Goal: Task Accomplishment & Management: Manage account settings

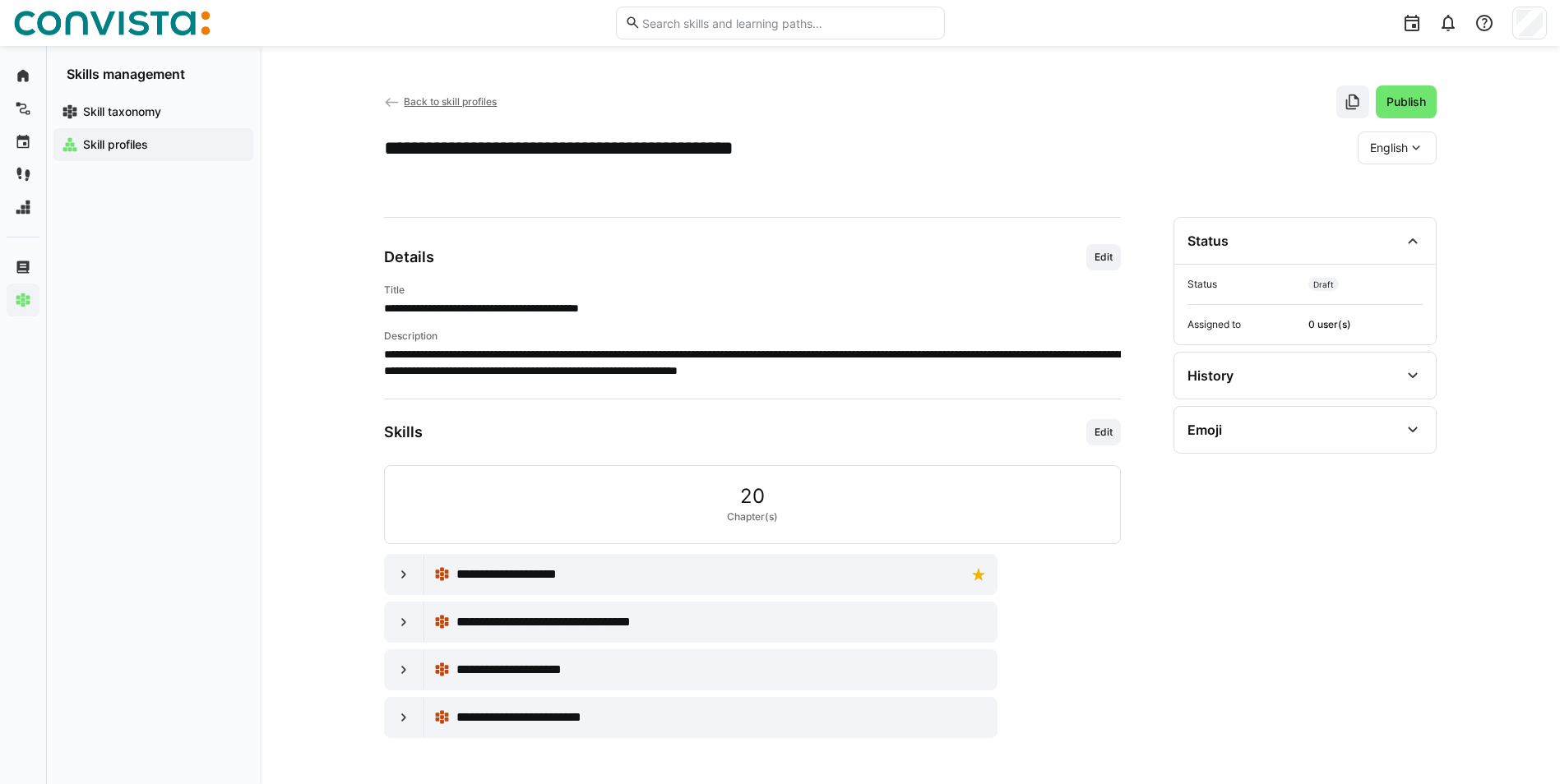
drag, startPoint x: 684, startPoint y: 385, endPoint x: 339, endPoint y: 319, distance: 351.3
click at [339, 319] on div "**********" at bounding box center [909, 414] width 1300 height 737
click at [404, 565] on div at bounding box center [405, 575] width 40 height 40
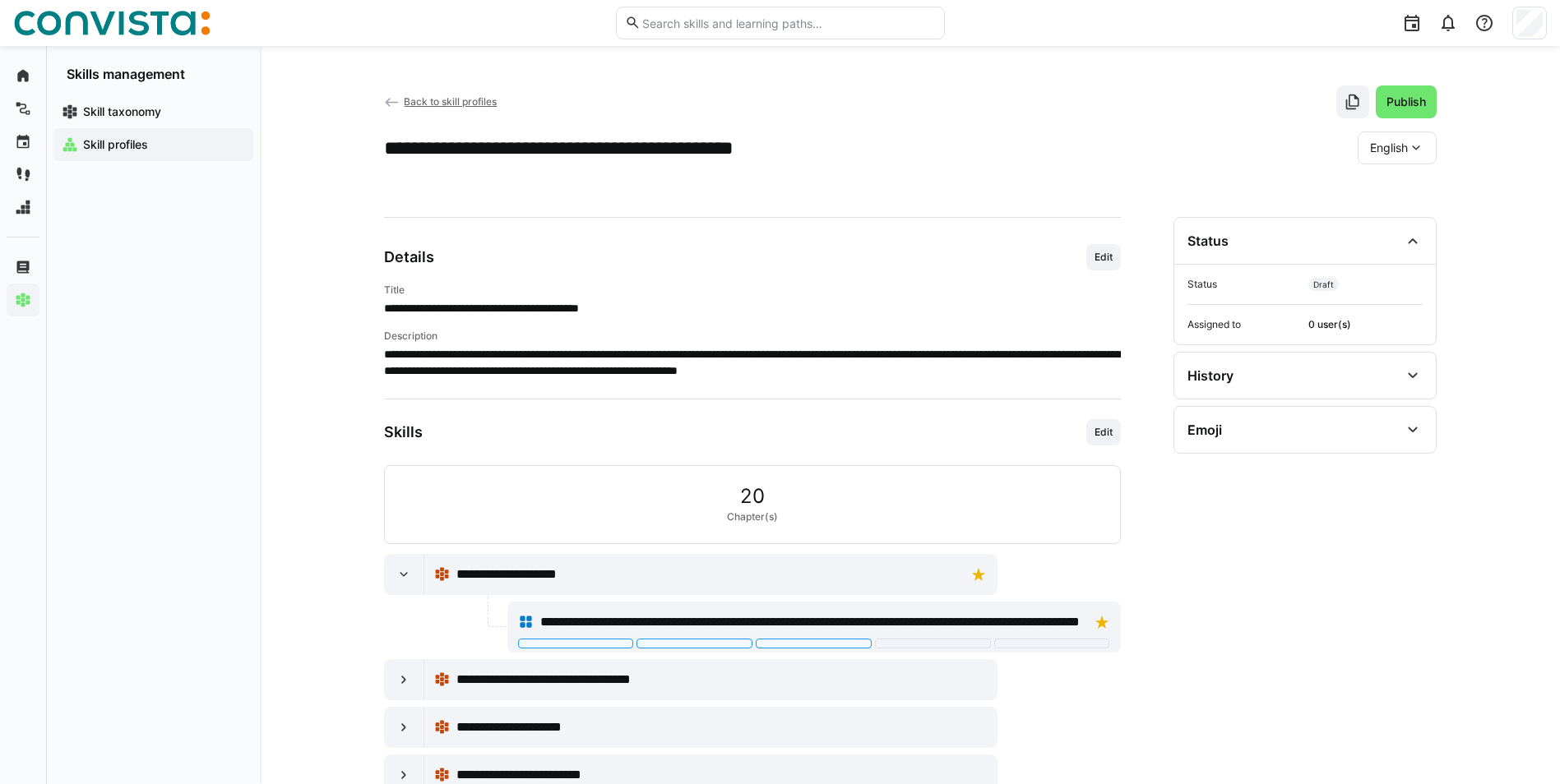
scroll to position [51, 0]
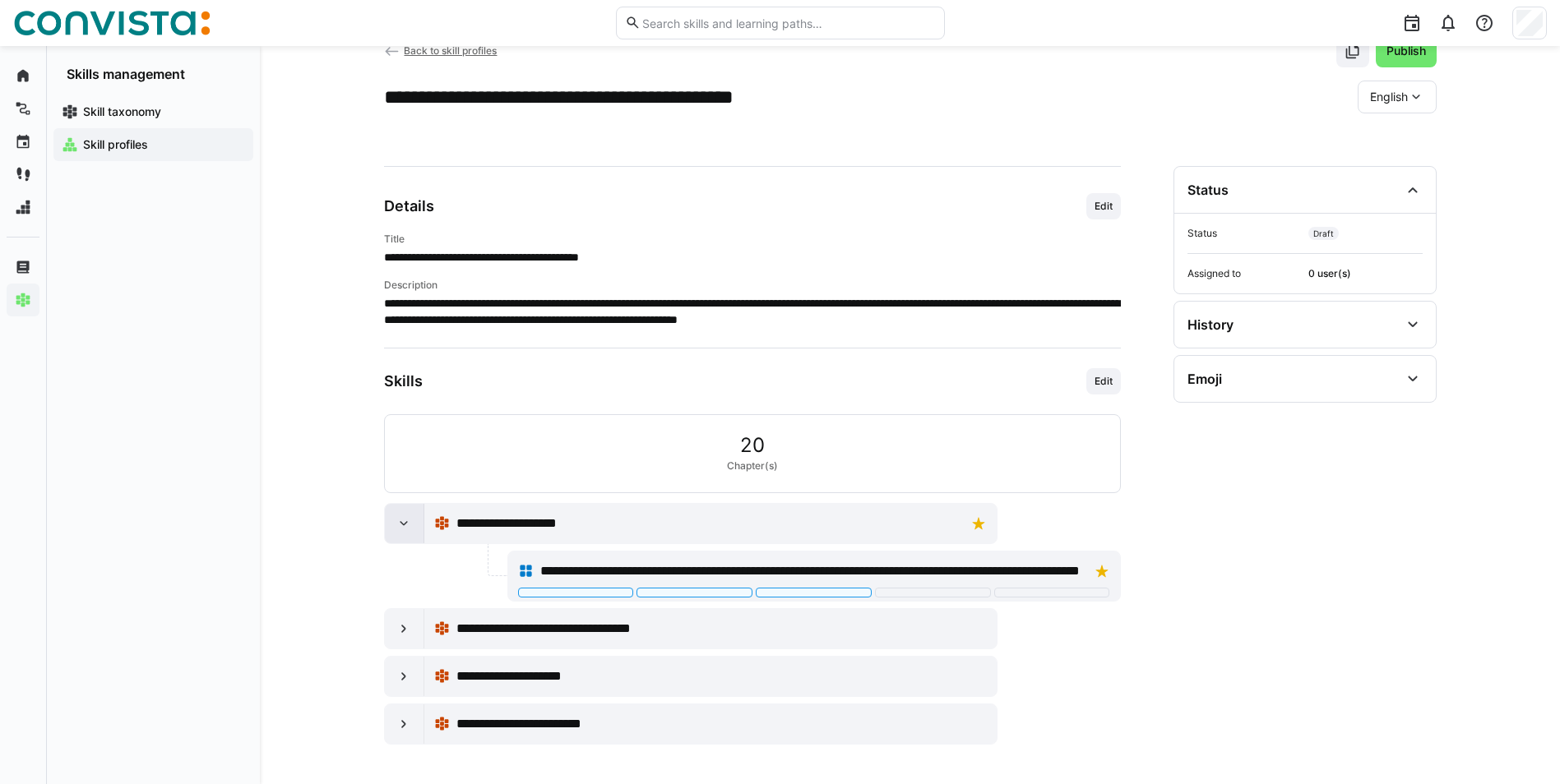
click at [404, 534] on div at bounding box center [405, 523] width 40 height 40
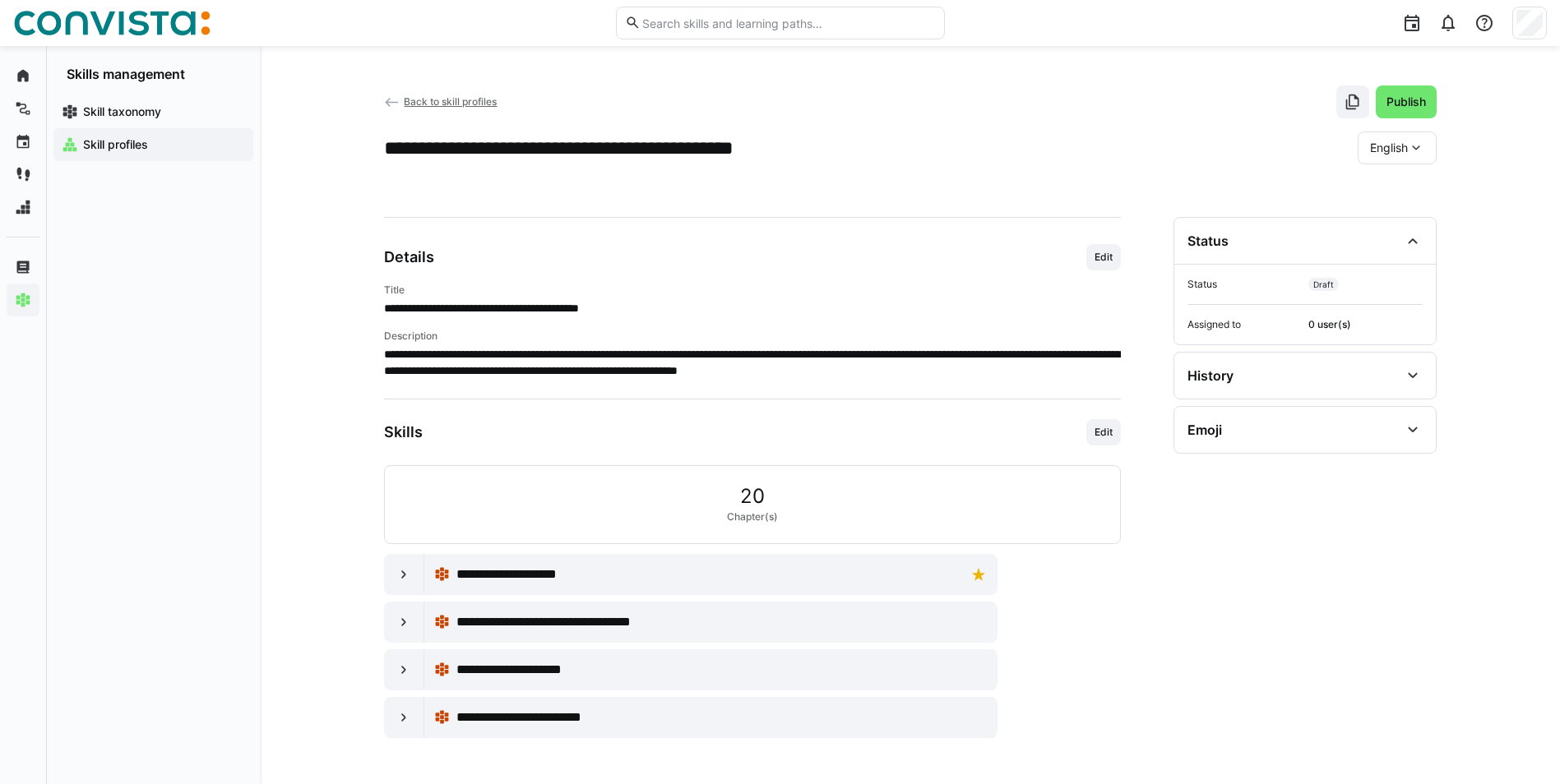
click at [447, 99] on span "Back to skill profiles" at bounding box center [450, 101] width 93 height 12
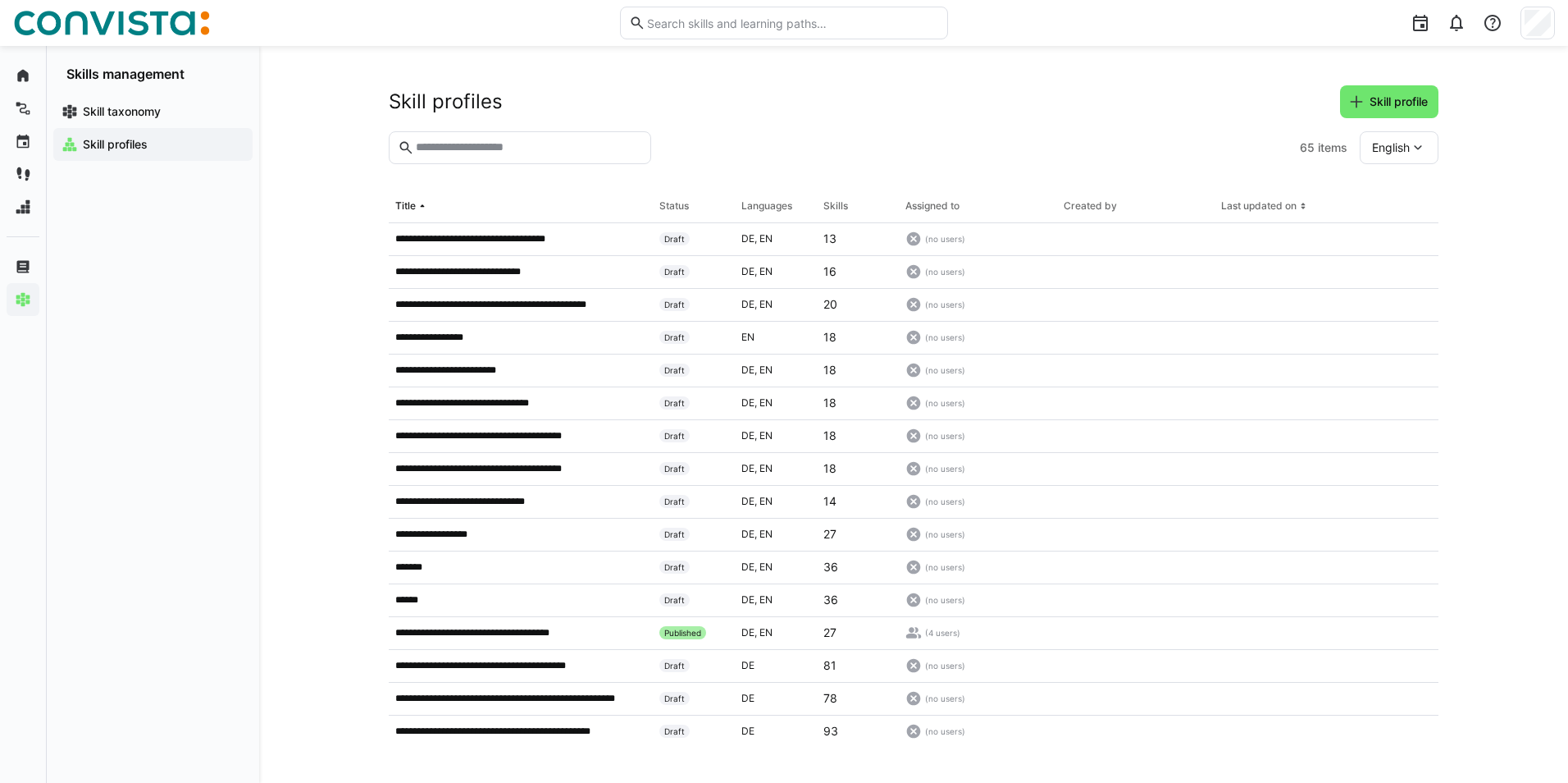
click at [1392, 147] on span "English" at bounding box center [1391, 147] width 38 height 17
click at [1390, 190] on span "German" at bounding box center [1393, 191] width 42 height 17
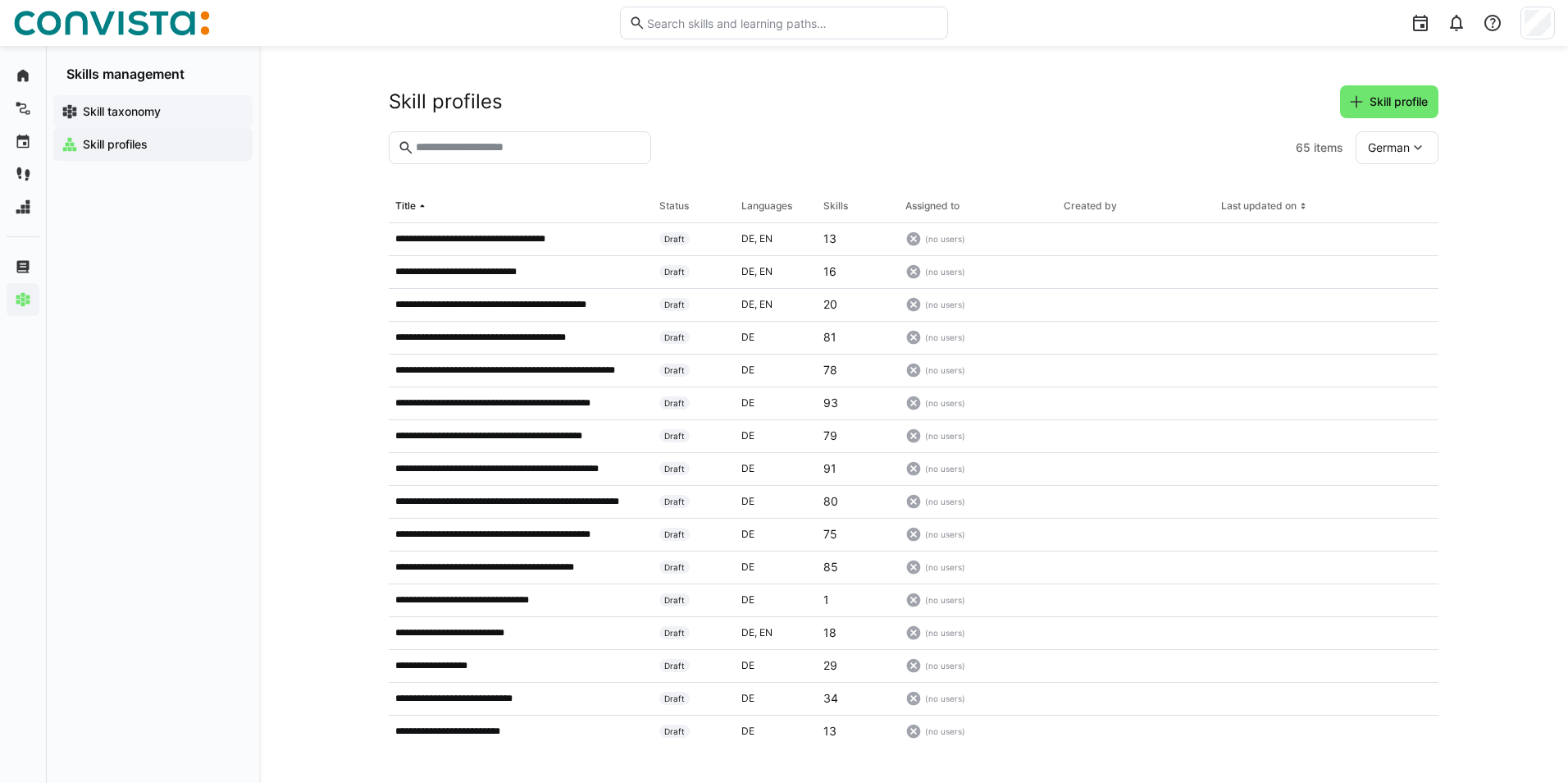
click at [0, 0] on app-navigation-label "Skill taxonomy" at bounding box center [0, 0] width 0 height 0
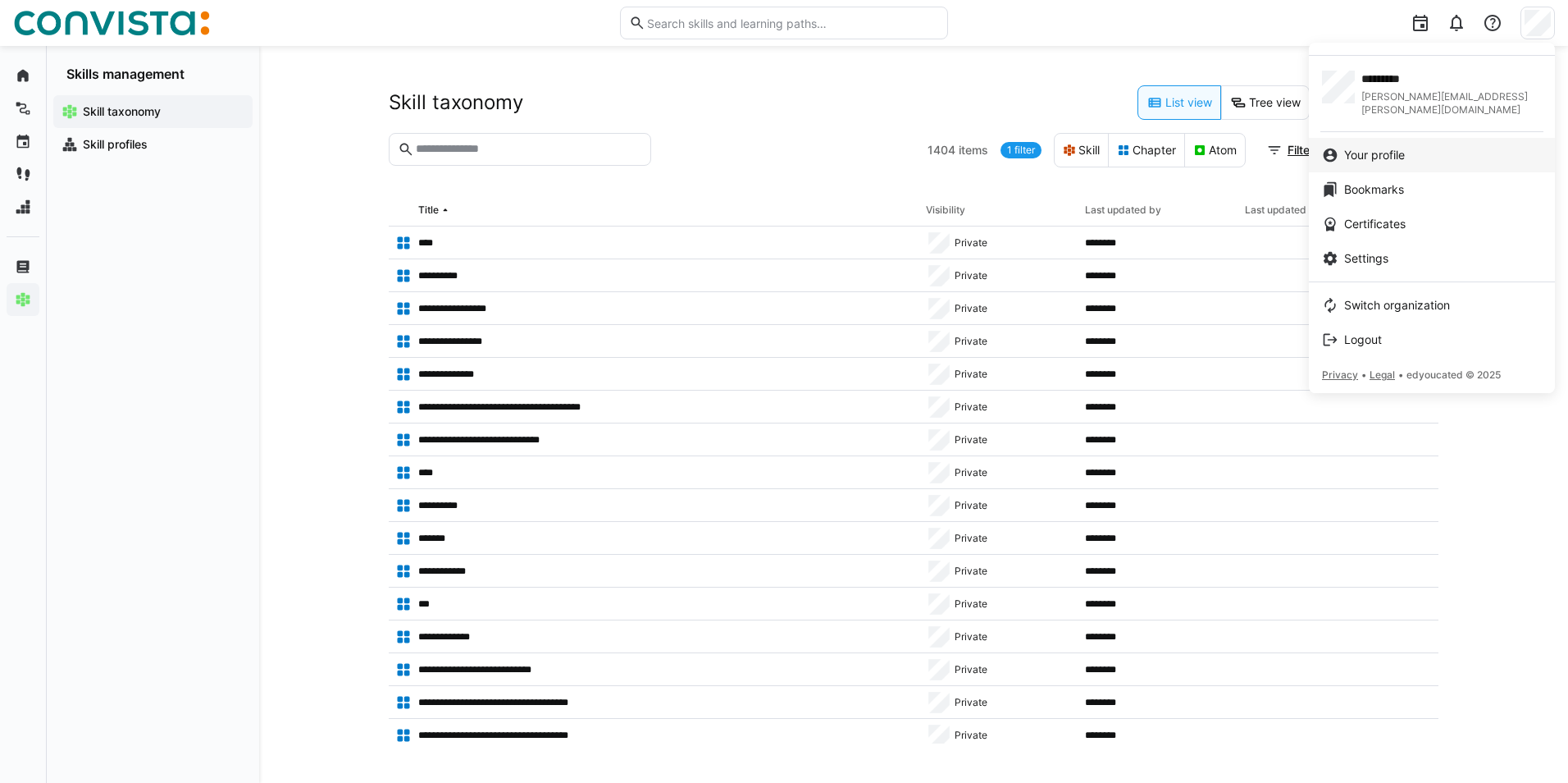
click at [1399, 147] on span "Your profile" at bounding box center [1374, 154] width 60 height 17
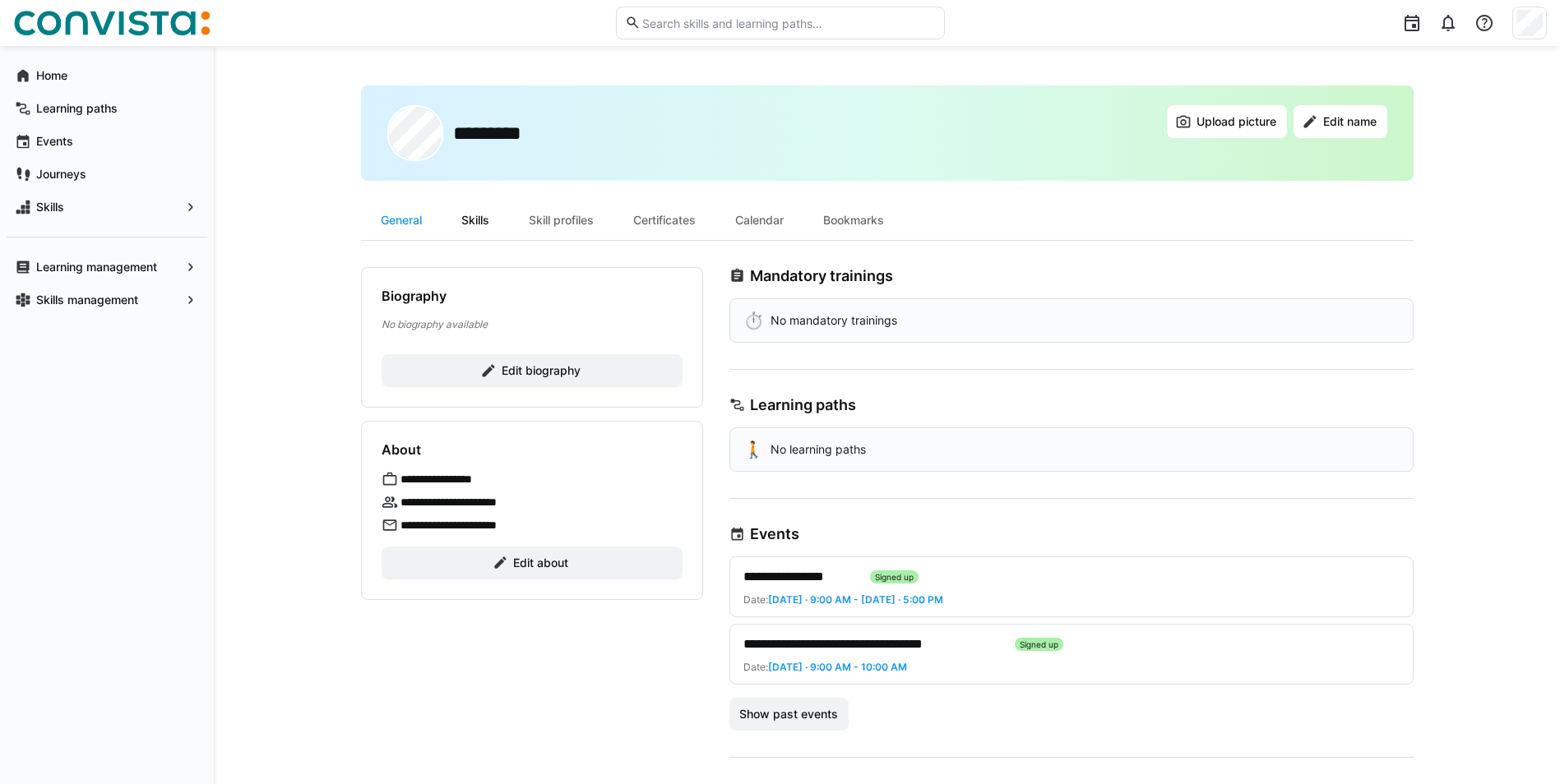
click at [490, 224] on div "Skills" at bounding box center [475, 220] width 67 height 40
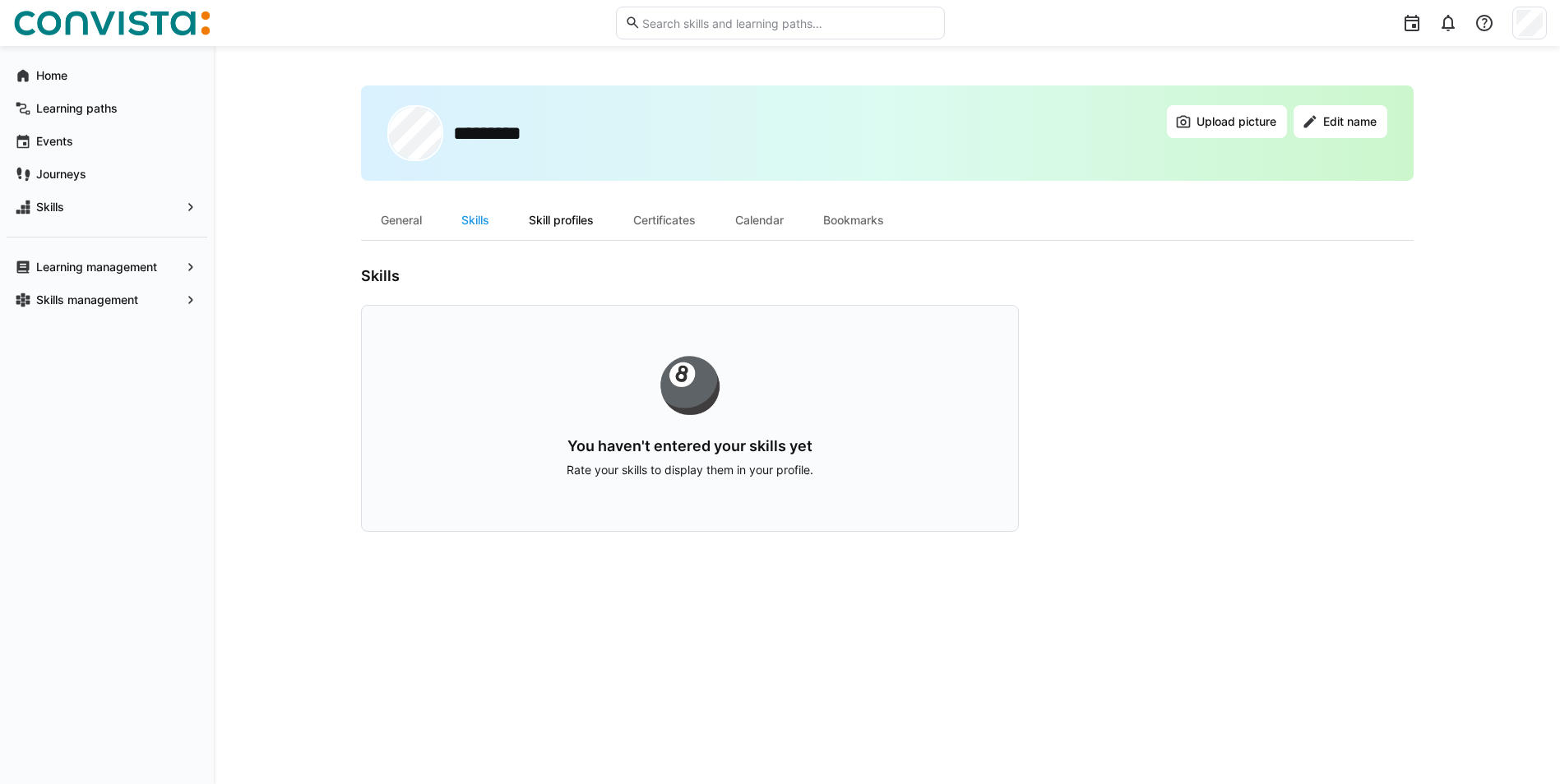
click at [536, 224] on div "Skill profiles" at bounding box center [560, 220] width 104 height 40
drag, startPoint x: 419, startPoint y: 227, endPoint x: 448, endPoint y: 223, distance: 29.3
click at [418, 227] on div "General" at bounding box center [401, 220] width 80 height 40
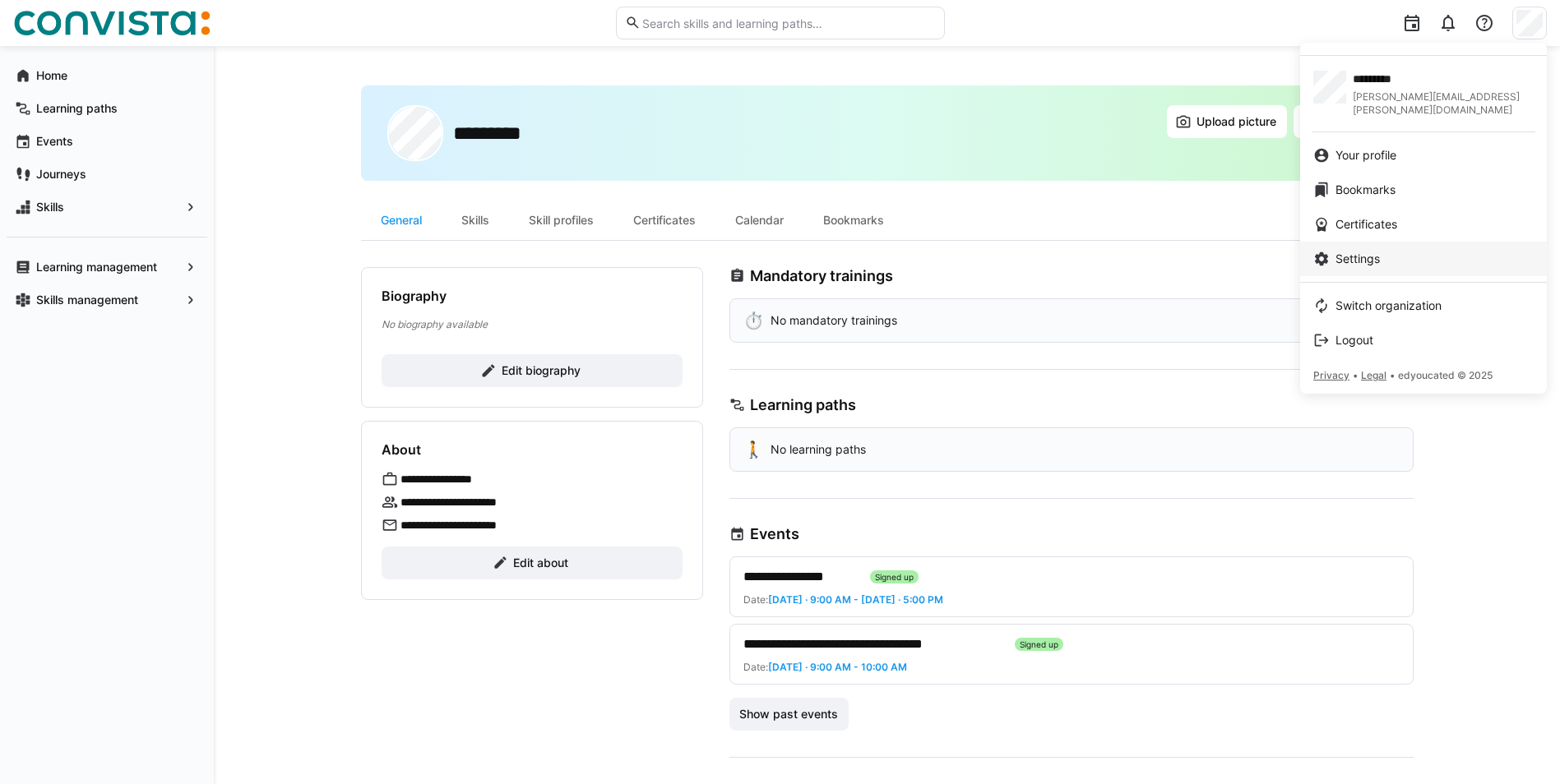
click at [1373, 251] on span "Settings" at bounding box center [1357, 259] width 45 height 17
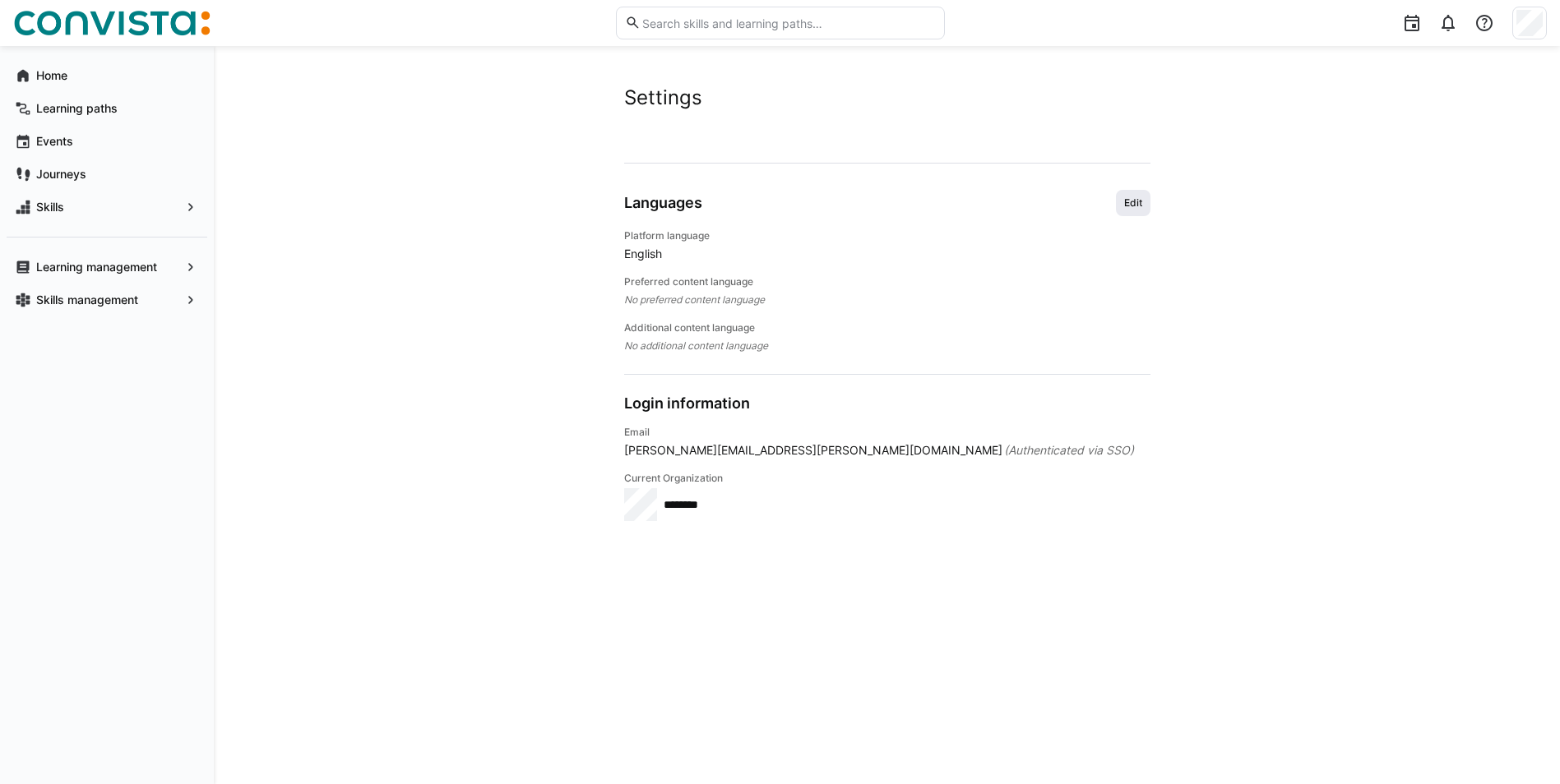
click at [1125, 198] on span "Edit" at bounding box center [1134, 202] width 22 height 13
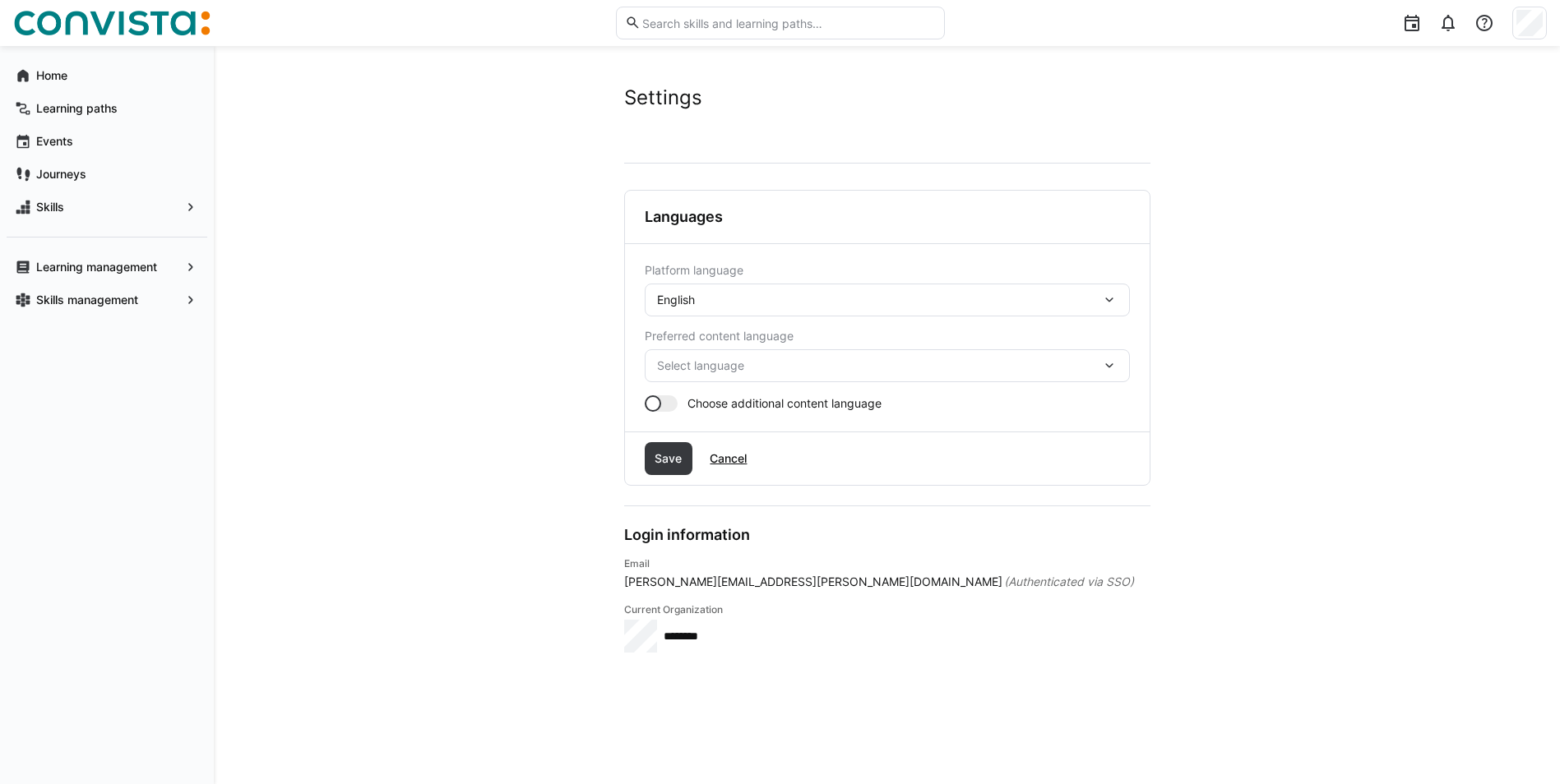
click at [786, 305] on div "English" at bounding box center [879, 299] width 444 height 15
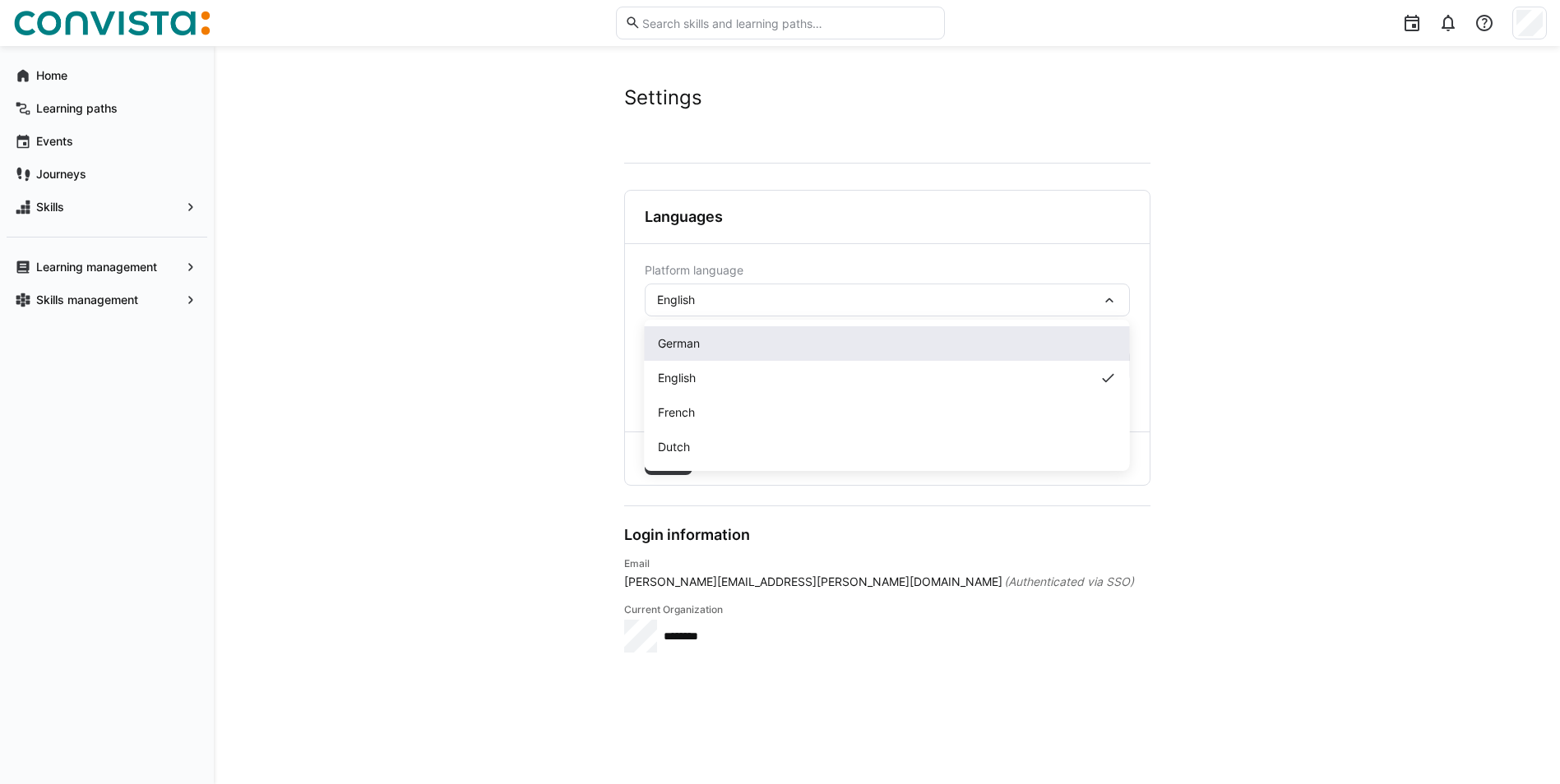
click at [714, 348] on div "German" at bounding box center [887, 343] width 459 height 17
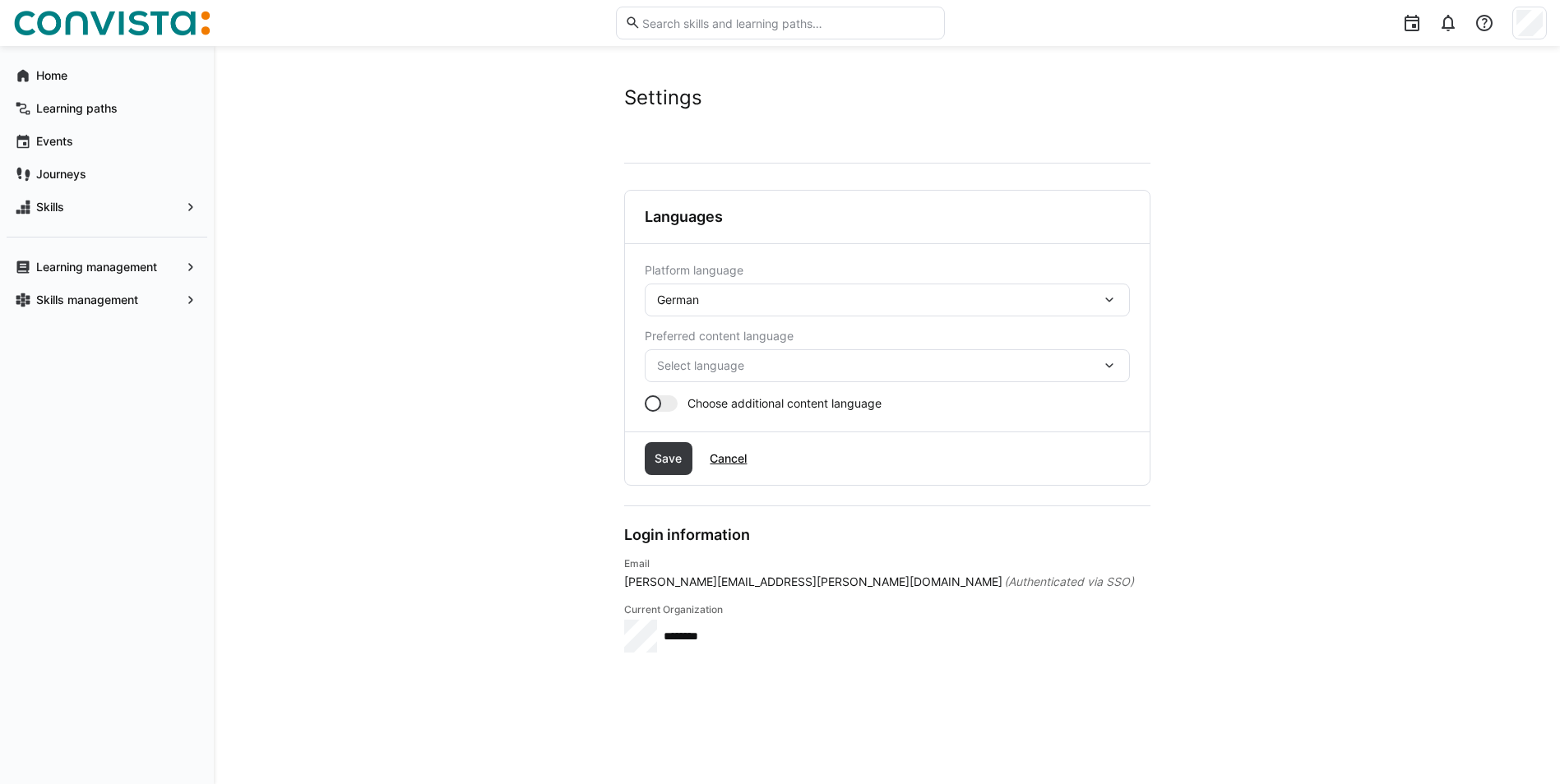
click at [772, 367] on span "Select language" at bounding box center [879, 366] width 444 height 17
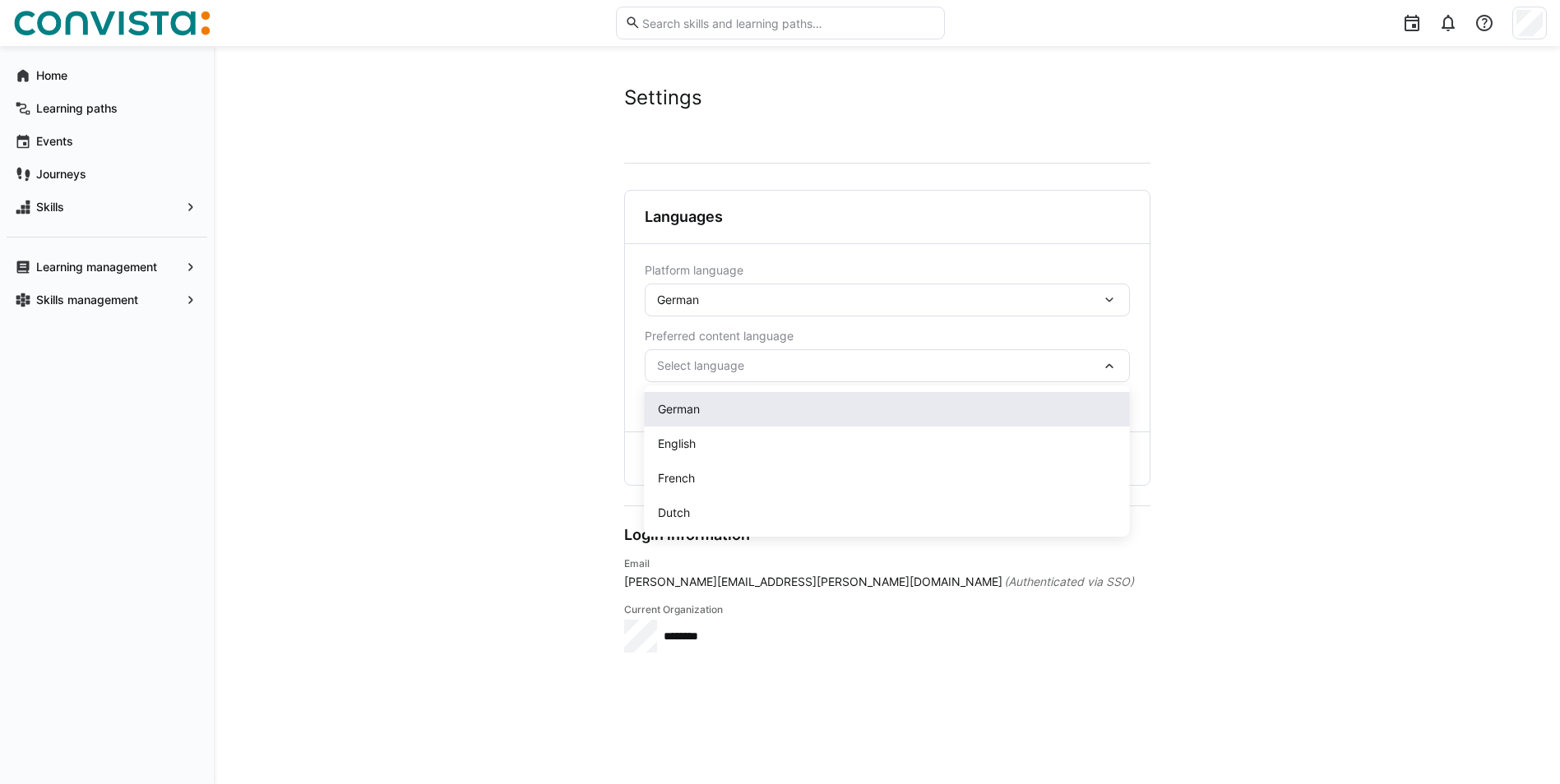
click at [688, 420] on div "German" at bounding box center [887, 408] width 485 height 35
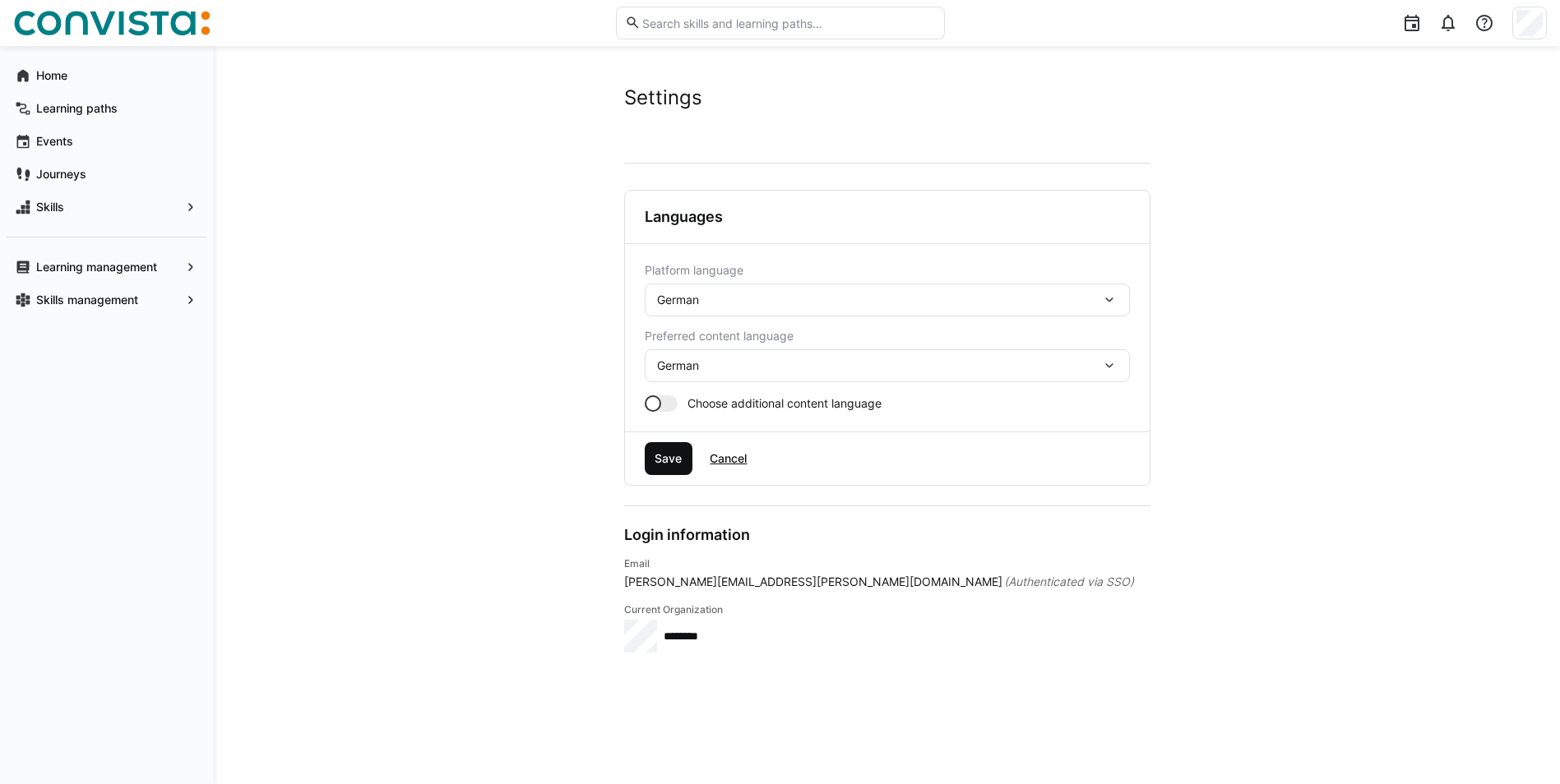
click at [670, 466] on span "Save" at bounding box center [667, 458] width 32 height 17
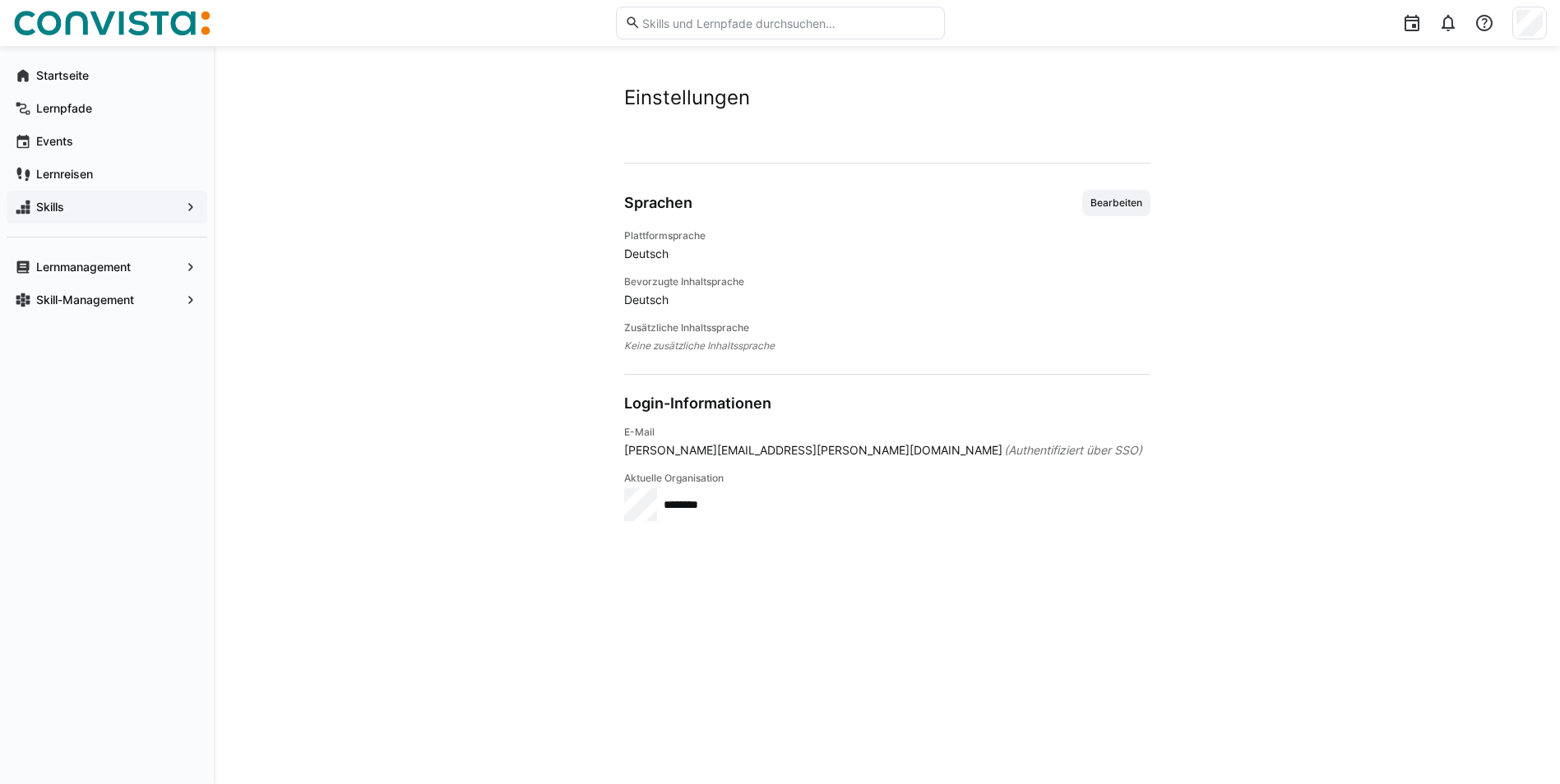
click at [152, 214] on span "Skills" at bounding box center [107, 207] width 147 height 17
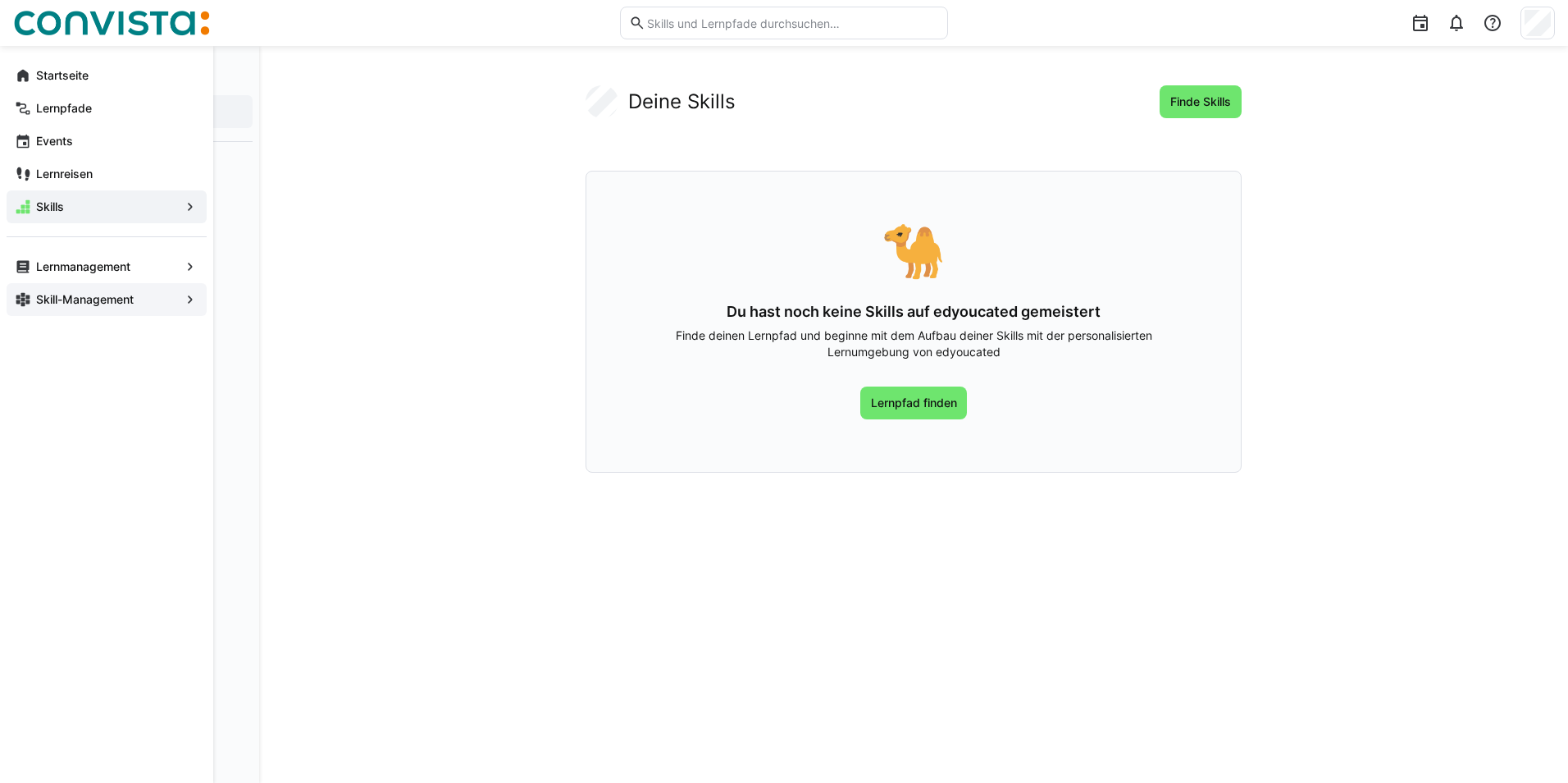
click at [0, 0] on app-navigation-label "Skill-Management" at bounding box center [0, 0] width 0 height 0
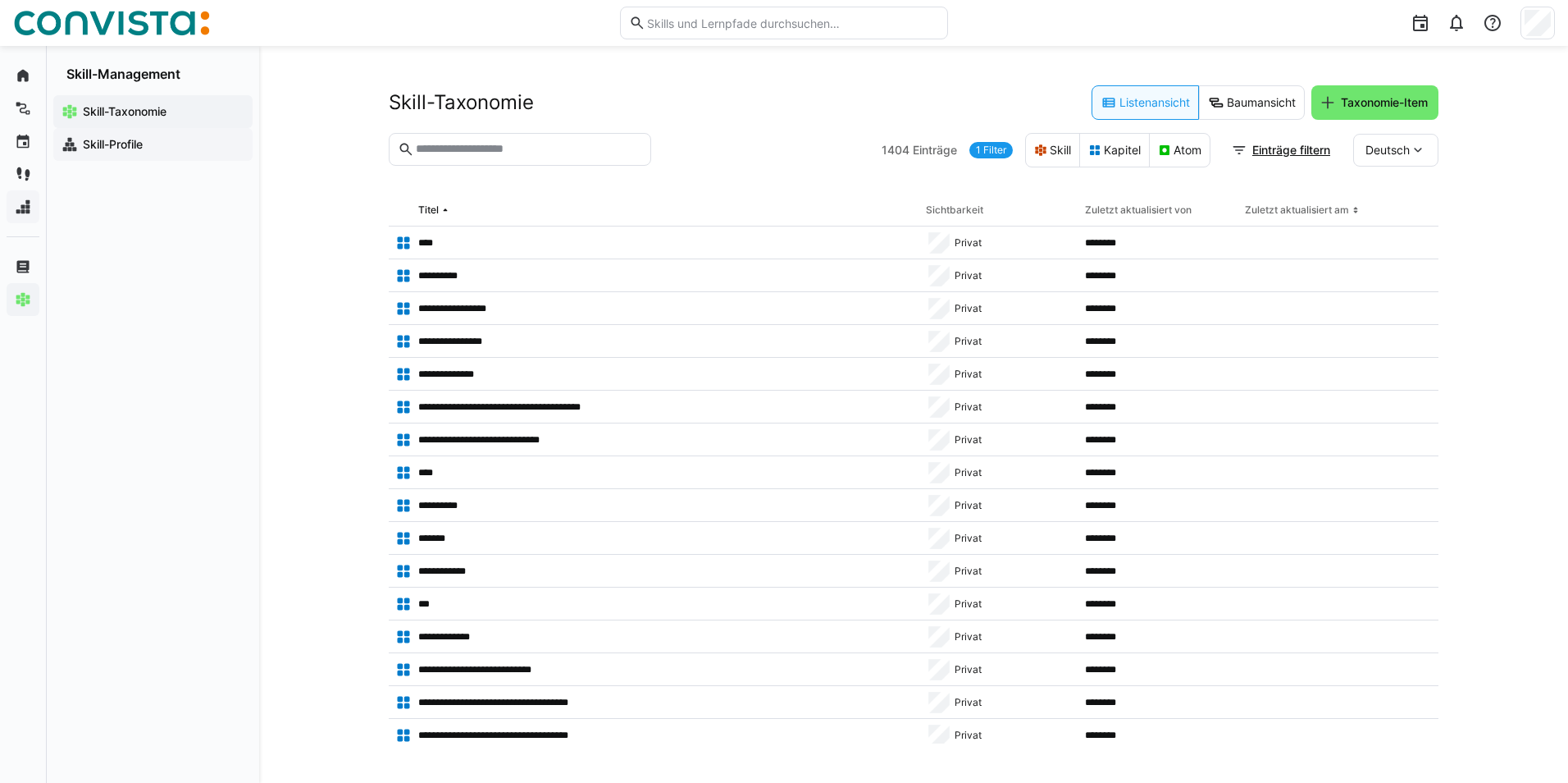
click at [0, 0] on app-navigation-label "Skill-Profile" at bounding box center [0, 0] width 0 height 0
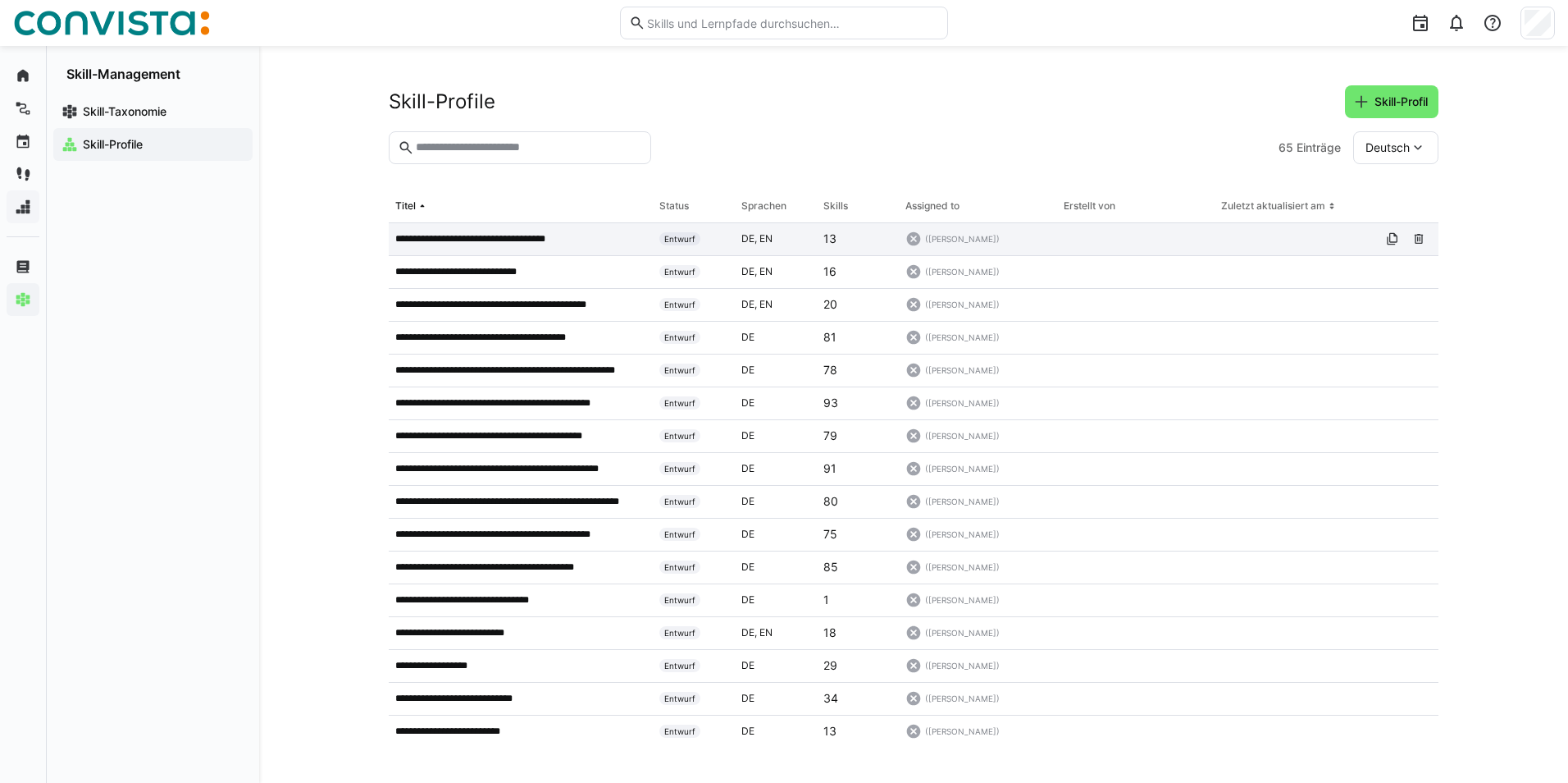
click at [529, 240] on p "**********" at bounding box center [487, 239] width 182 height 13
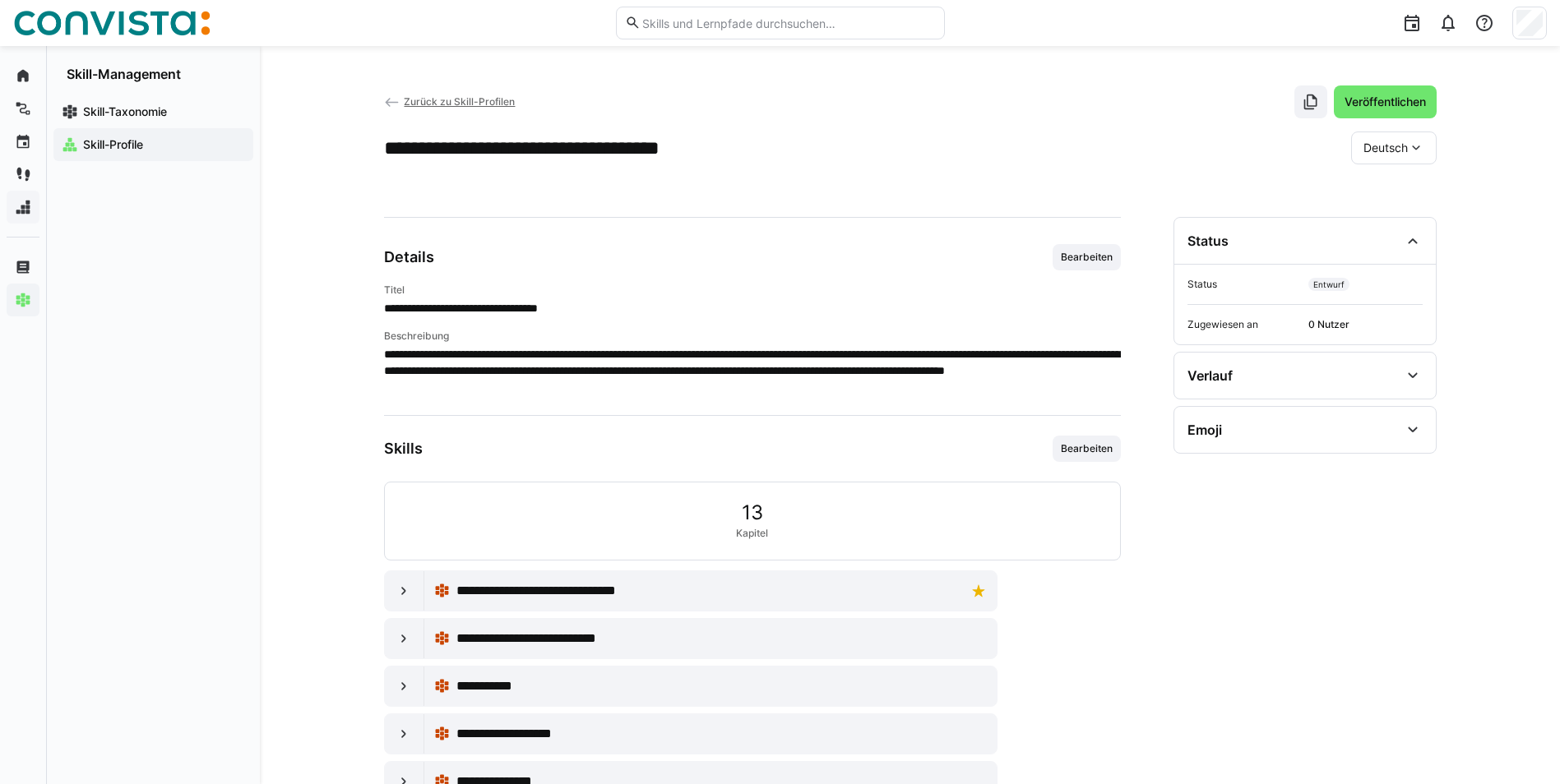
scroll to position [57, 0]
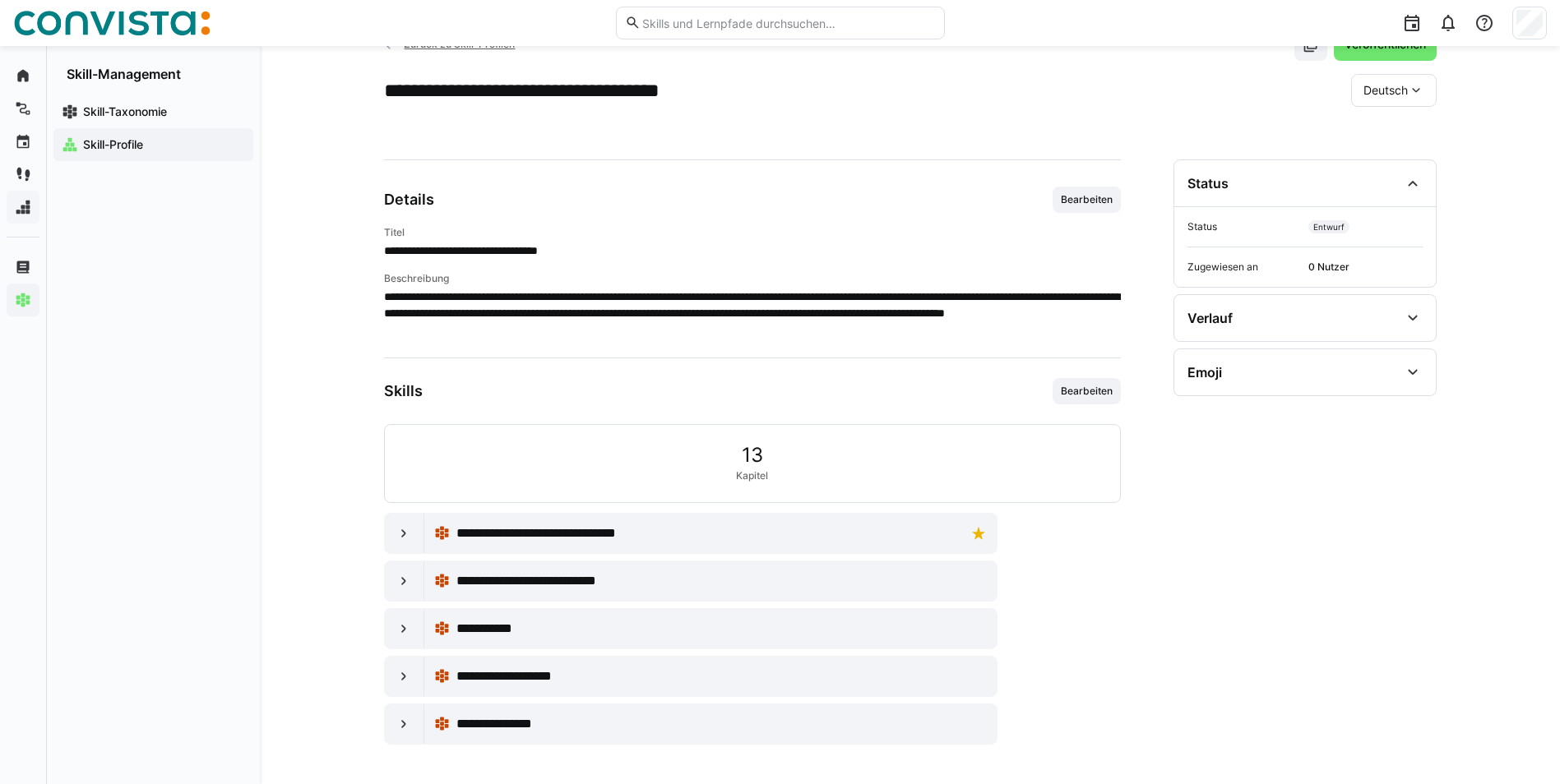
click at [1084, 214] on div "**********" at bounding box center [752, 262] width 737 height 152
click at [1086, 199] on span "Bearbeiten" at bounding box center [1087, 199] width 56 height 13
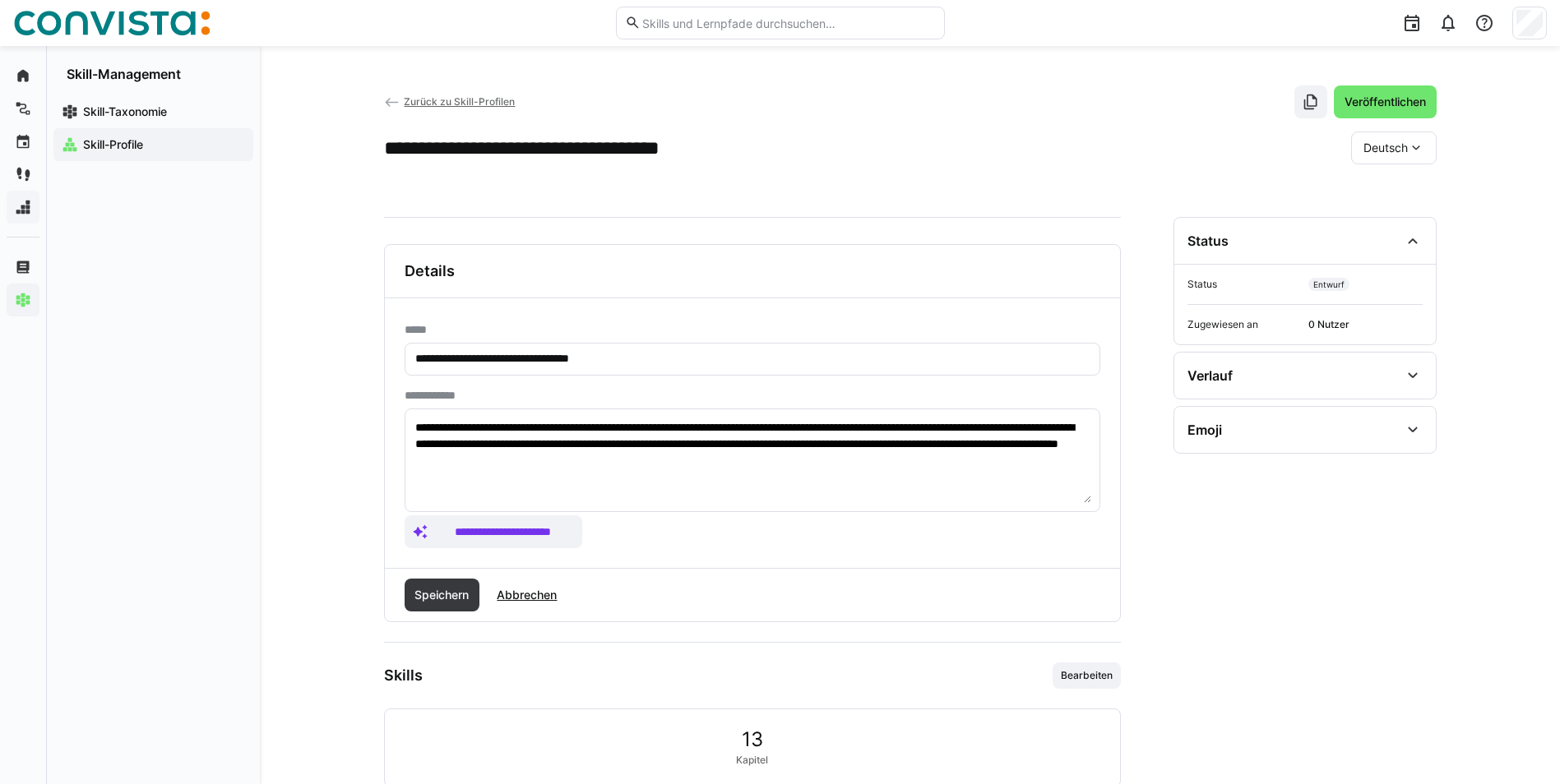
scroll to position [82, 0]
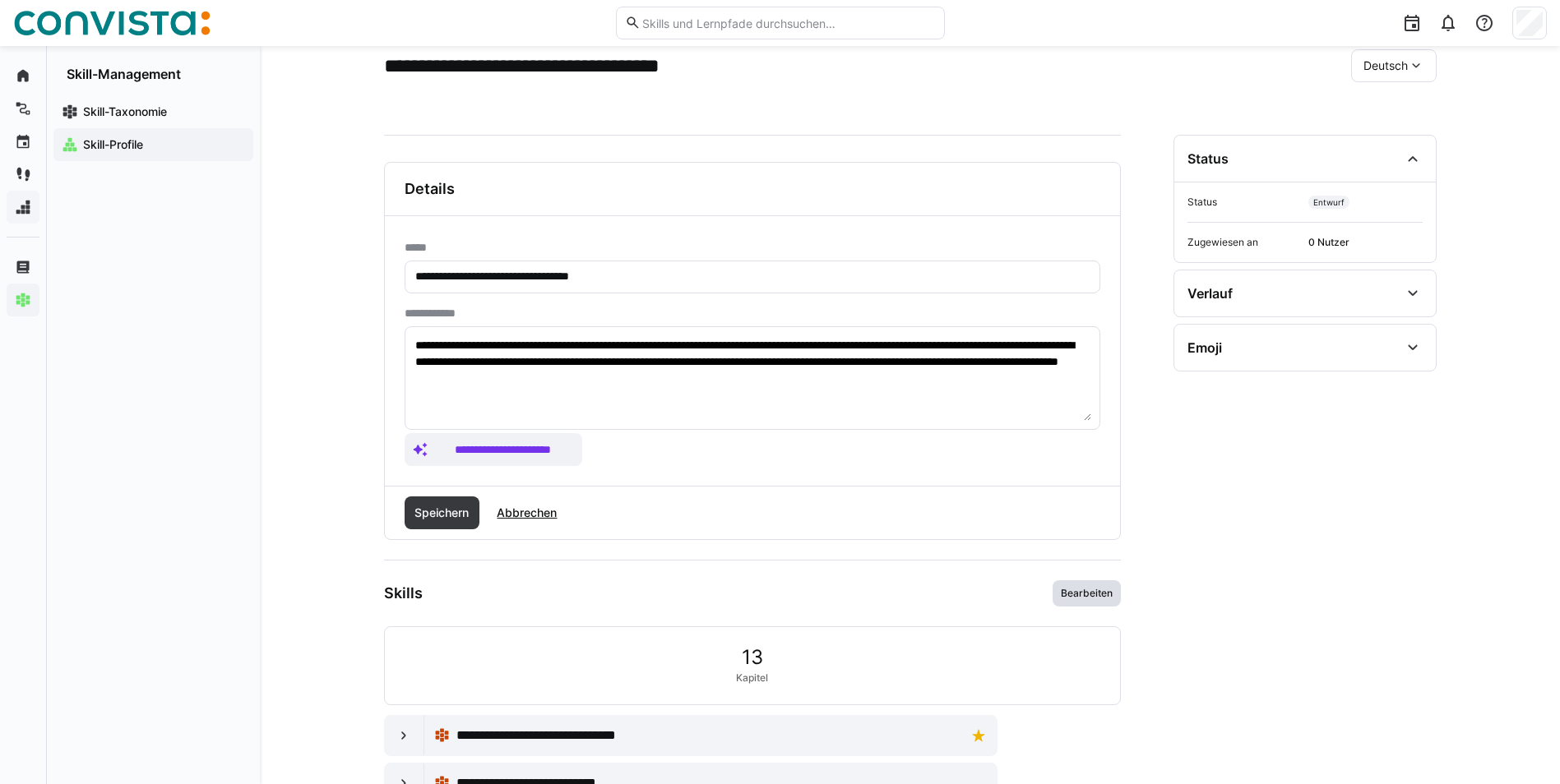
click at [1087, 599] on span "Bearbeiten" at bounding box center [1087, 593] width 56 height 13
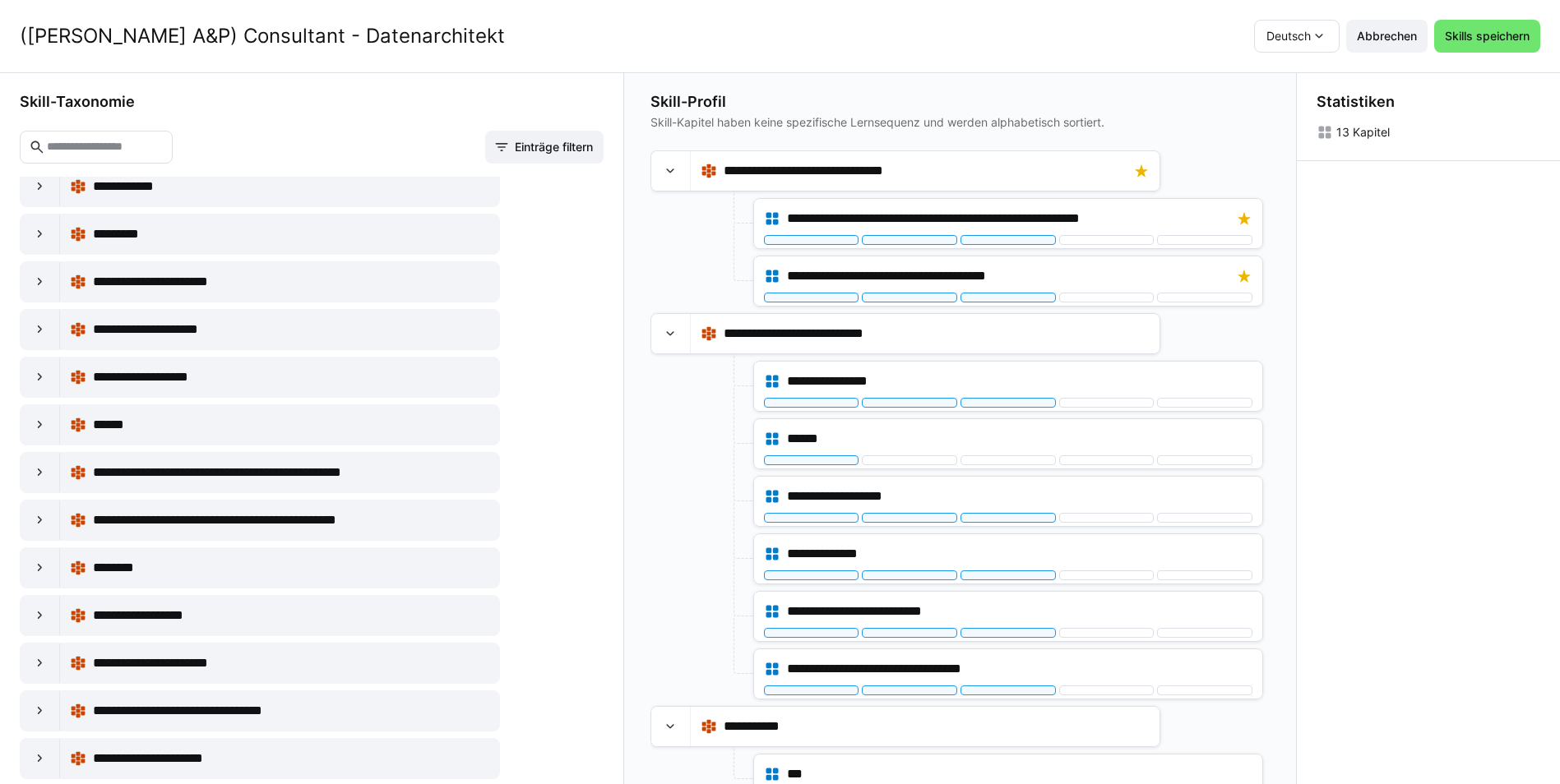
scroll to position [3779, 0]
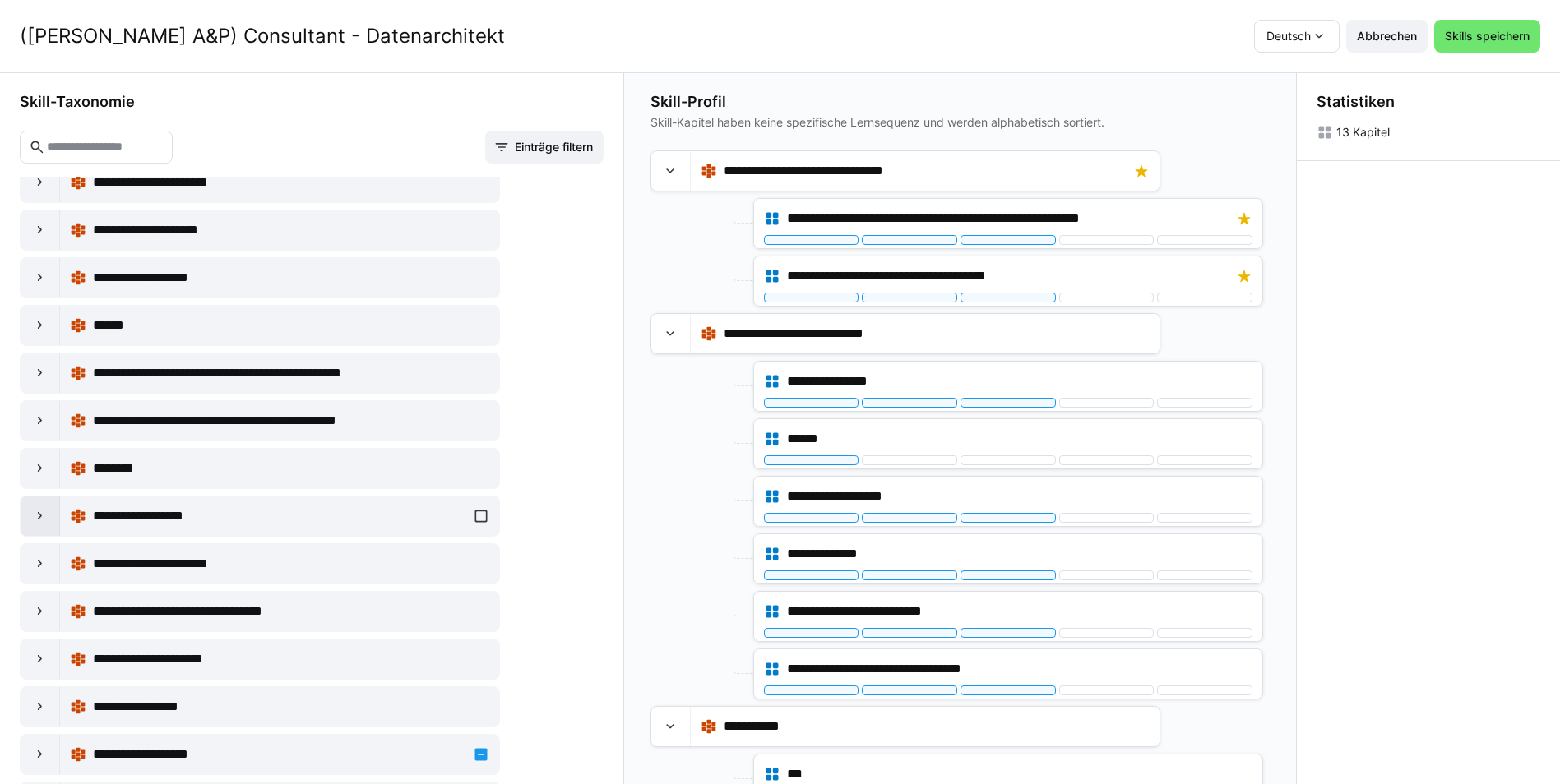
click at [33, 521] on eds-icon at bounding box center [40, 515] width 17 height 17
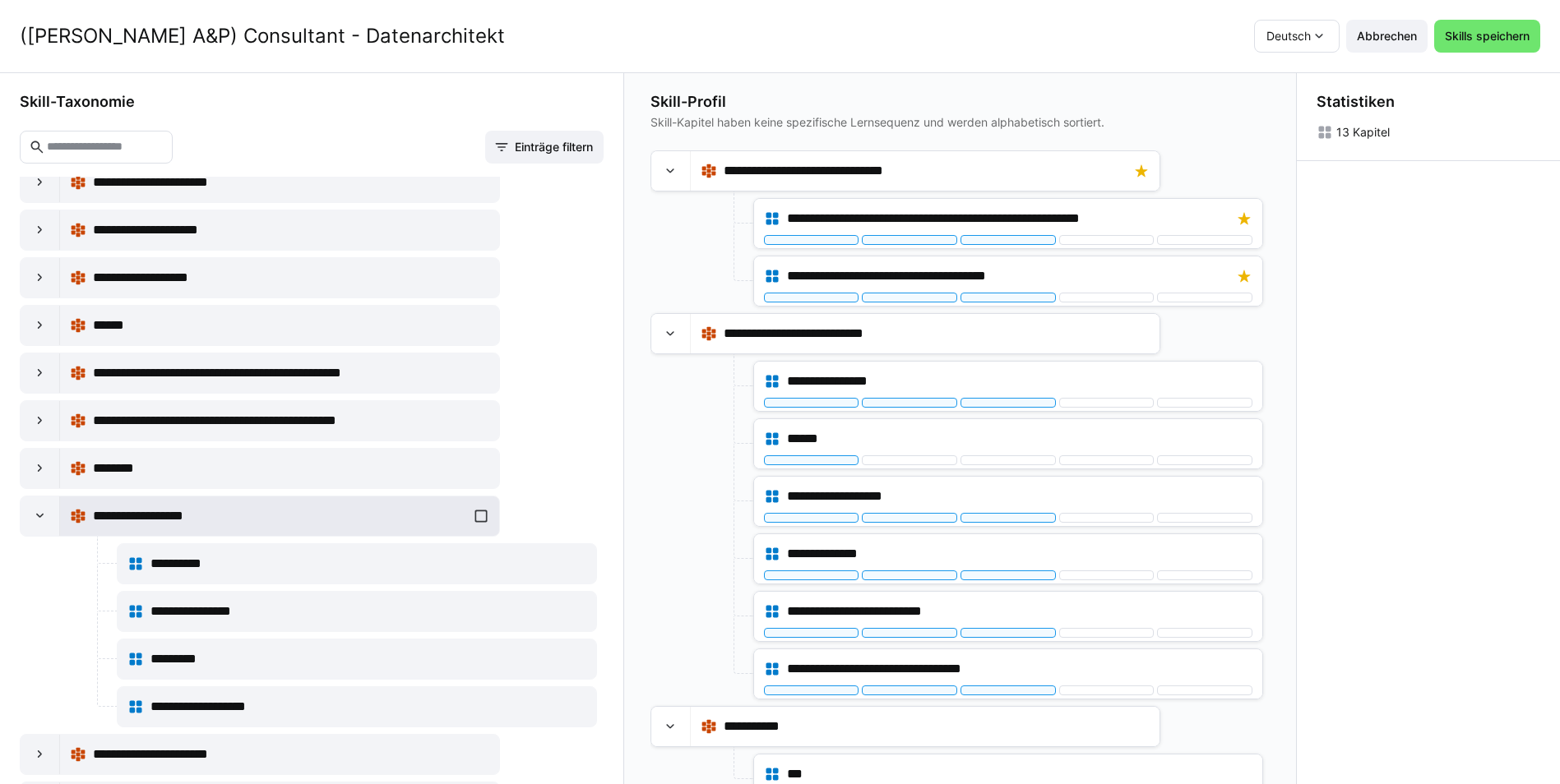
click at [468, 516] on div "**********" at bounding box center [279, 515] width 420 height 33
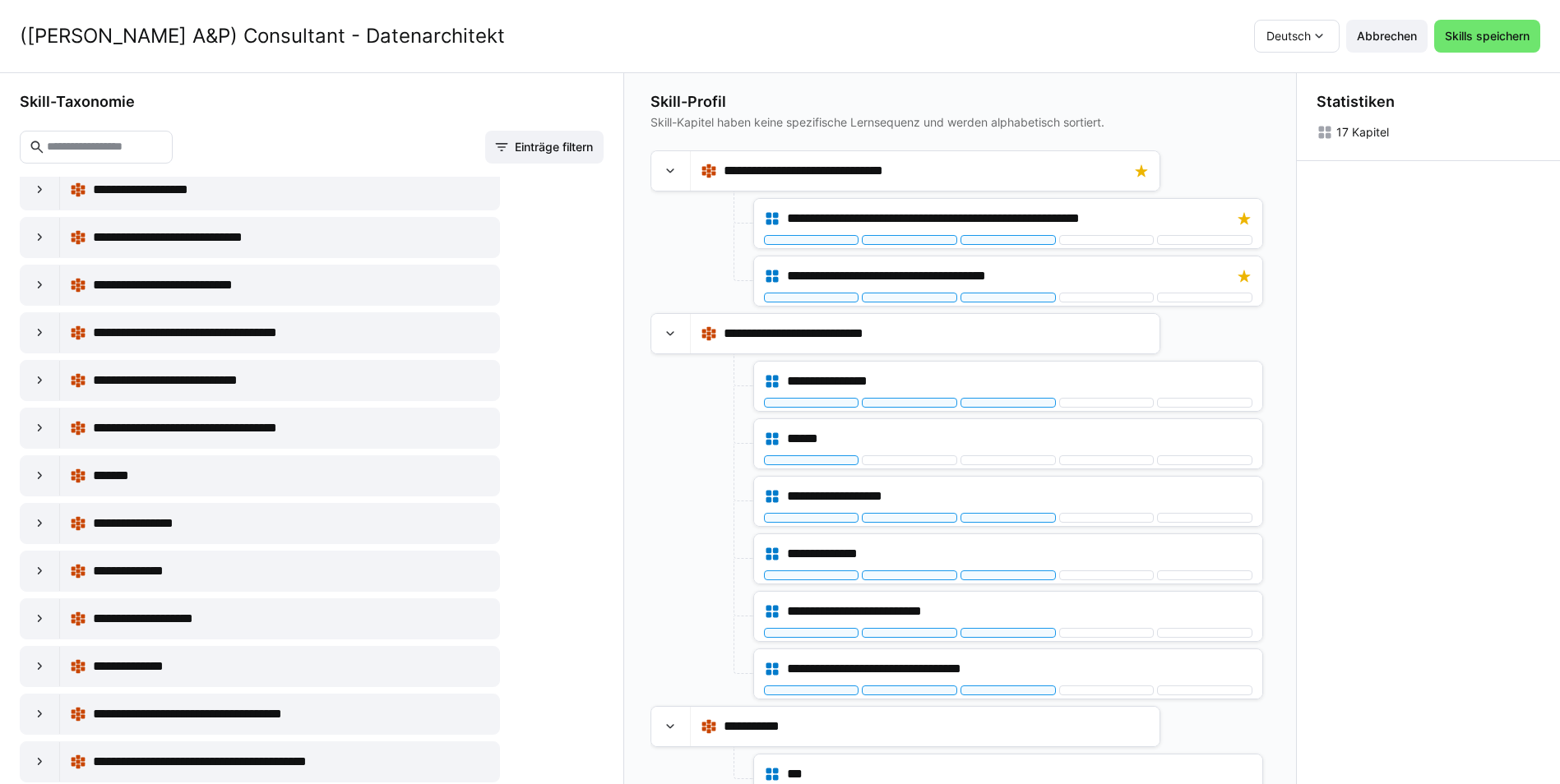
scroll to position [7066, 0]
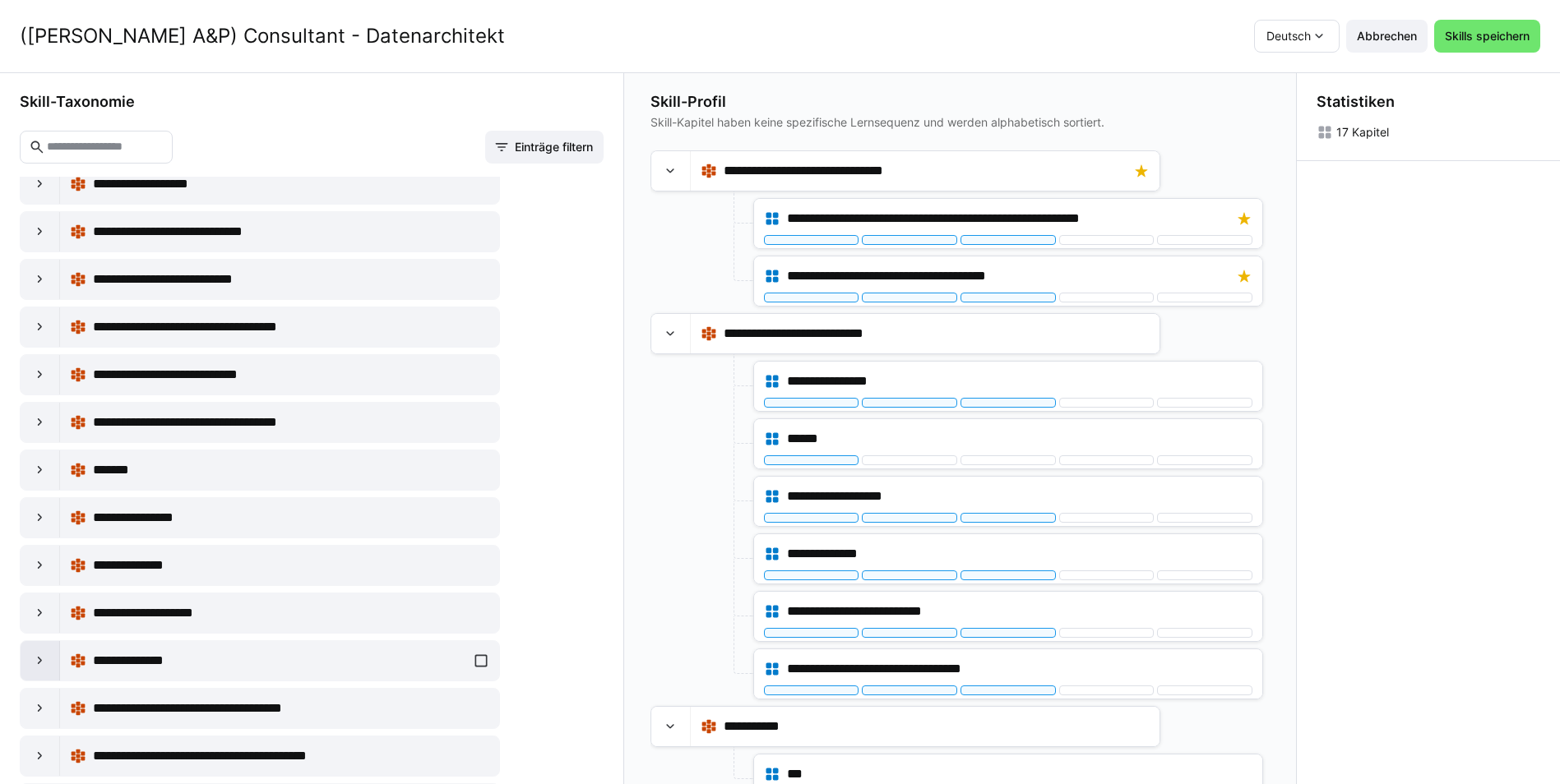
click at [36, 663] on eds-icon at bounding box center [40, 660] width 17 height 17
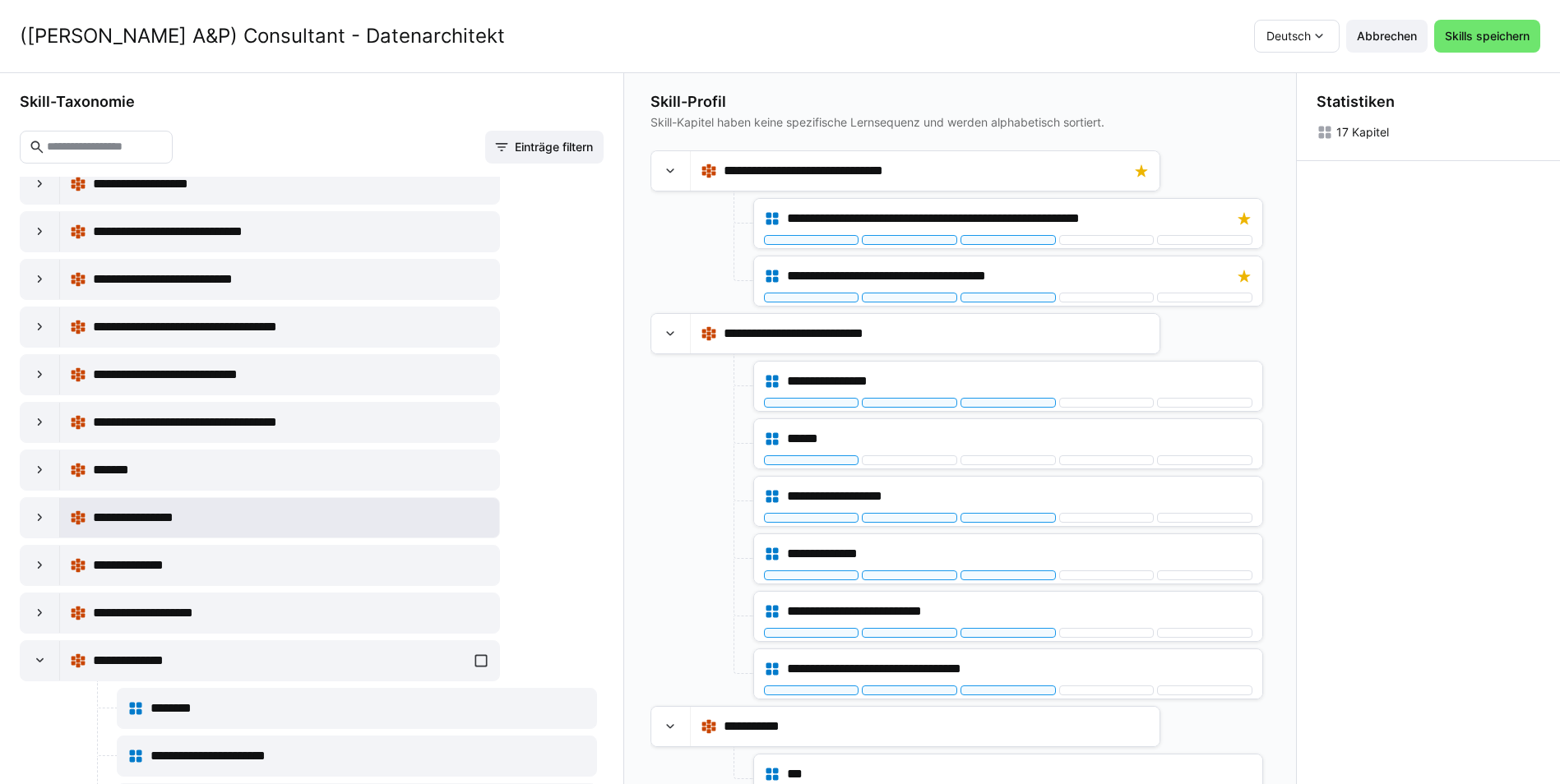
scroll to position [7230, 0]
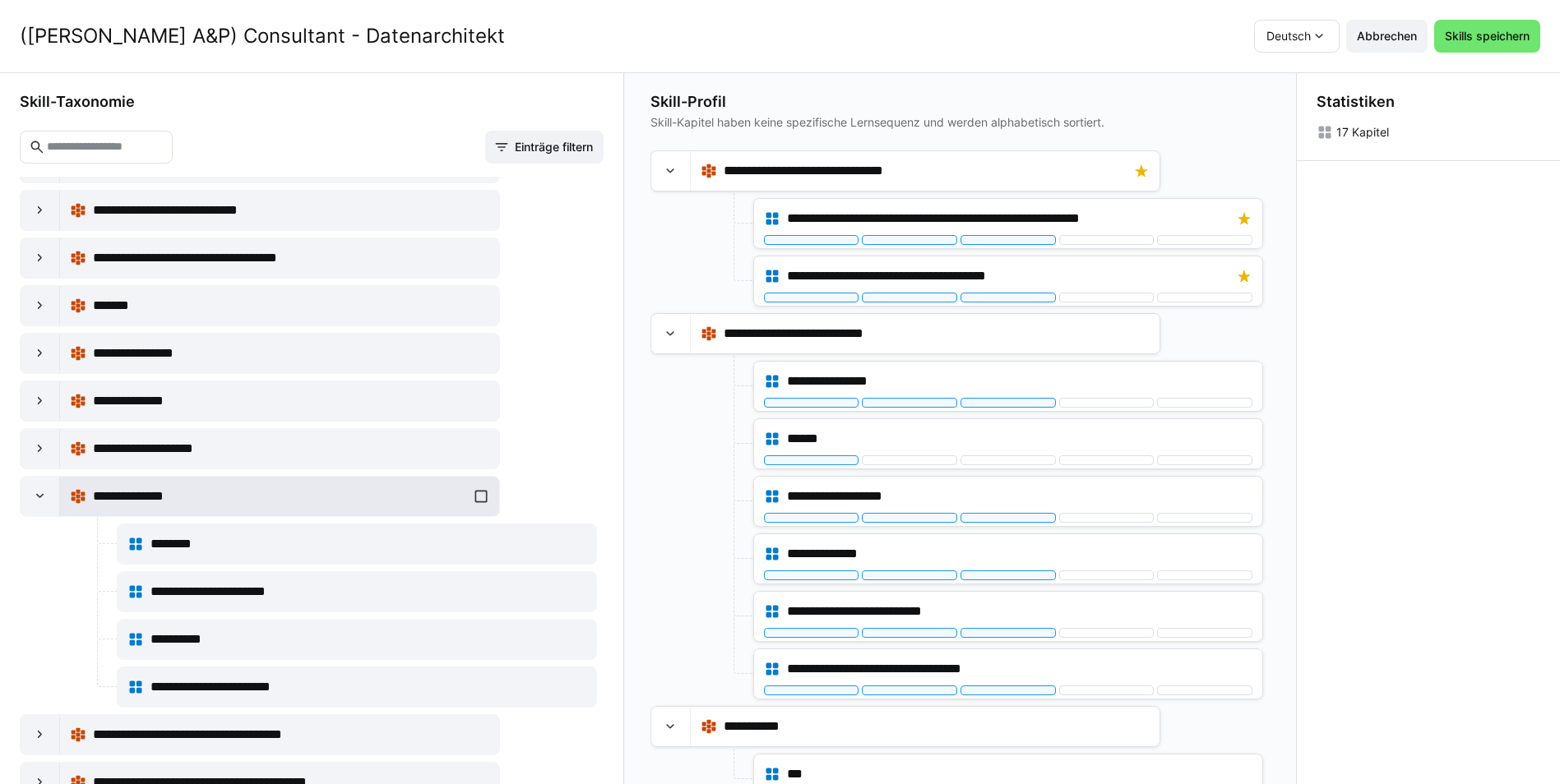
click at [478, 490] on div "**********" at bounding box center [279, 496] width 420 height 33
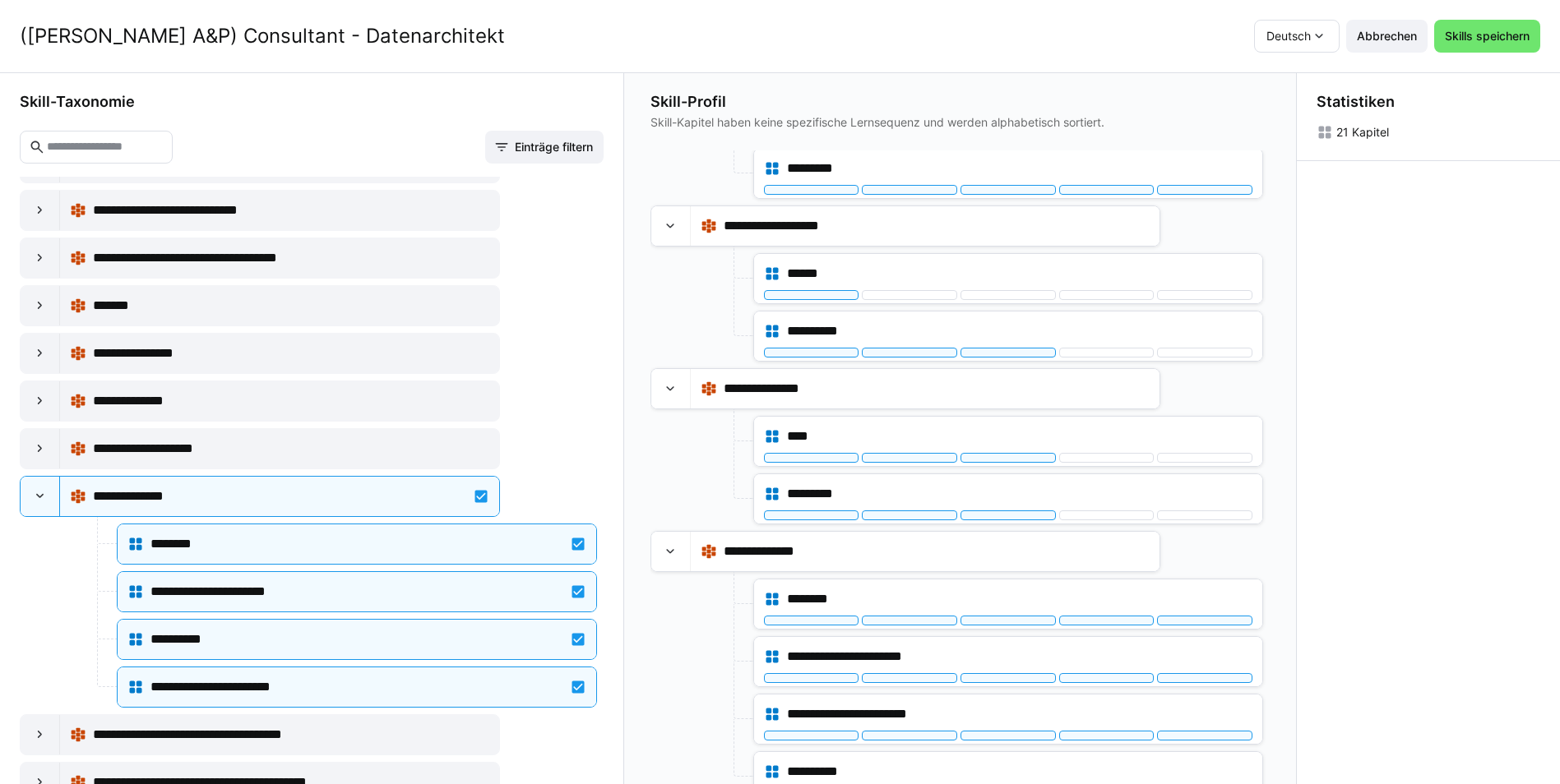
scroll to position [901, 0]
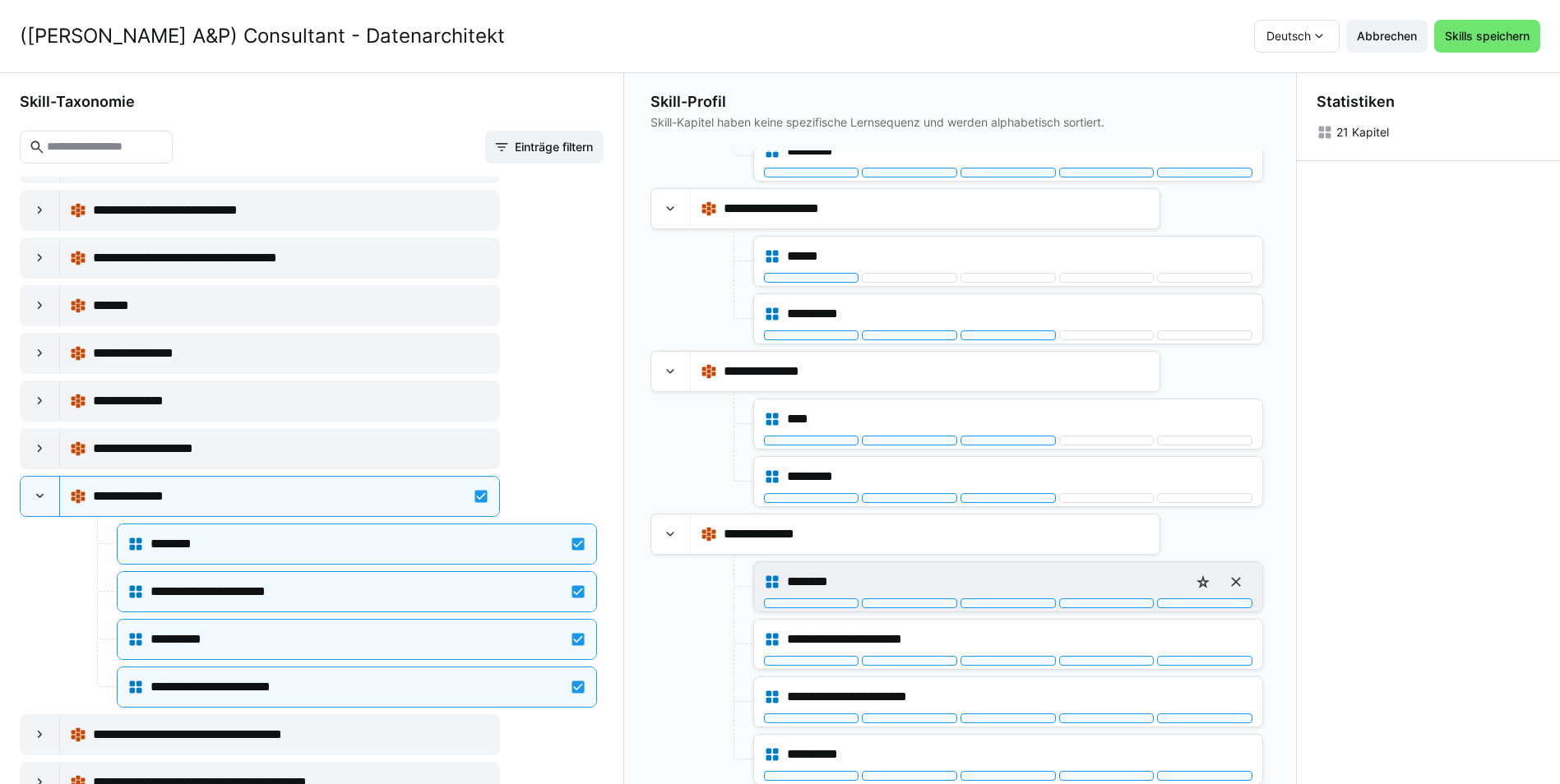
click at [1013, 598] on div "********" at bounding box center [1008, 581] width 488 height 33
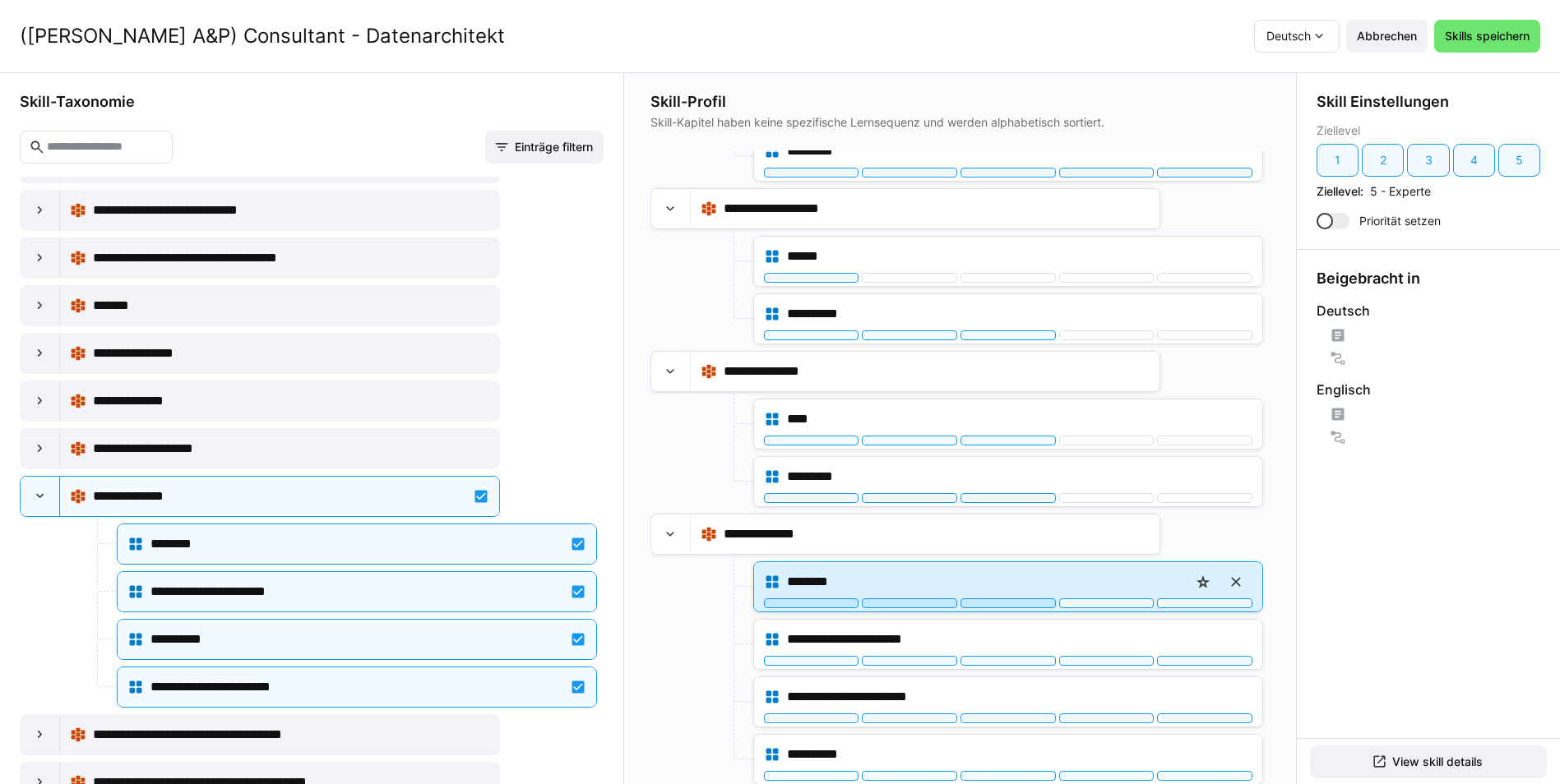
click at [1011, 602] on div at bounding box center [1008, 604] width 95 height 10
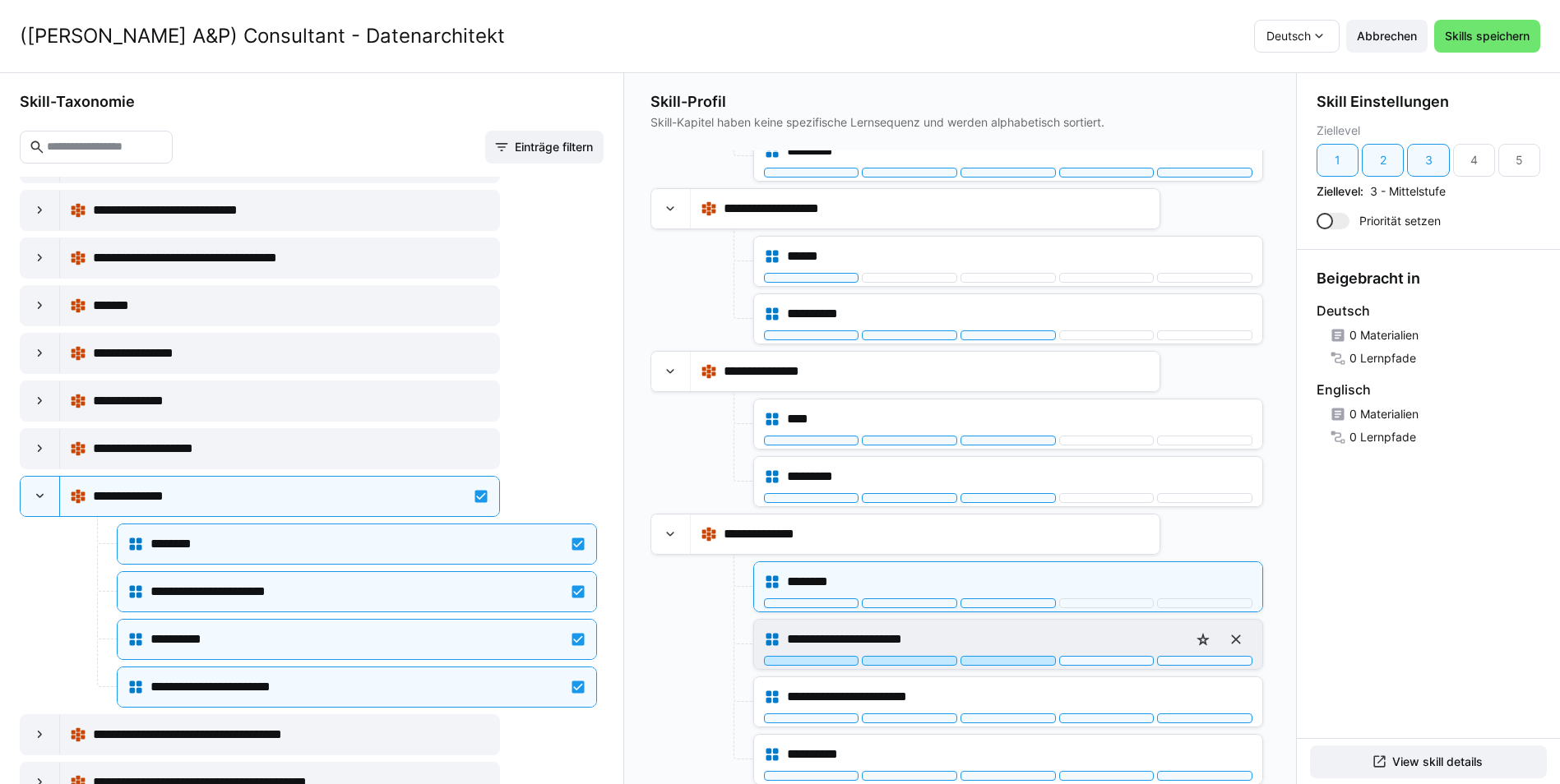
click at [1010, 659] on div at bounding box center [1008, 661] width 95 height 10
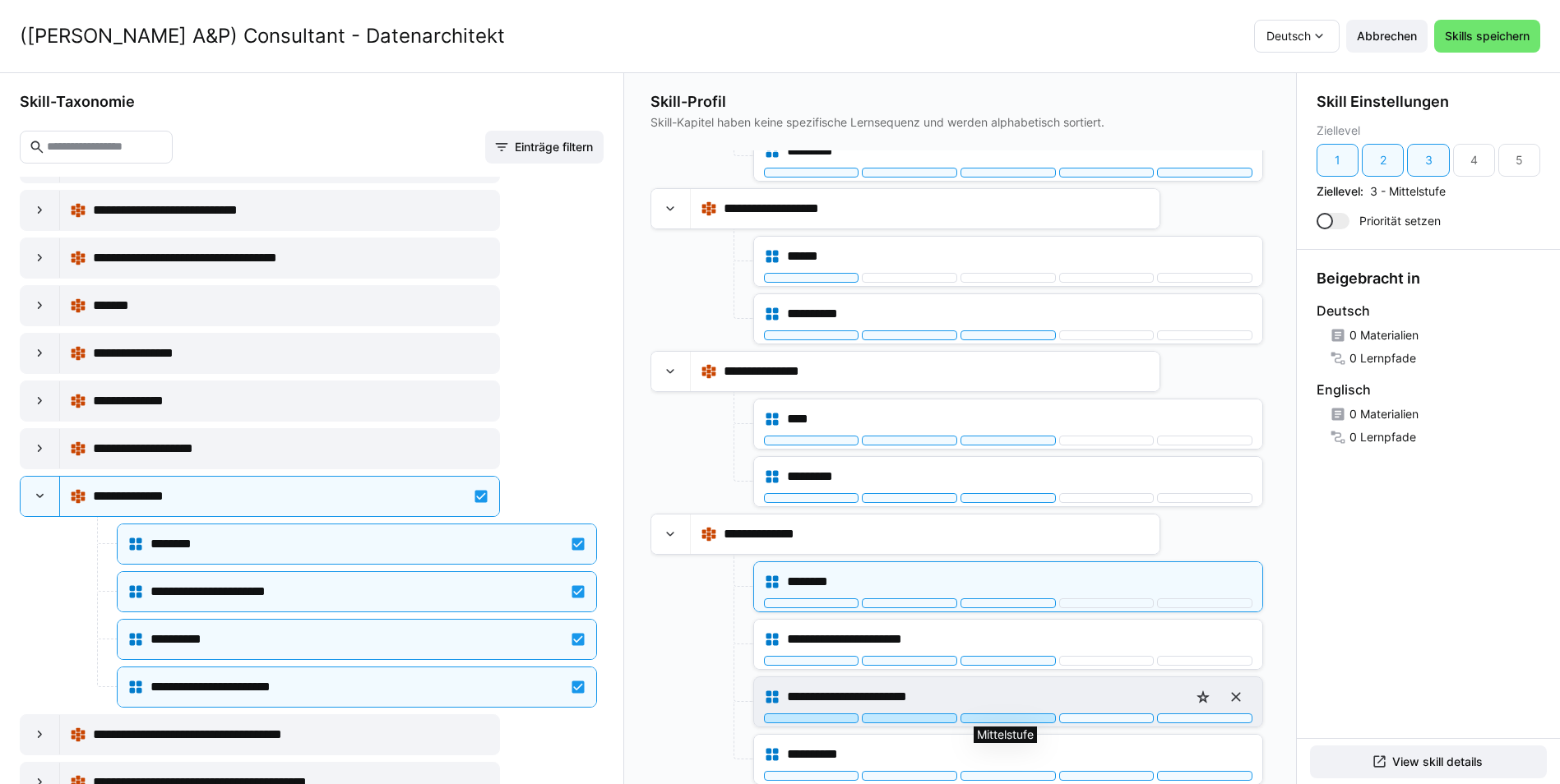
click at [1014, 722] on div at bounding box center [1008, 719] width 95 height 10
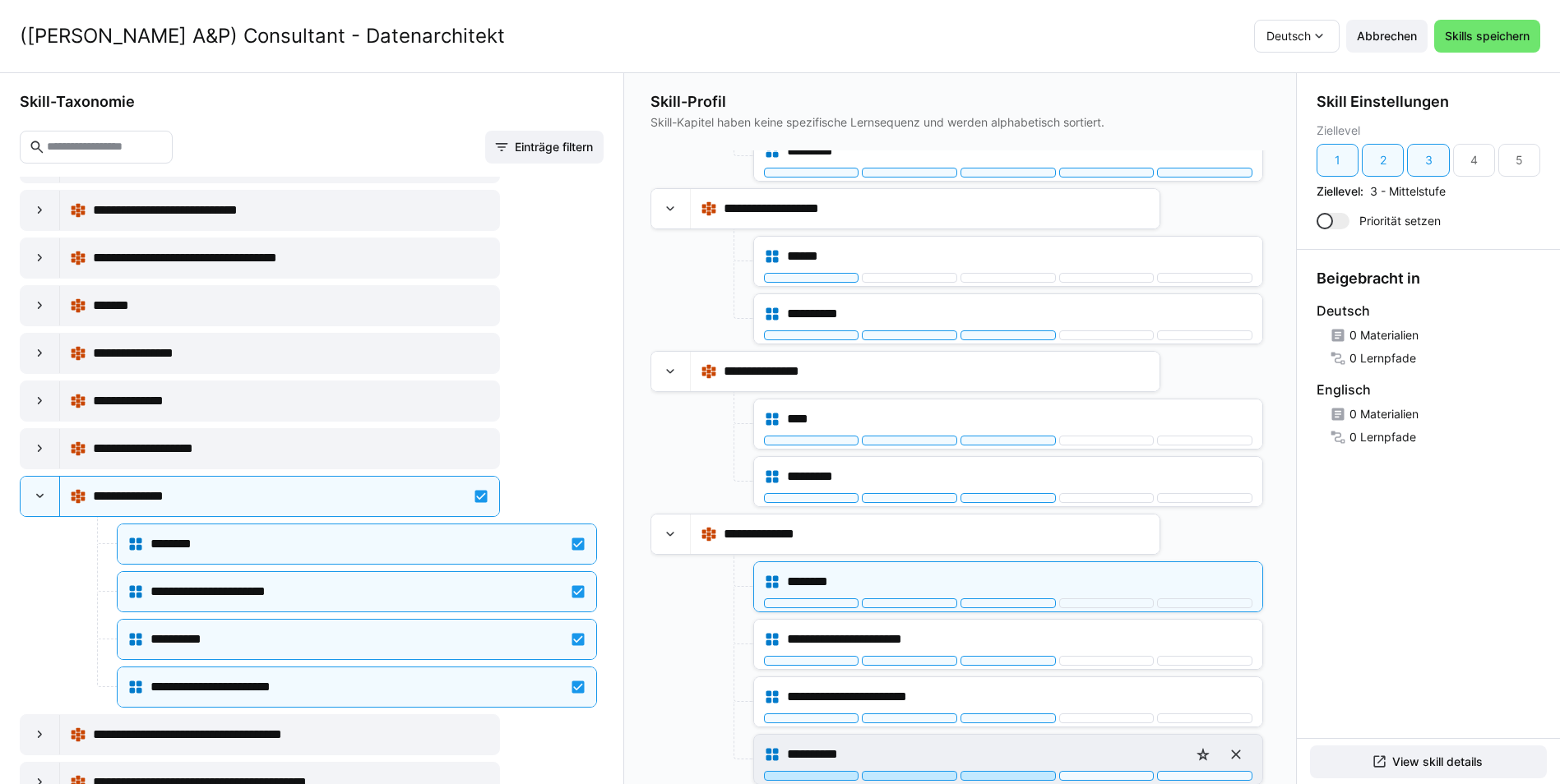
click at [1001, 778] on div at bounding box center [1008, 776] width 95 height 10
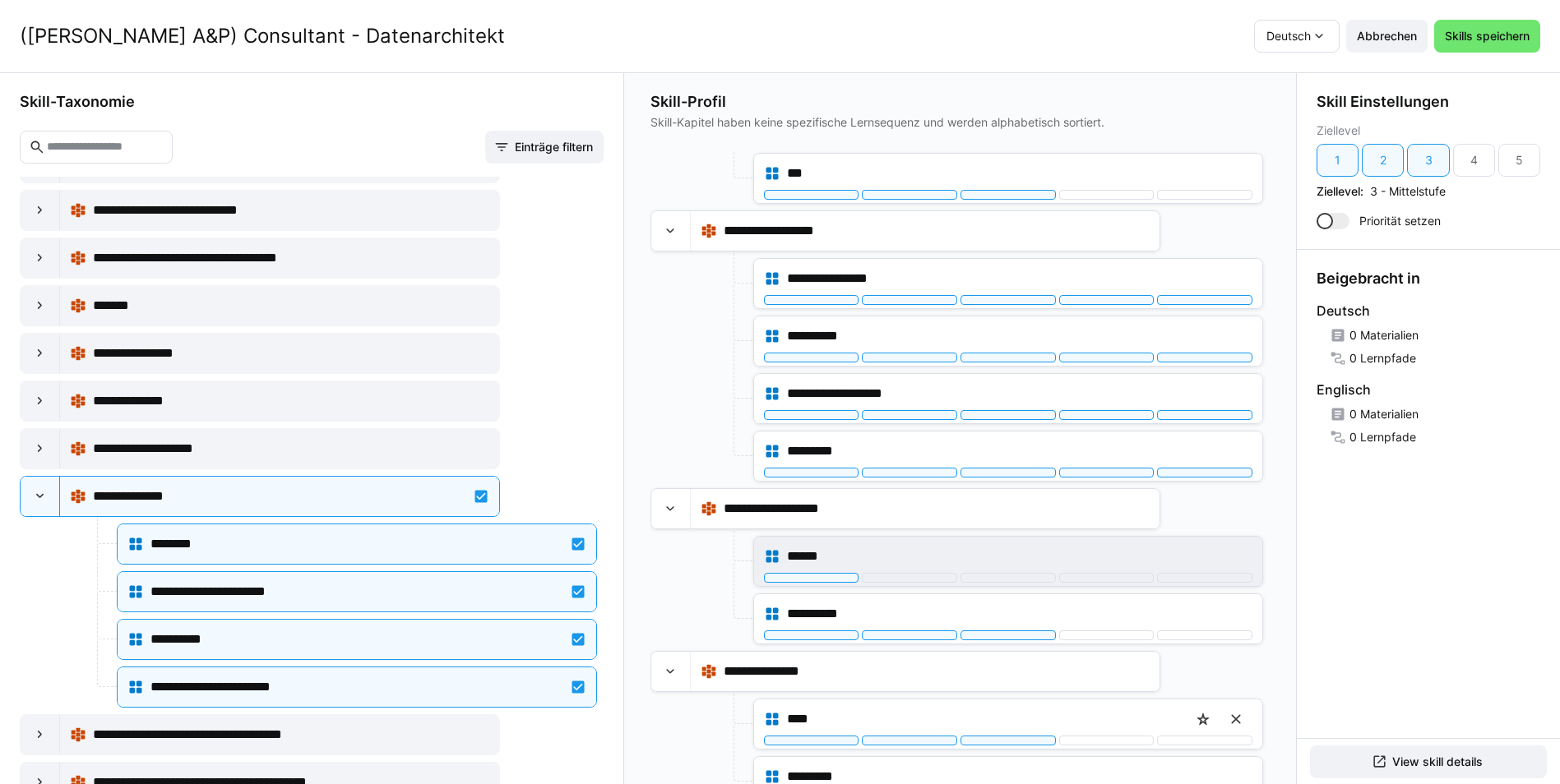
scroll to position [572, 0]
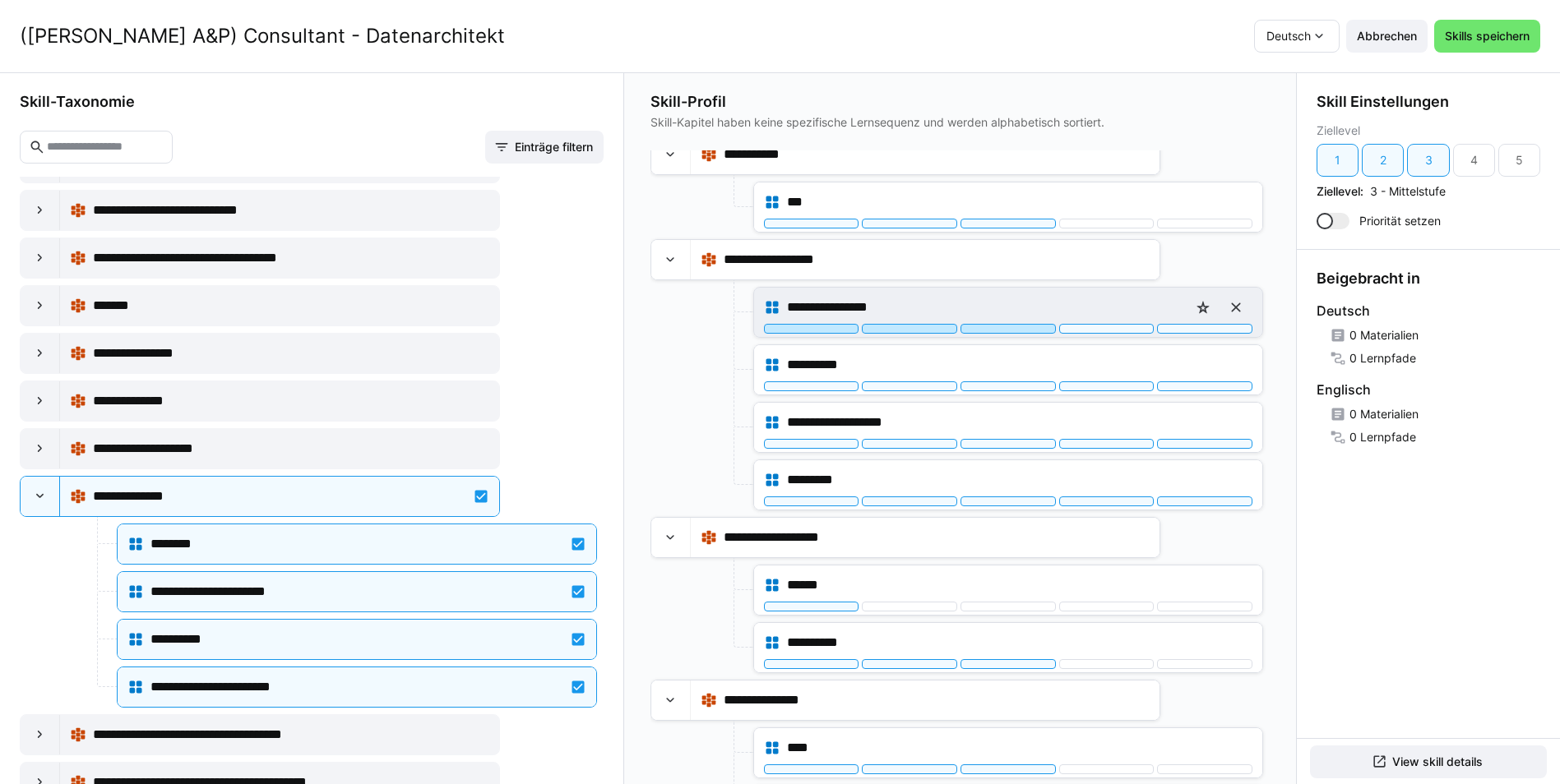
click at [1021, 329] on div at bounding box center [1008, 329] width 95 height 10
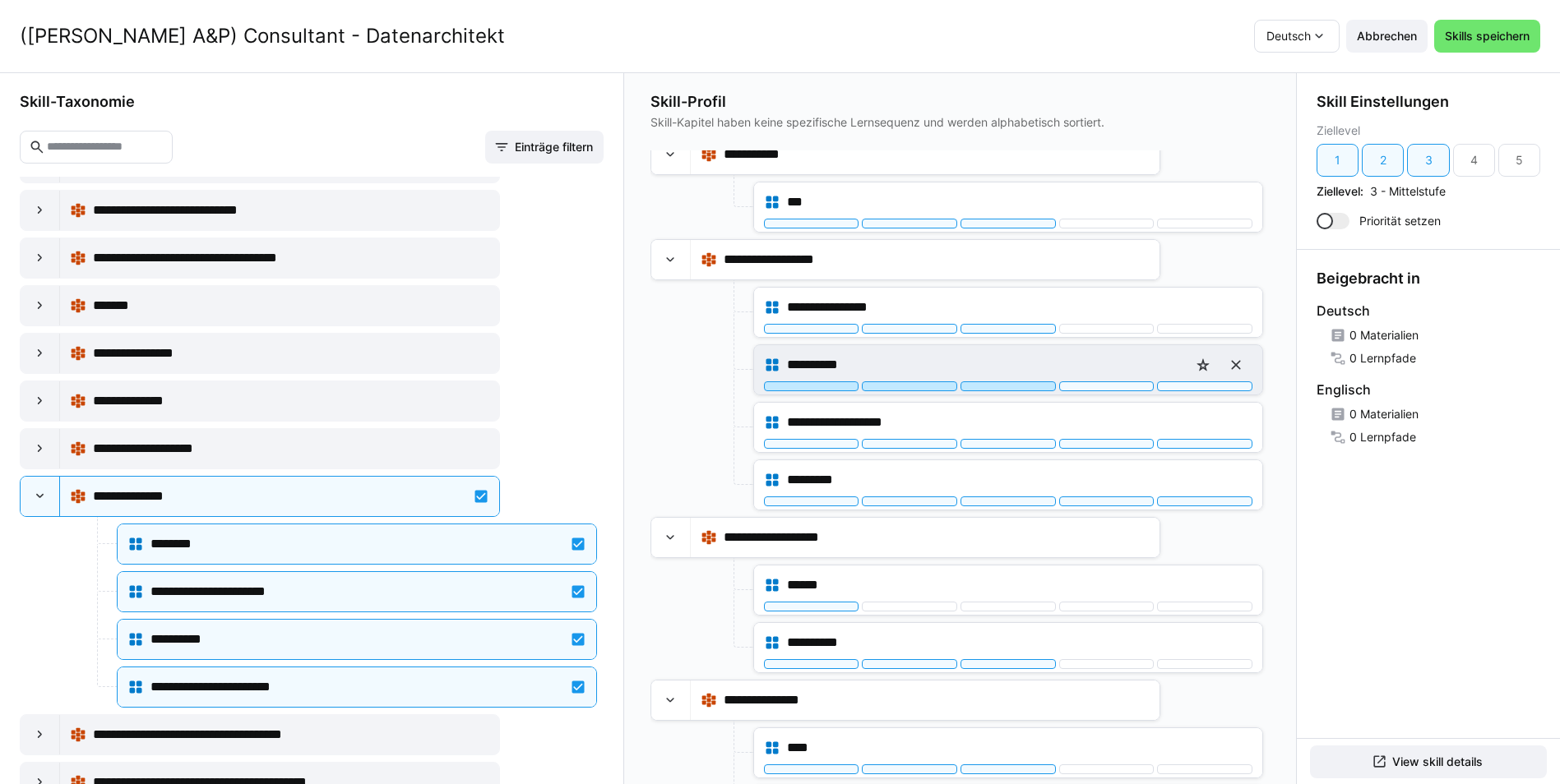
click at [1010, 383] on div at bounding box center [1008, 387] width 95 height 10
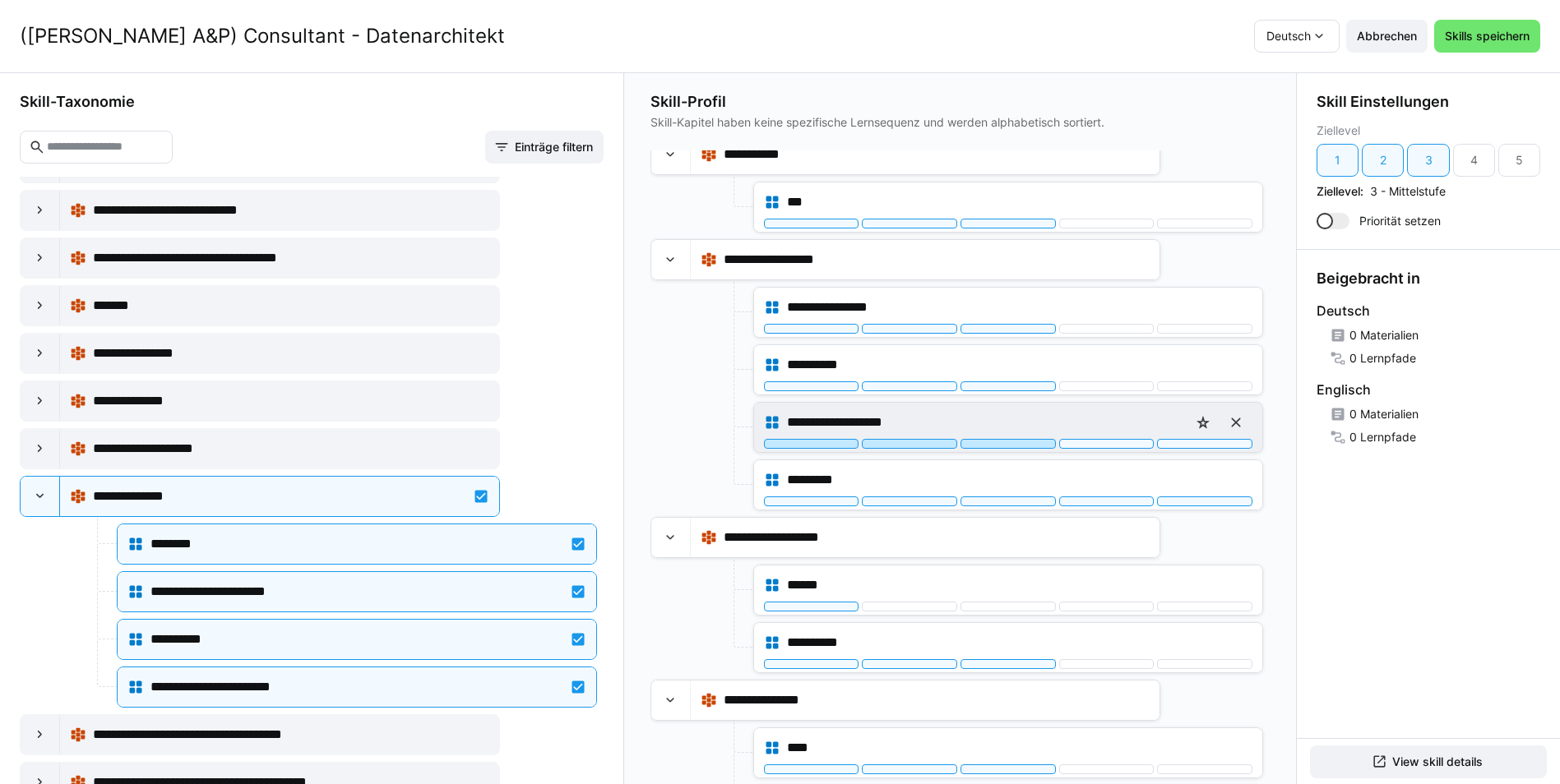
click at [1001, 444] on div at bounding box center [1008, 444] width 95 height 10
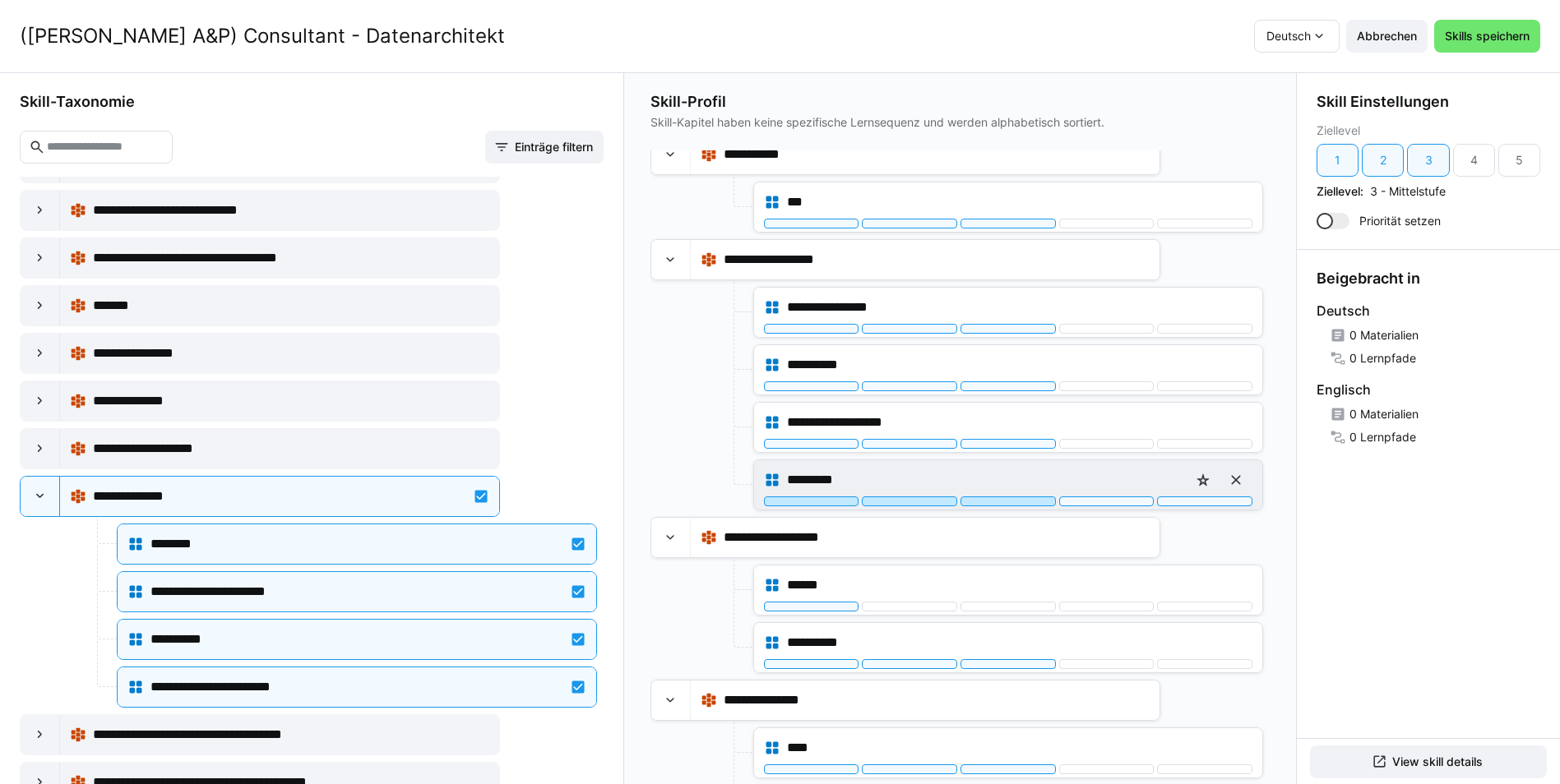
click at [998, 502] on div at bounding box center [1008, 502] width 95 height 10
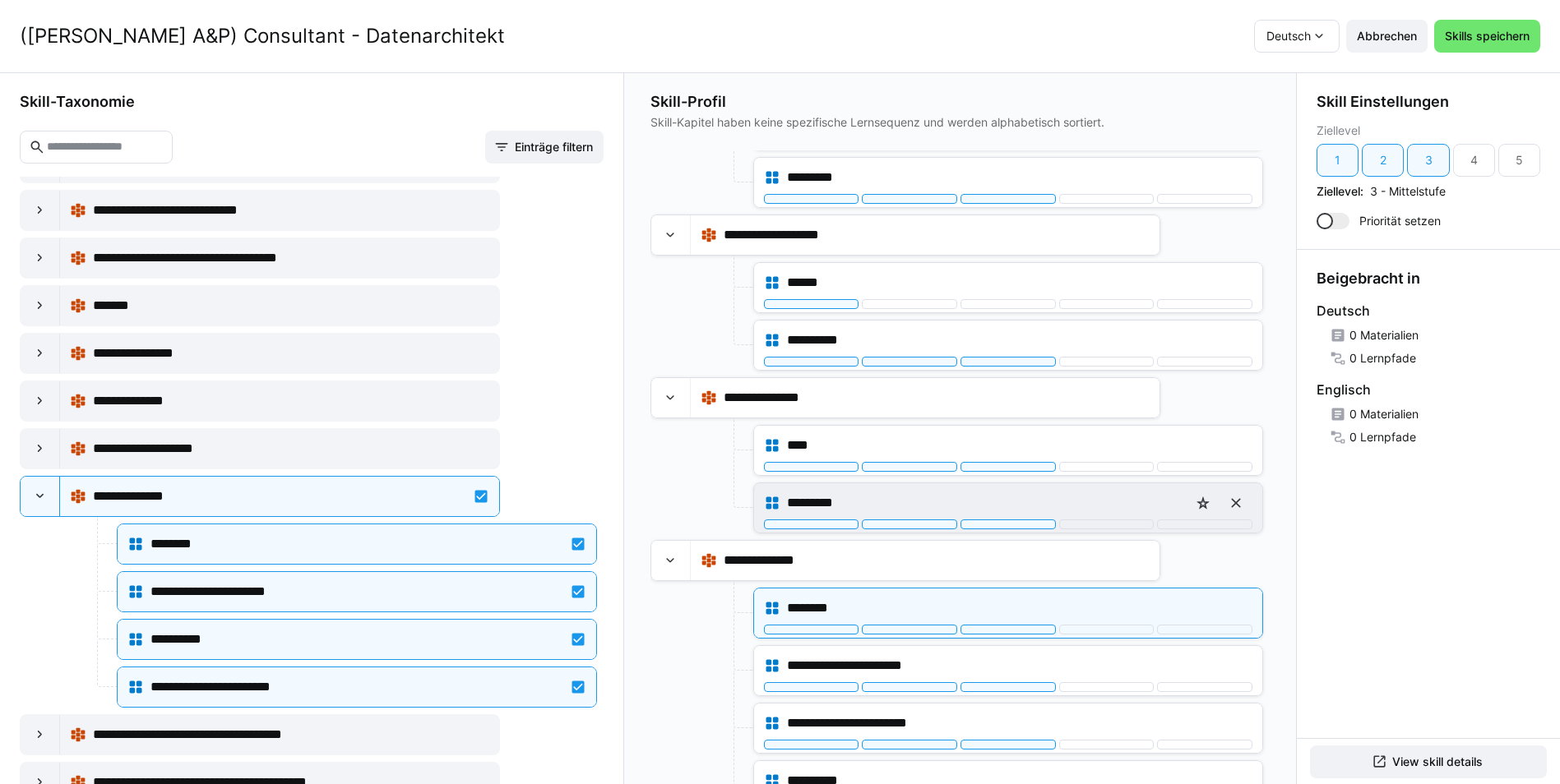
scroll to position [901, 0]
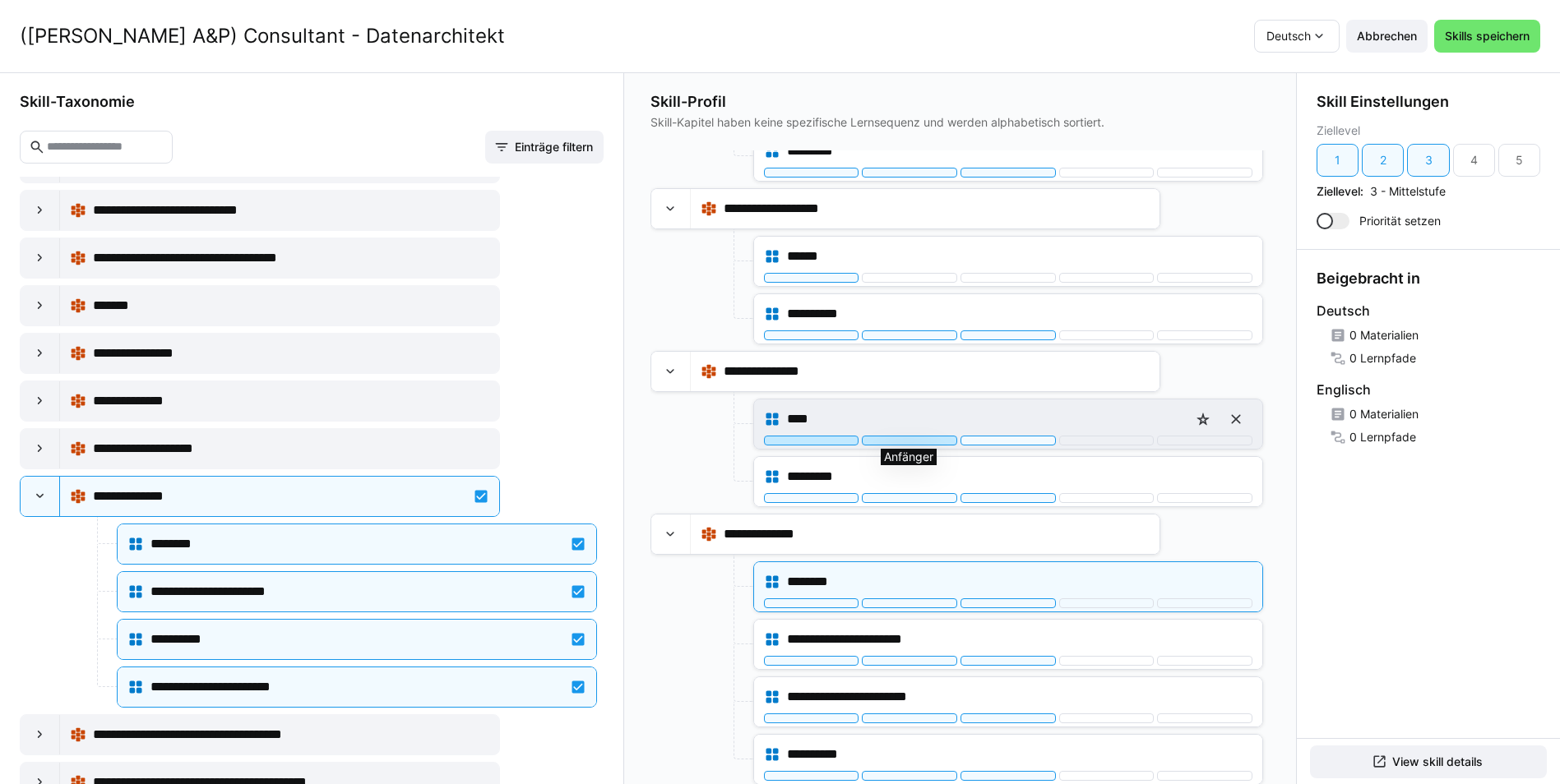
click at [911, 444] on div at bounding box center [909, 440] width 95 height 10
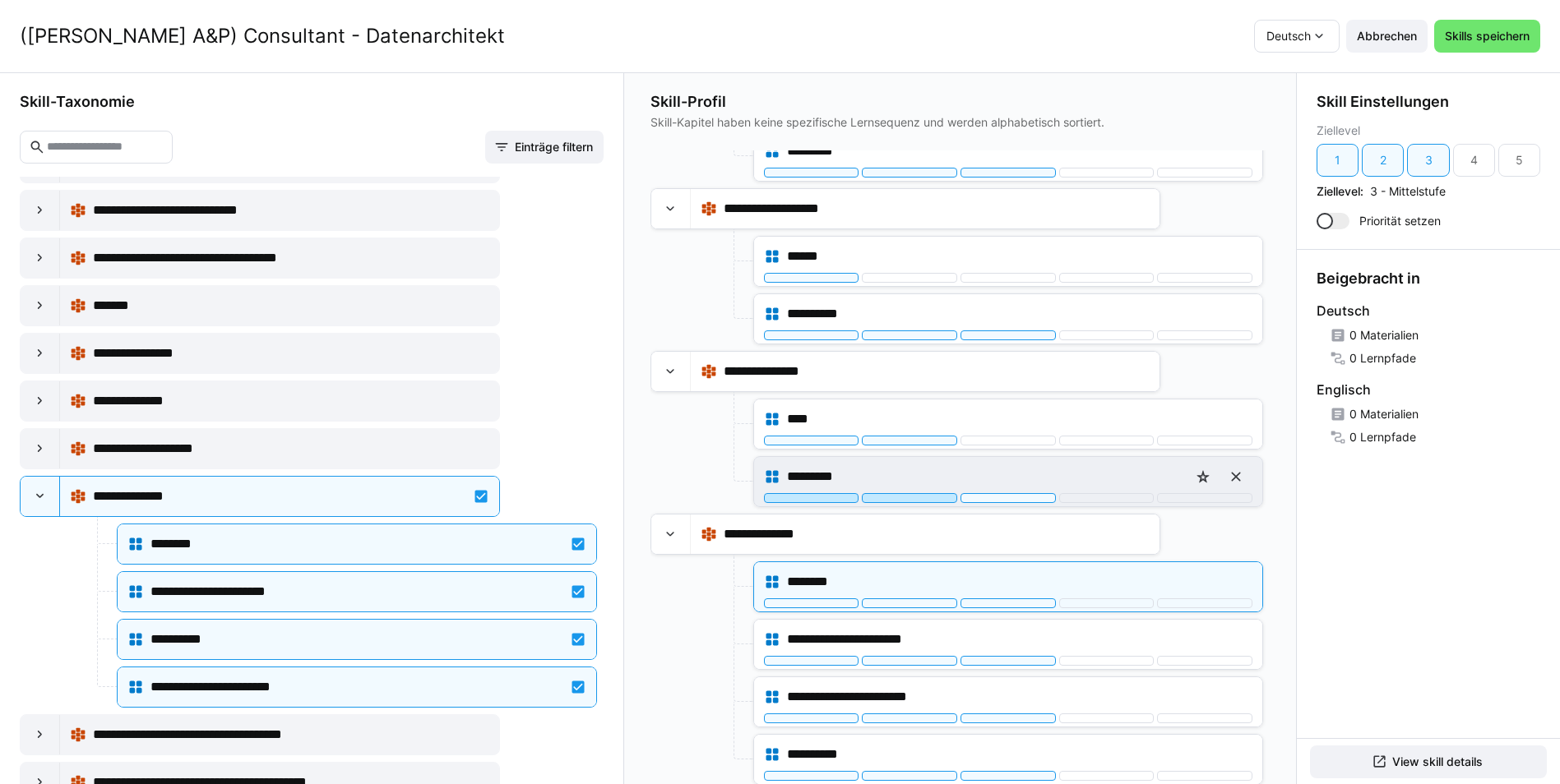
click at [911, 496] on div at bounding box center [909, 498] width 95 height 10
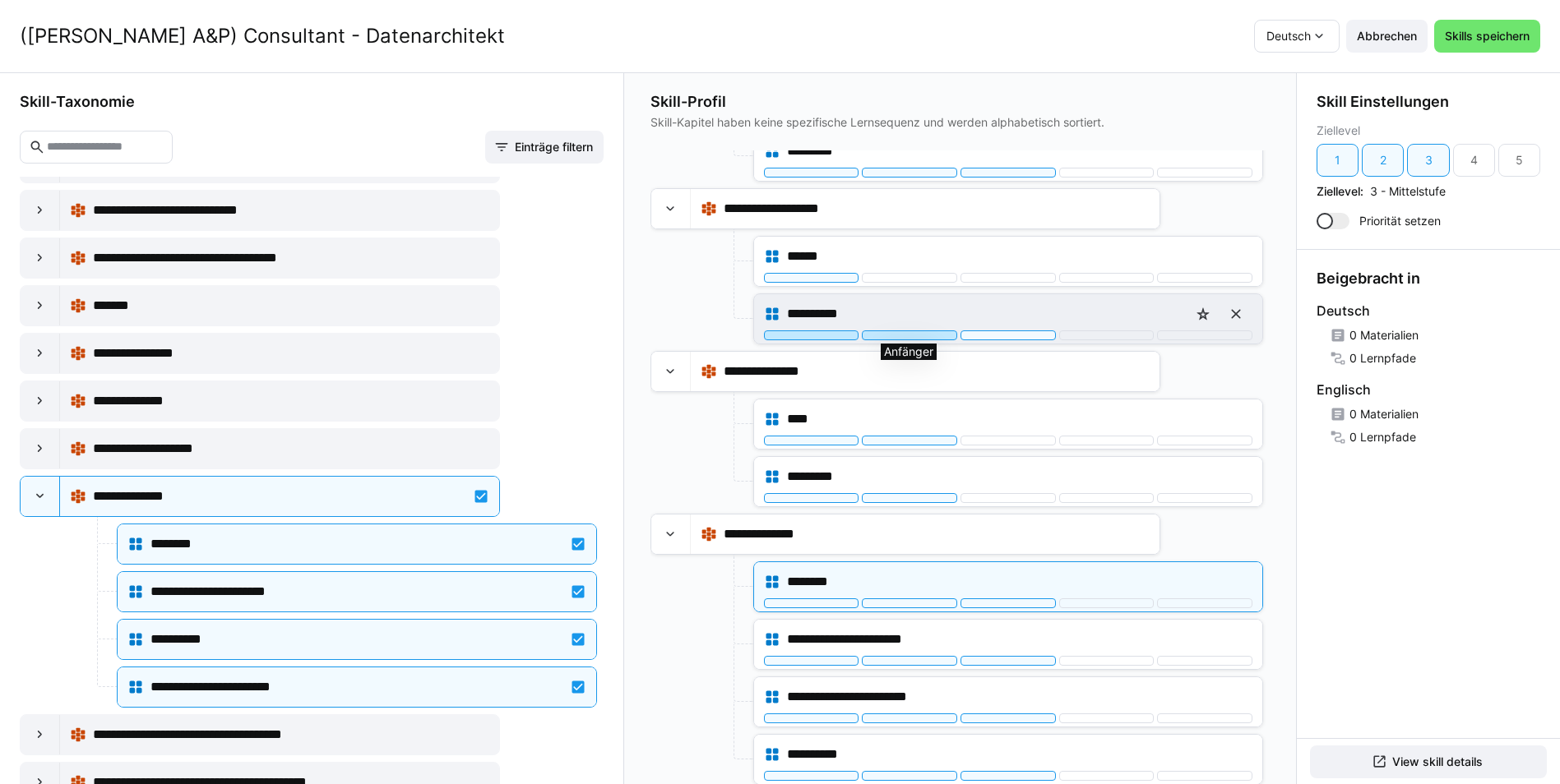
click at [899, 336] on div at bounding box center [909, 335] width 95 height 10
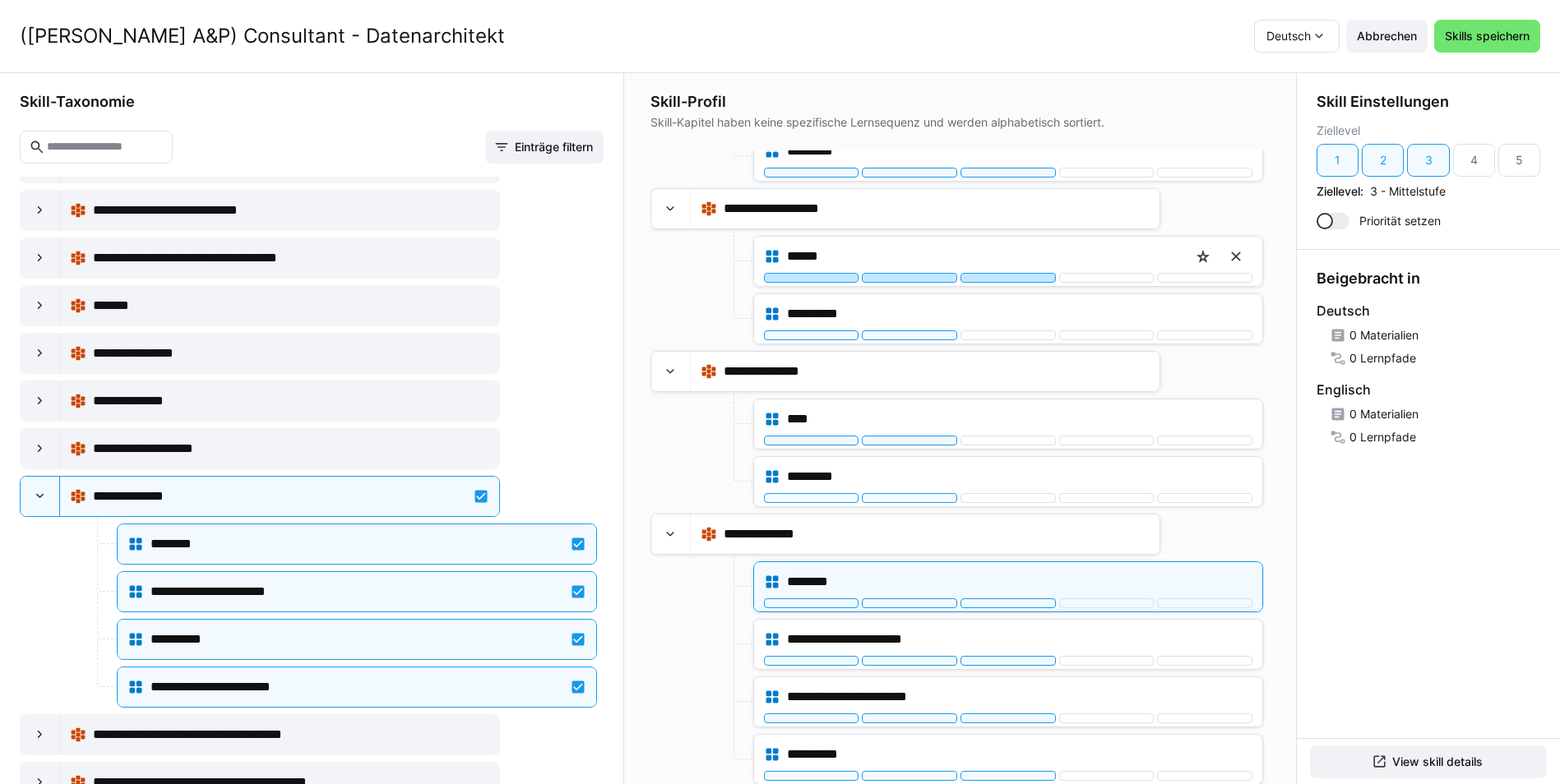
scroll to position [736, 0]
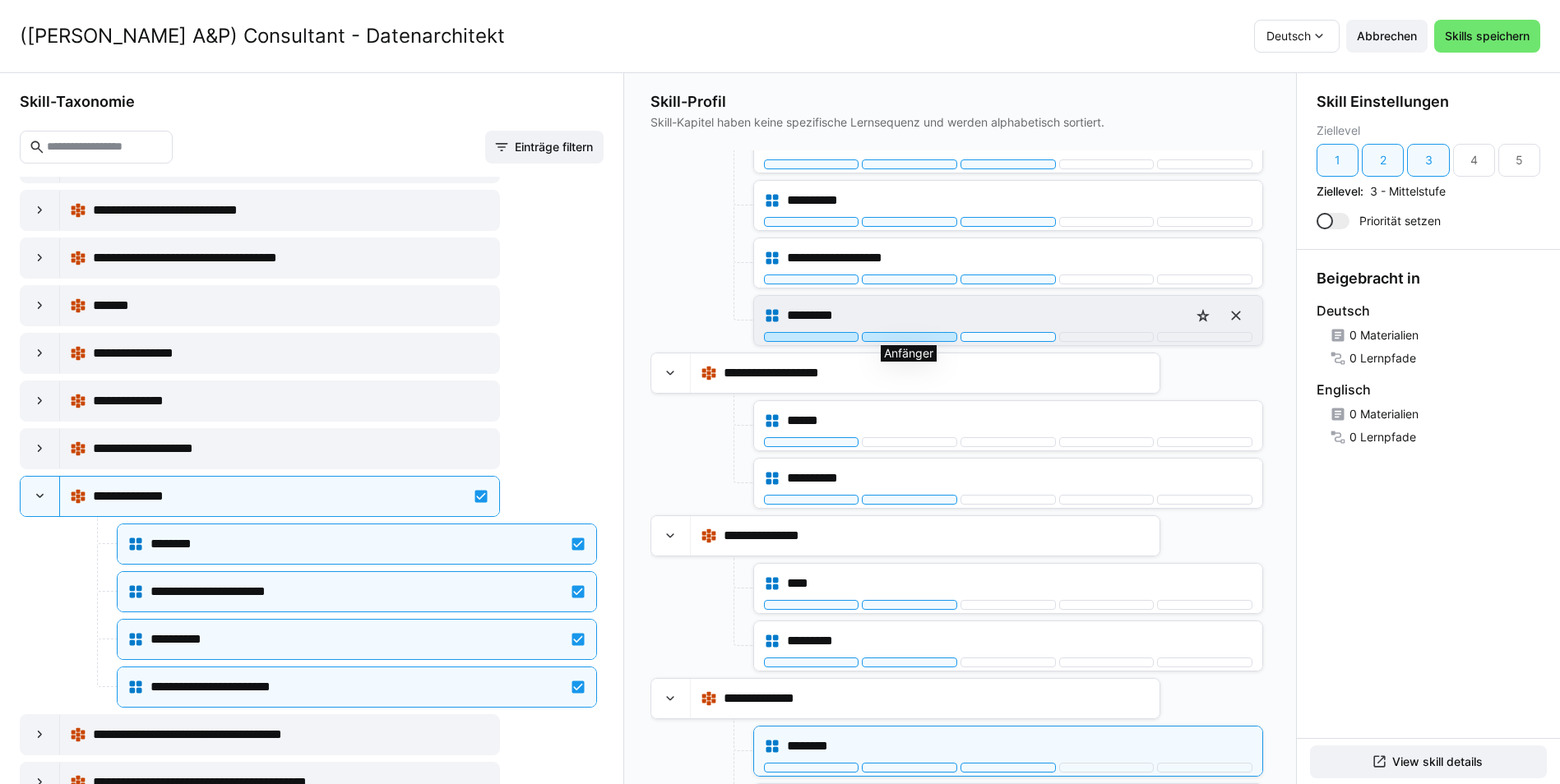
click at [917, 337] on div at bounding box center [909, 337] width 95 height 10
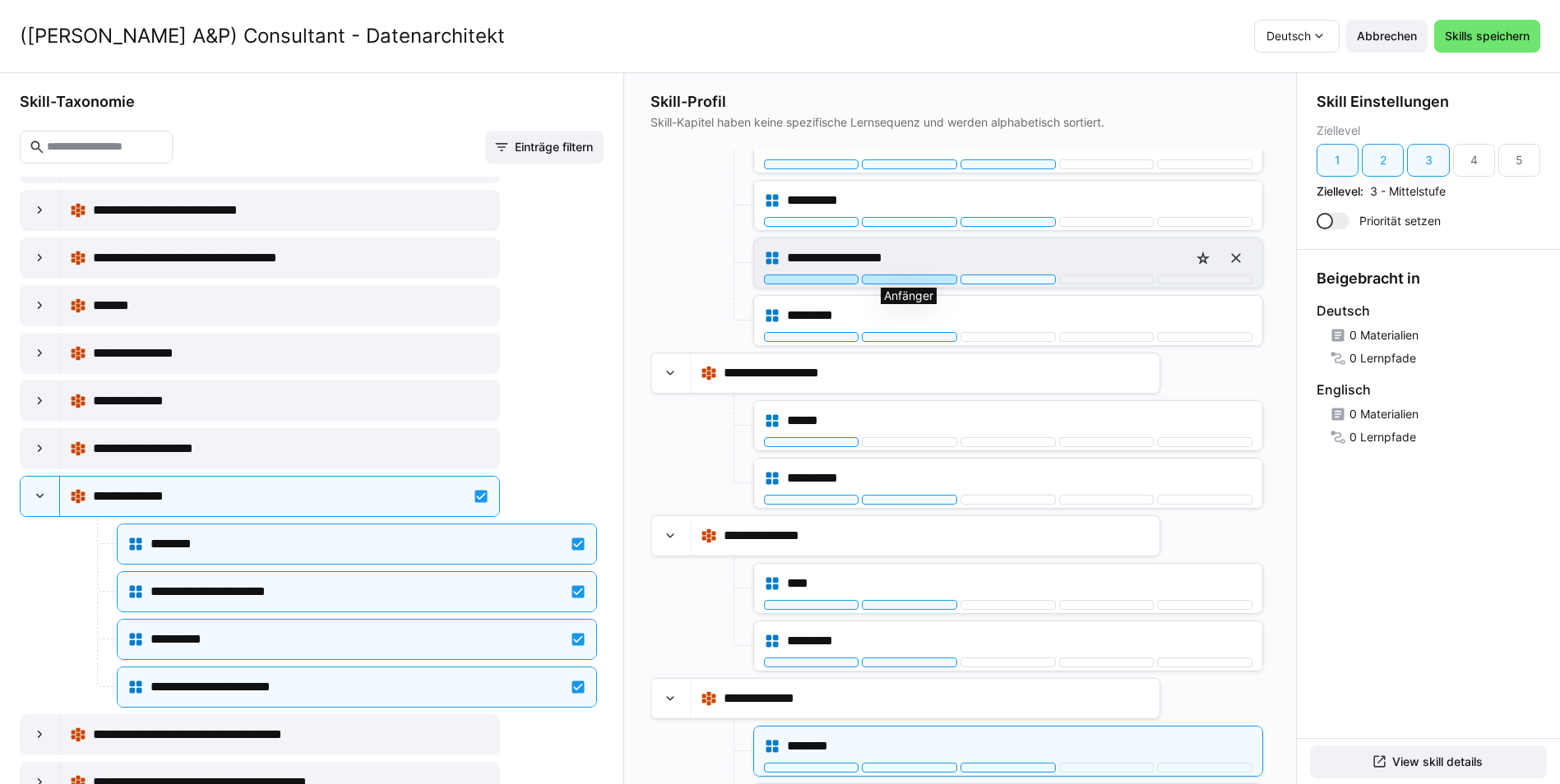
click at [920, 278] on div at bounding box center [909, 280] width 95 height 10
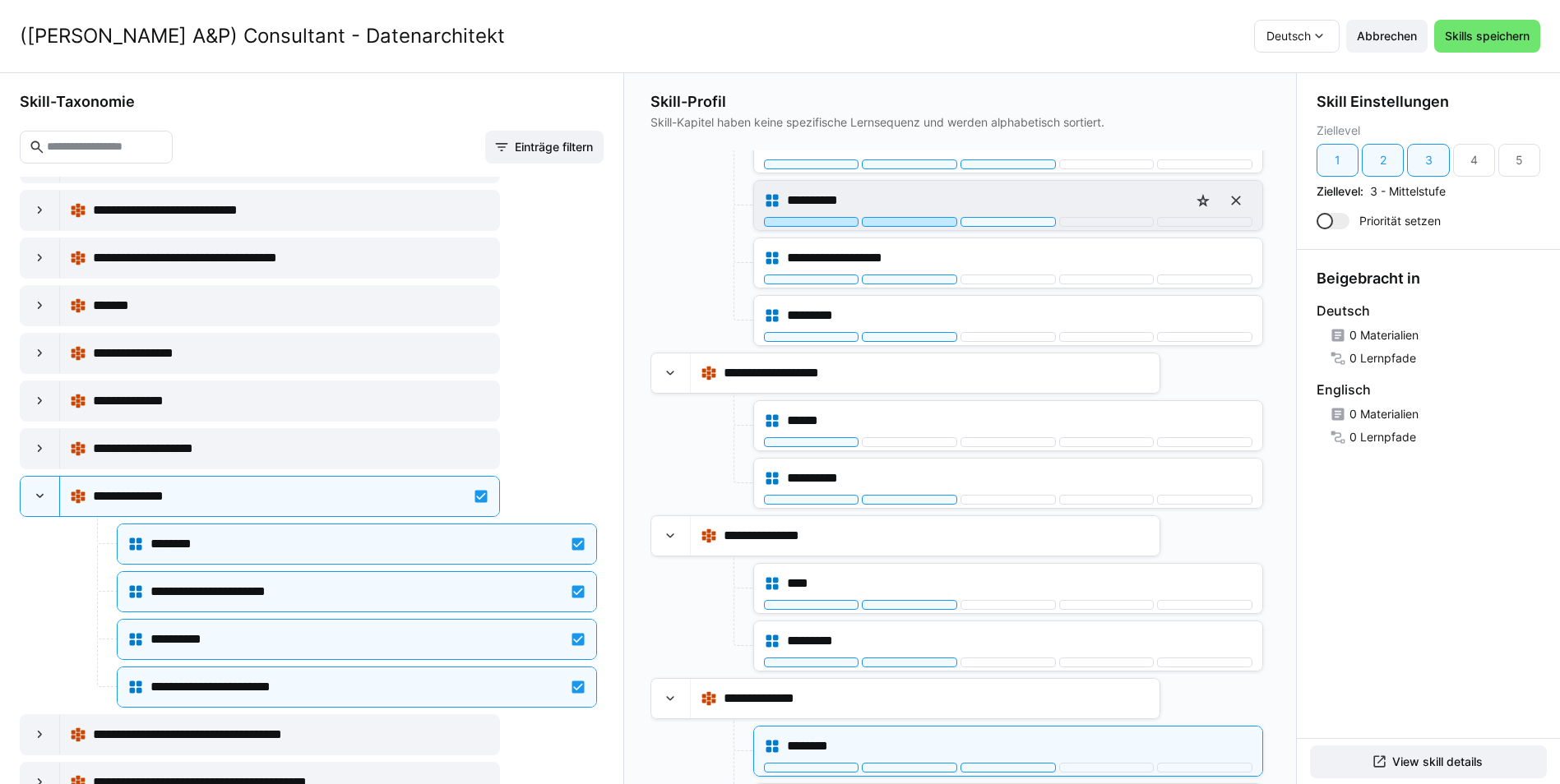
click at [920, 219] on div at bounding box center [909, 222] width 95 height 10
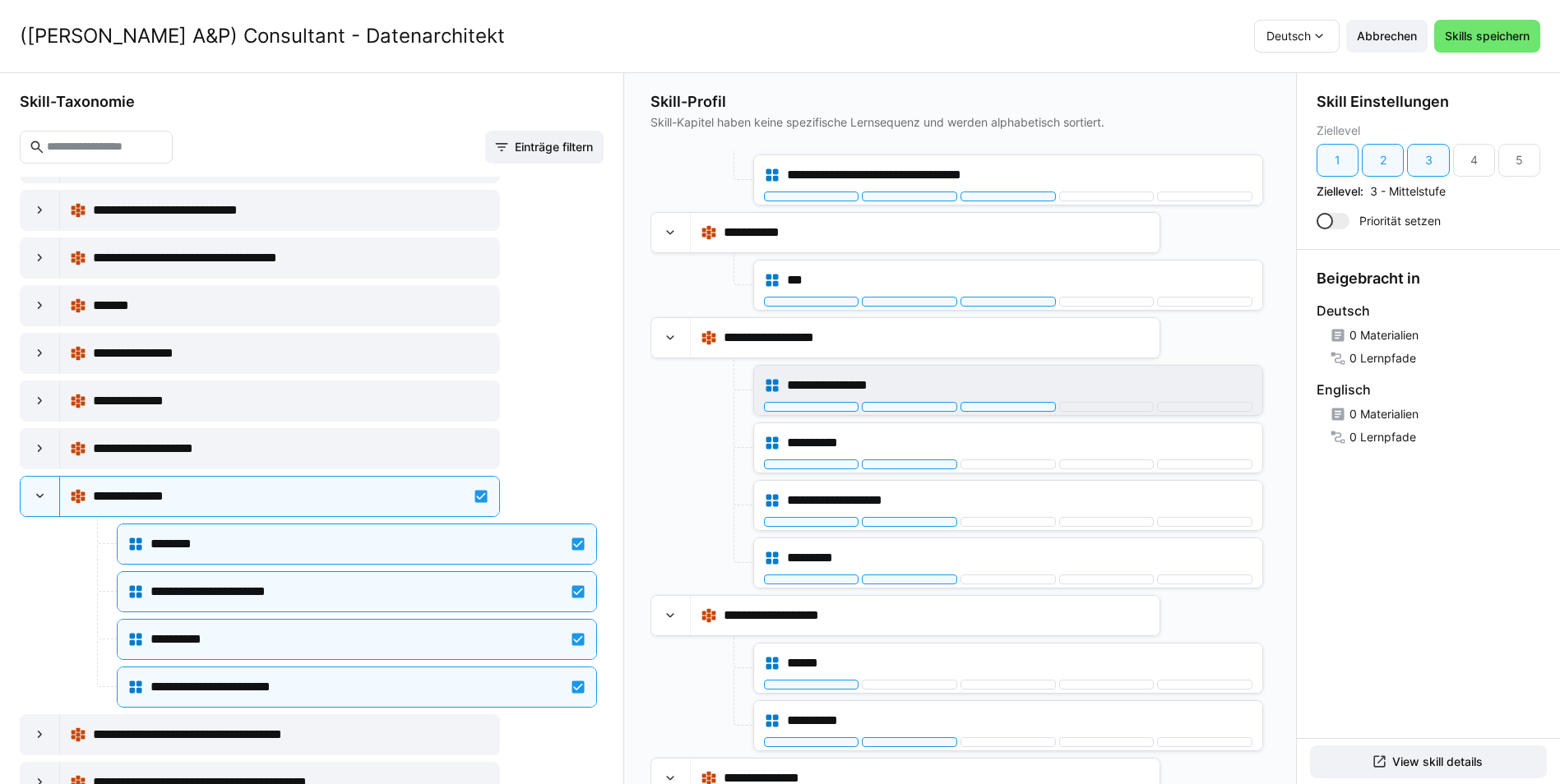
scroll to position [490, 0]
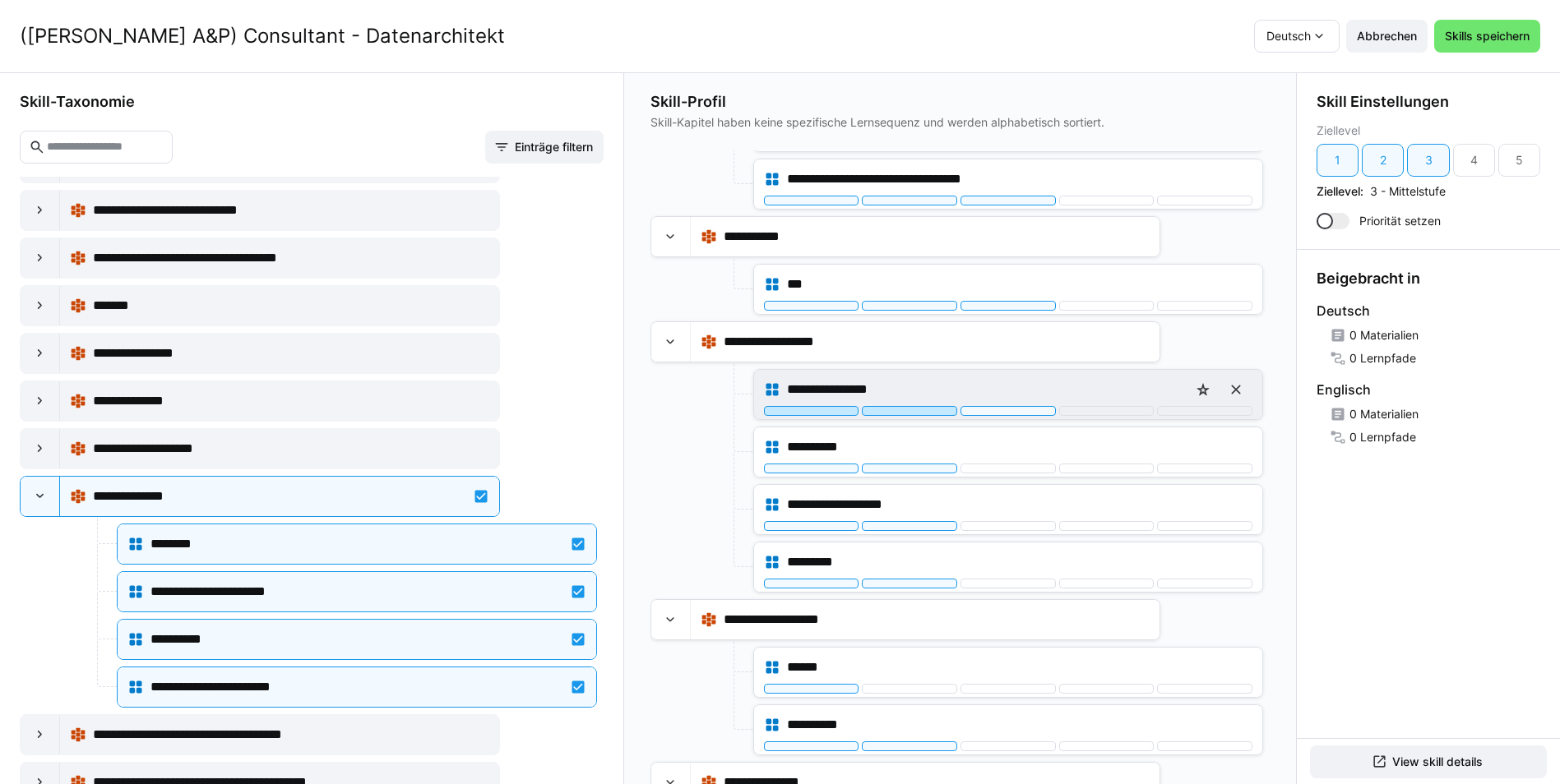
click at [907, 406] on div at bounding box center [909, 411] width 95 height 10
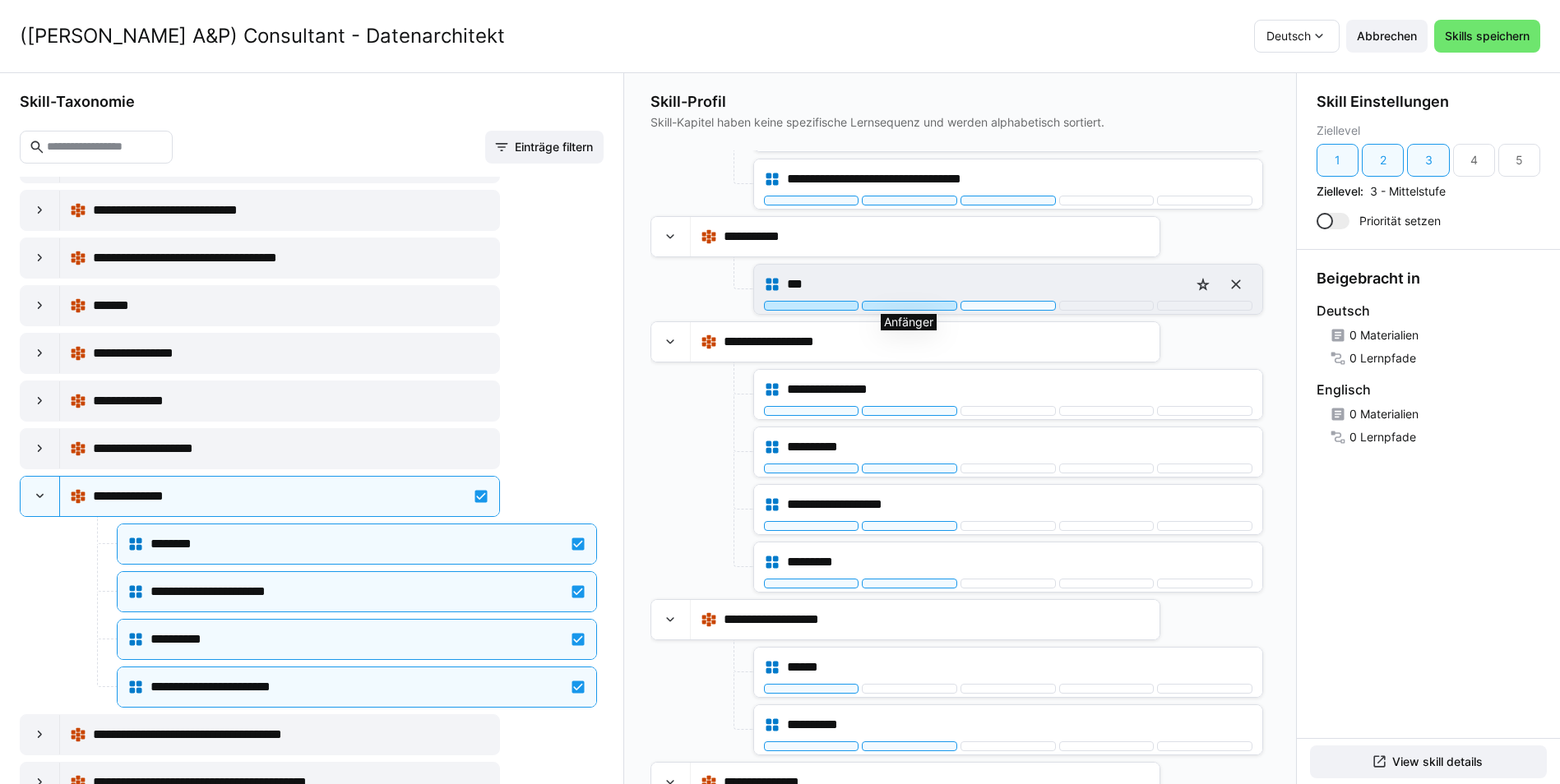
click at [913, 304] on div at bounding box center [909, 305] width 95 height 10
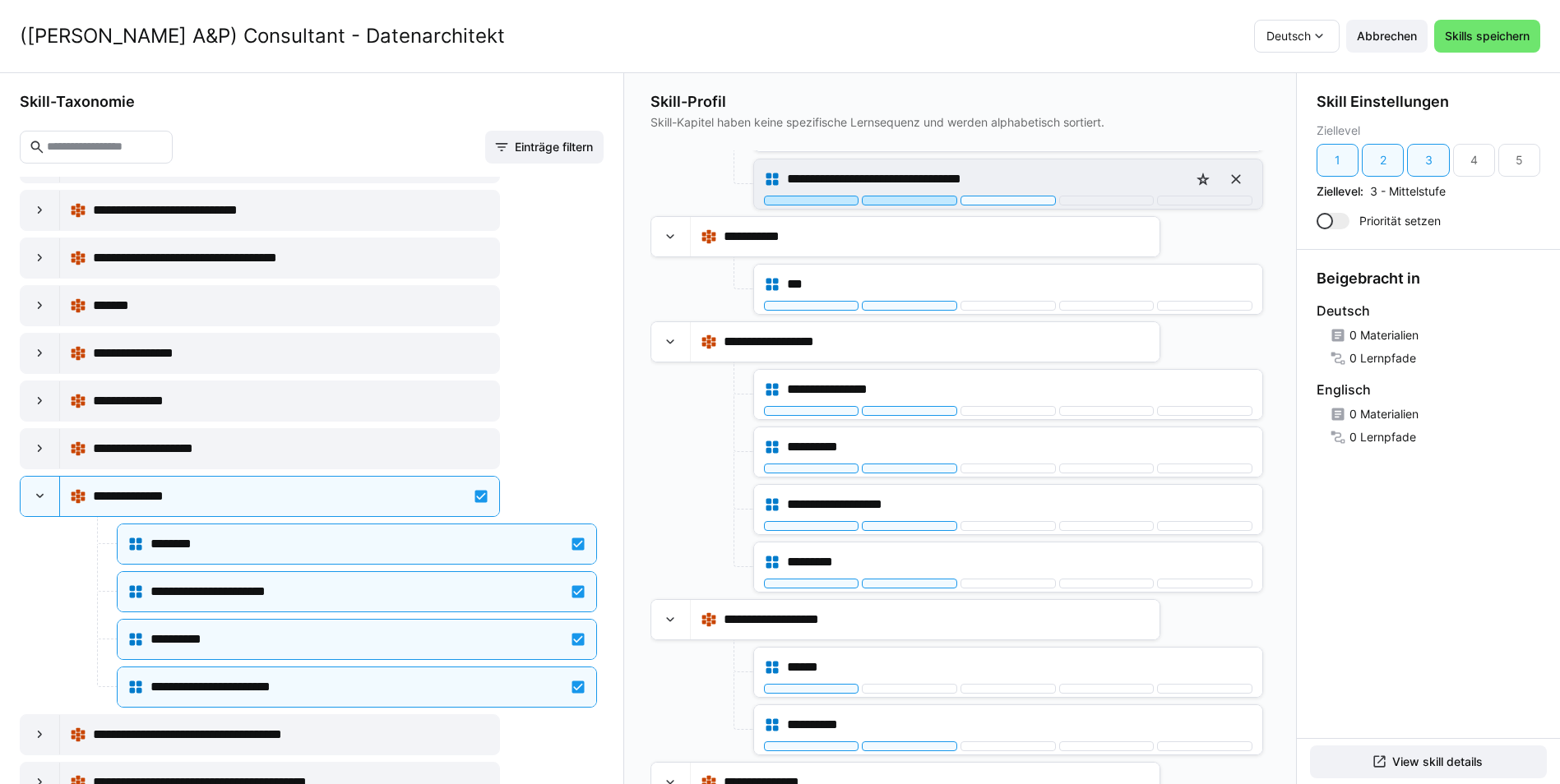
click at [910, 199] on div at bounding box center [909, 200] width 95 height 10
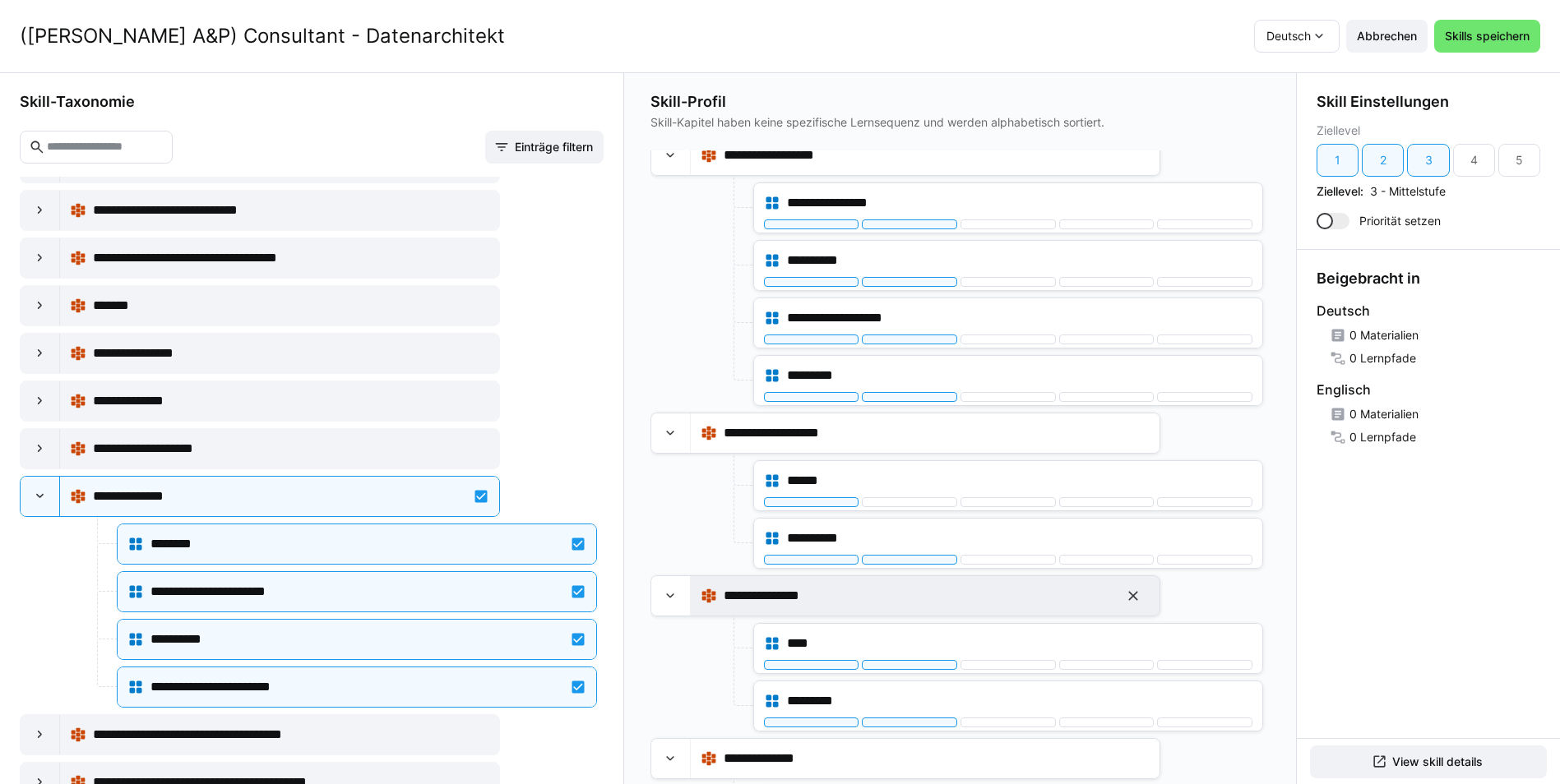
scroll to position [654, 0]
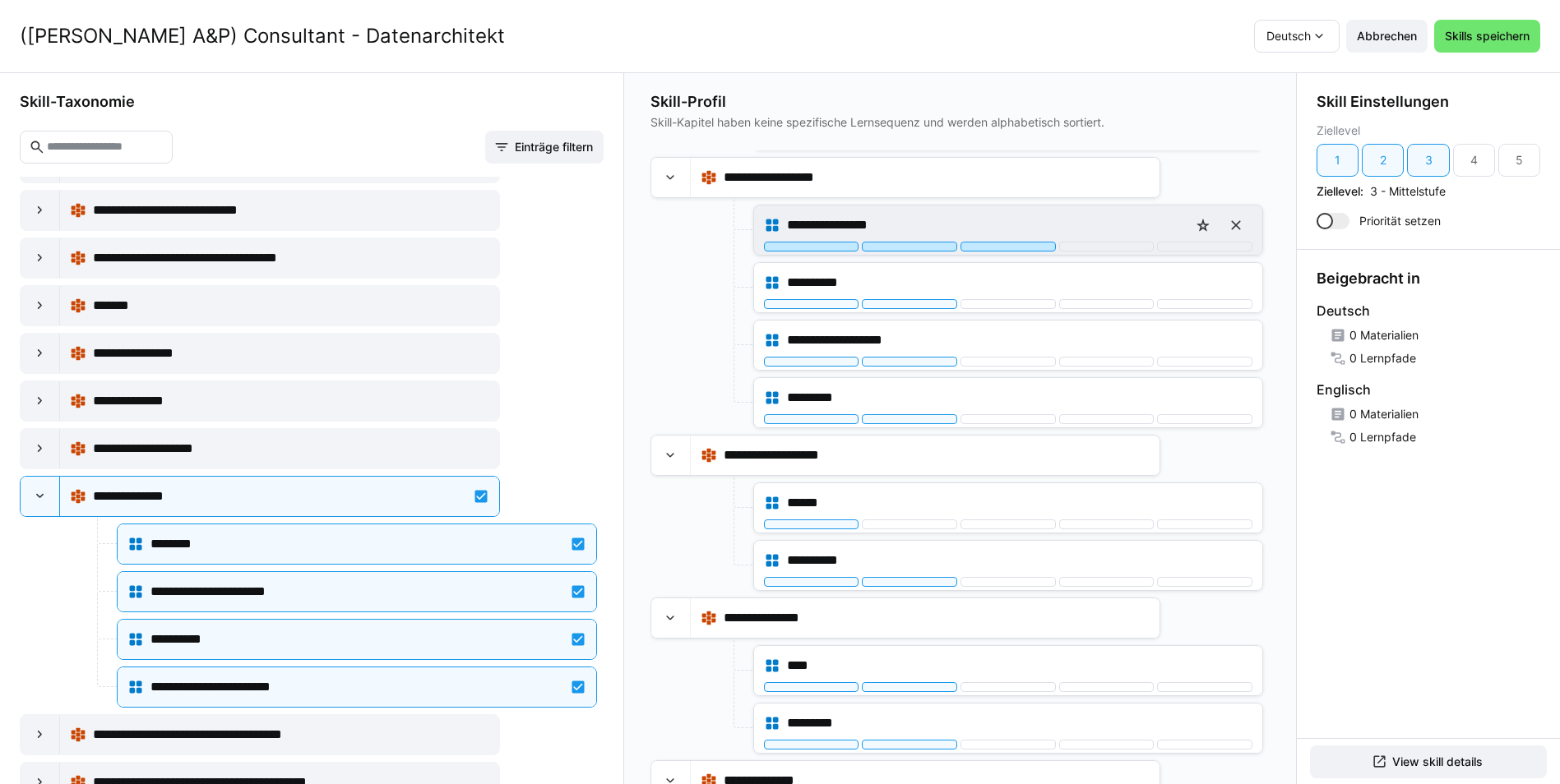
click at [997, 247] on div at bounding box center [1008, 247] width 95 height 10
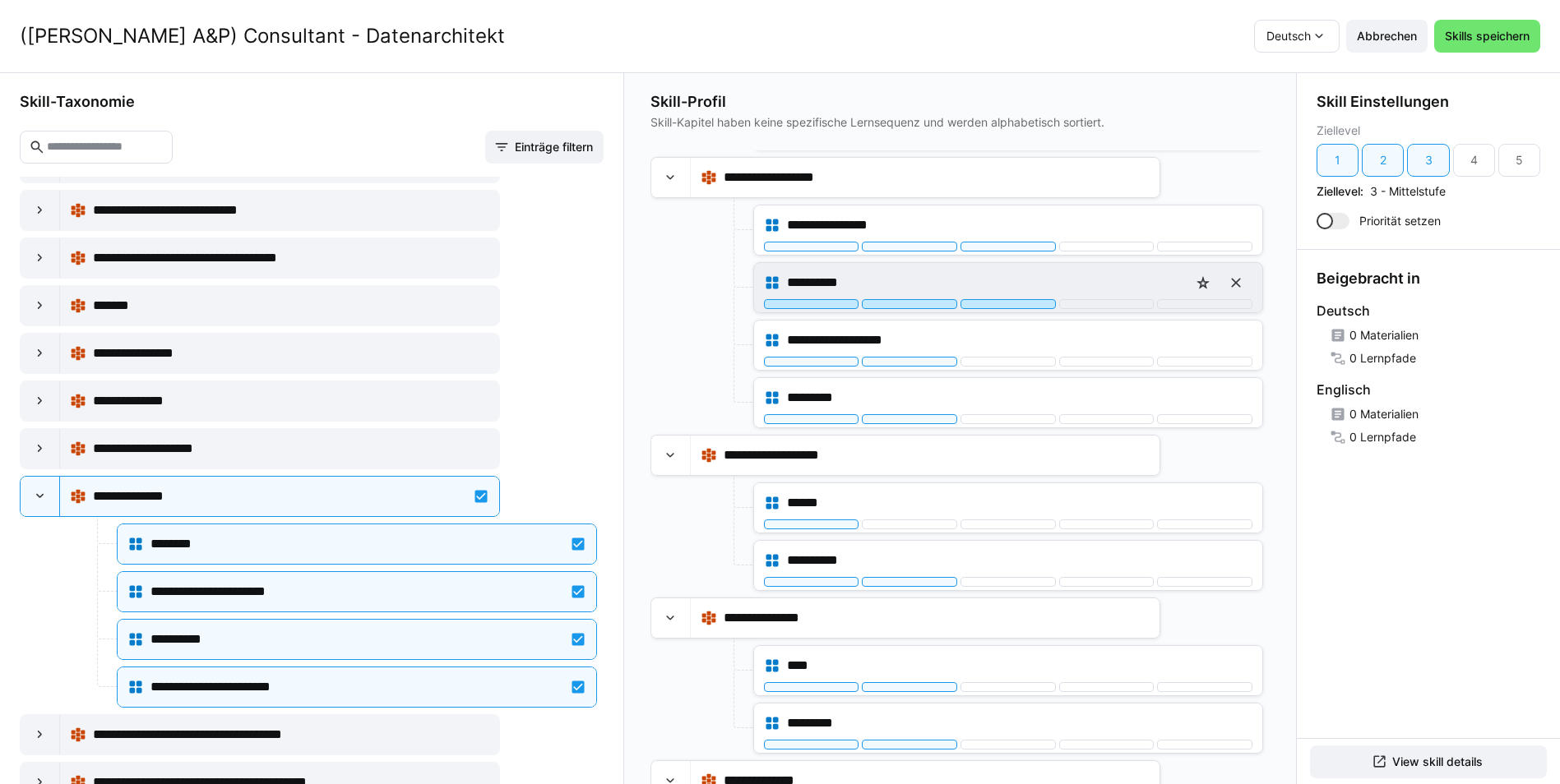
click at [997, 301] on div at bounding box center [1008, 304] width 95 height 10
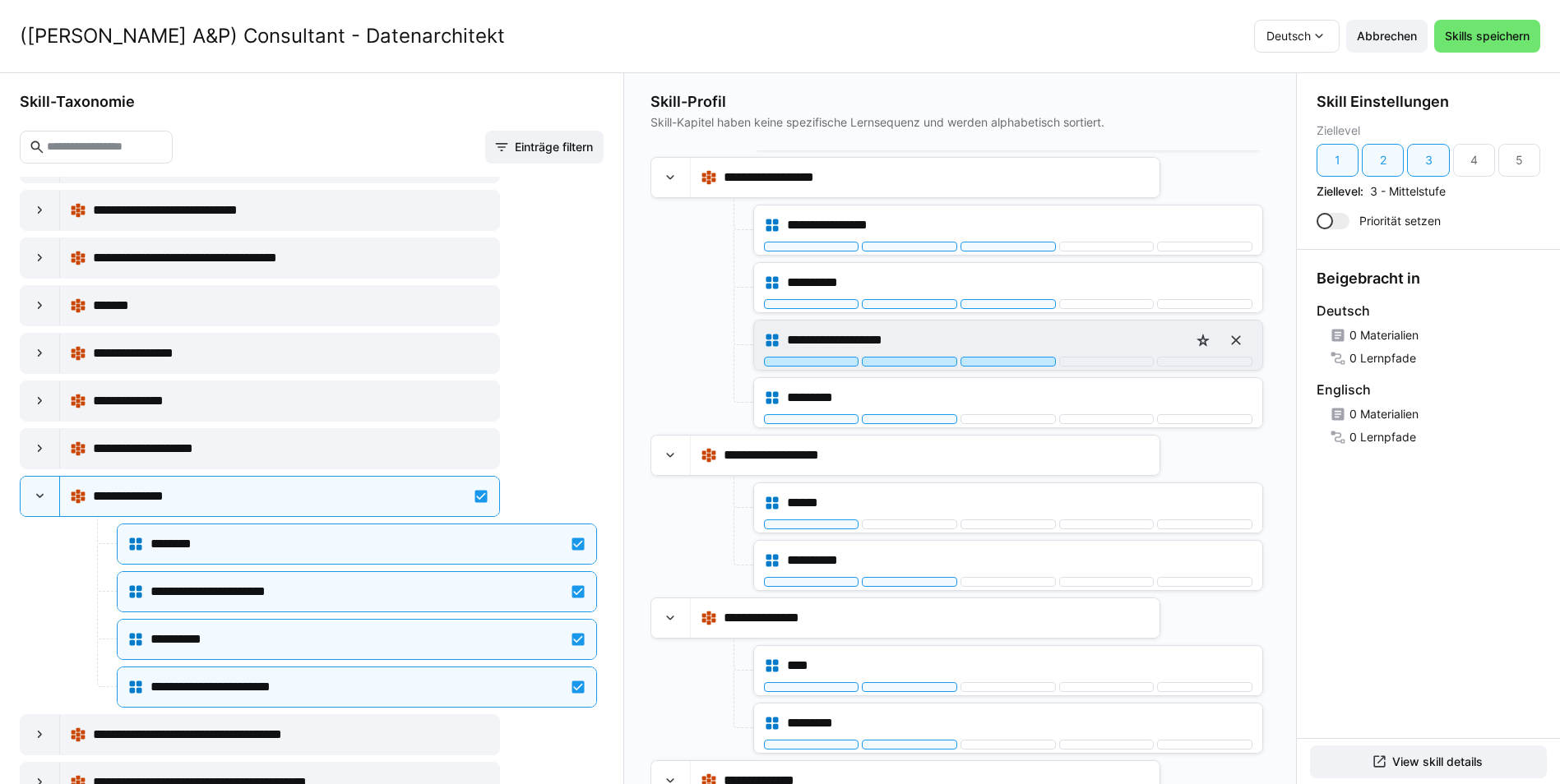
click at [991, 362] on div at bounding box center [1008, 362] width 95 height 10
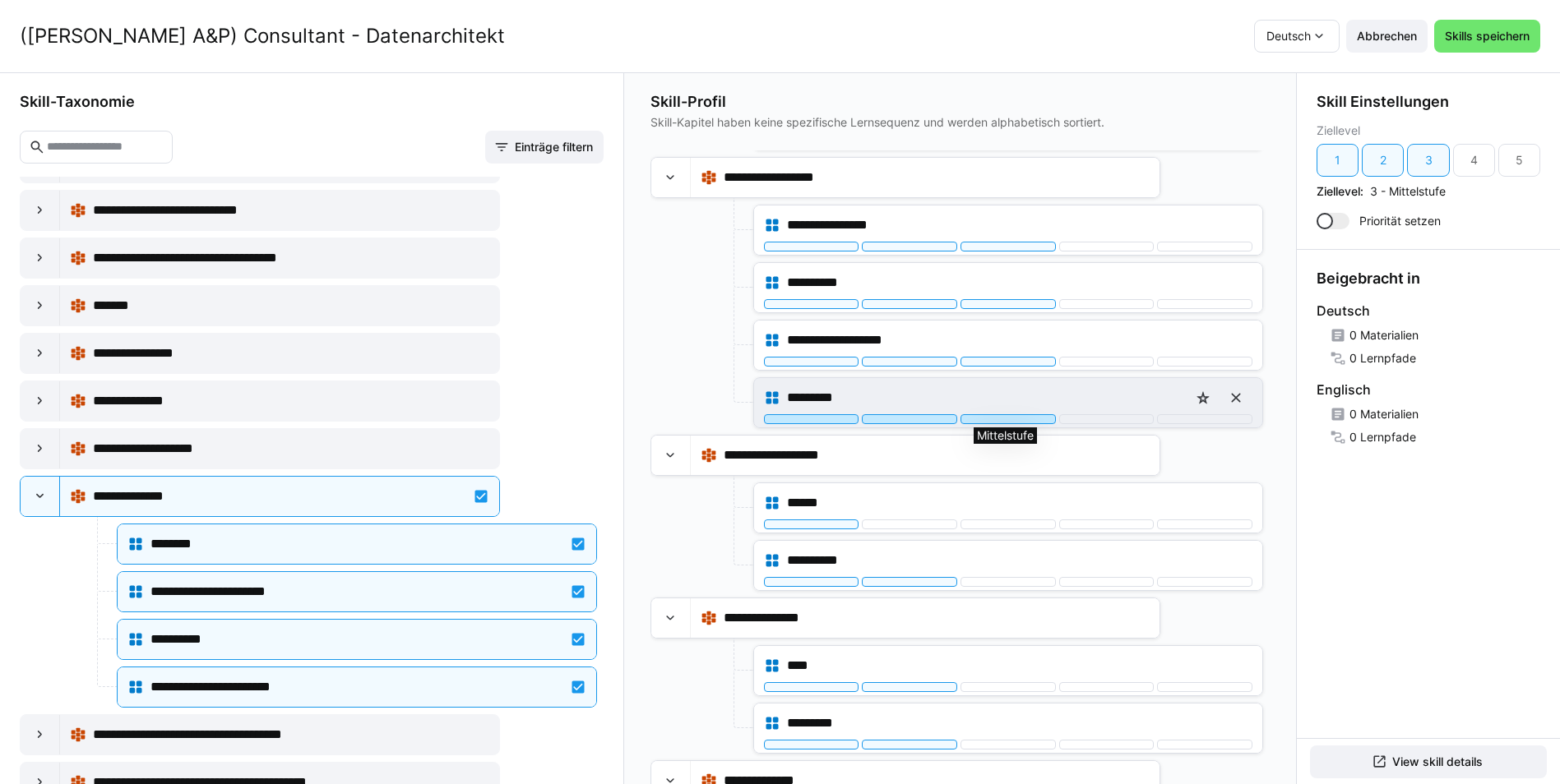
click at [988, 420] on div at bounding box center [1008, 419] width 95 height 10
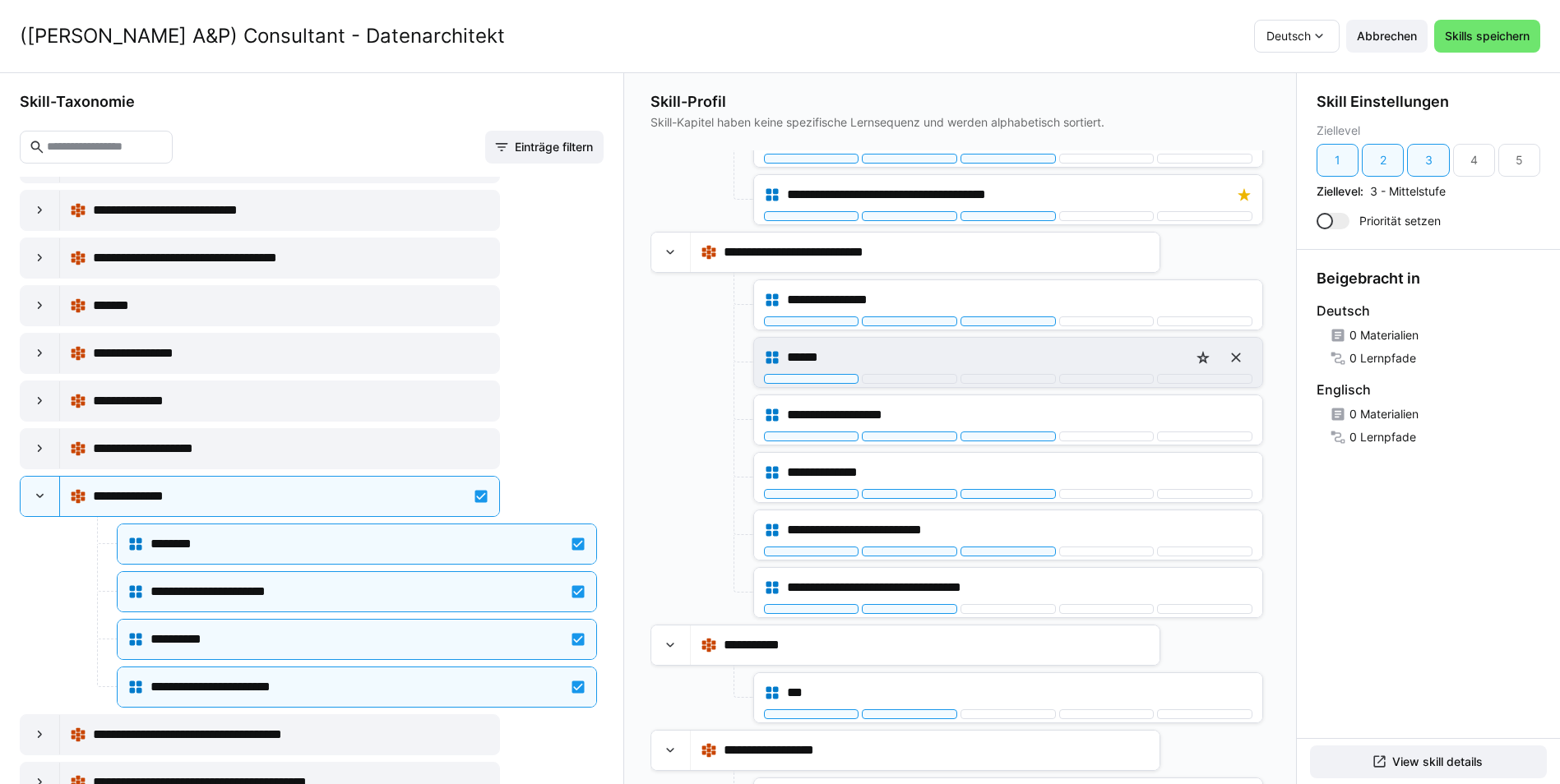
scroll to position [0, 0]
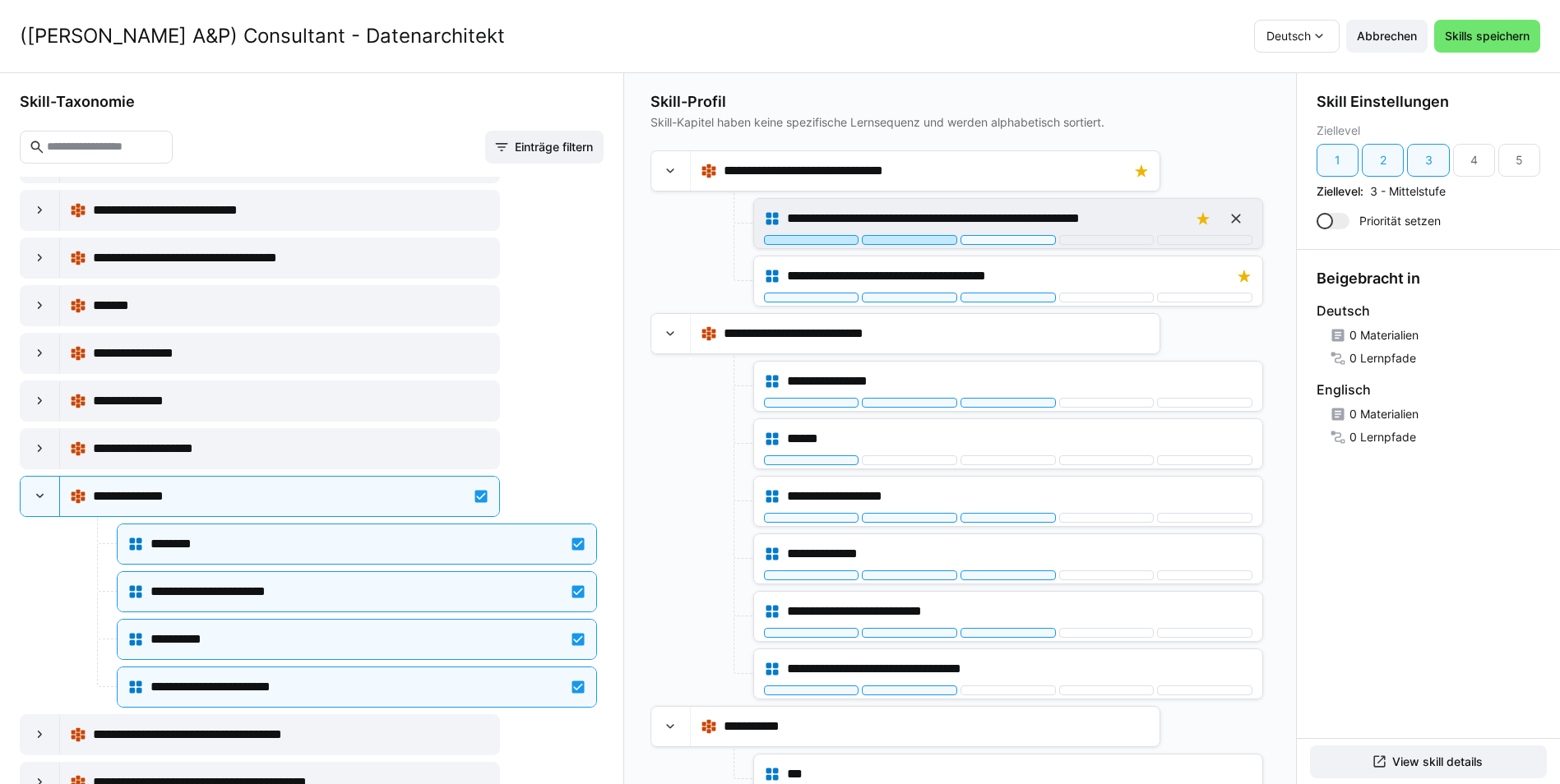
click at [930, 236] on div at bounding box center [909, 240] width 95 height 10
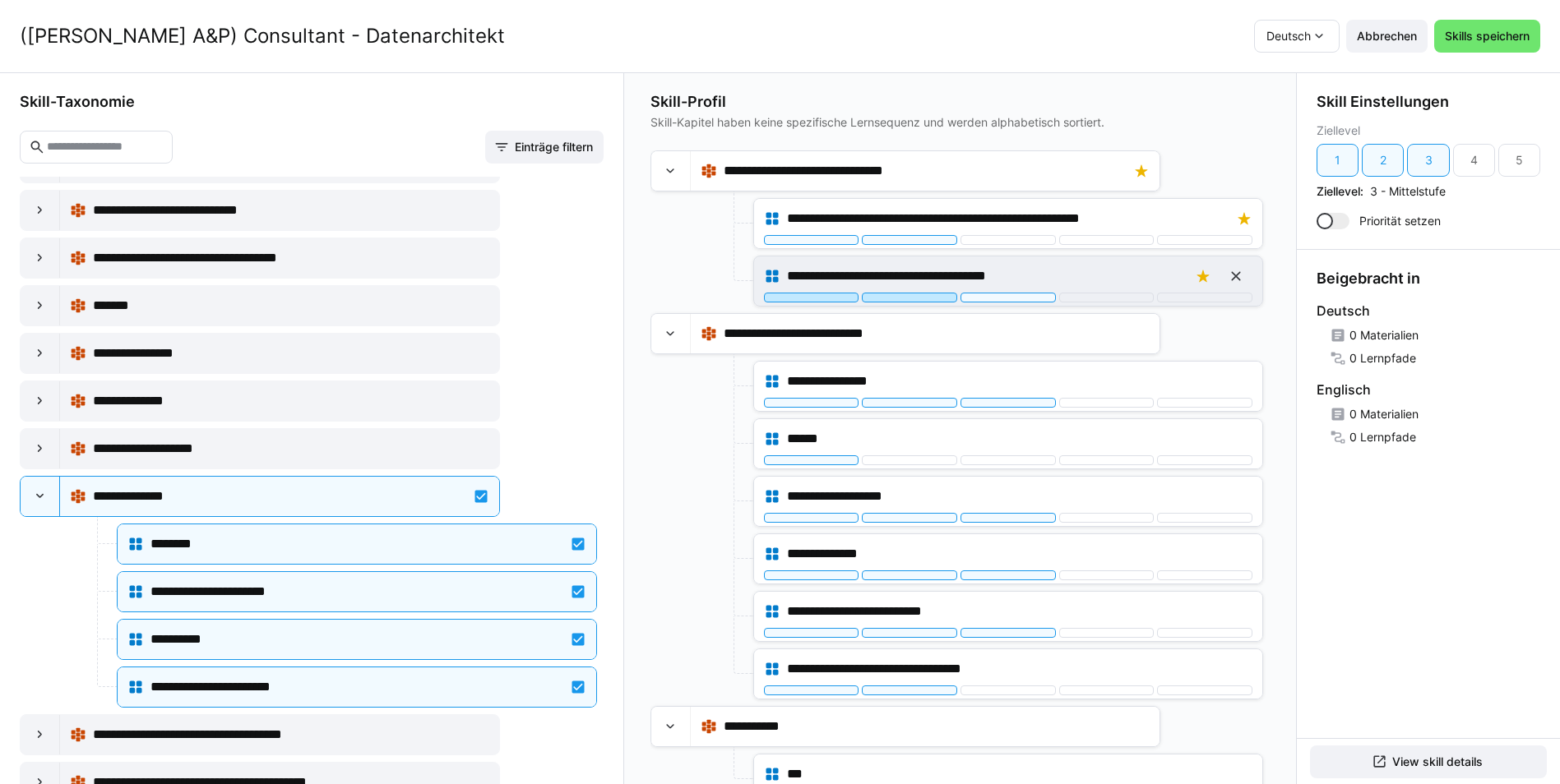
click at [914, 296] on div at bounding box center [909, 297] width 95 height 10
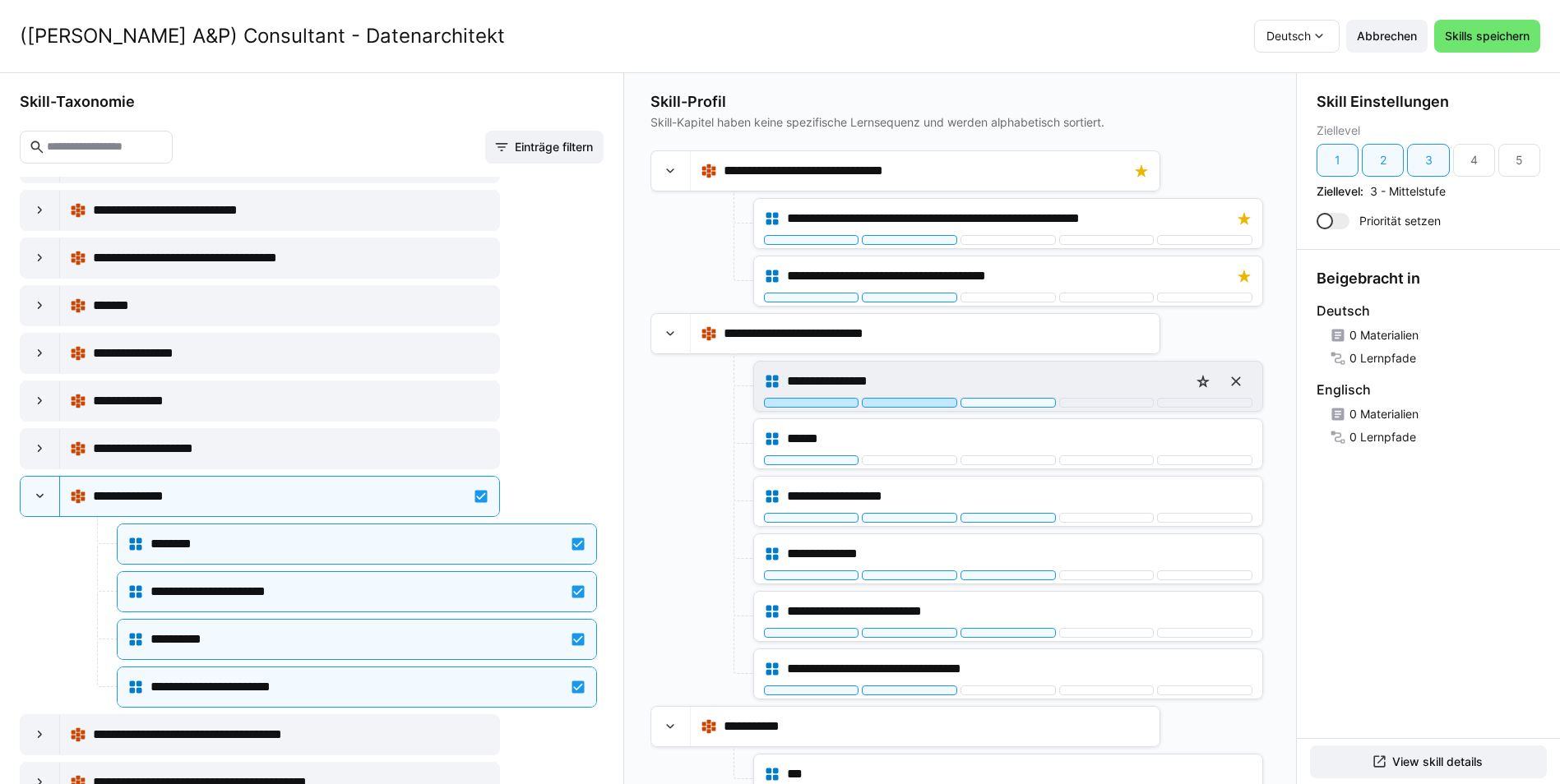
click at [904, 400] on div at bounding box center [909, 402] width 95 height 10
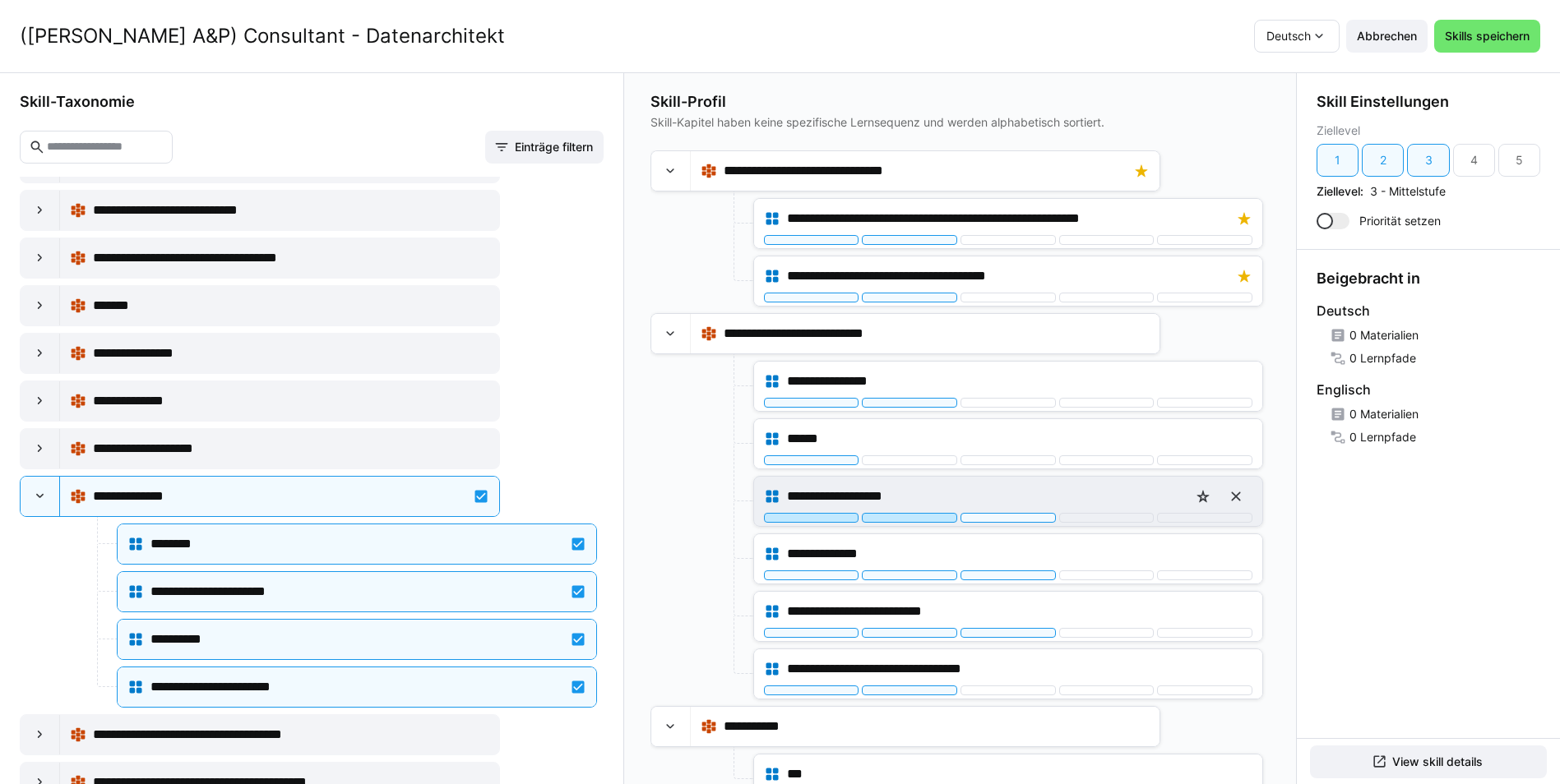
click at [907, 518] on div at bounding box center [909, 517] width 95 height 10
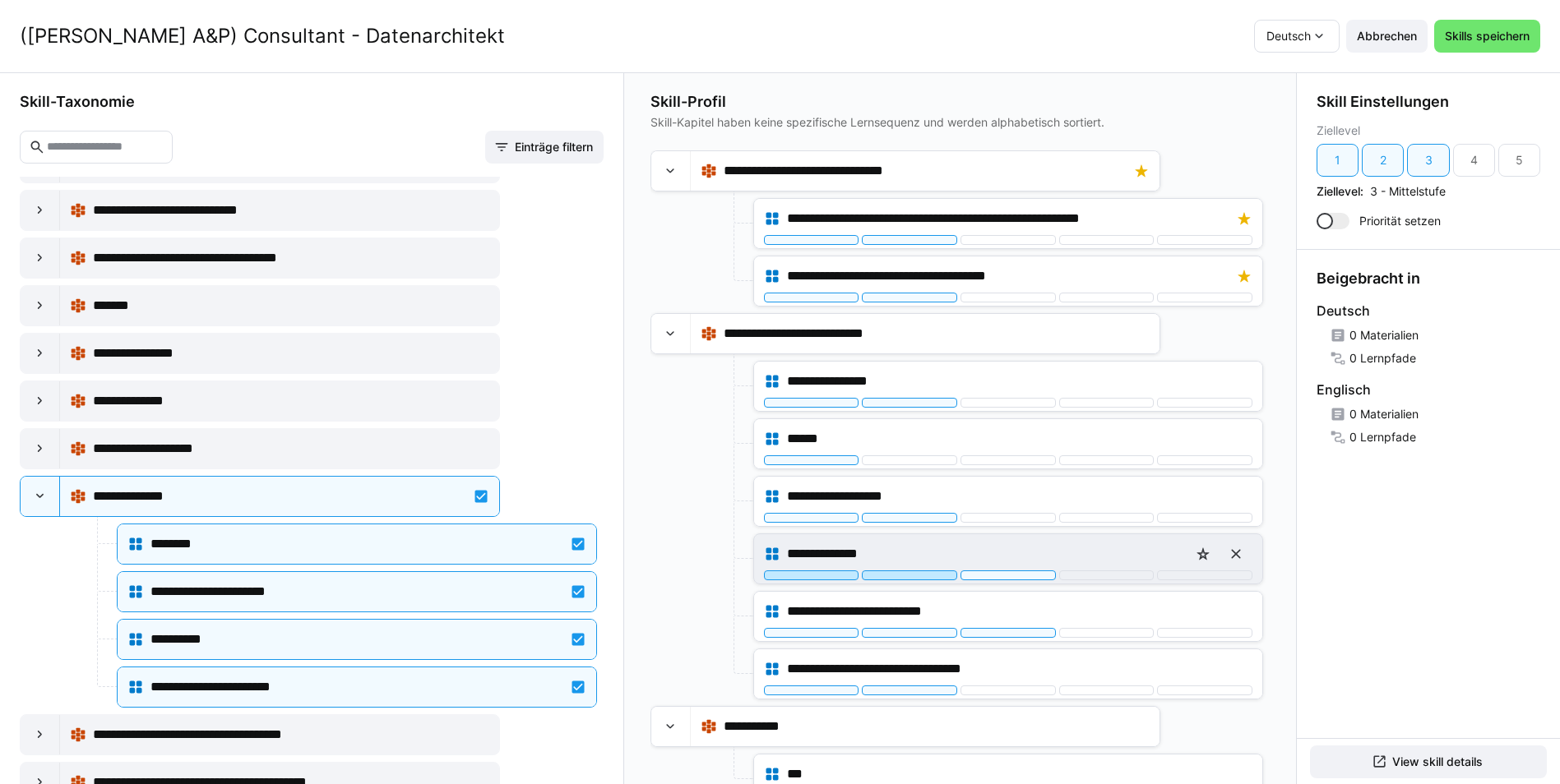
click at [900, 575] on div at bounding box center [909, 575] width 95 height 10
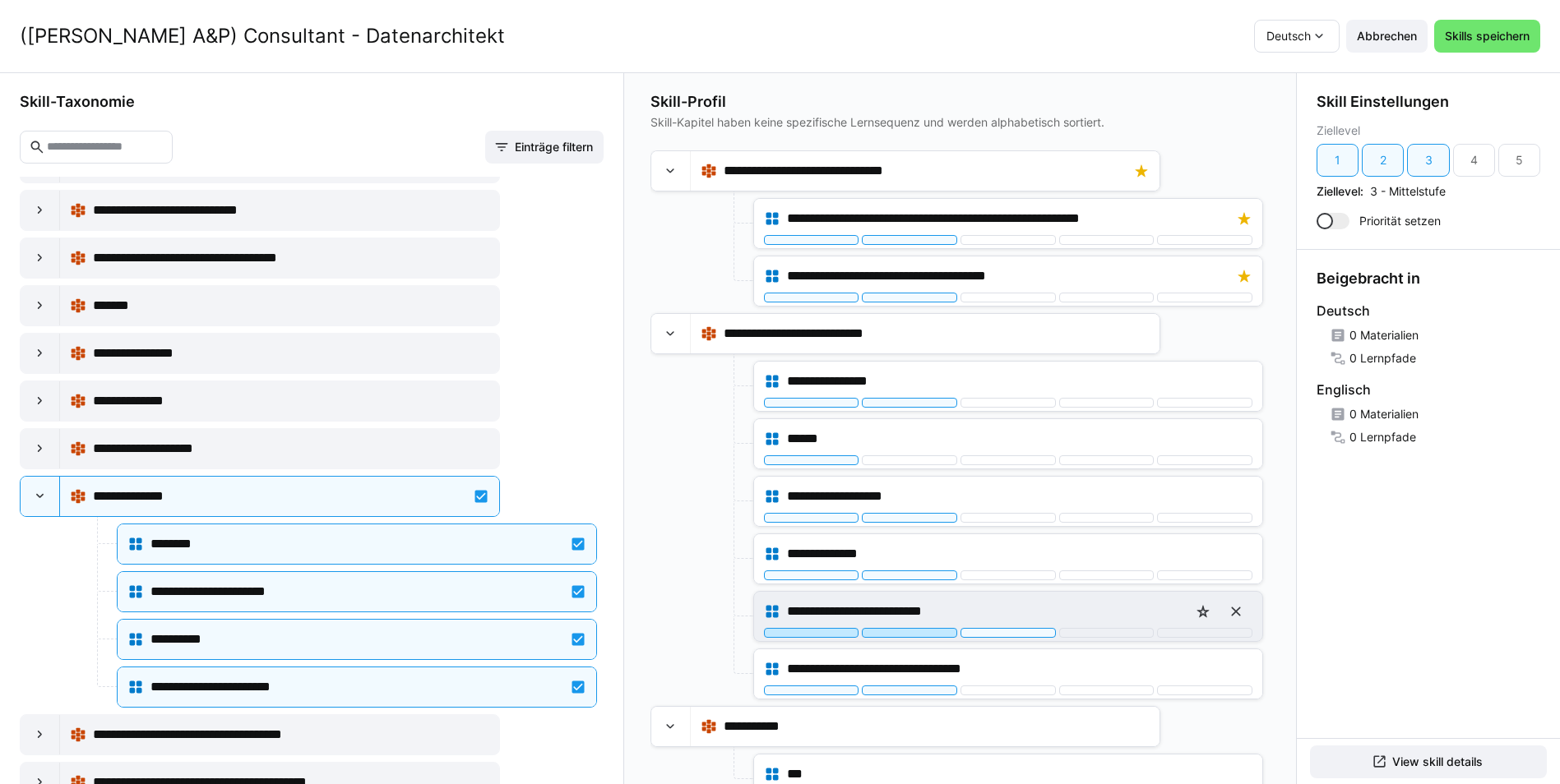
click at [903, 632] on div at bounding box center [909, 632] width 95 height 10
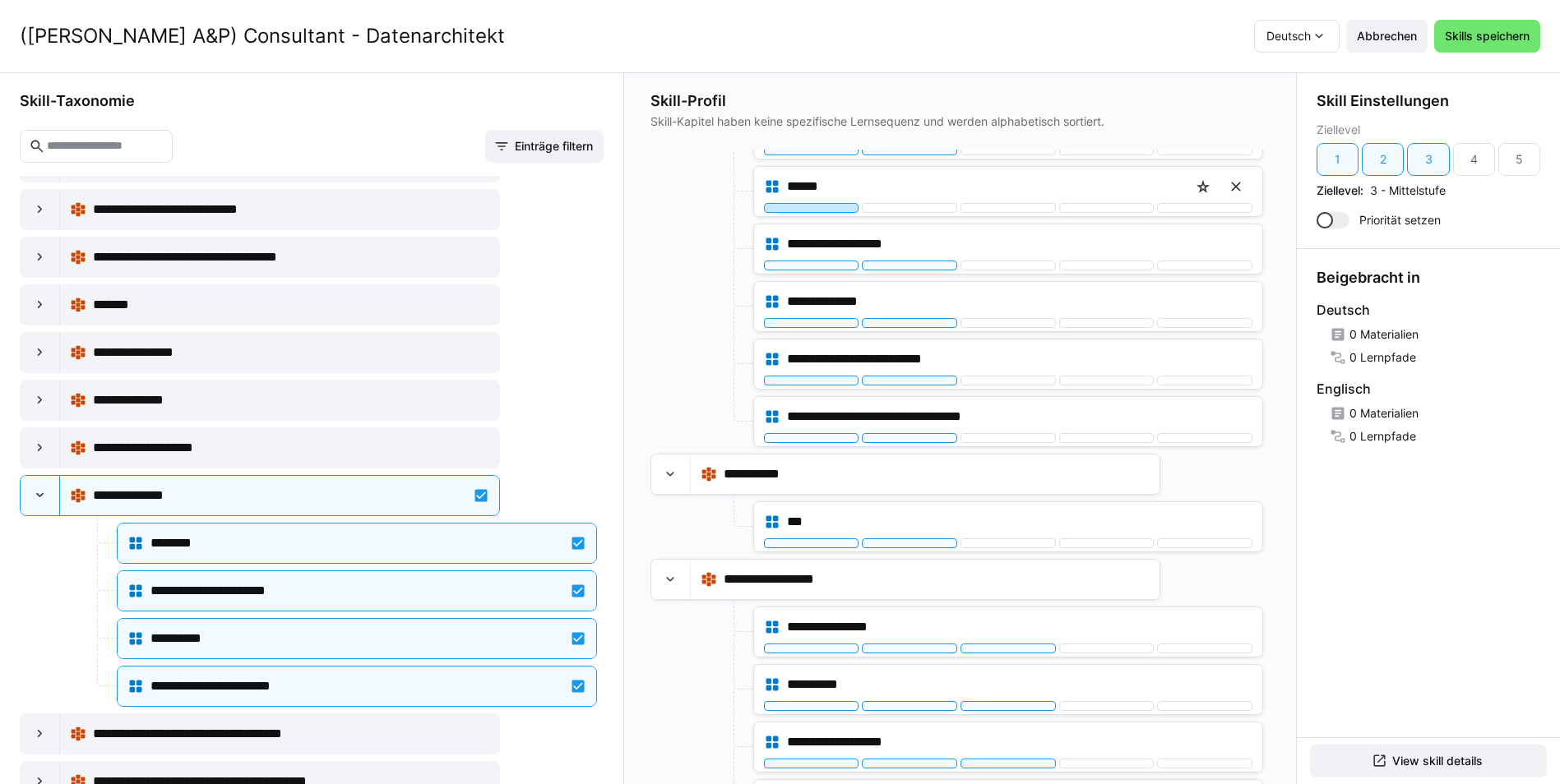
scroll to position [79, 0]
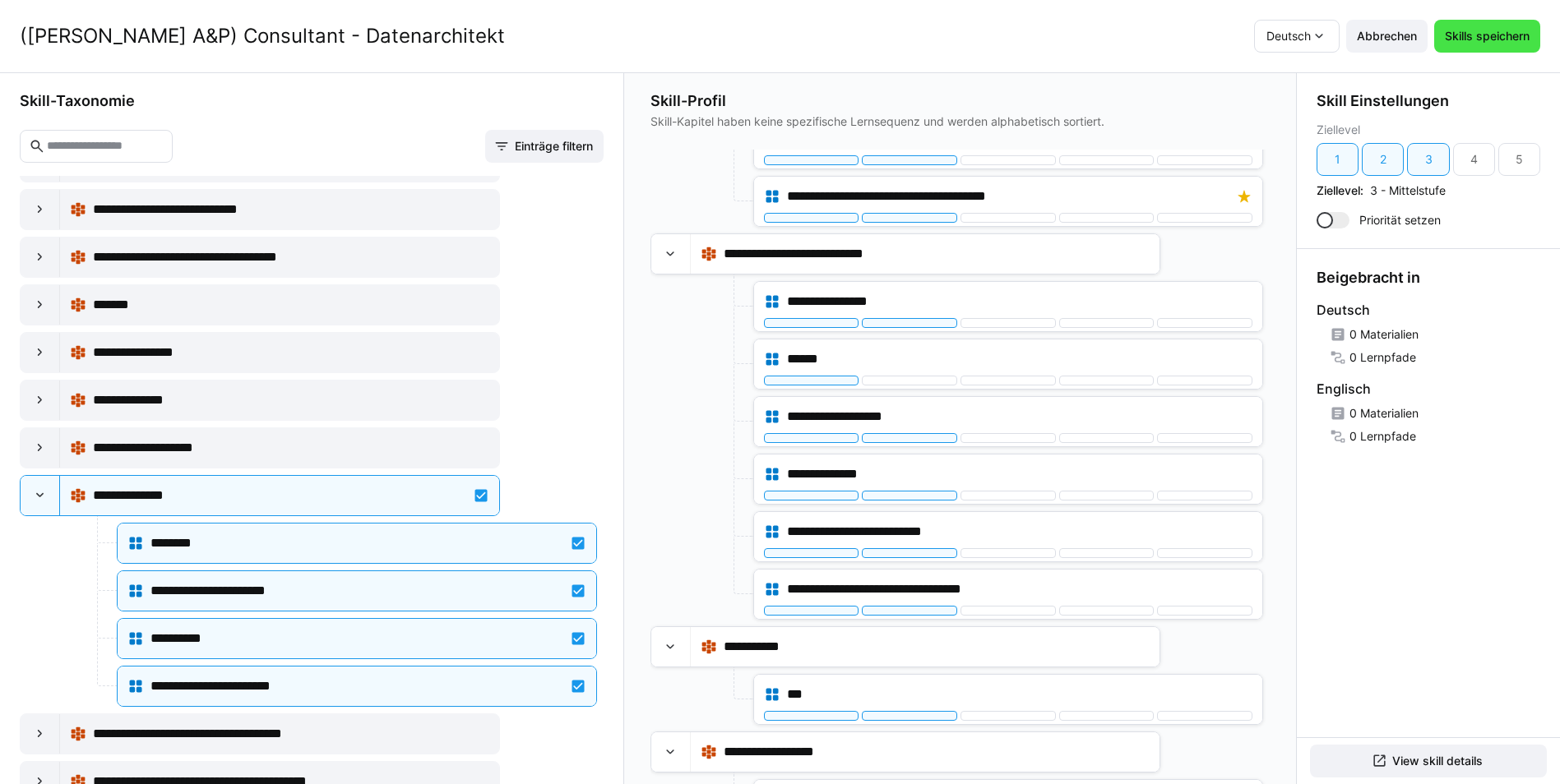
click at [1520, 37] on span "Skills speichern" at bounding box center [1487, 36] width 89 height 17
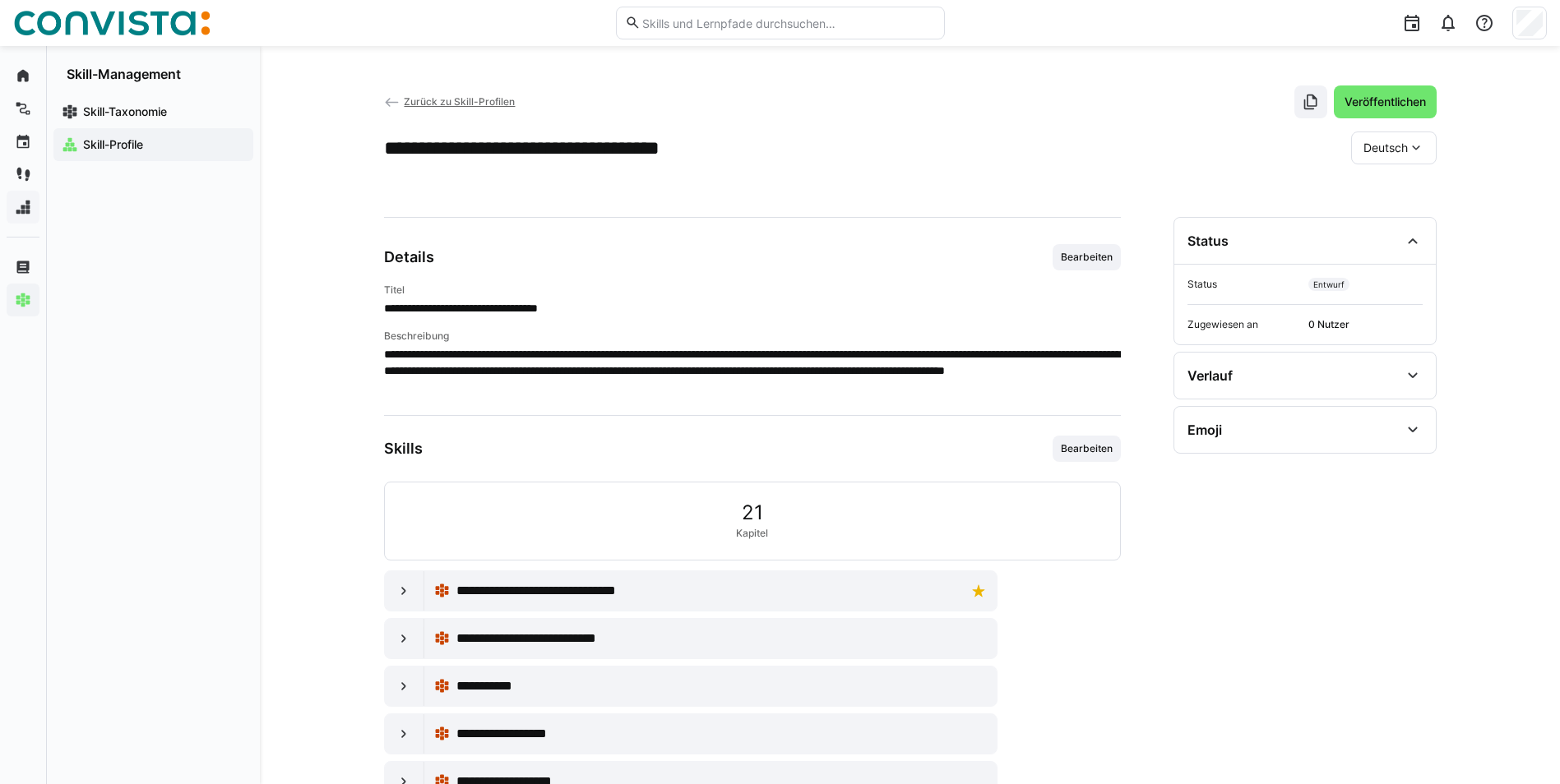
click at [159, 152] on span "Skill-Profile" at bounding box center [163, 145] width 165 height 17
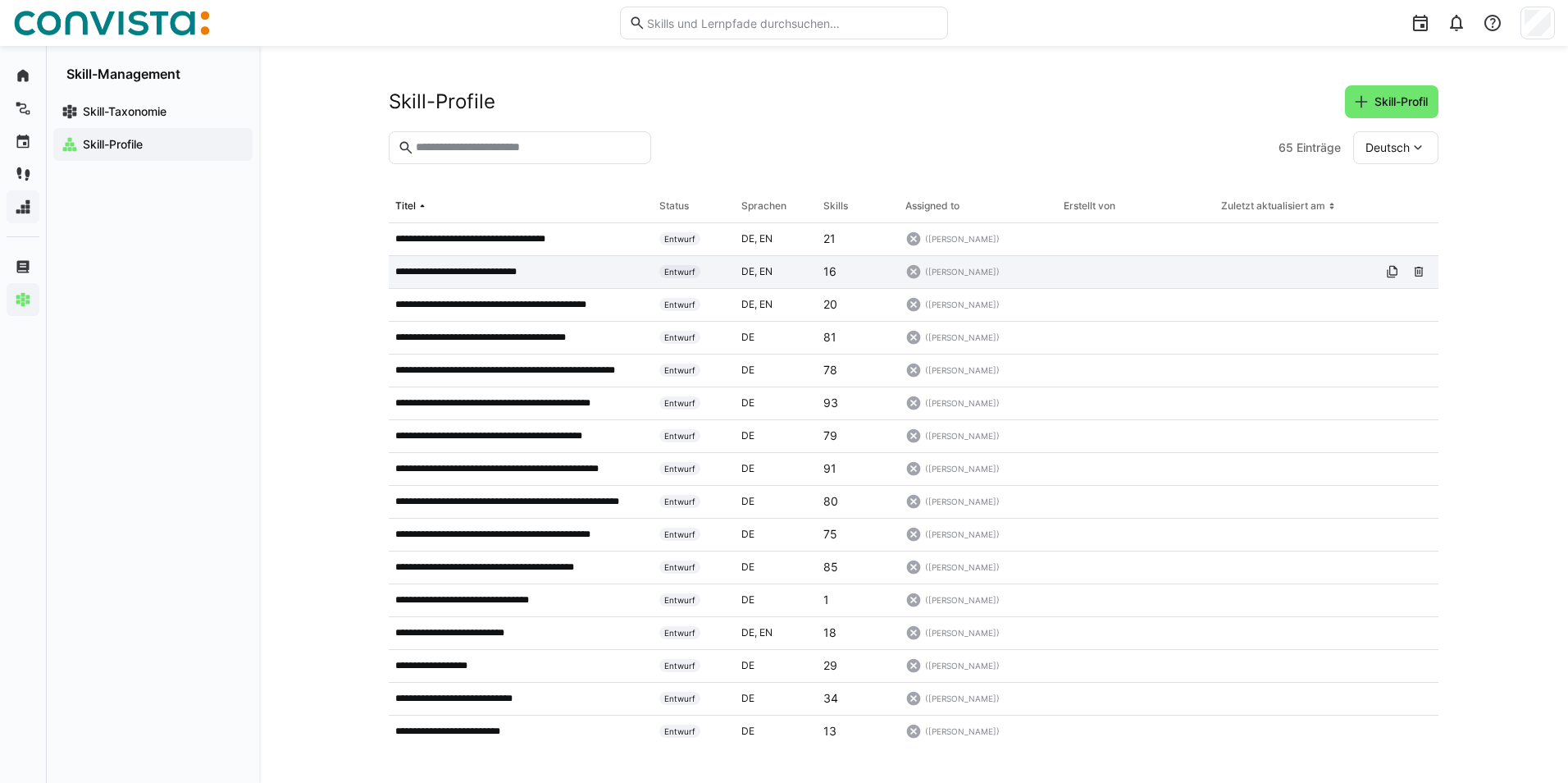
click at [520, 269] on p "**********" at bounding box center [471, 271] width 151 height 13
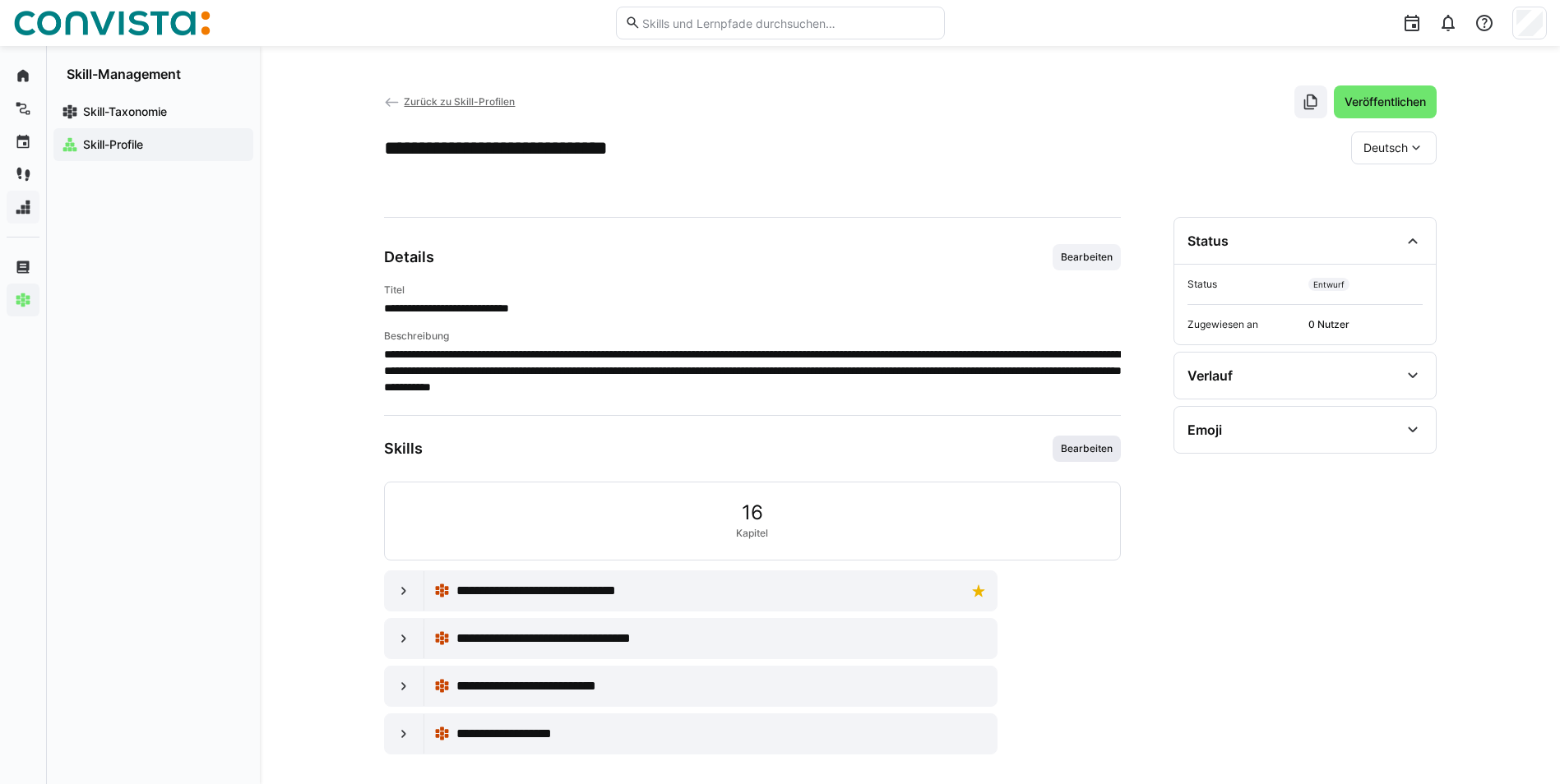
click at [1109, 439] on span "Bearbeiten" at bounding box center [1086, 448] width 68 height 27
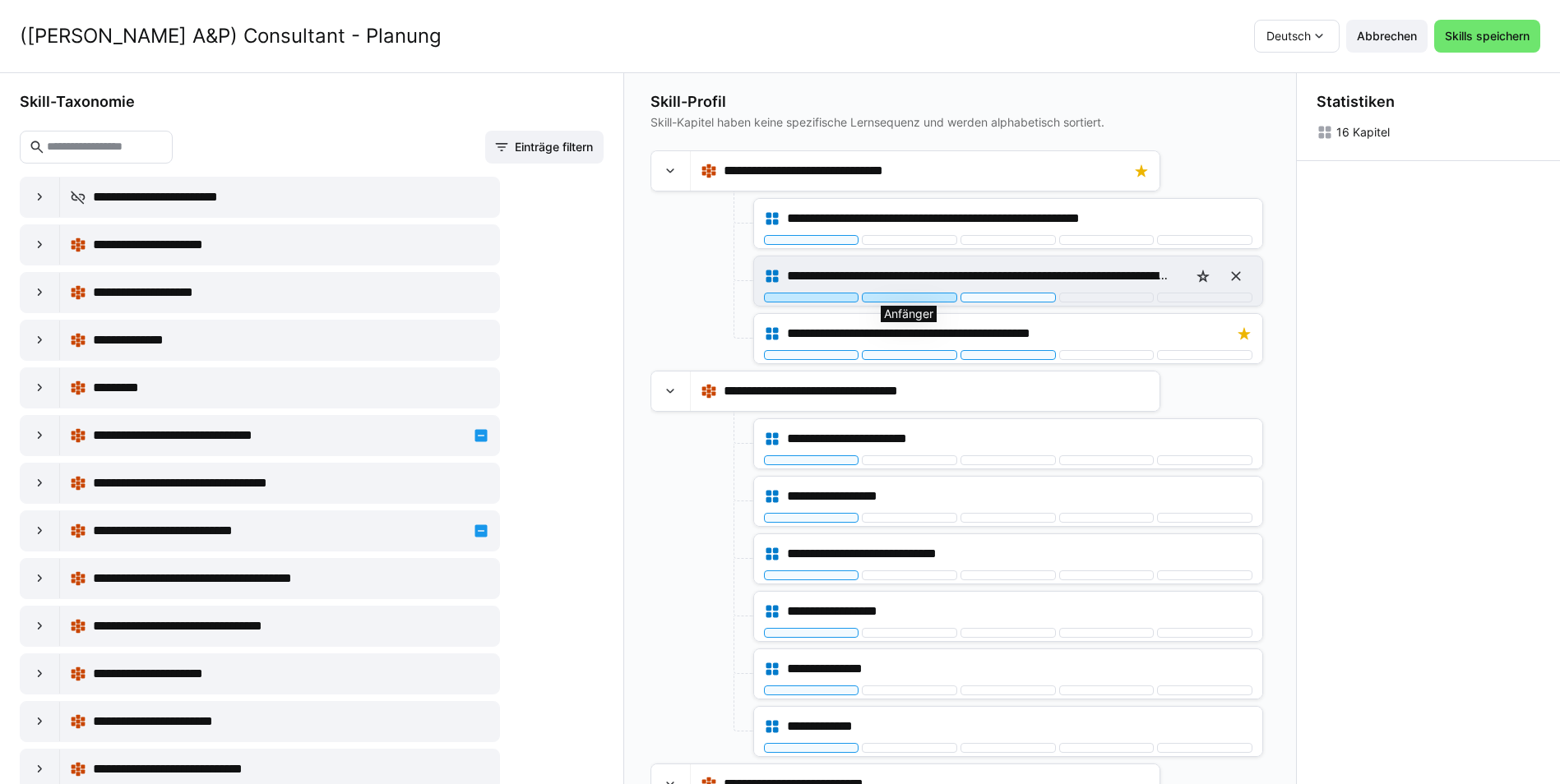
click at [915, 298] on div at bounding box center [909, 297] width 95 height 10
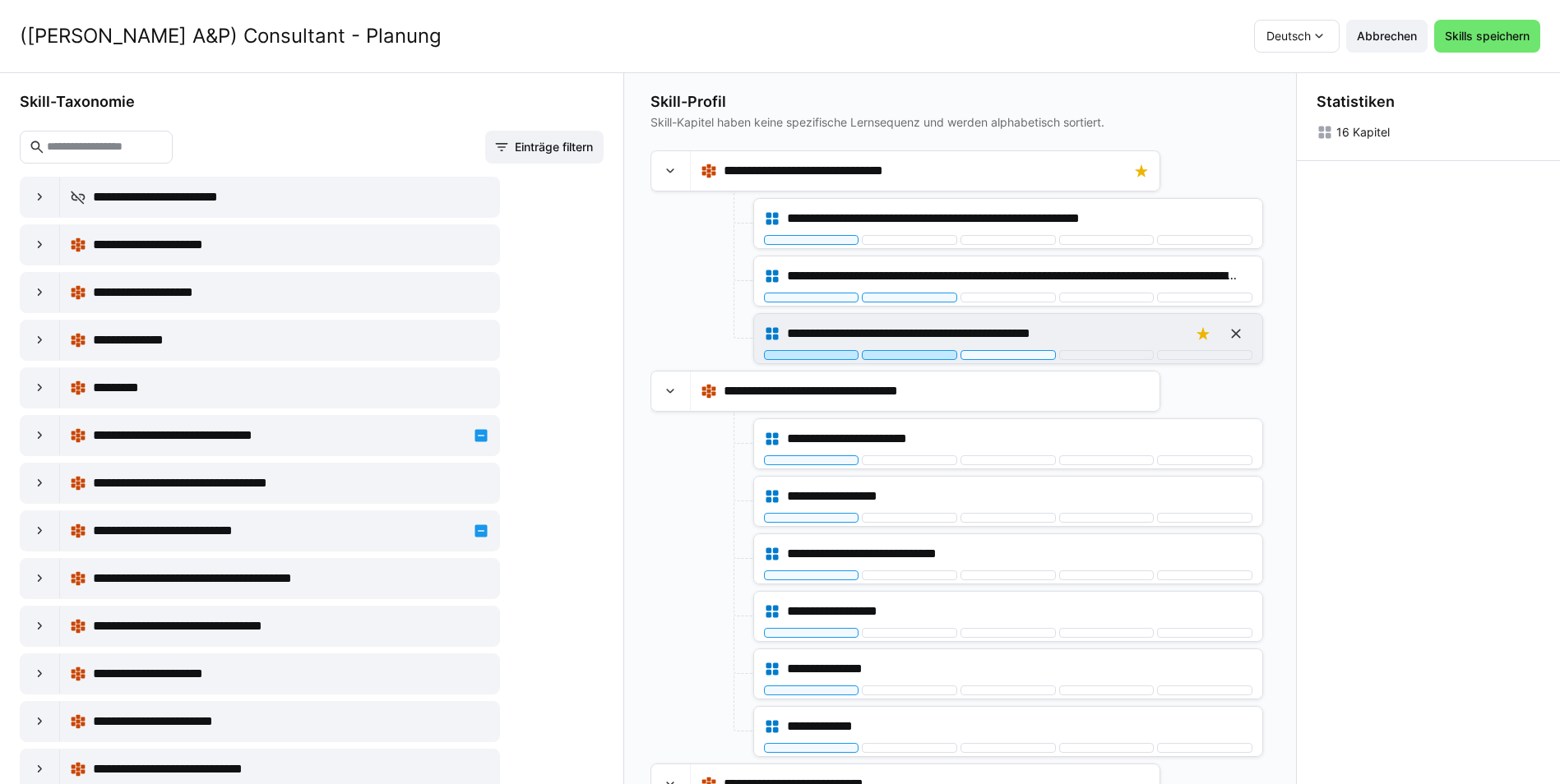
click at [915, 353] on div at bounding box center [909, 355] width 95 height 10
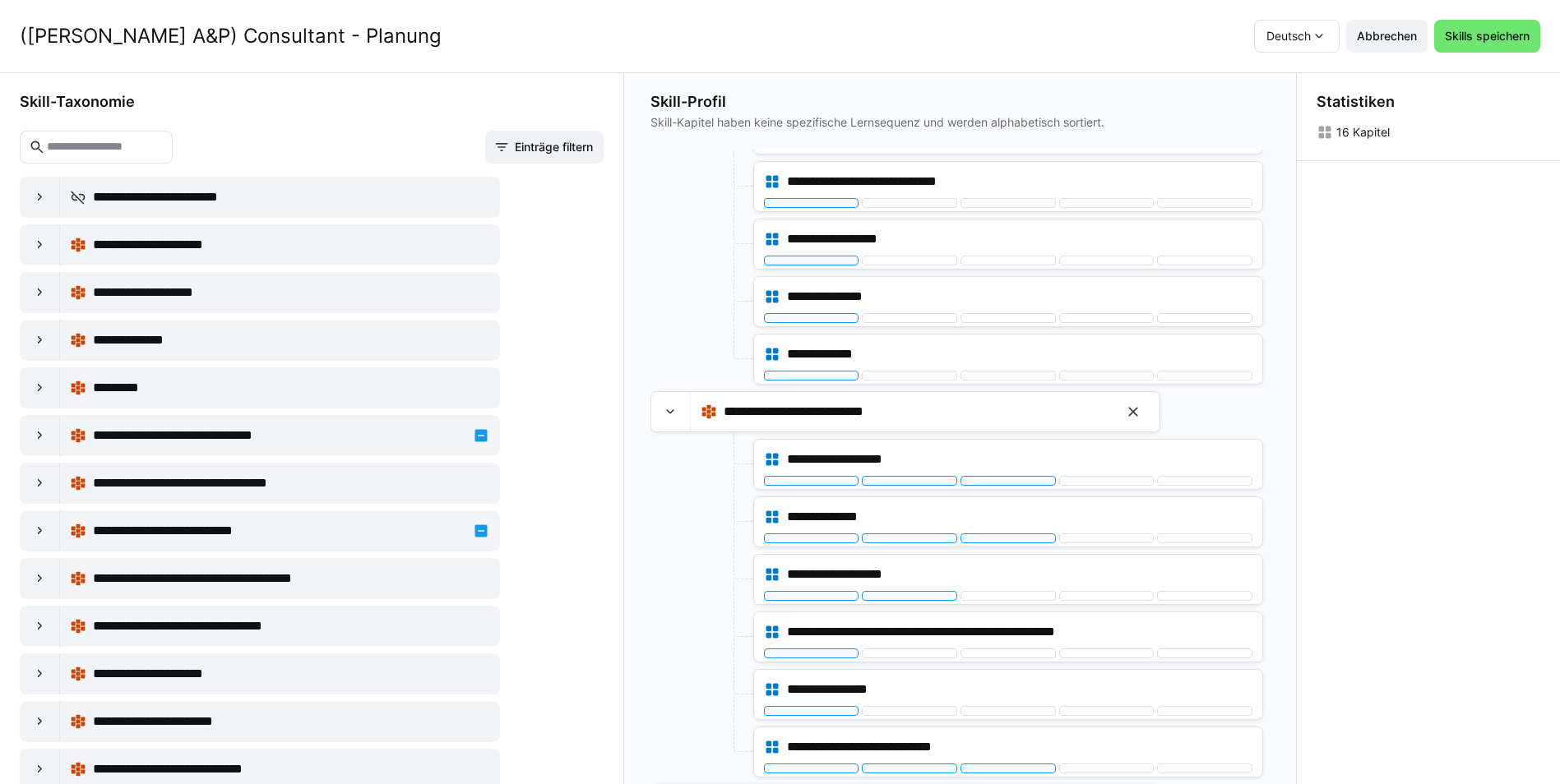
scroll to position [410, 0]
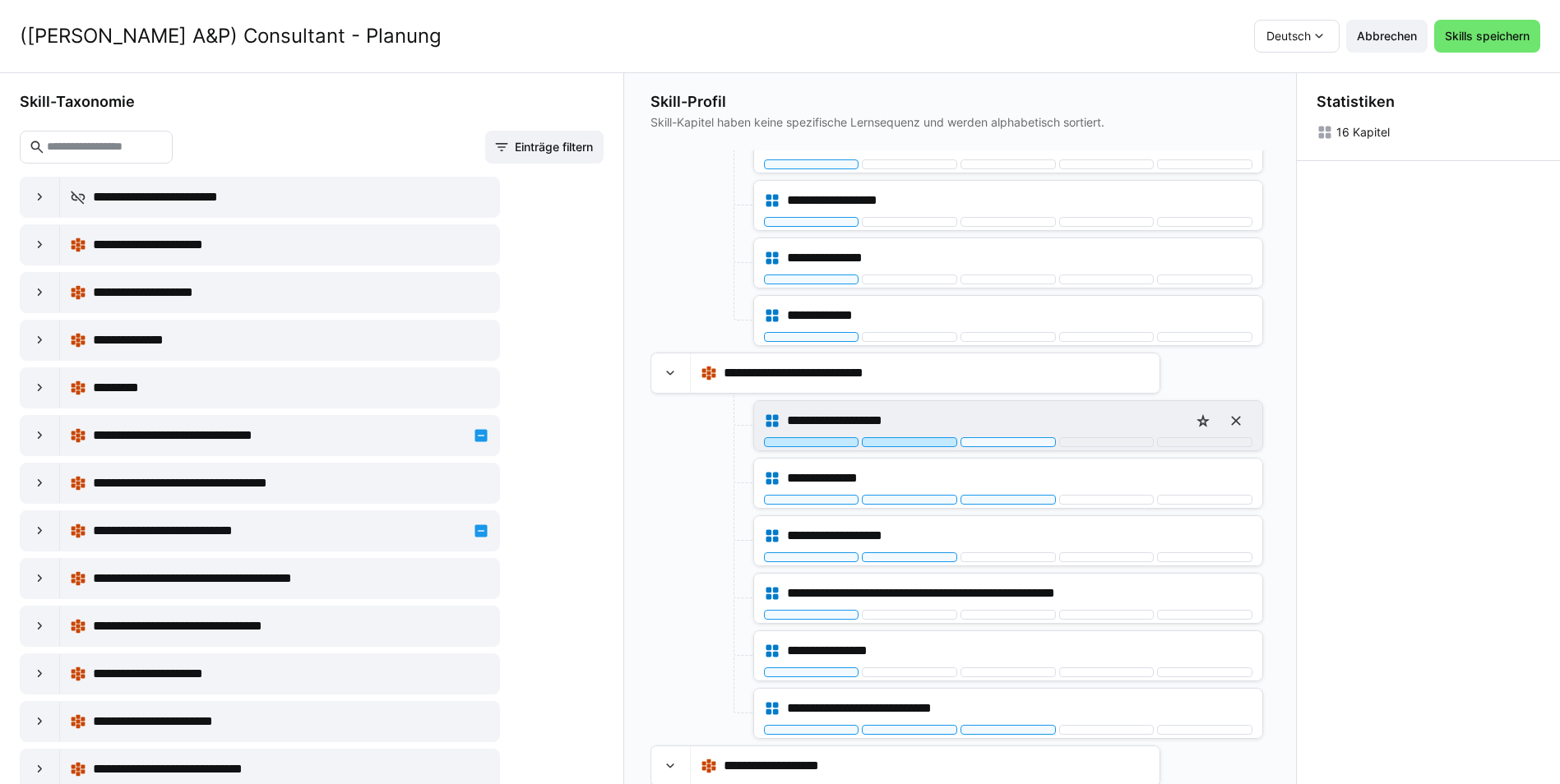
click at [912, 440] on div at bounding box center [909, 442] width 95 height 10
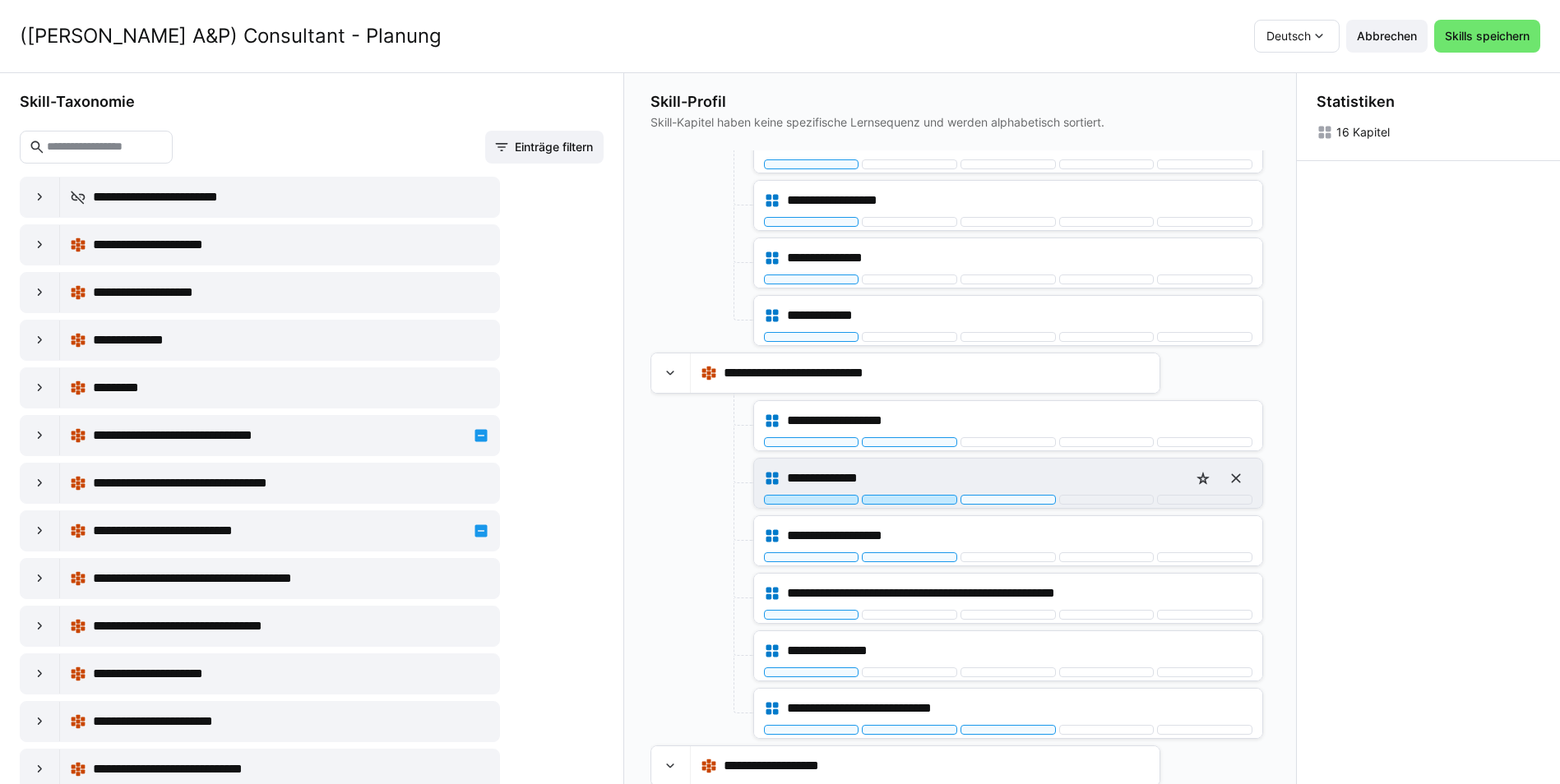
click at [905, 502] on div at bounding box center [909, 500] width 95 height 10
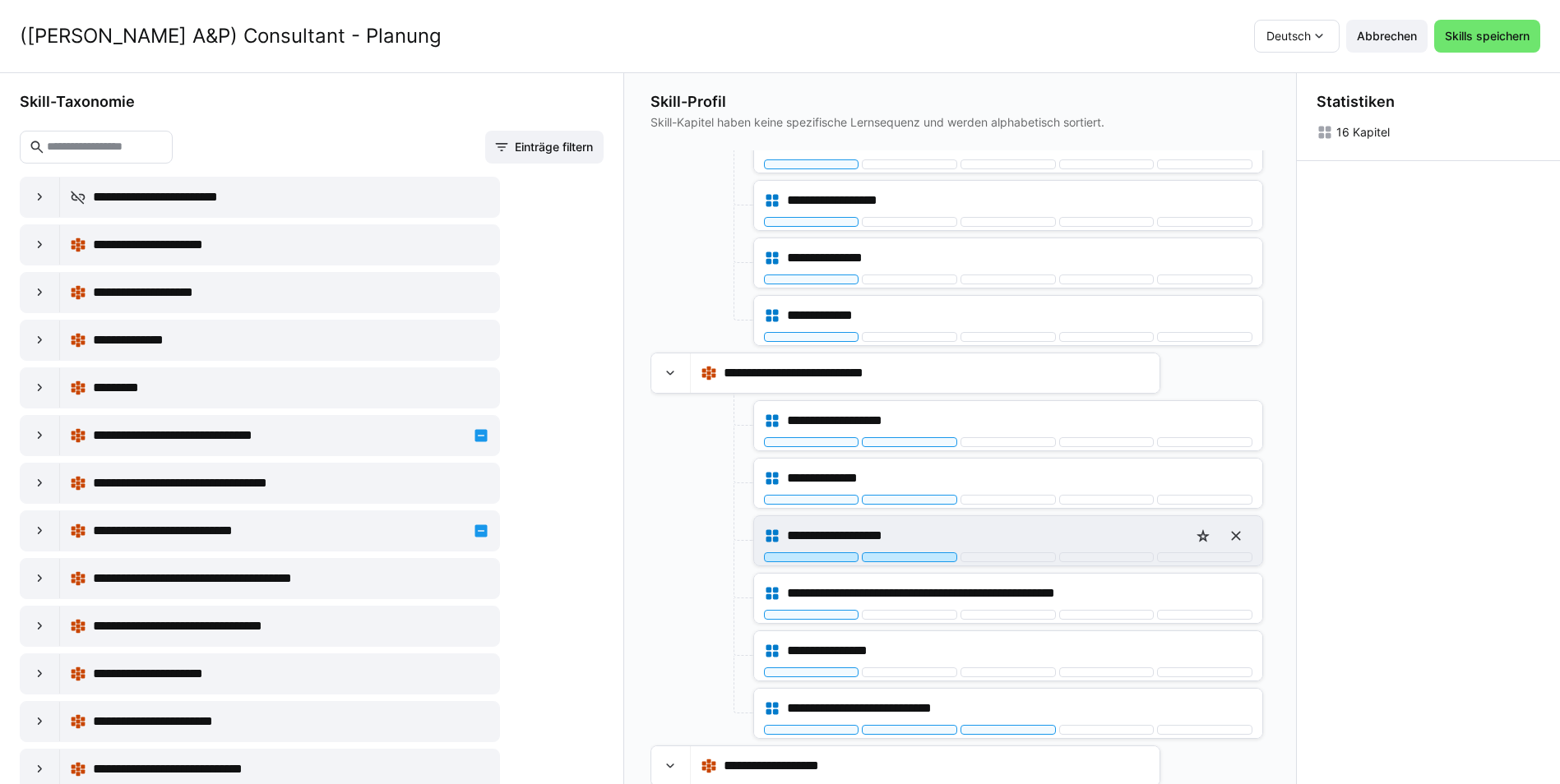
click at [892, 555] on div at bounding box center [909, 557] width 95 height 10
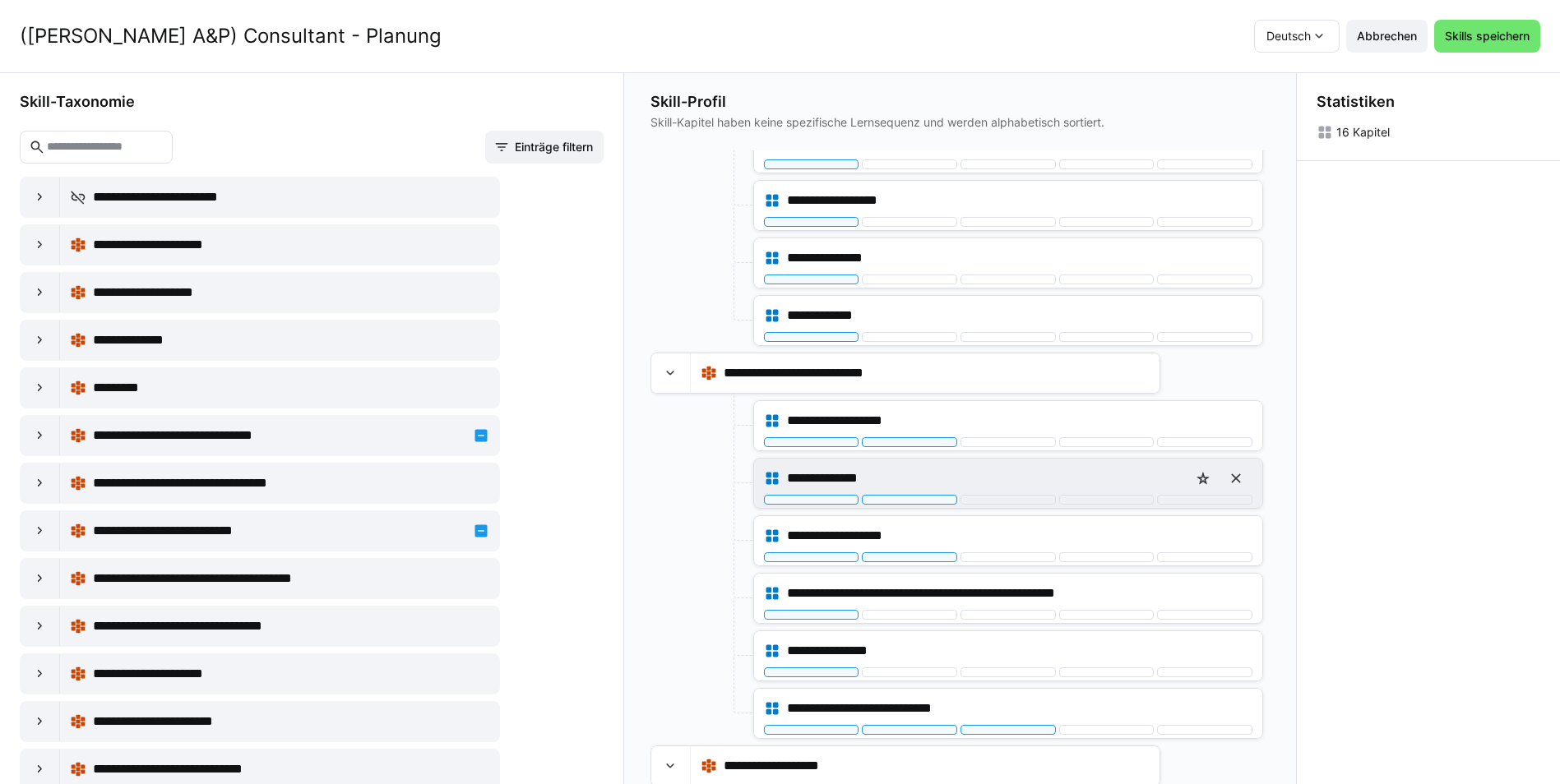
scroll to position [470, 0]
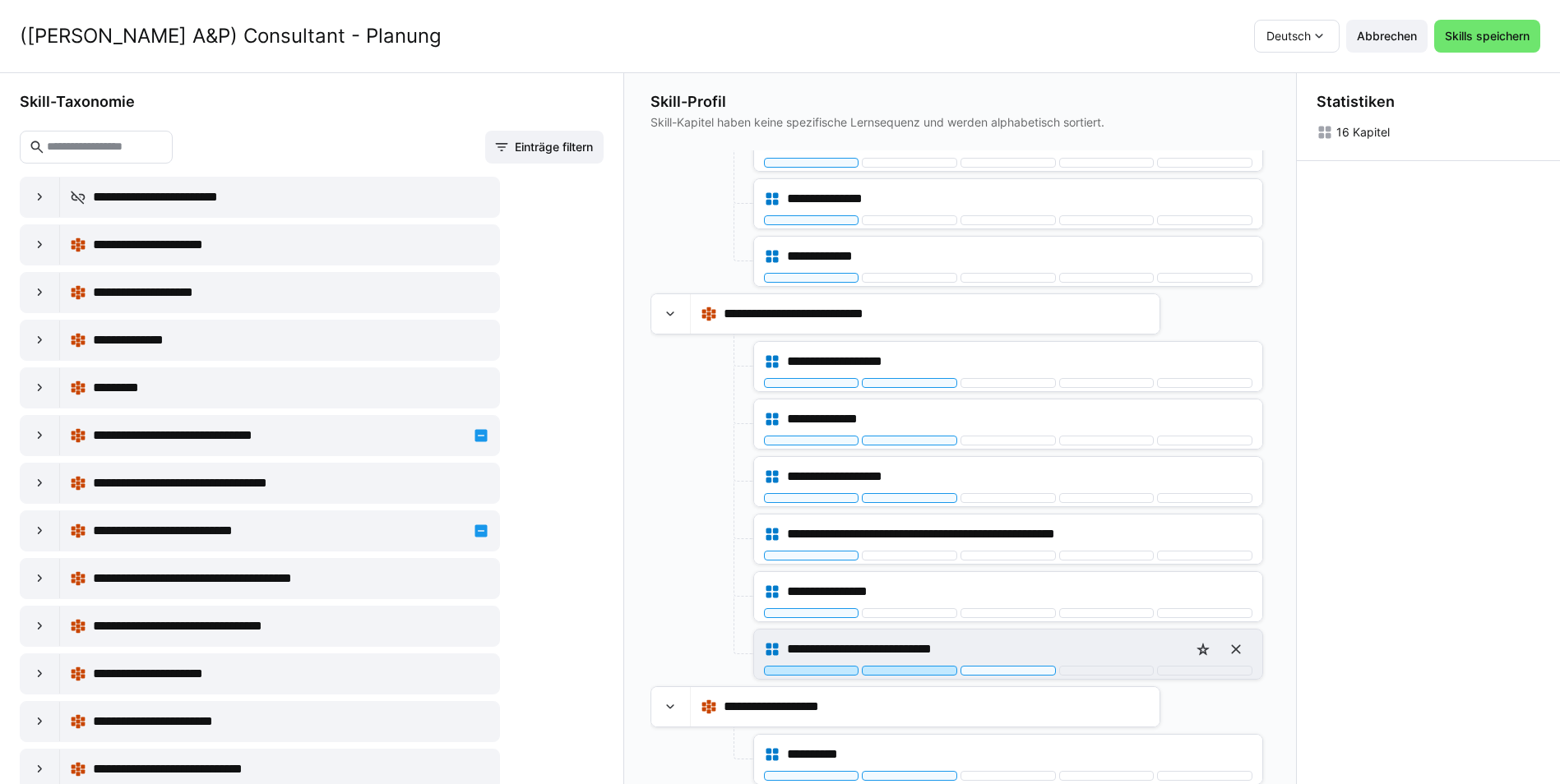
click at [896, 670] on div at bounding box center [909, 670] width 95 height 10
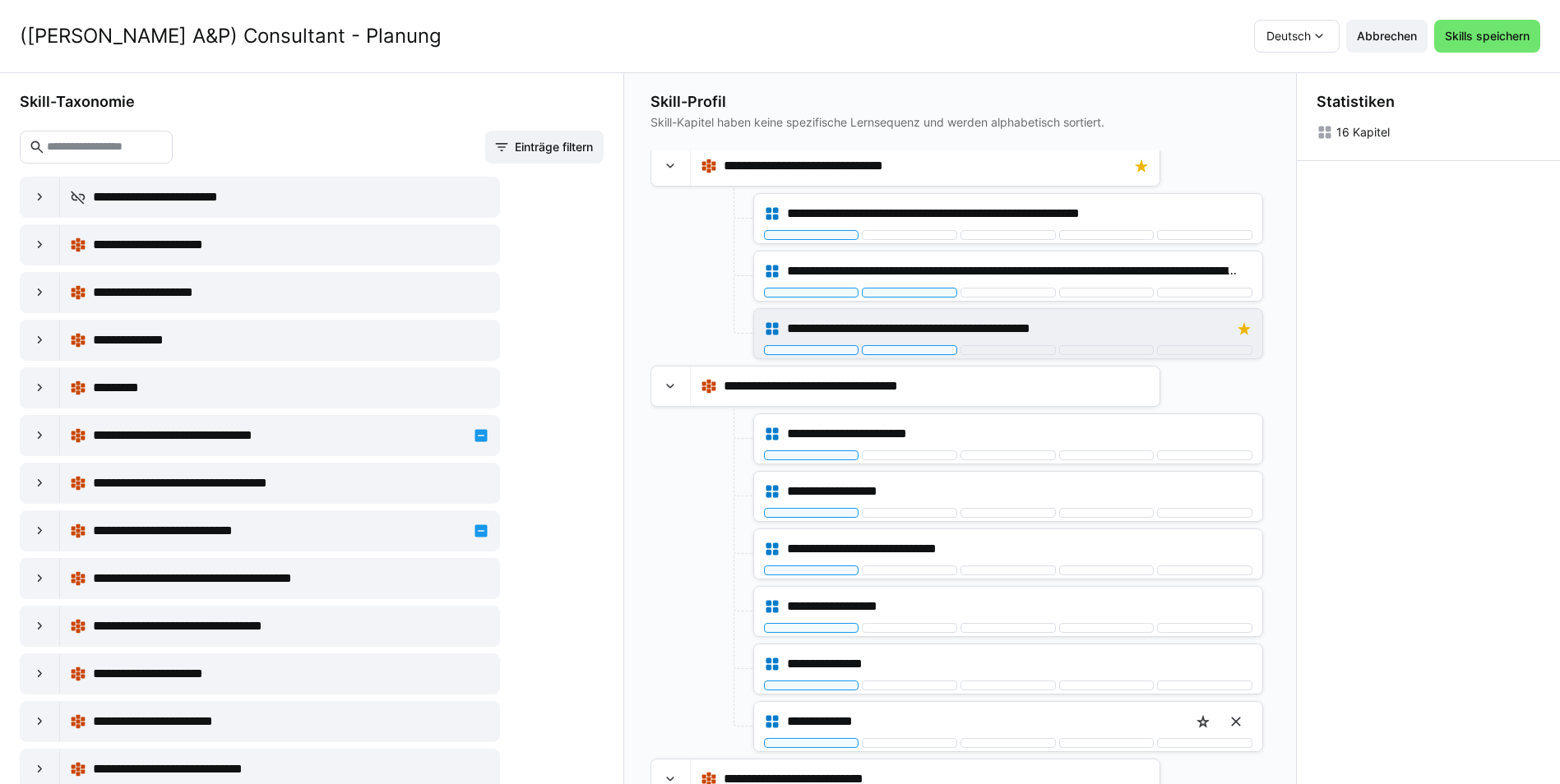
scroll to position [0, 0]
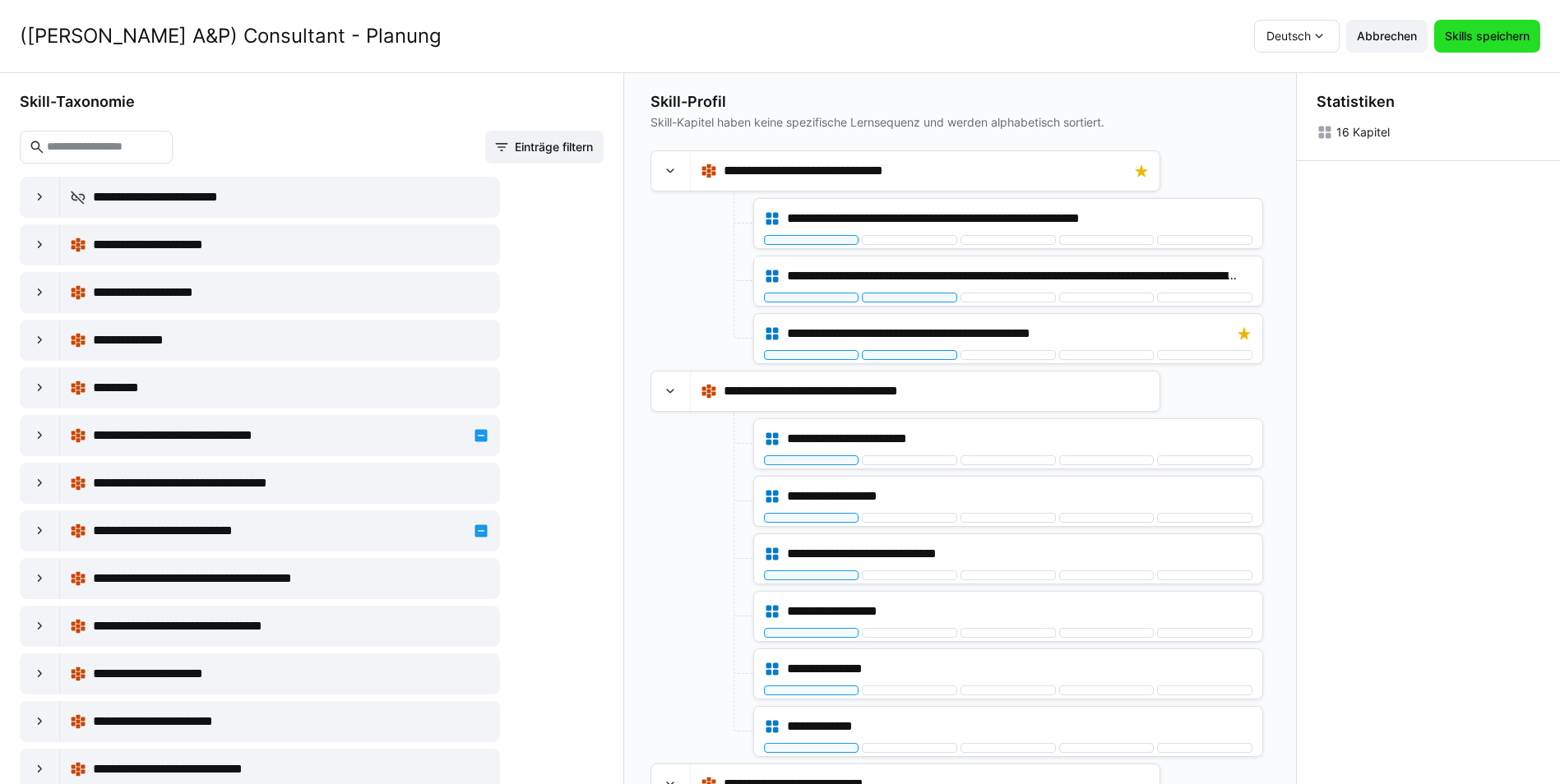
click at [1509, 44] on span "Skills speichern" at bounding box center [1487, 36] width 106 height 33
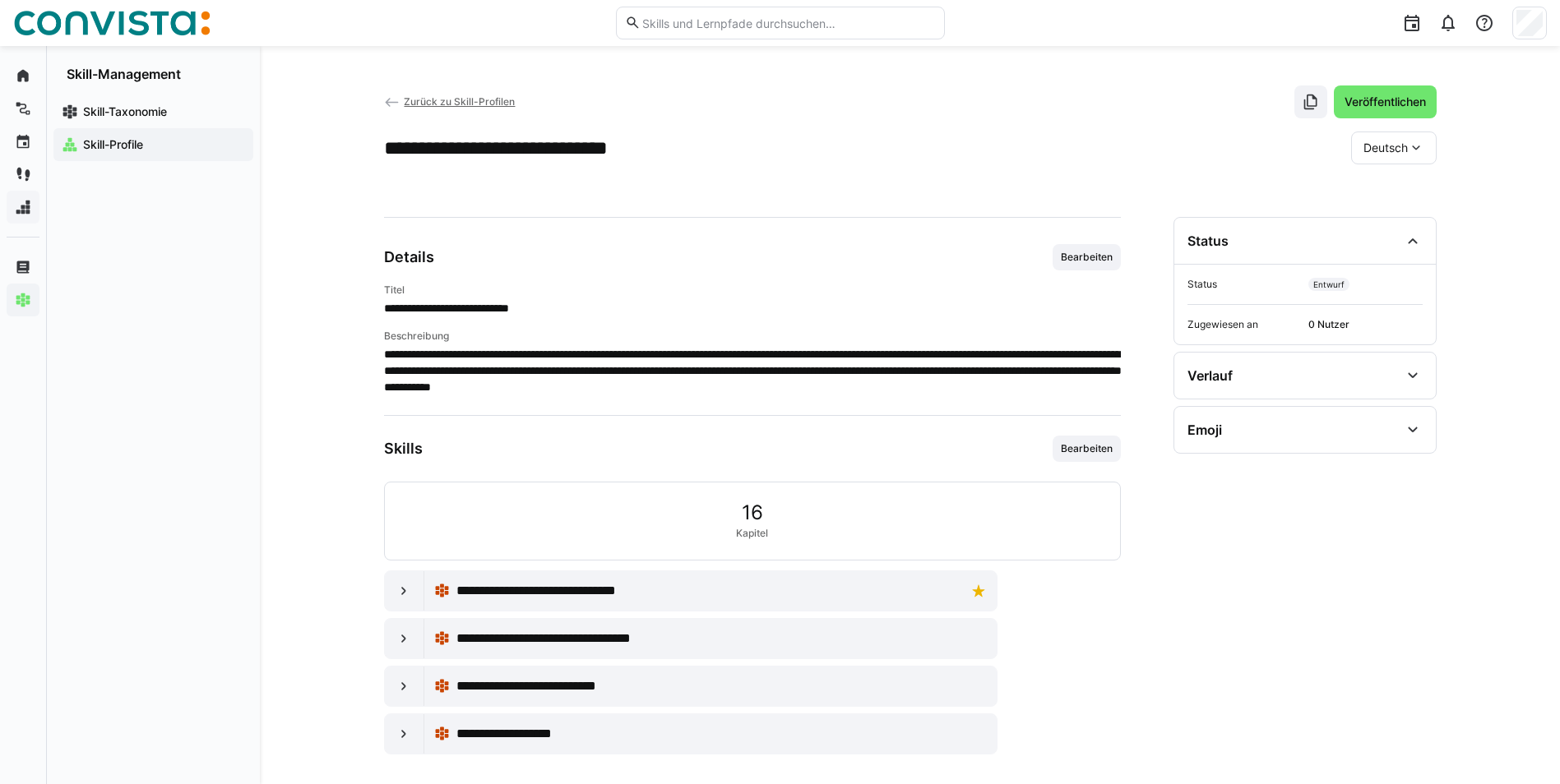
click at [157, 145] on span "Skill-Profile" at bounding box center [163, 145] width 165 height 17
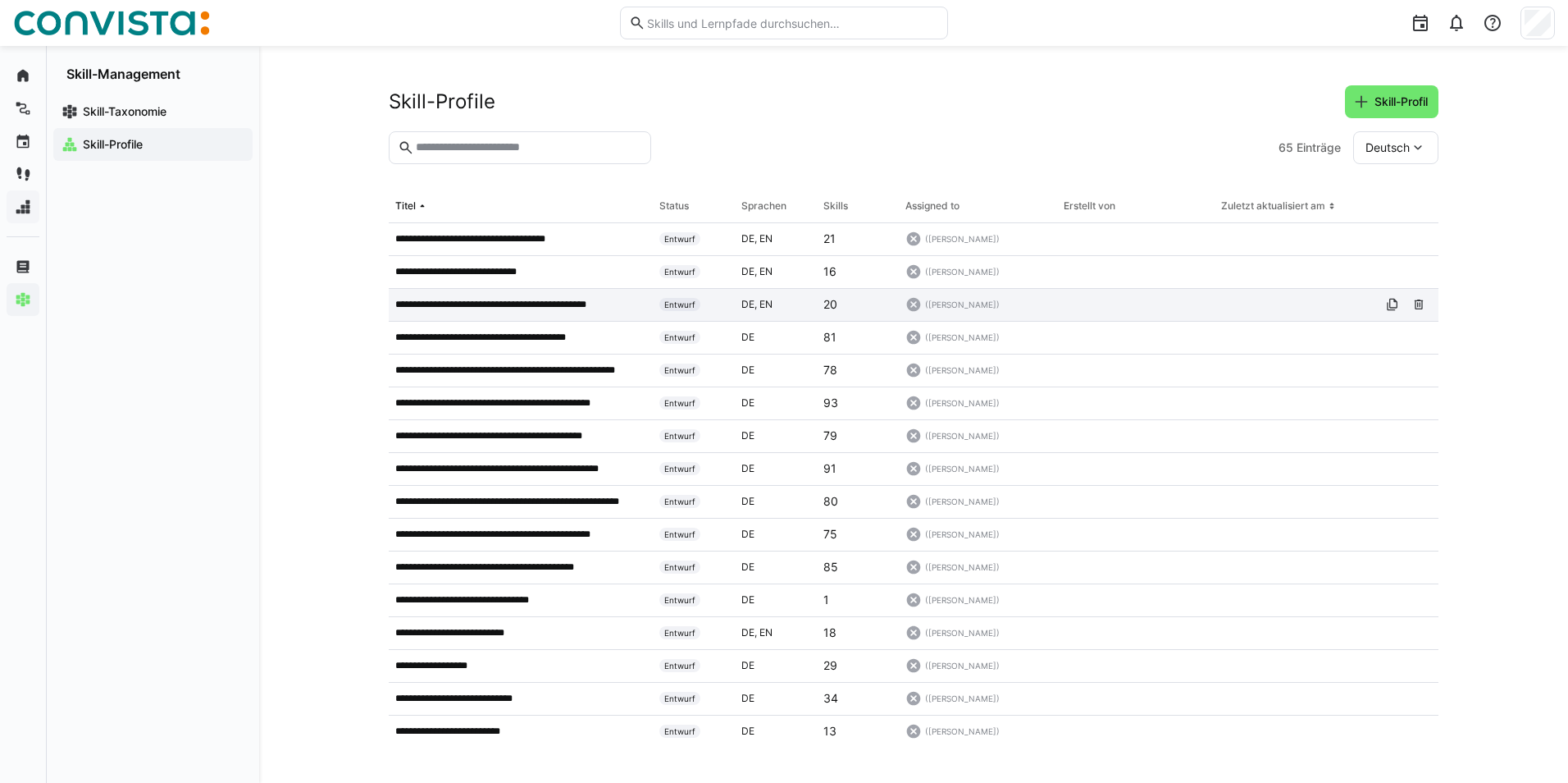
click at [558, 304] on p "**********" at bounding box center [513, 304] width 236 height 13
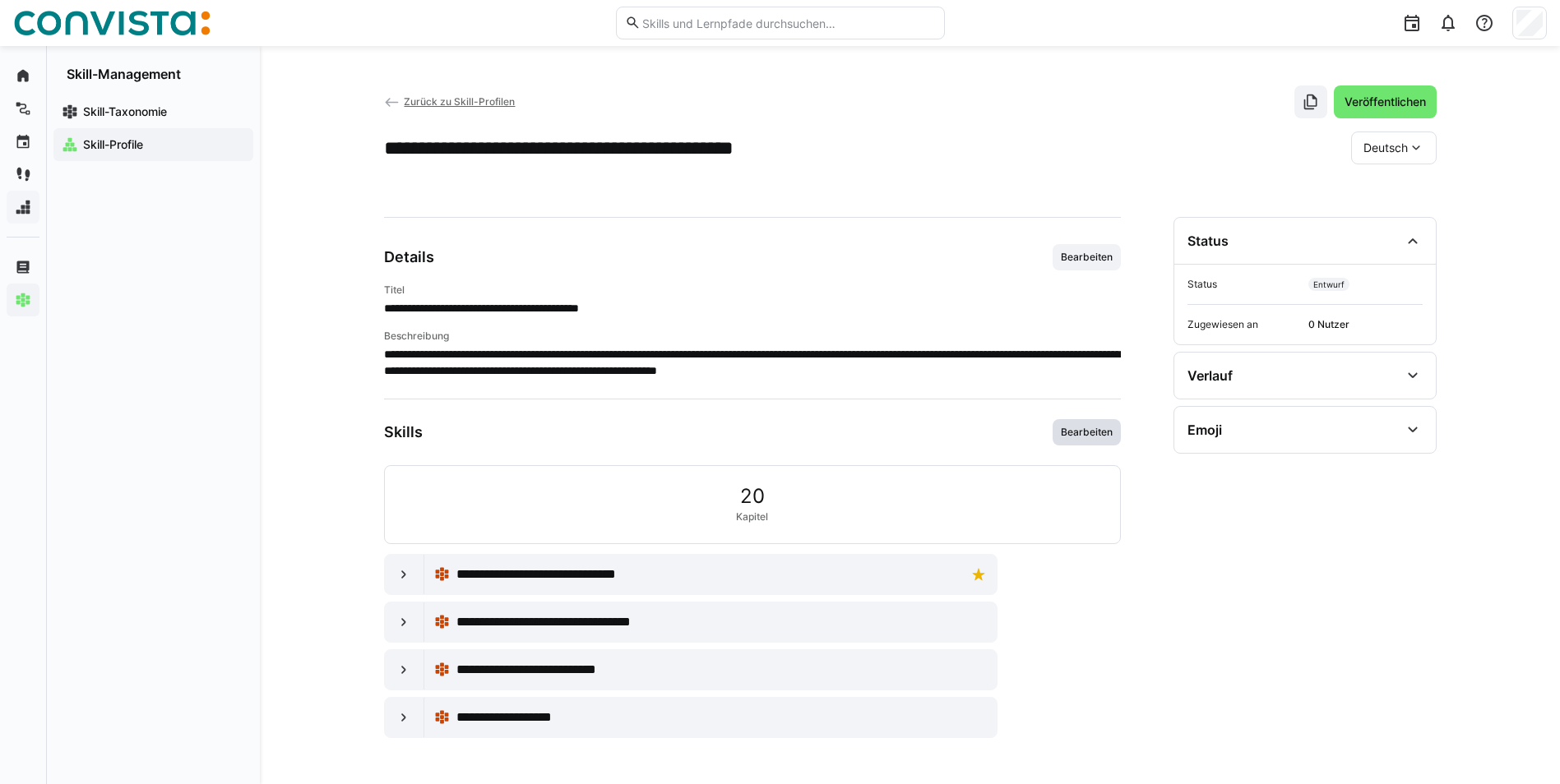
click at [1088, 437] on span "Bearbeiten" at bounding box center [1087, 431] width 56 height 13
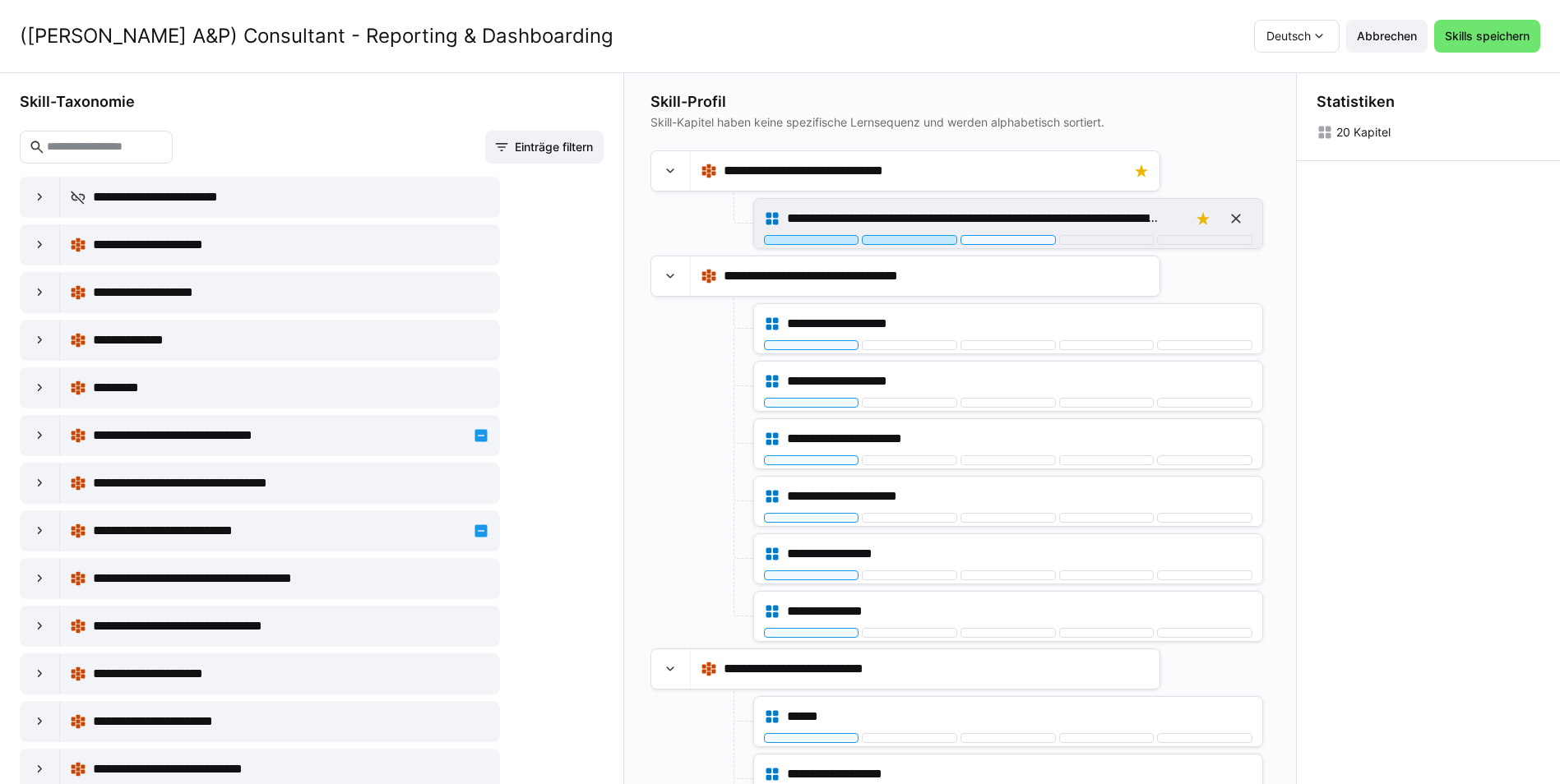
click at [921, 237] on div at bounding box center [909, 240] width 95 height 10
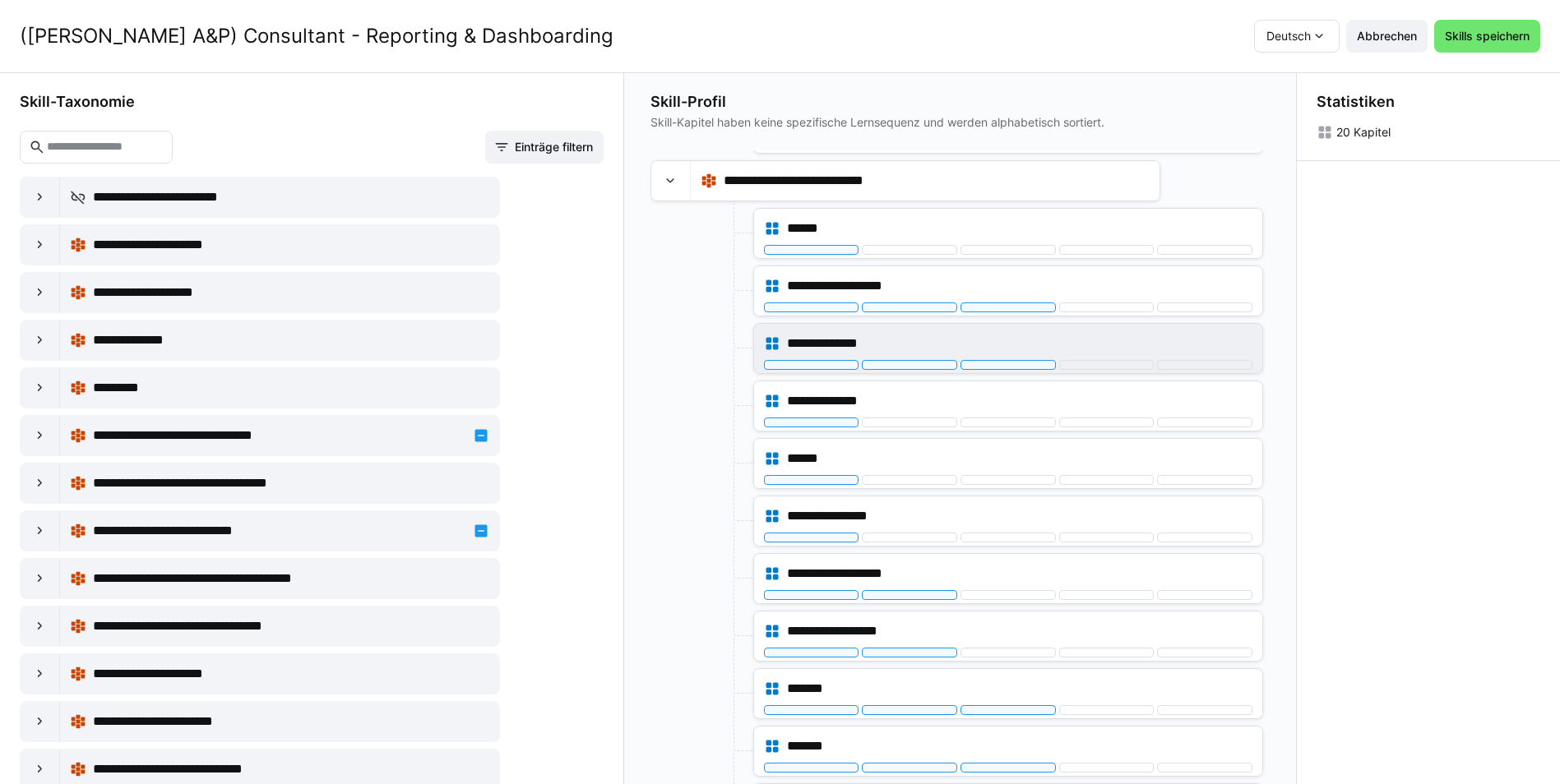
scroll to position [493, 0]
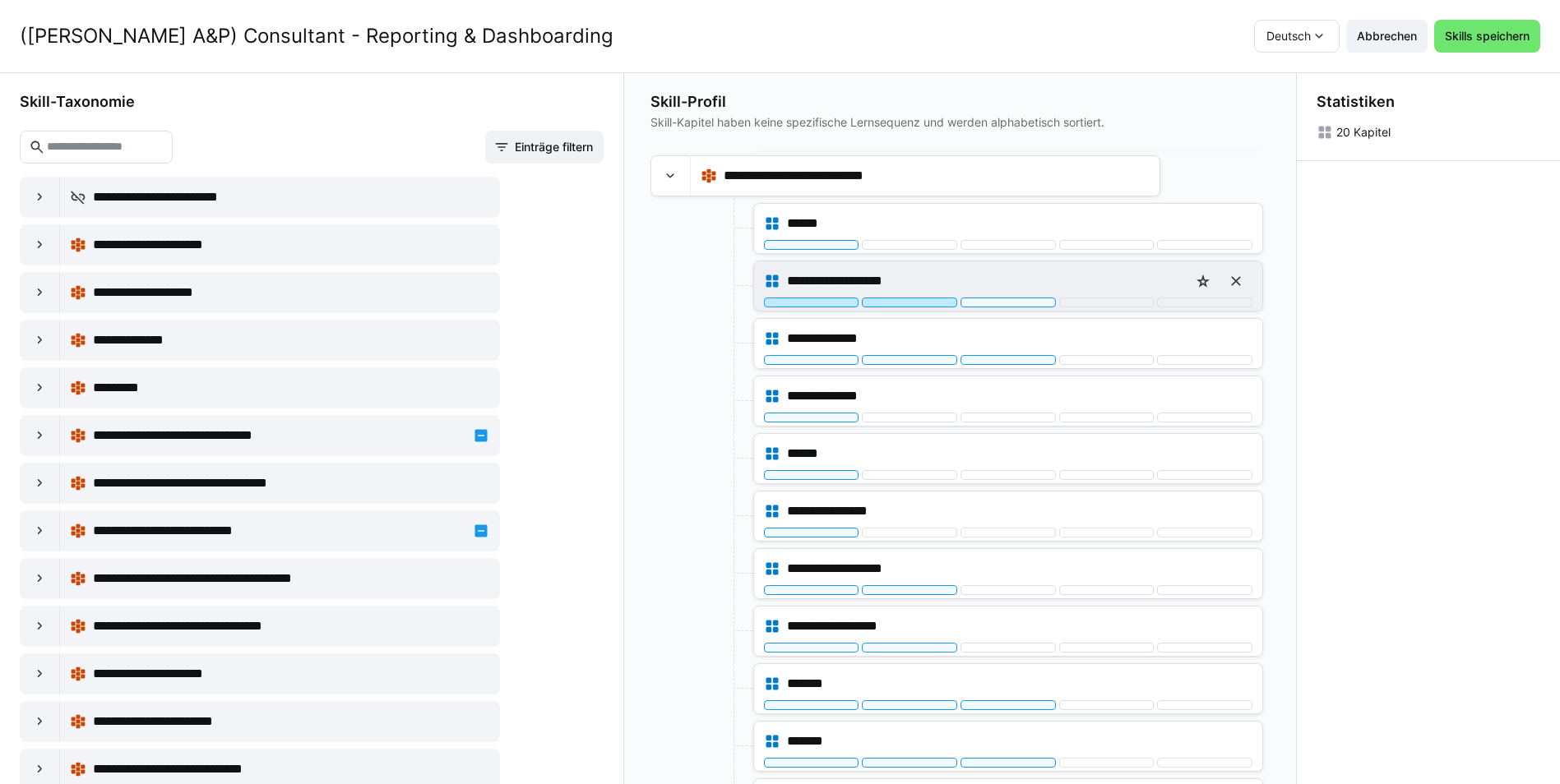
click at [919, 300] on div at bounding box center [909, 302] width 95 height 10
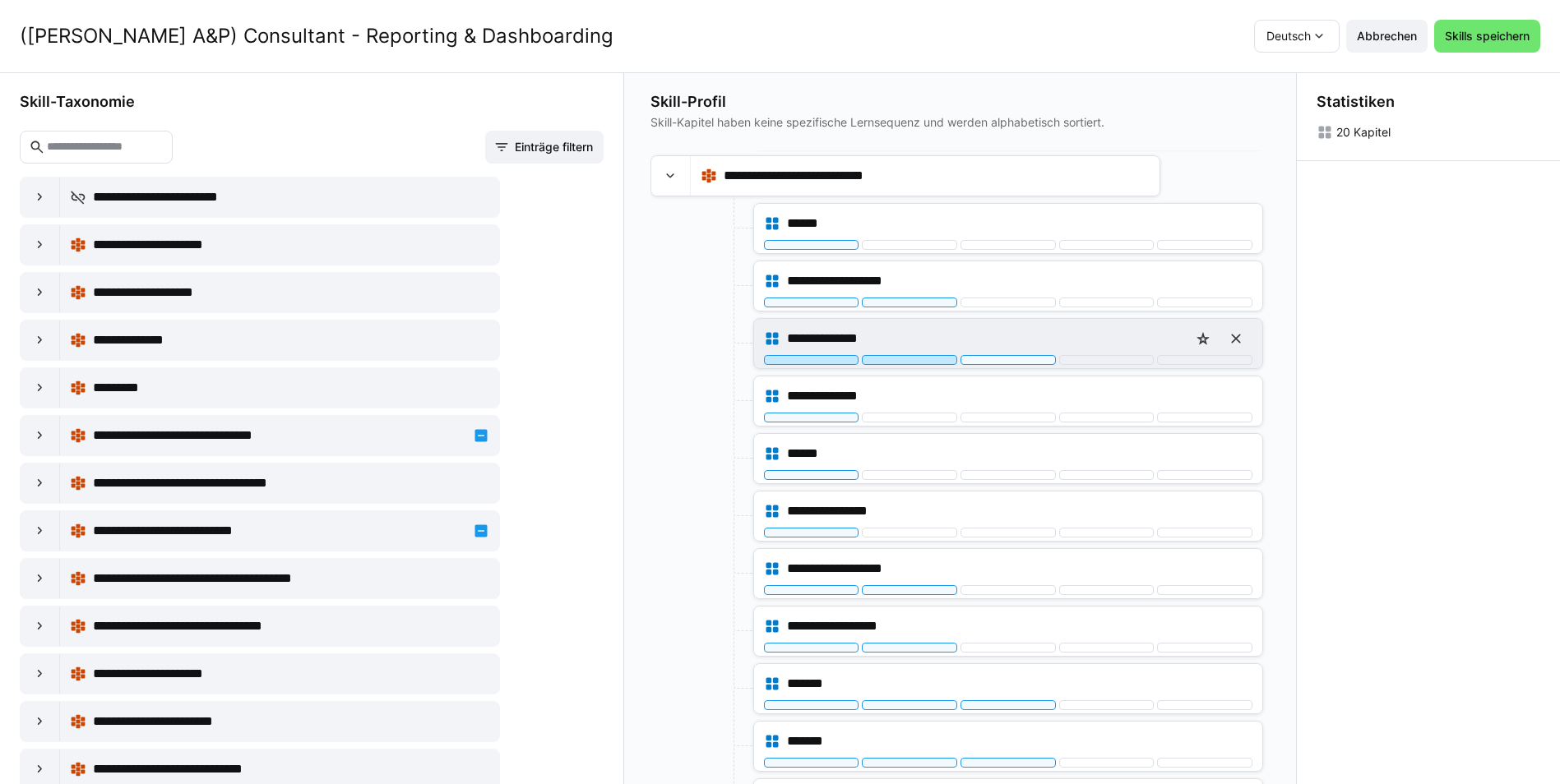
click at [906, 361] on div at bounding box center [909, 360] width 95 height 10
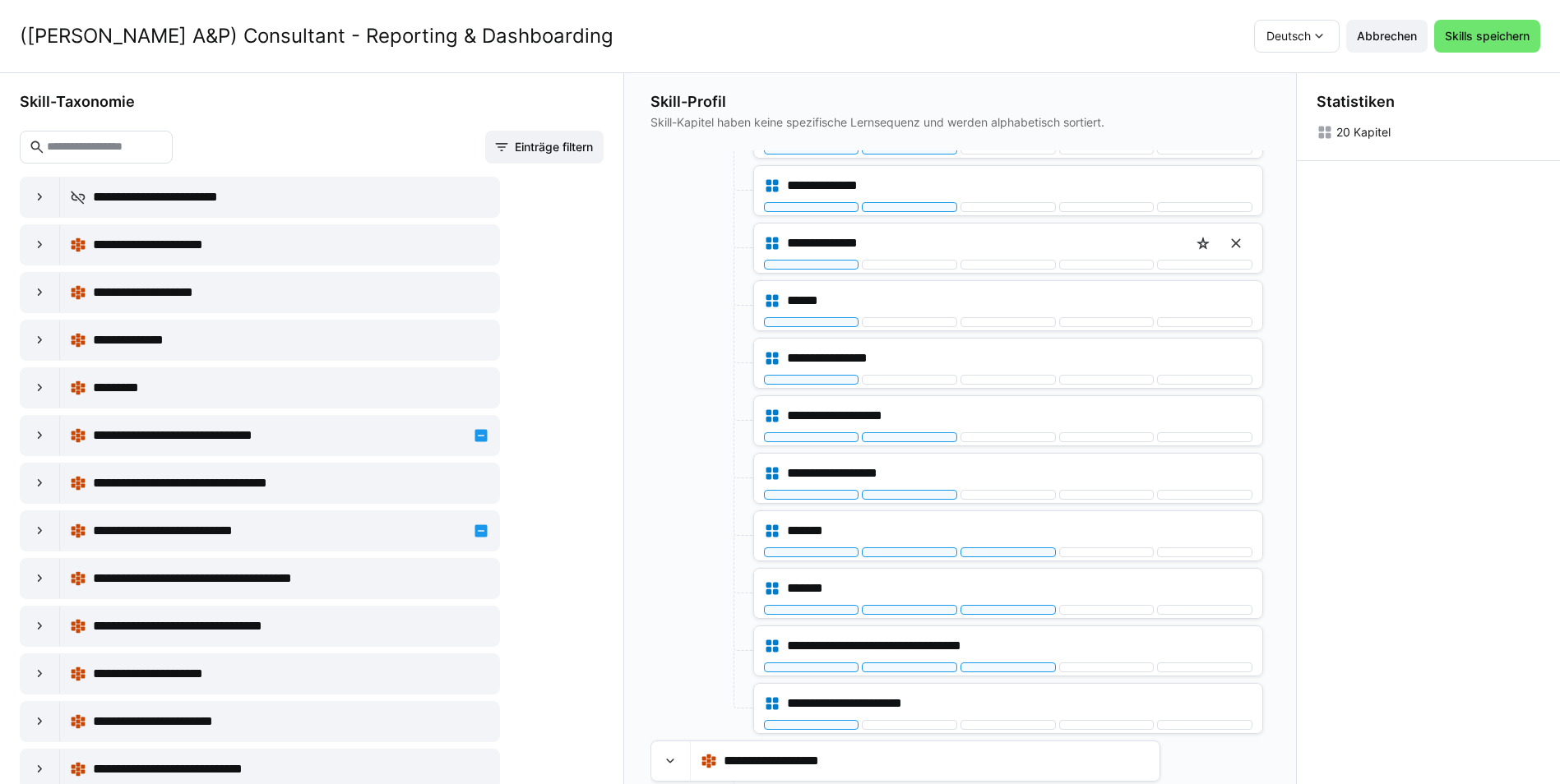
scroll to position [657, 0]
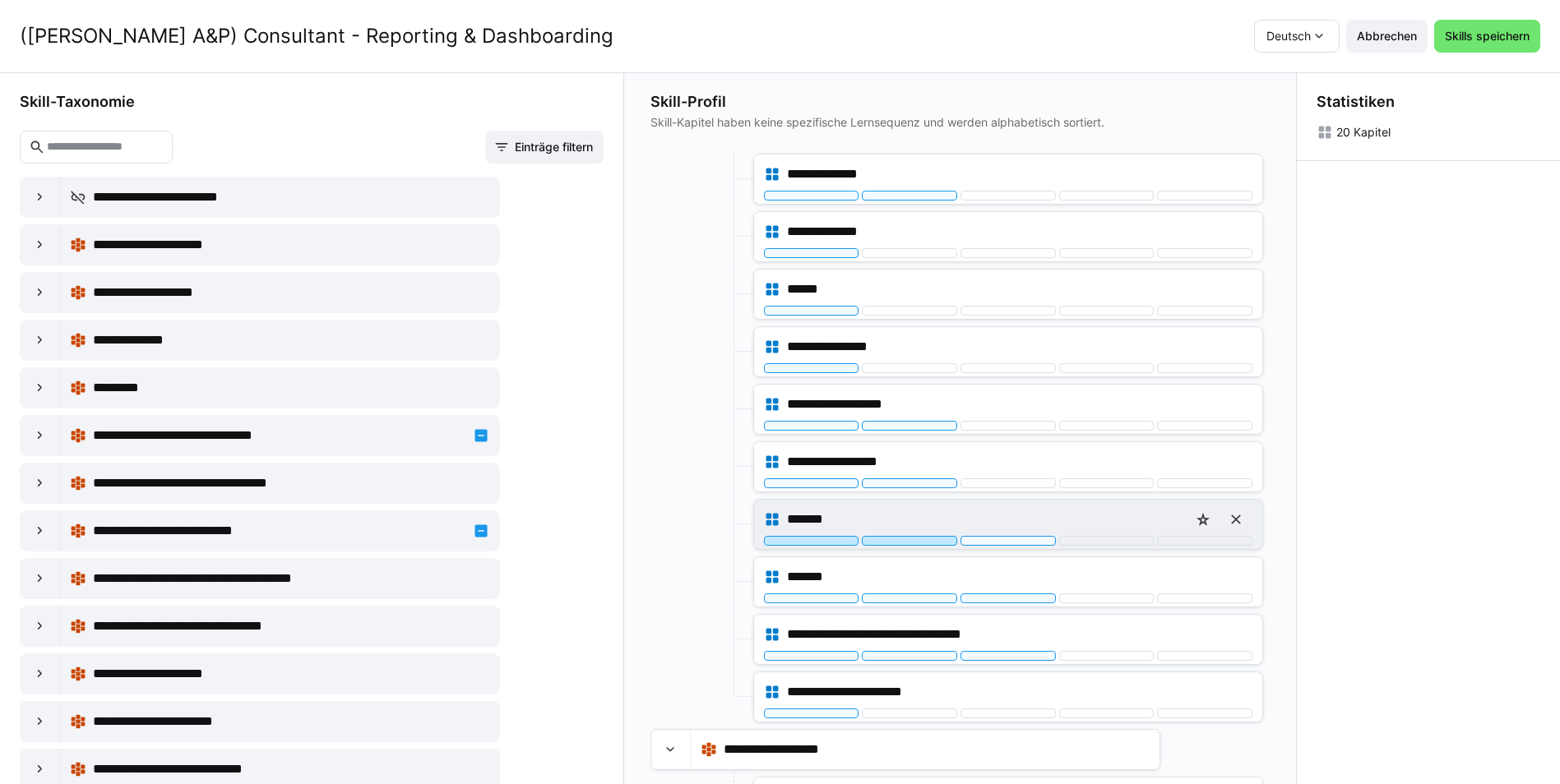
click at [898, 539] on div at bounding box center [909, 541] width 95 height 10
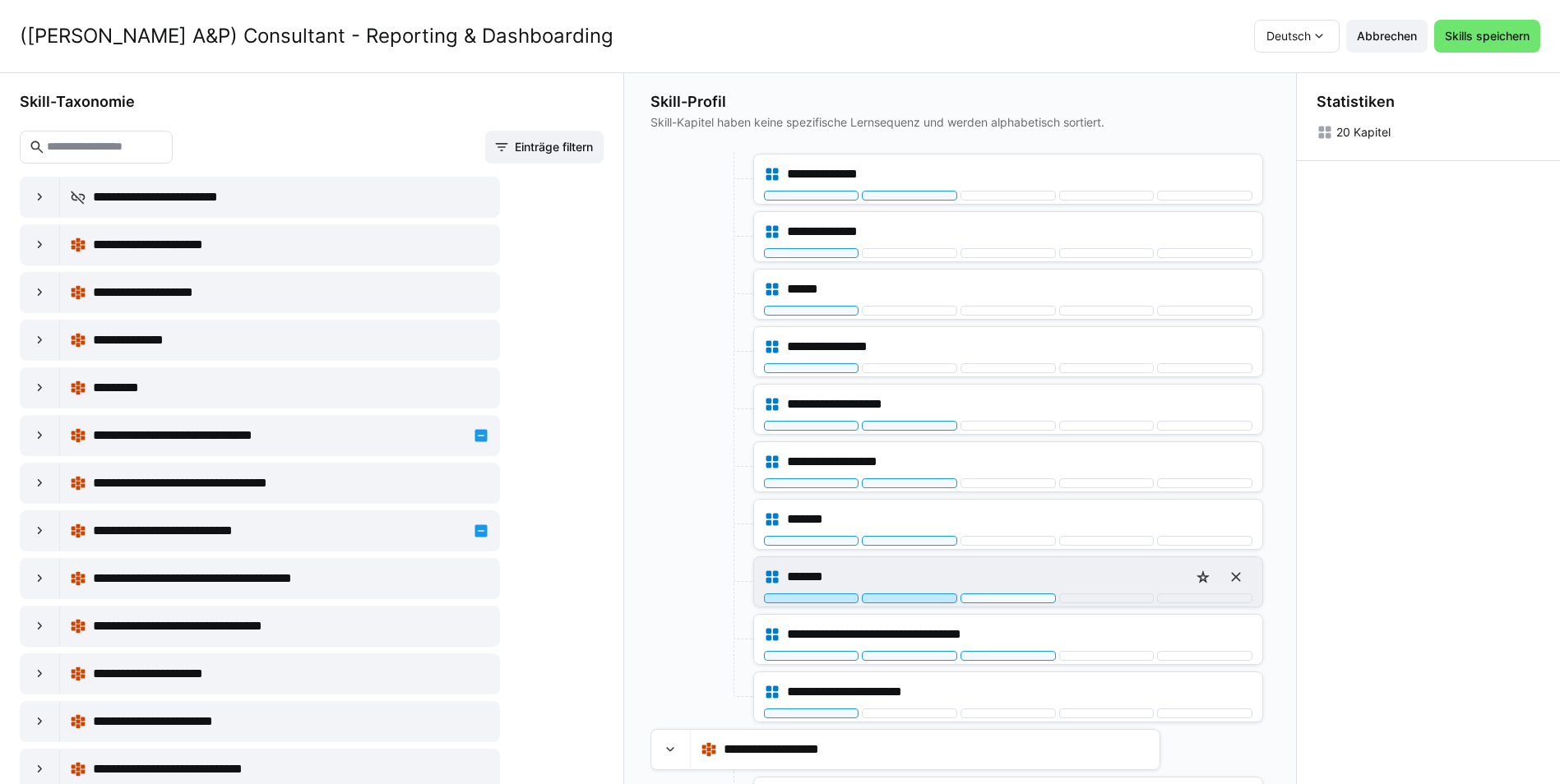
click at [903, 599] on div at bounding box center [909, 599] width 95 height 10
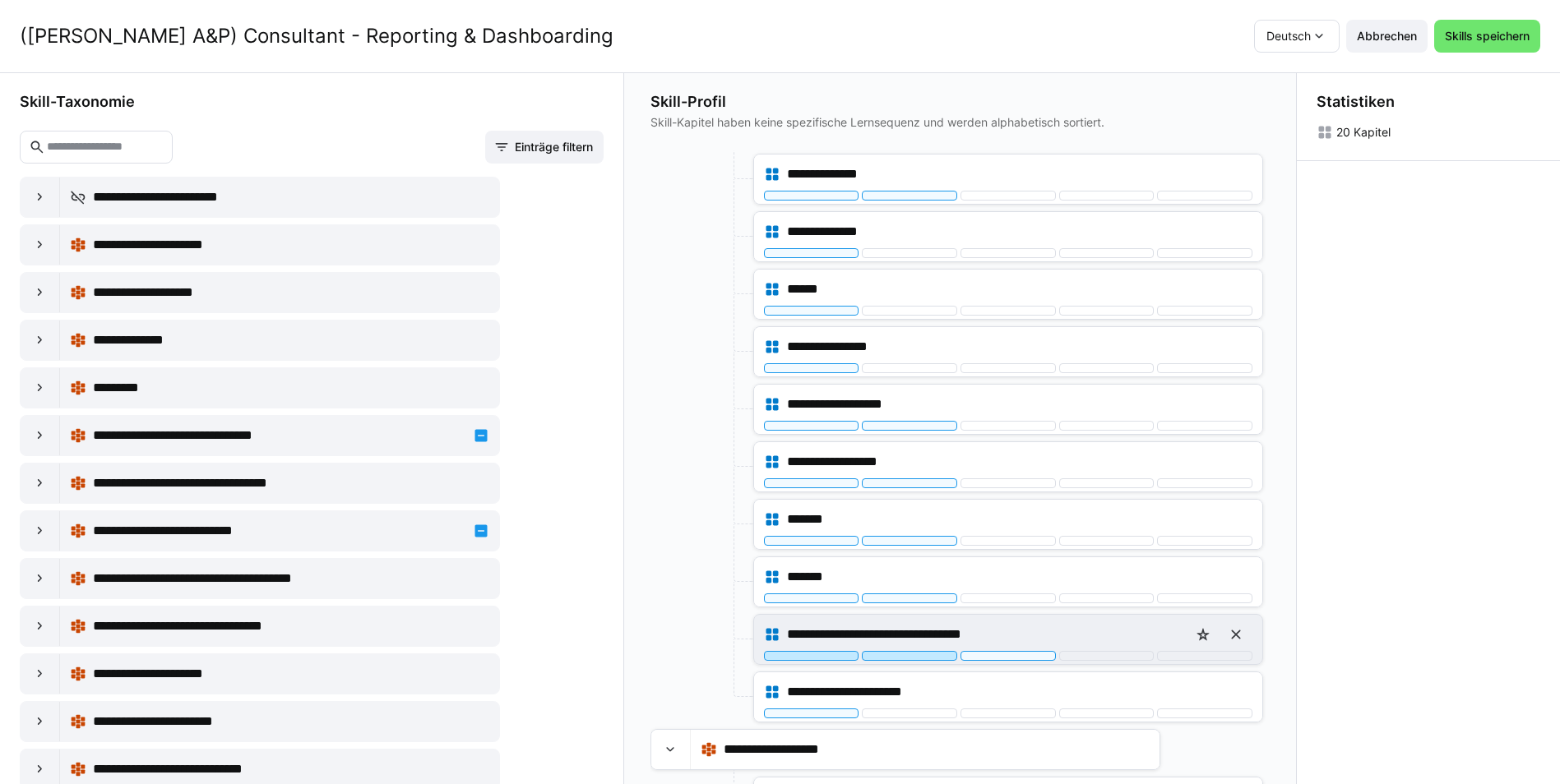
click at [901, 653] on div at bounding box center [909, 656] width 95 height 10
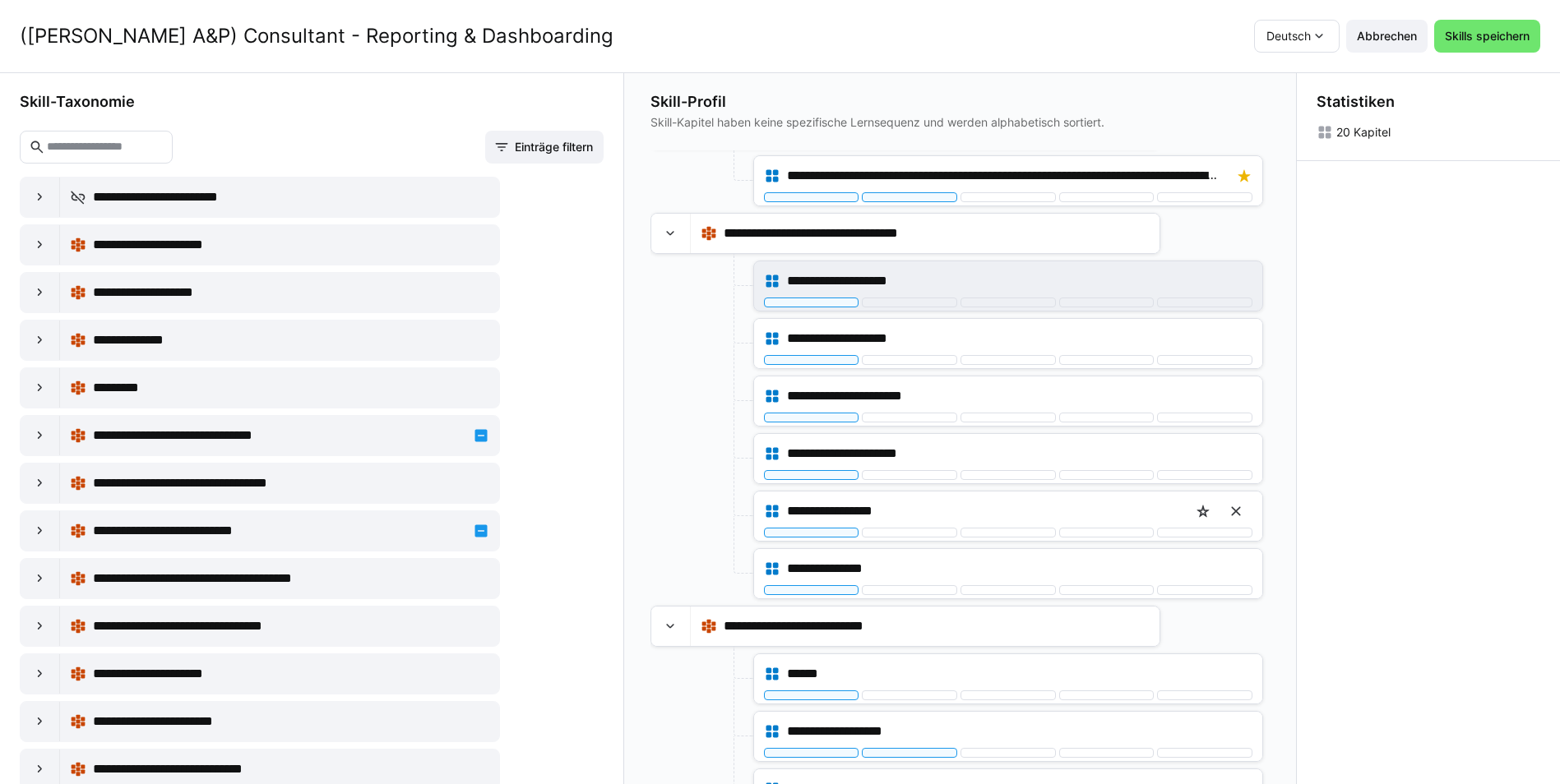
scroll to position [0, 0]
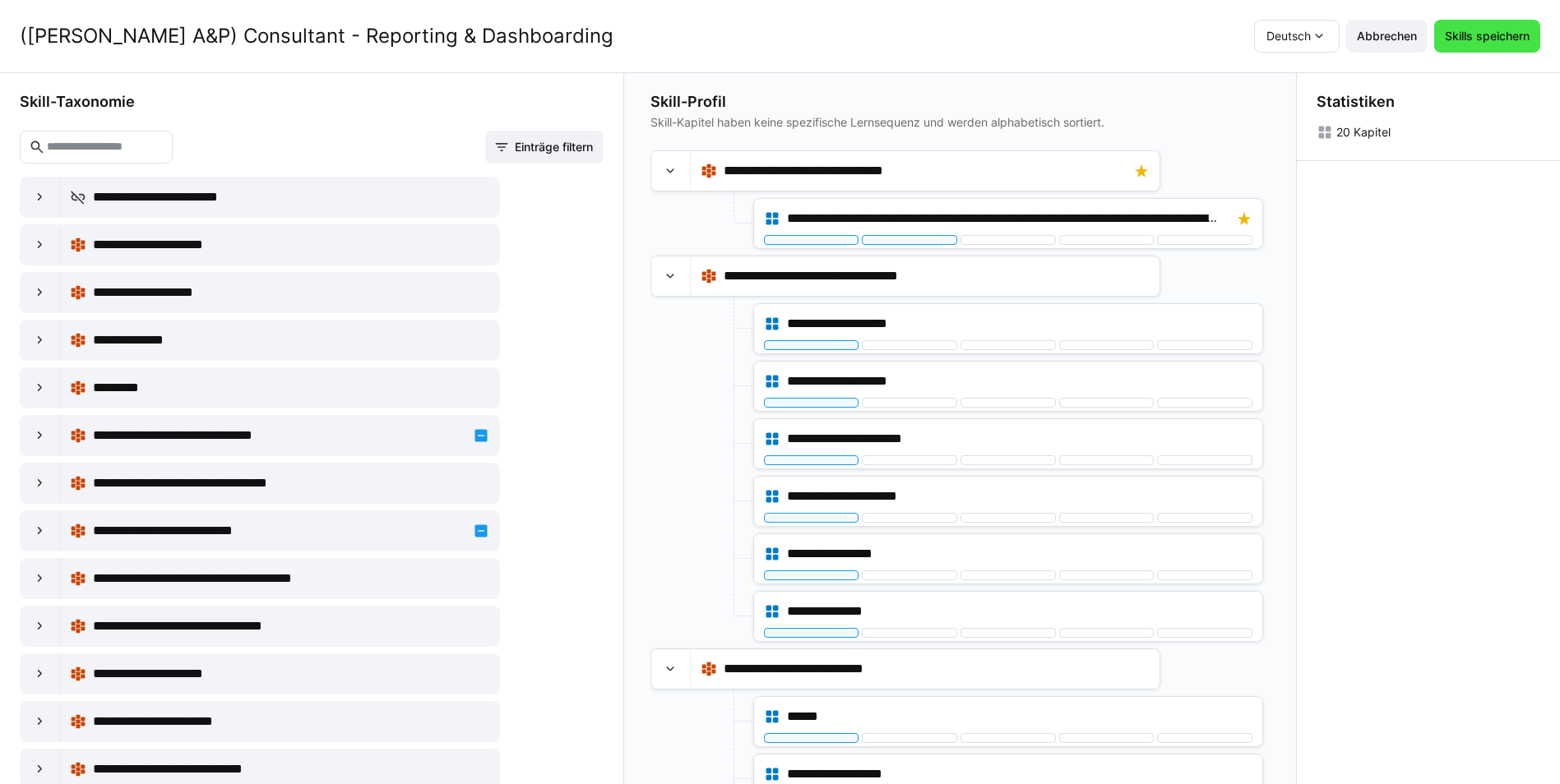
click at [1493, 37] on span "Skills speichern" at bounding box center [1487, 36] width 89 height 17
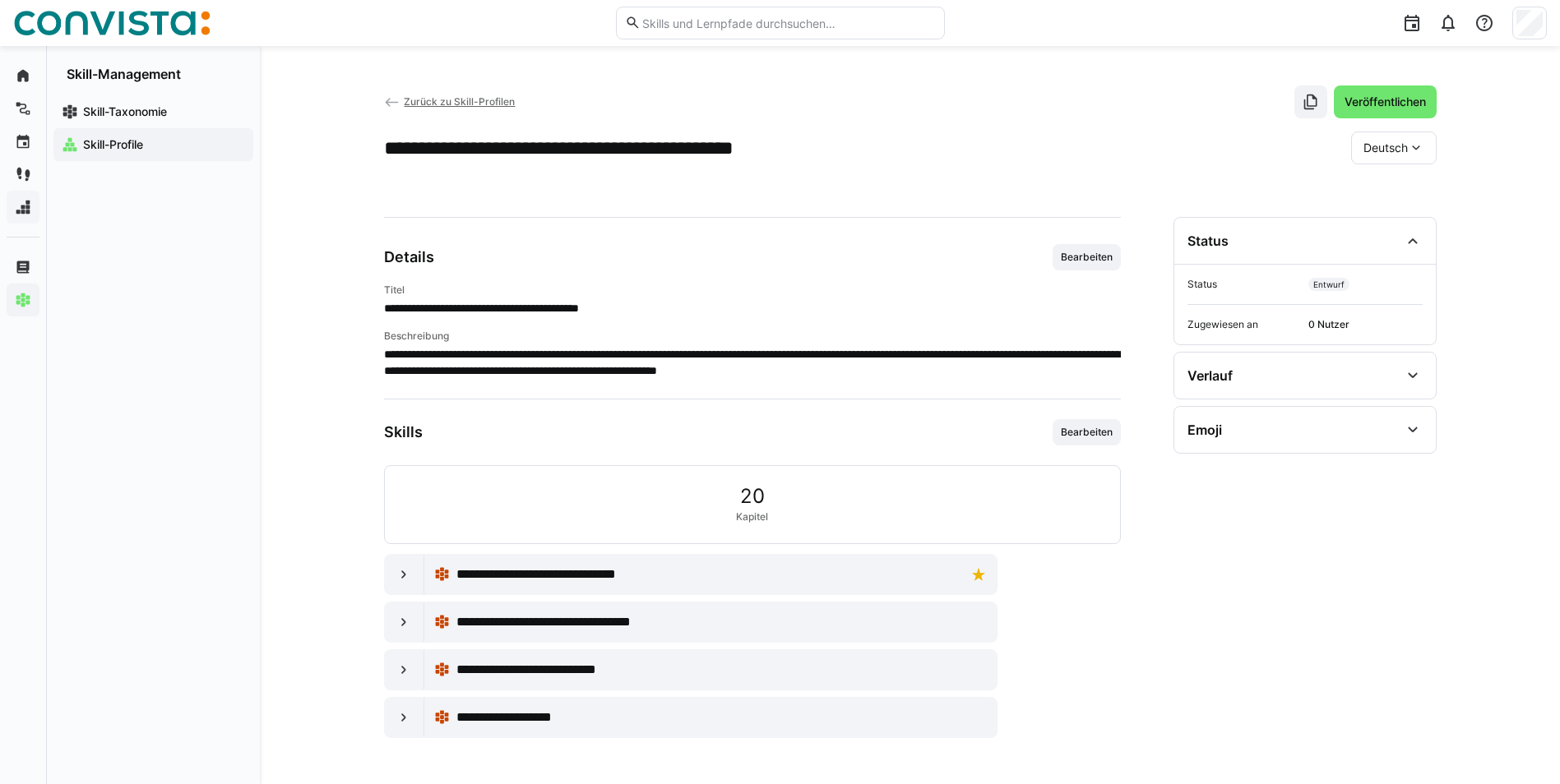
click at [137, 137] on span "Skill-Profile" at bounding box center [163, 145] width 165 height 17
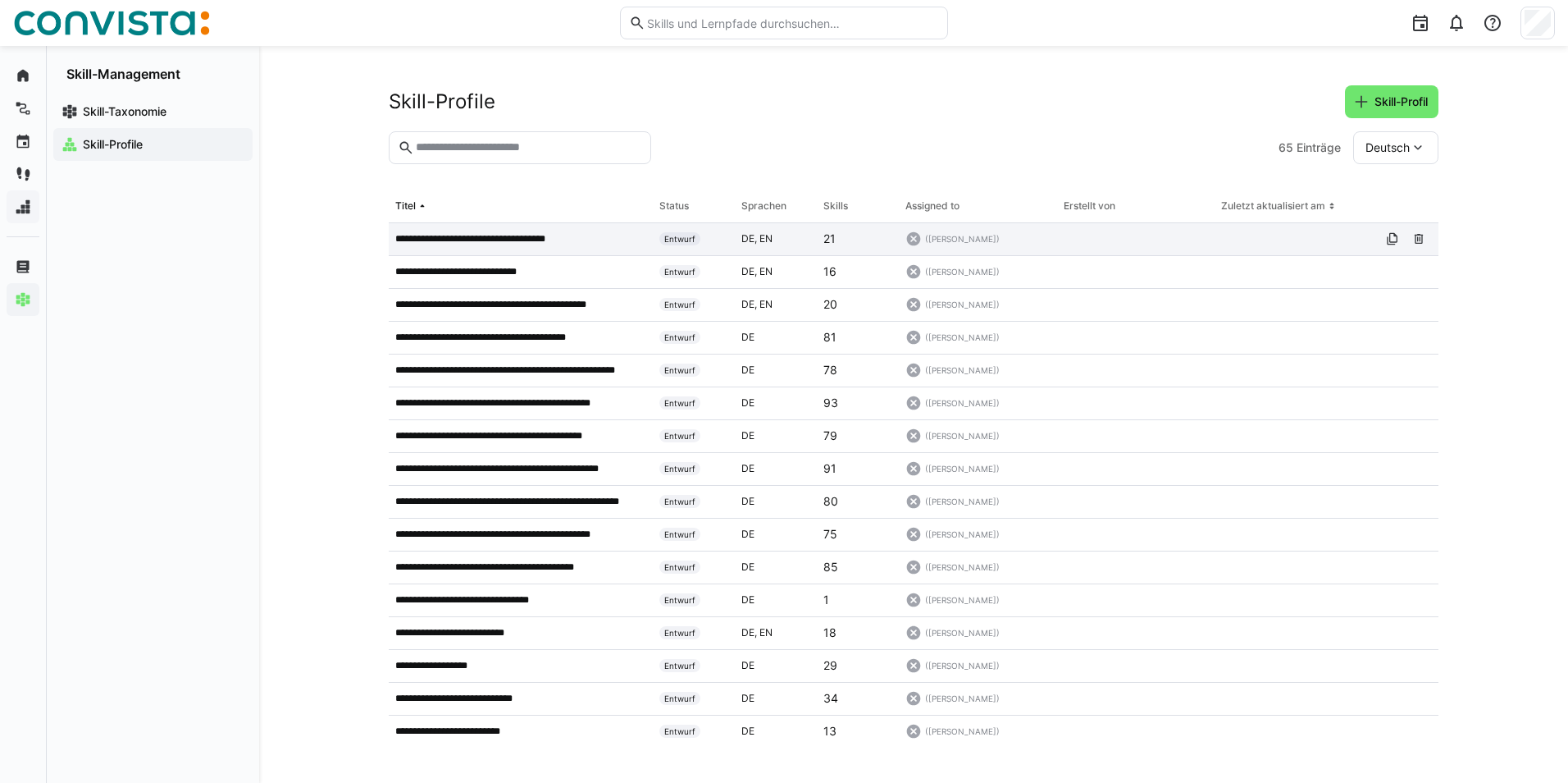
click at [557, 241] on p "**********" at bounding box center [487, 239] width 182 height 13
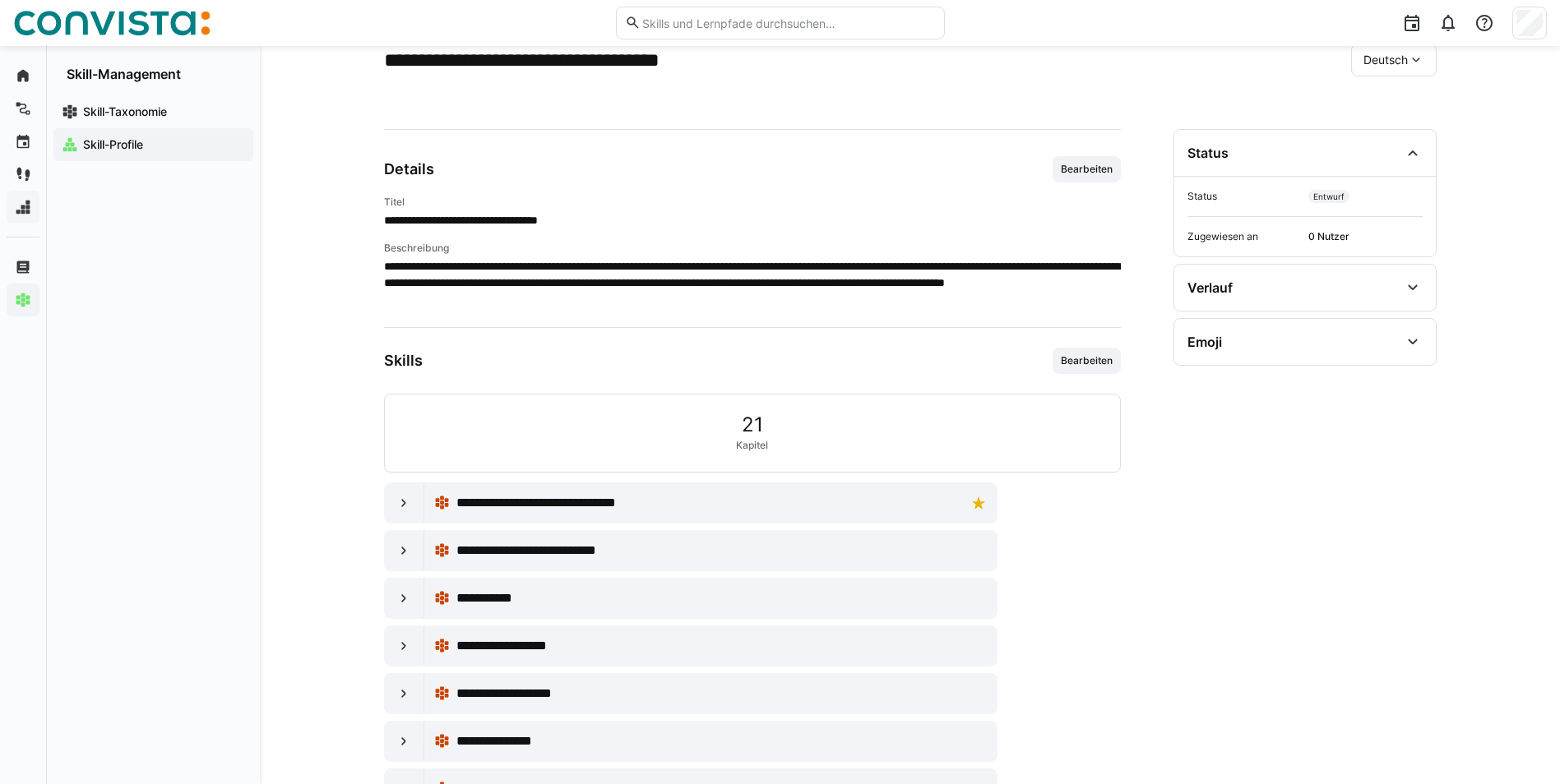
scroll to position [153, 0]
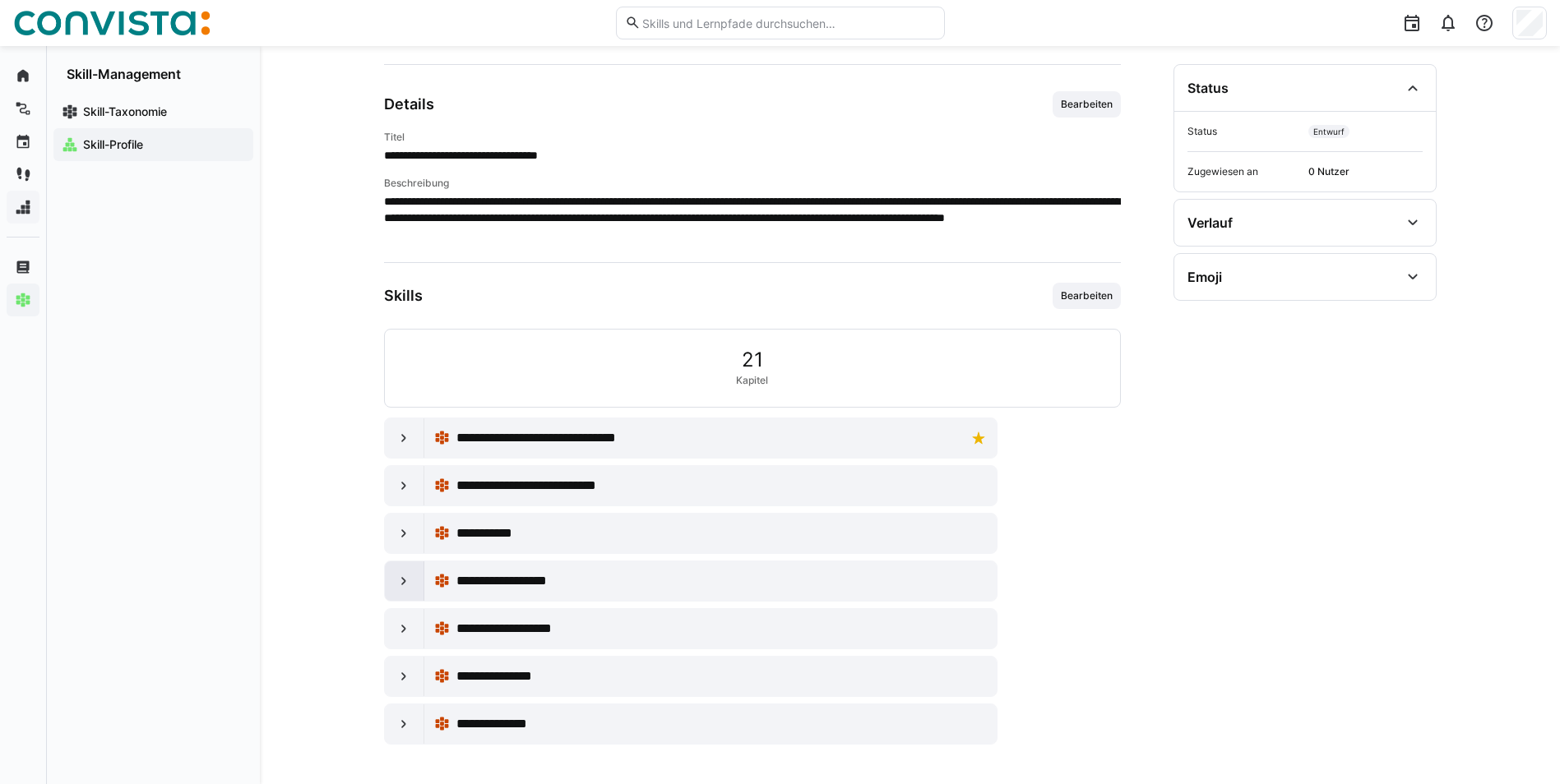
click at [403, 588] on eds-icon at bounding box center [404, 581] width 17 height 17
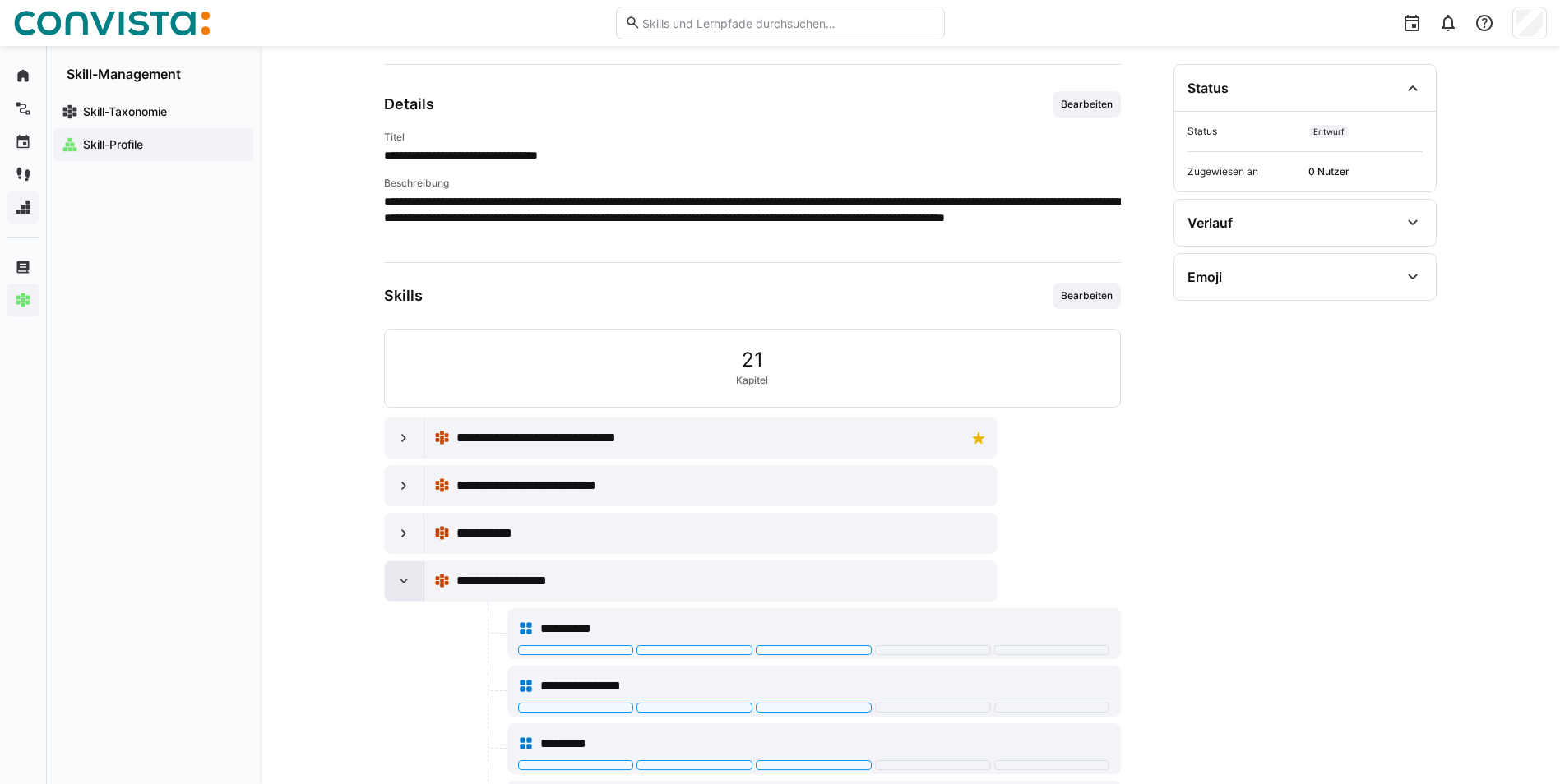
click at [404, 587] on eds-icon at bounding box center [404, 581] width 17 height 17
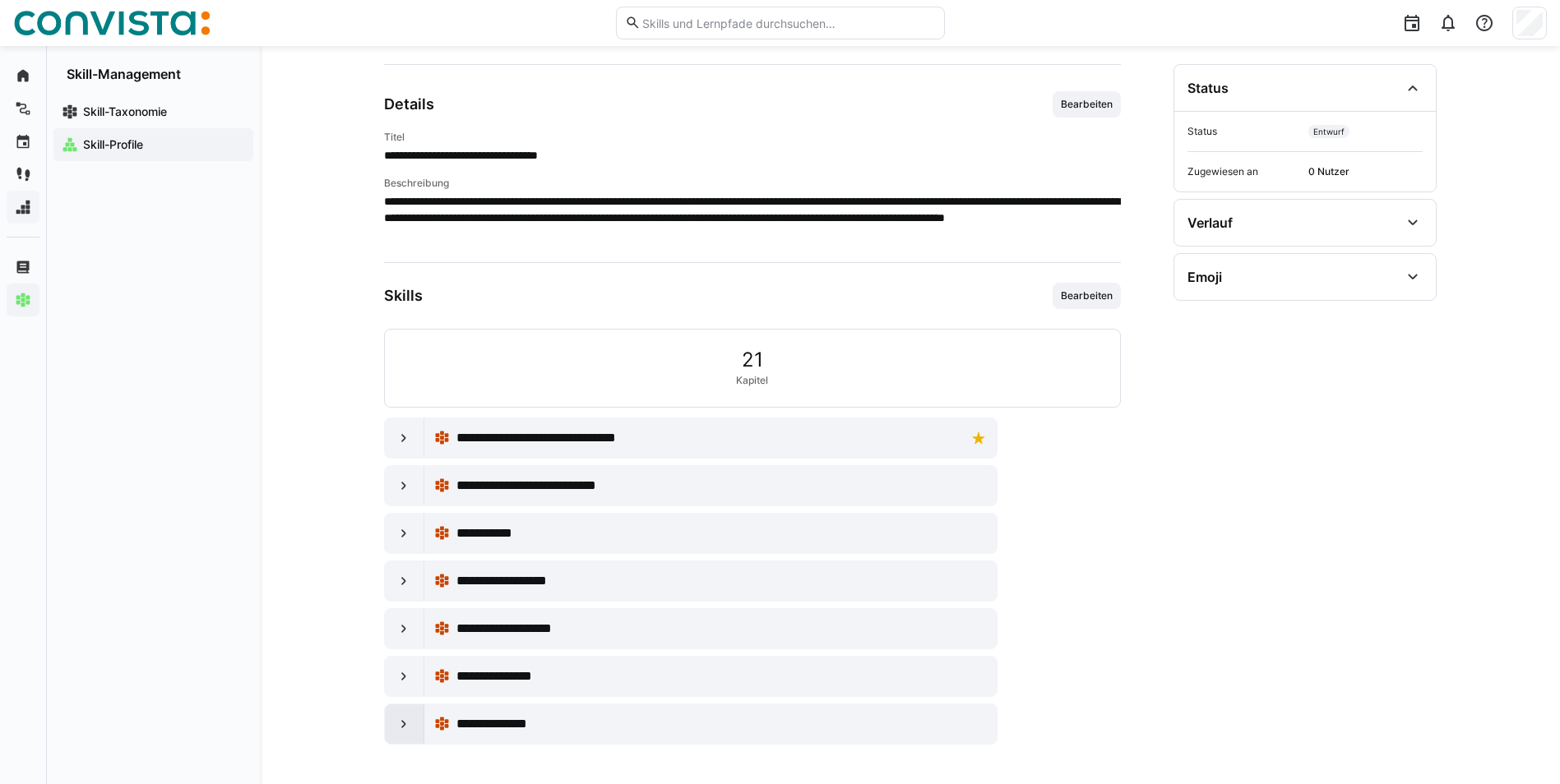
click at [399, 730] on eds-icon at bounding box center [404, 724] width 17 height 17
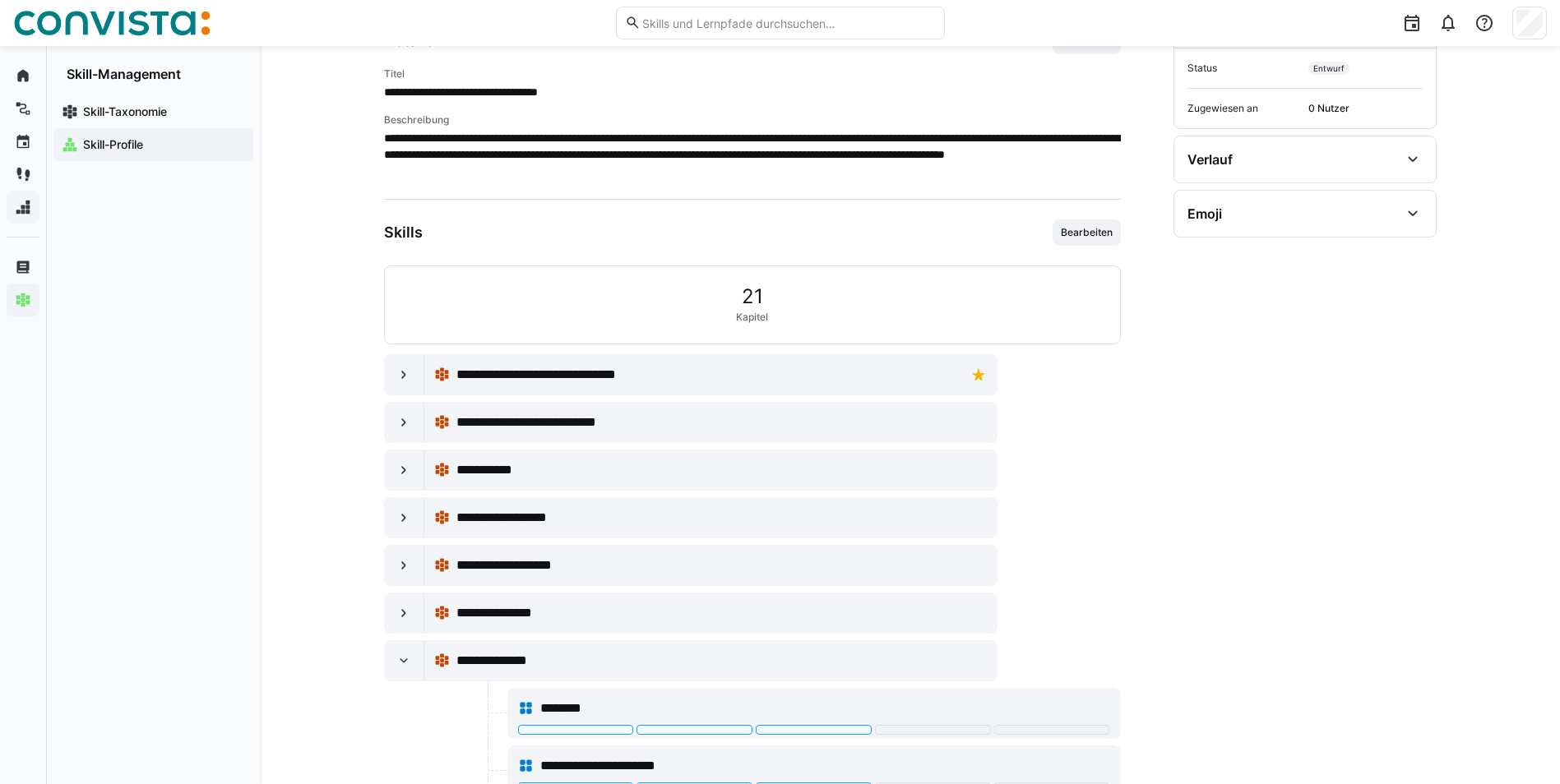
scroll to position [0, 0]
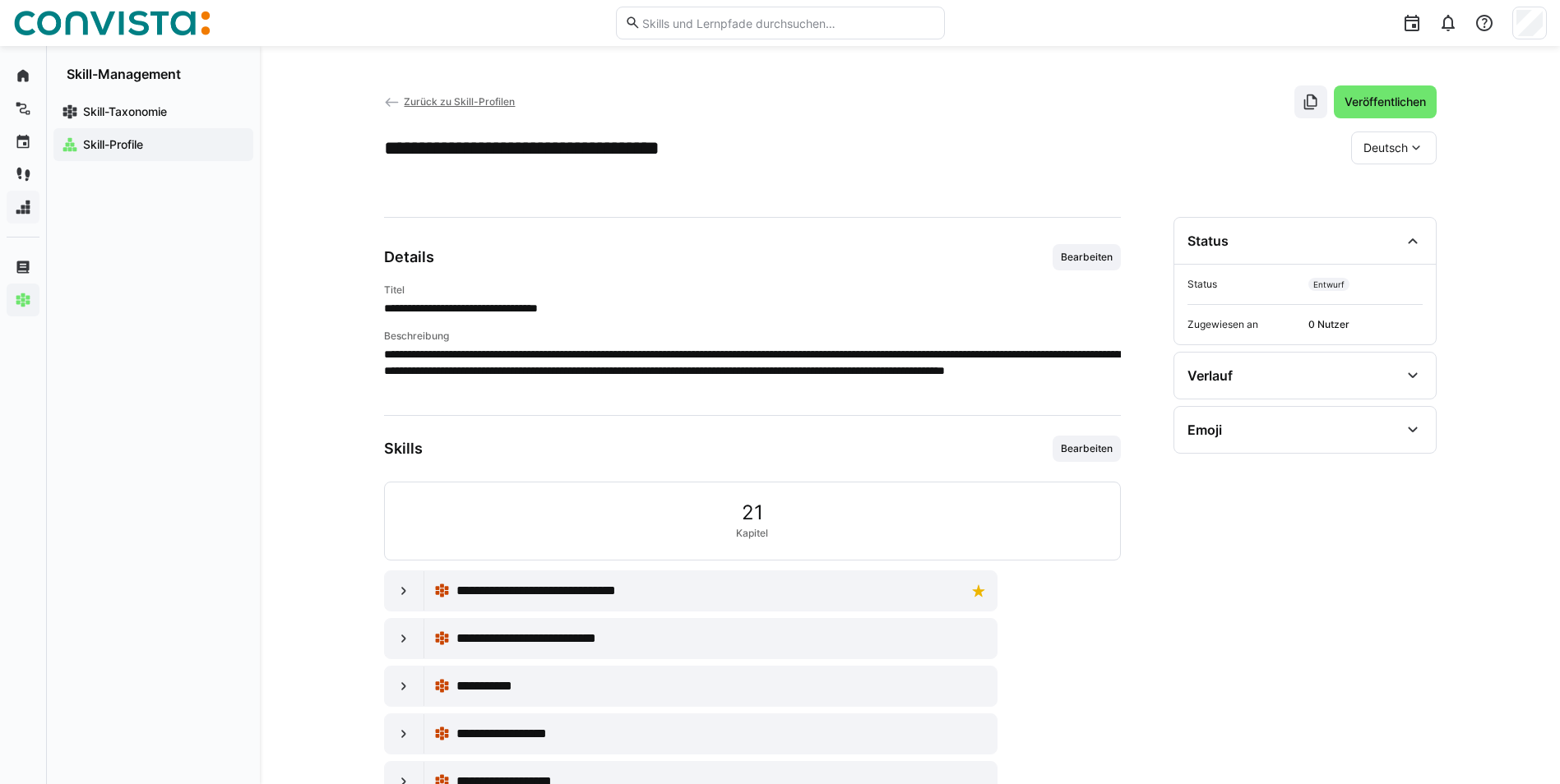
click at [449, 99] on span "Zurück zu Skill-Profilen" at bounding box center [459, 101] width 111 height 12
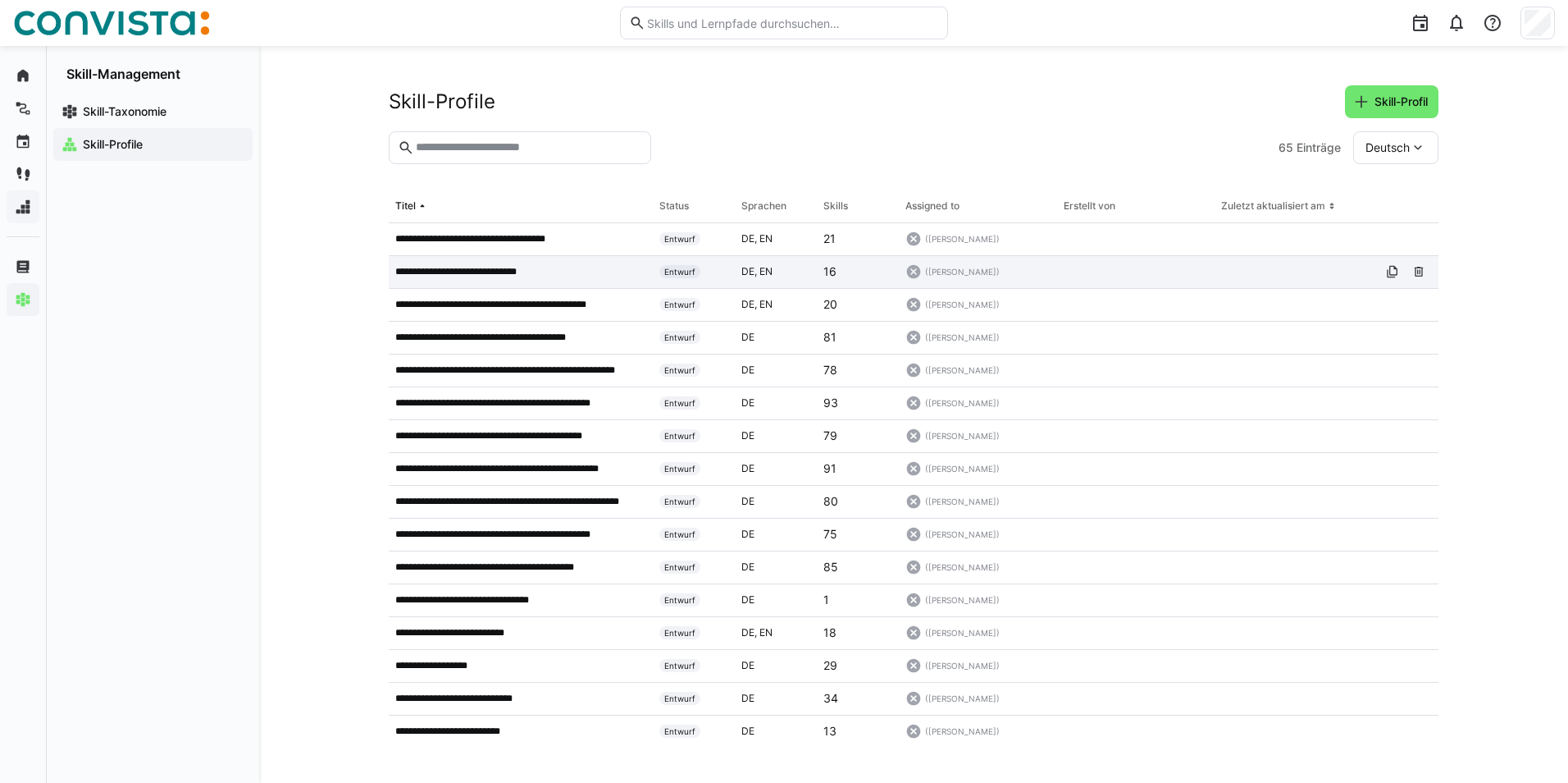
click at [516, 276] on p "**********" at bounding box center [471, 271] width 151 height 13
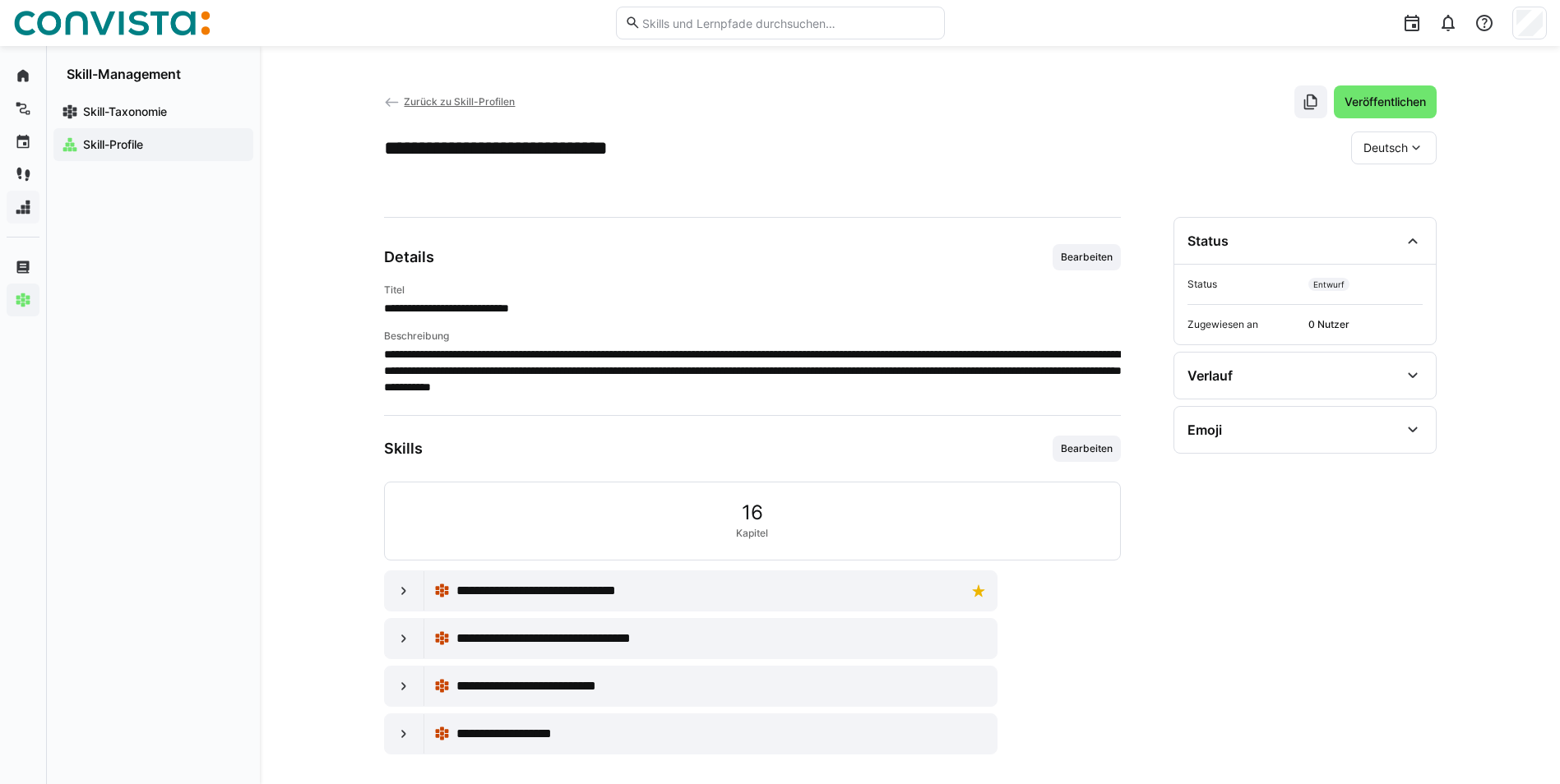
scroll to position [10, 0]
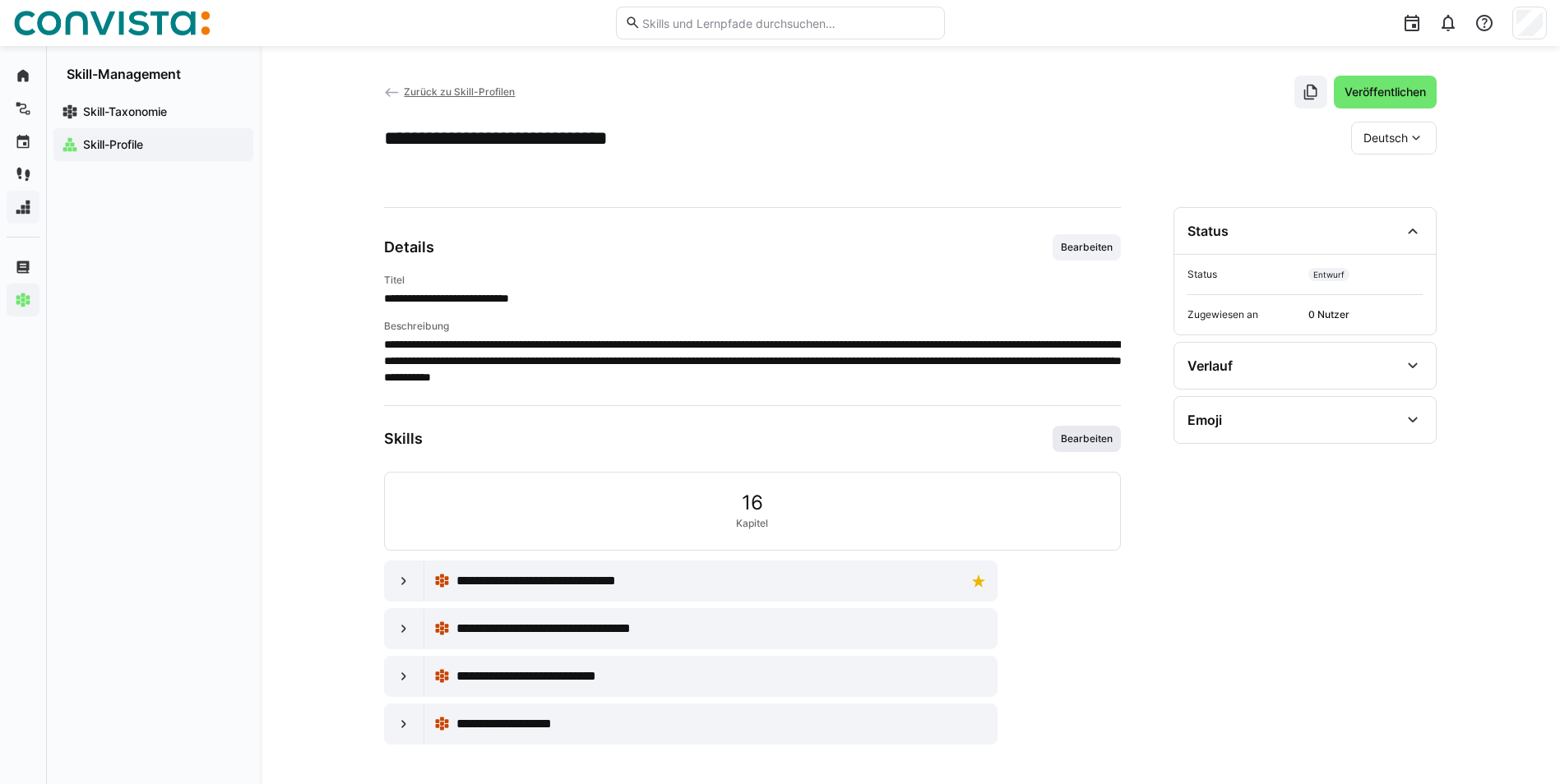
click at [1084, 441] on span "Bearbeiten" at bounding box center [1087, 438] width 56 height 13
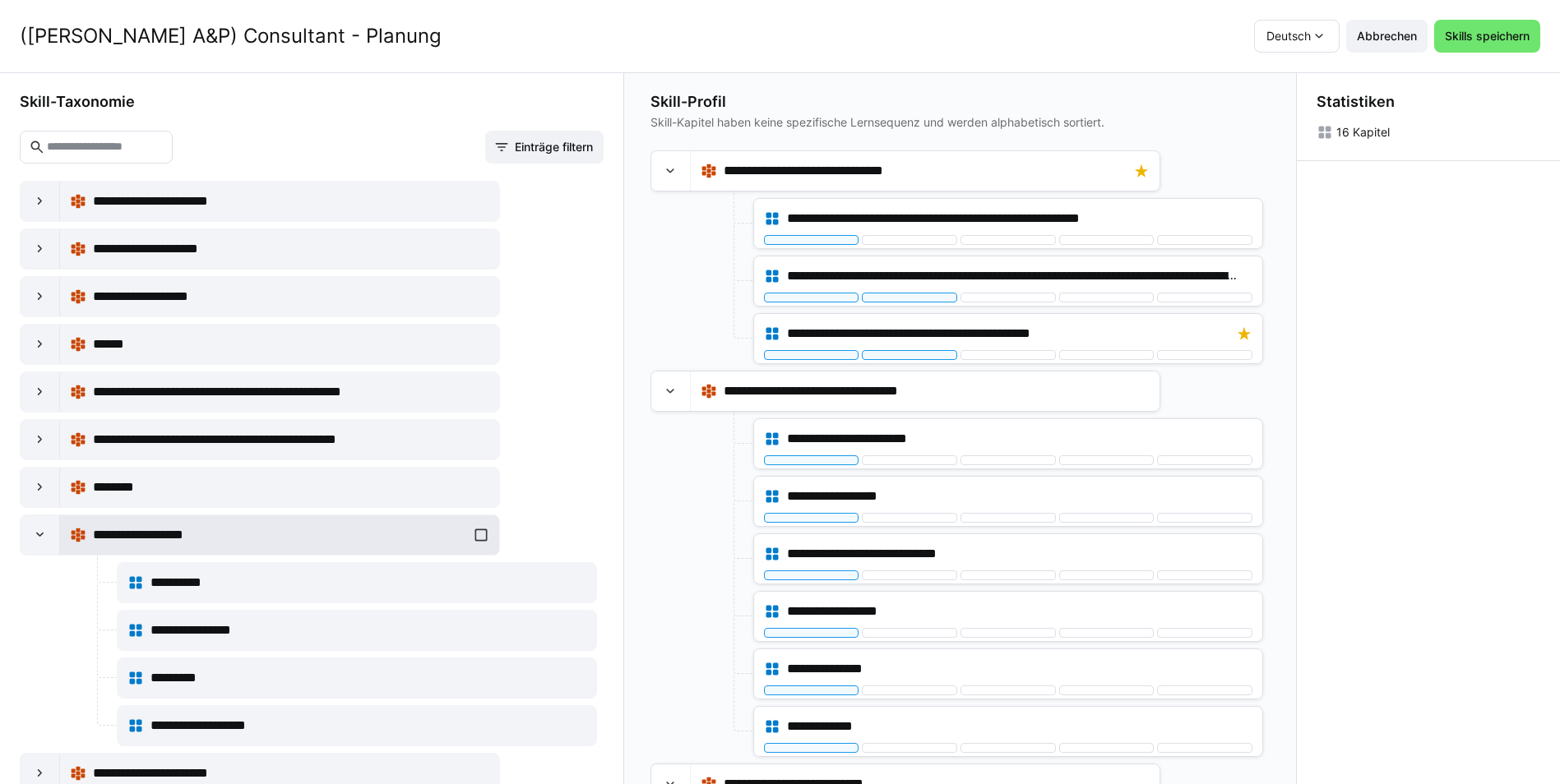
scroll to position [3779, 0]
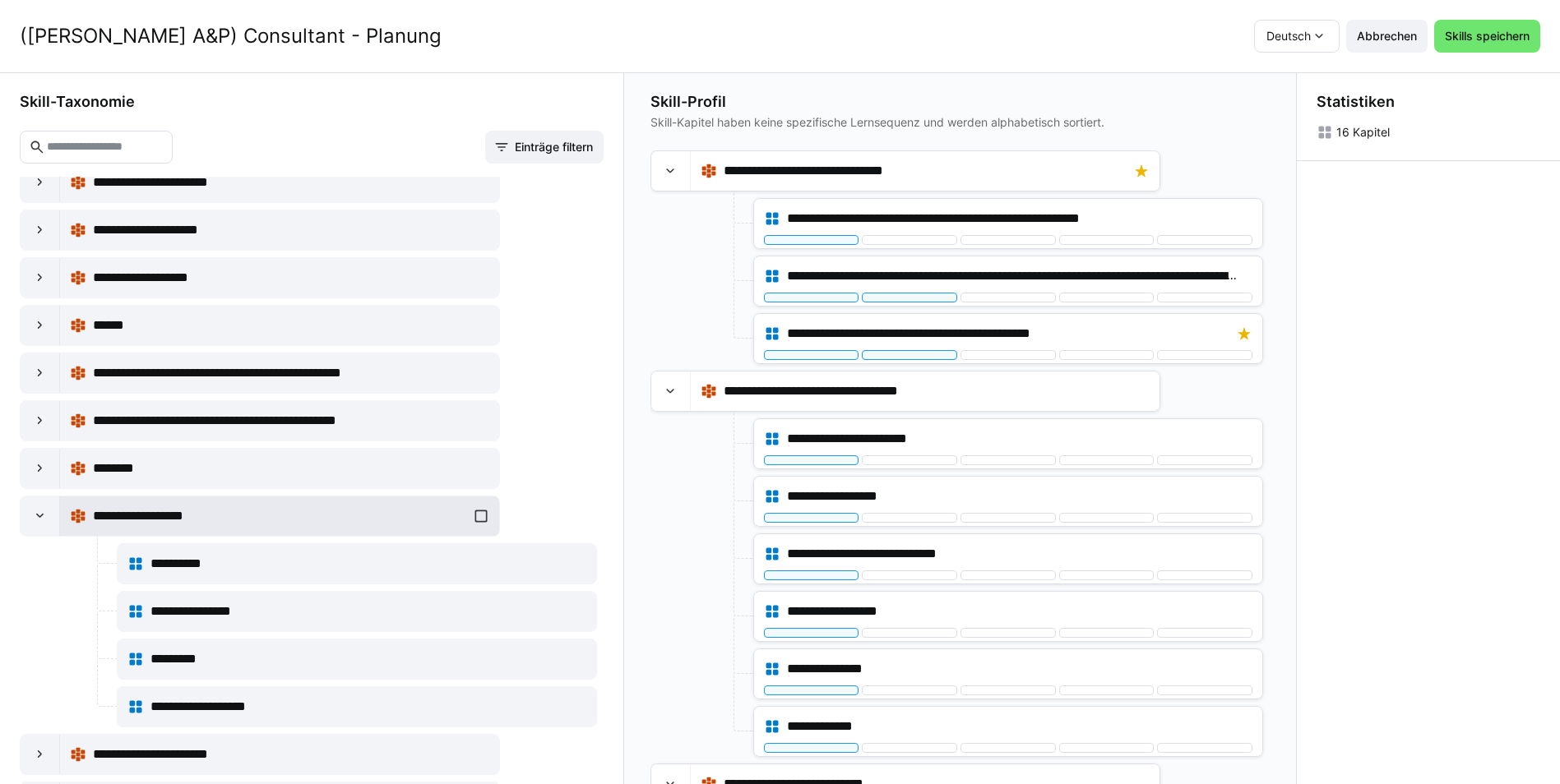
click at [477, 519] on div "**********" at bounding box center [279, 515] width 420 height 33
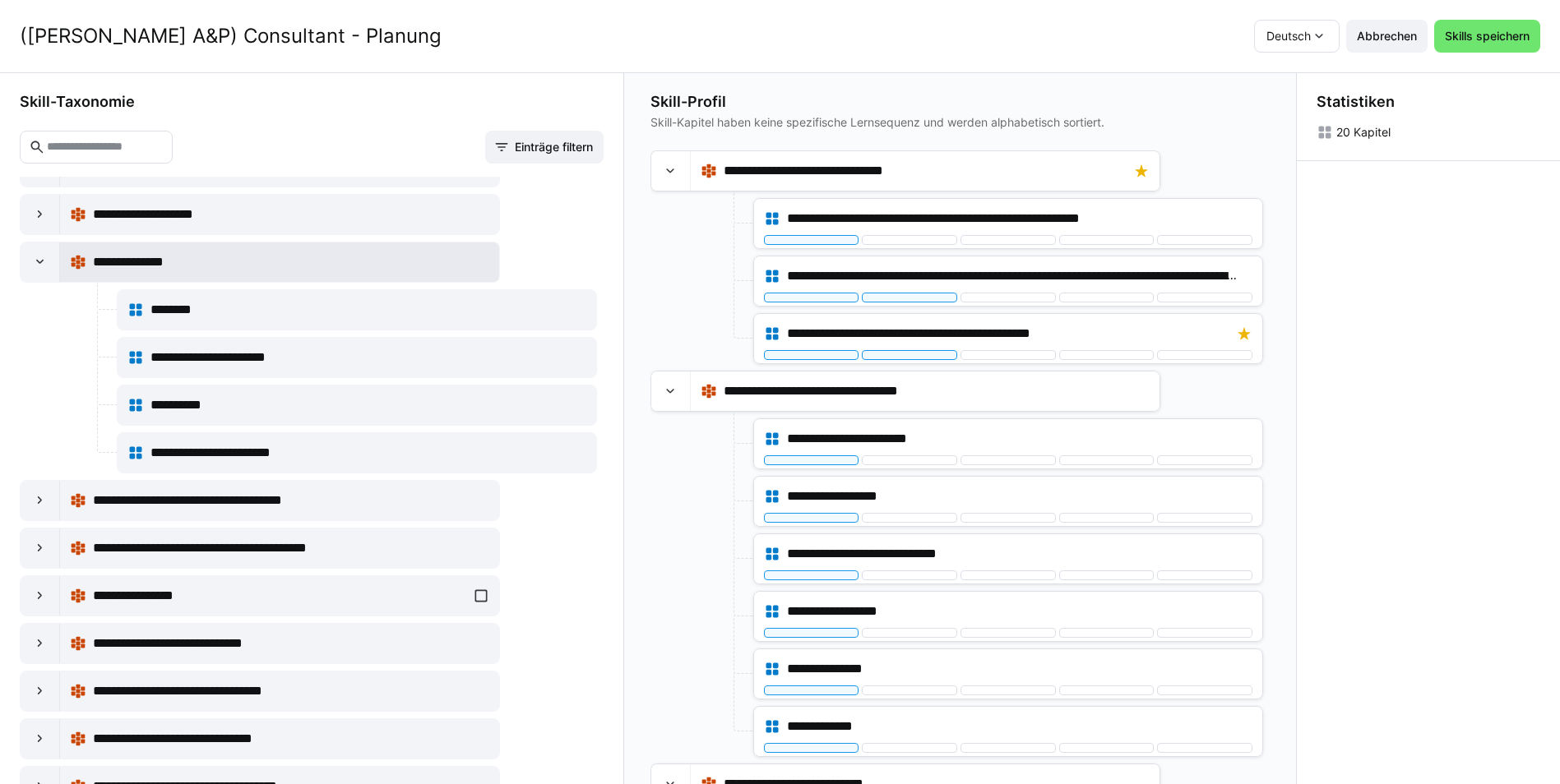
scroll to position [7477, 0]
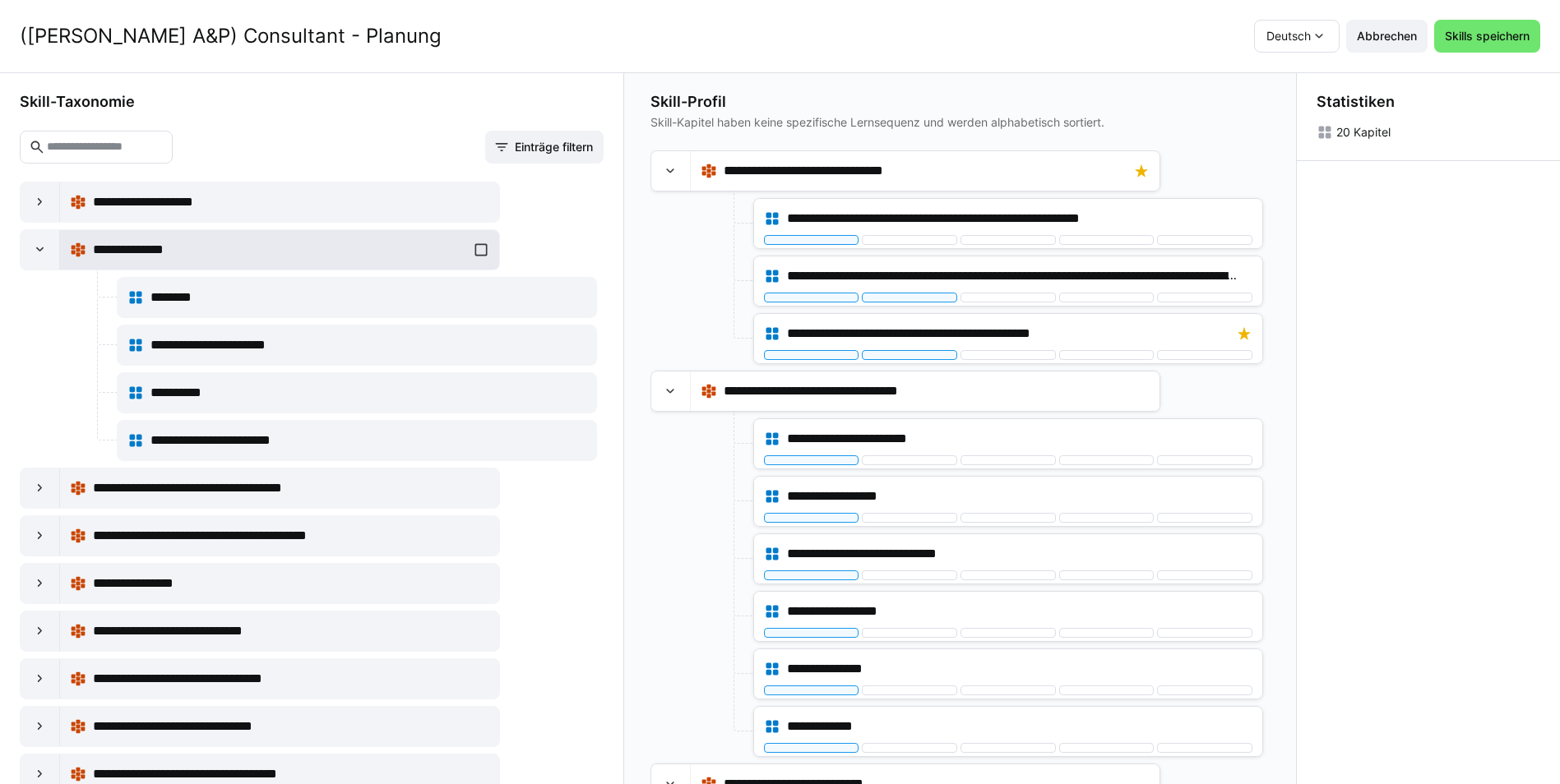
click at [478, 247] on div "**********" at bounding box center [279, 249] width 420 height 33
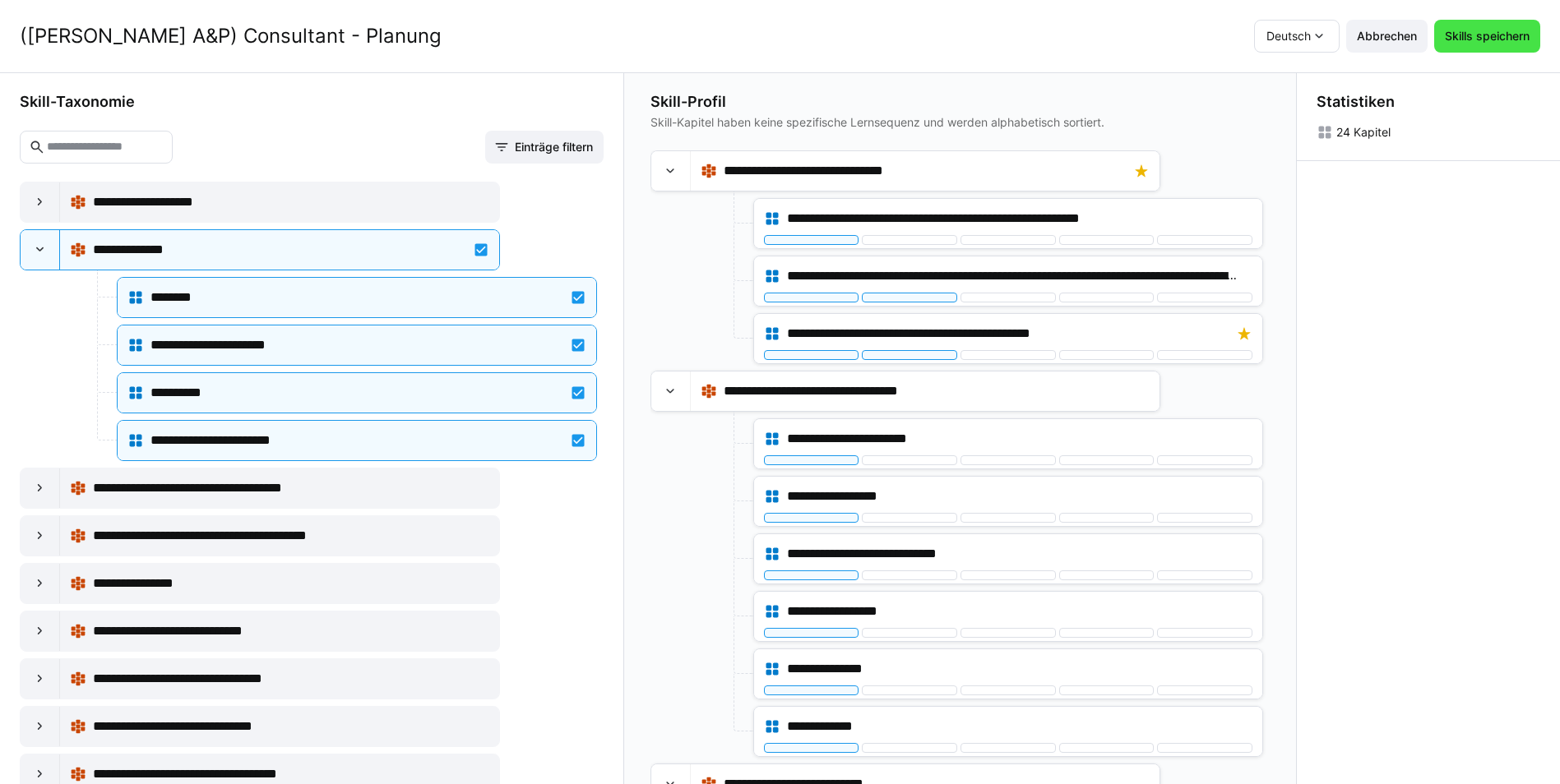
click at [1489, 36] on span "Skills speichern" at bounding box center [1487, 36] width 89 height 17
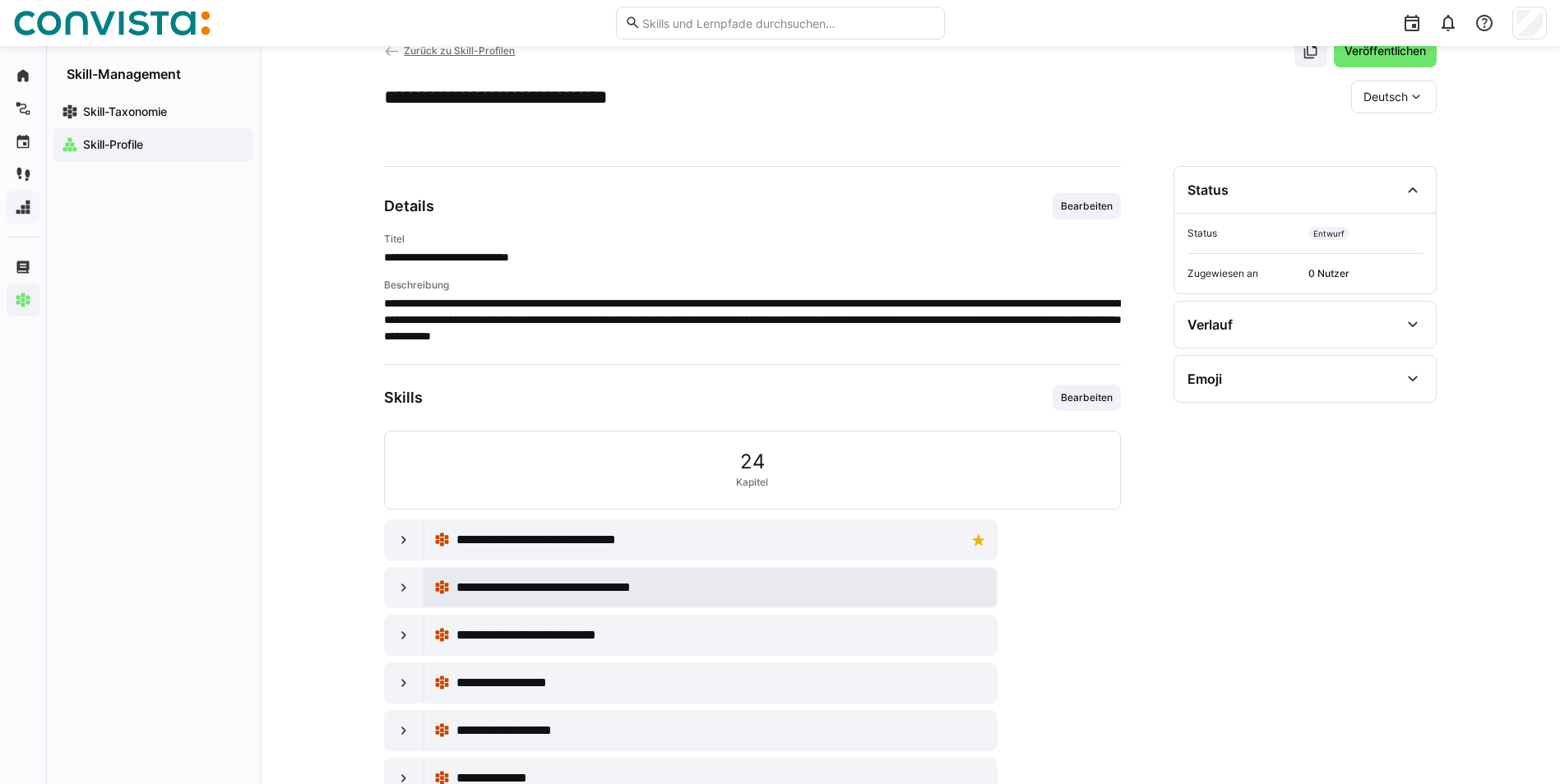
scroll to position [105, 0]
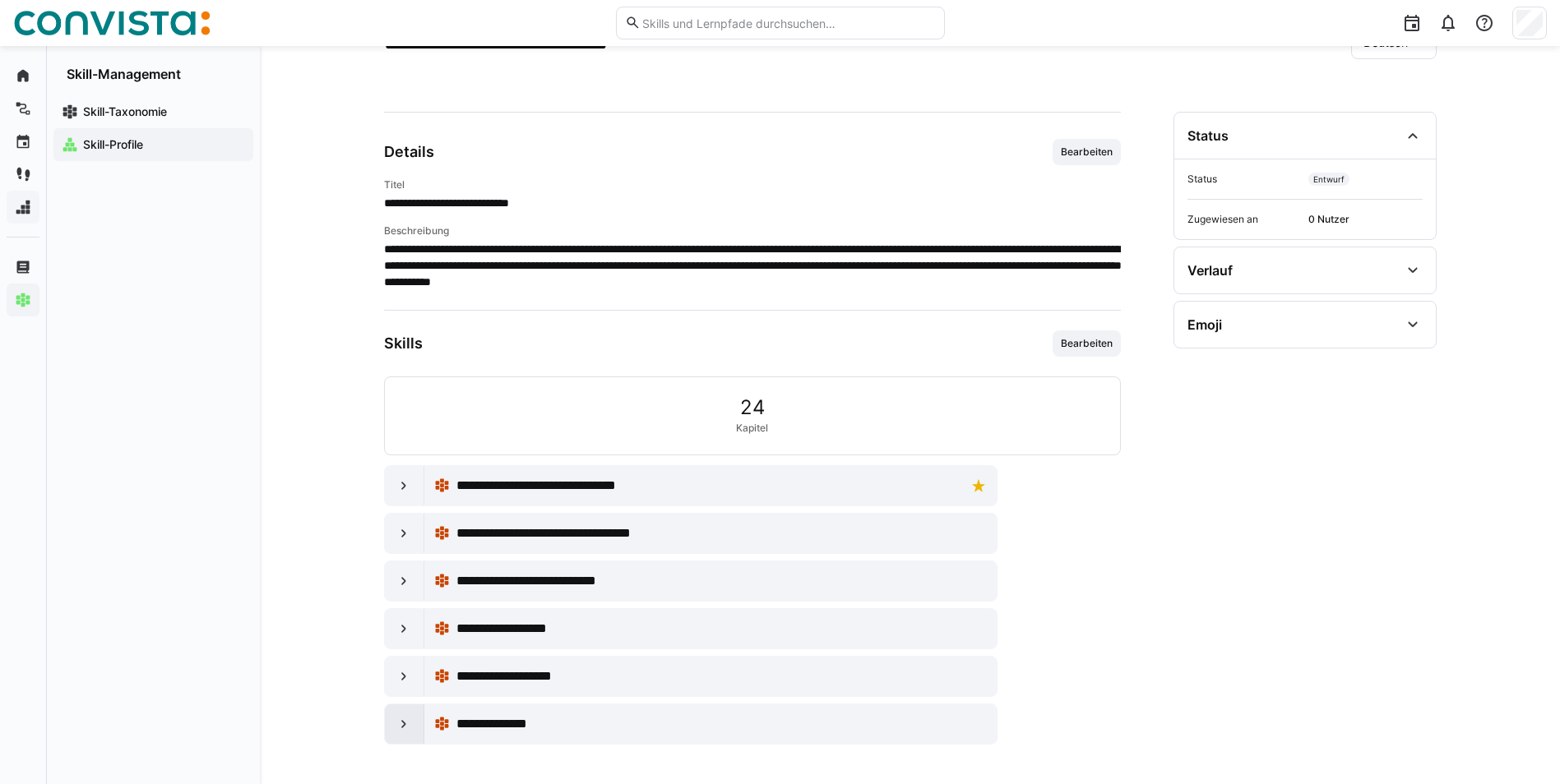
click at [402, 724] on eds-icon at bounding box center [404, 724] width 17 height 17
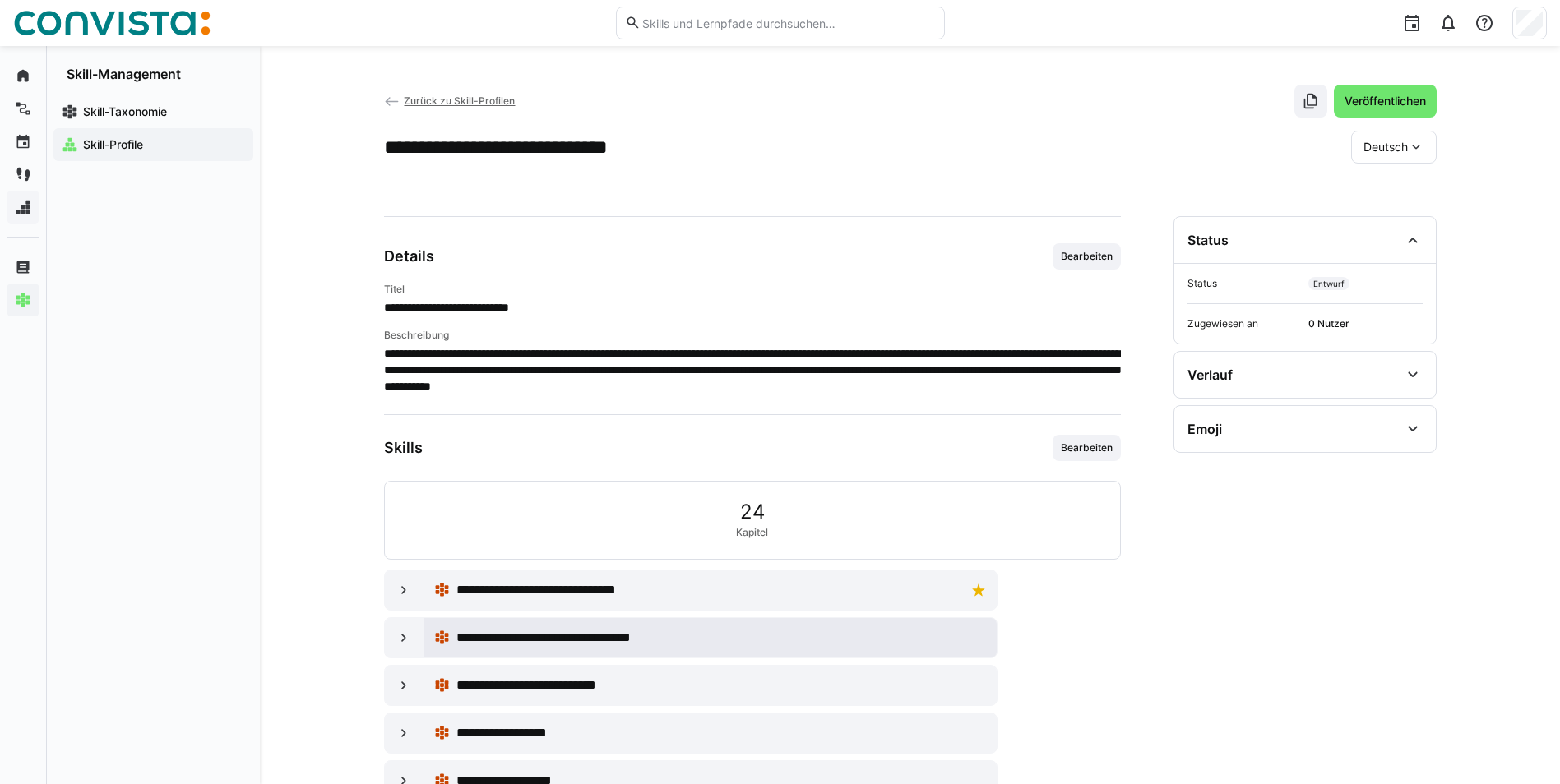
scroll to position [0, 0]
click at [1110, 436] on span "Bearbeiten" at bounding box center [1086, 448] width 68 height 27
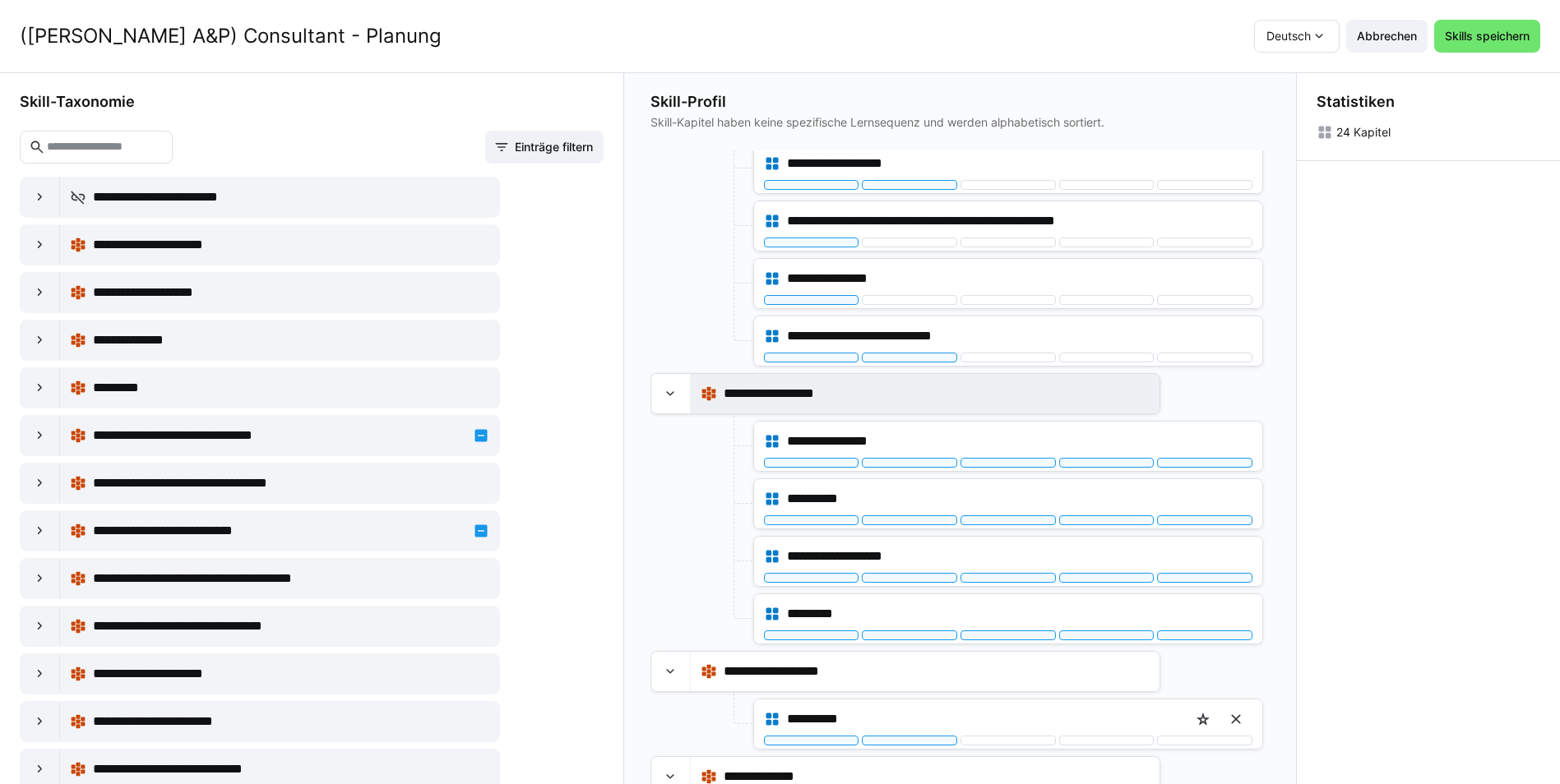
scroll to position [779, 0]
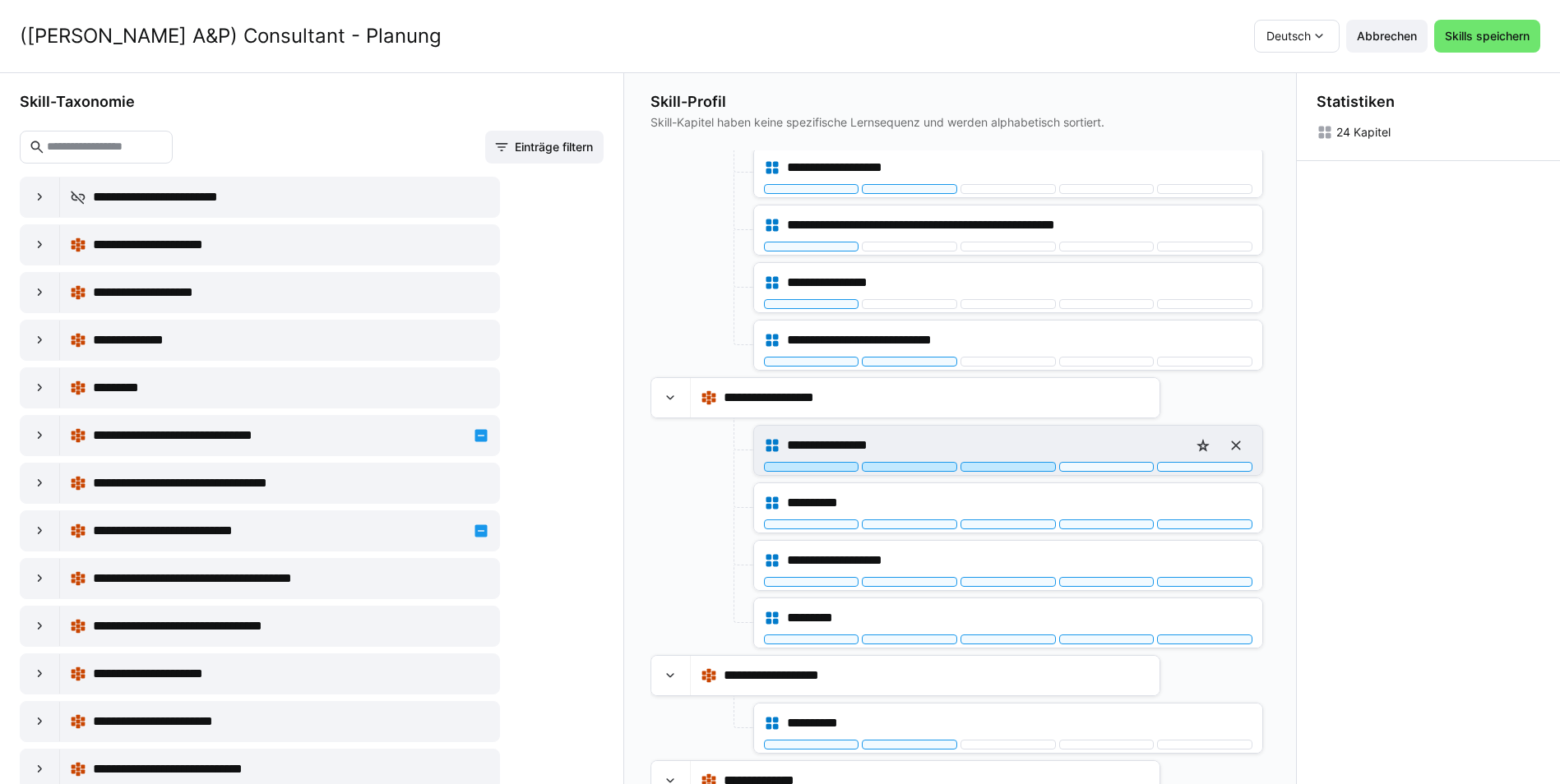
click at [1008, 466] on div at bounding box center [1008, 467] width 95 height 10
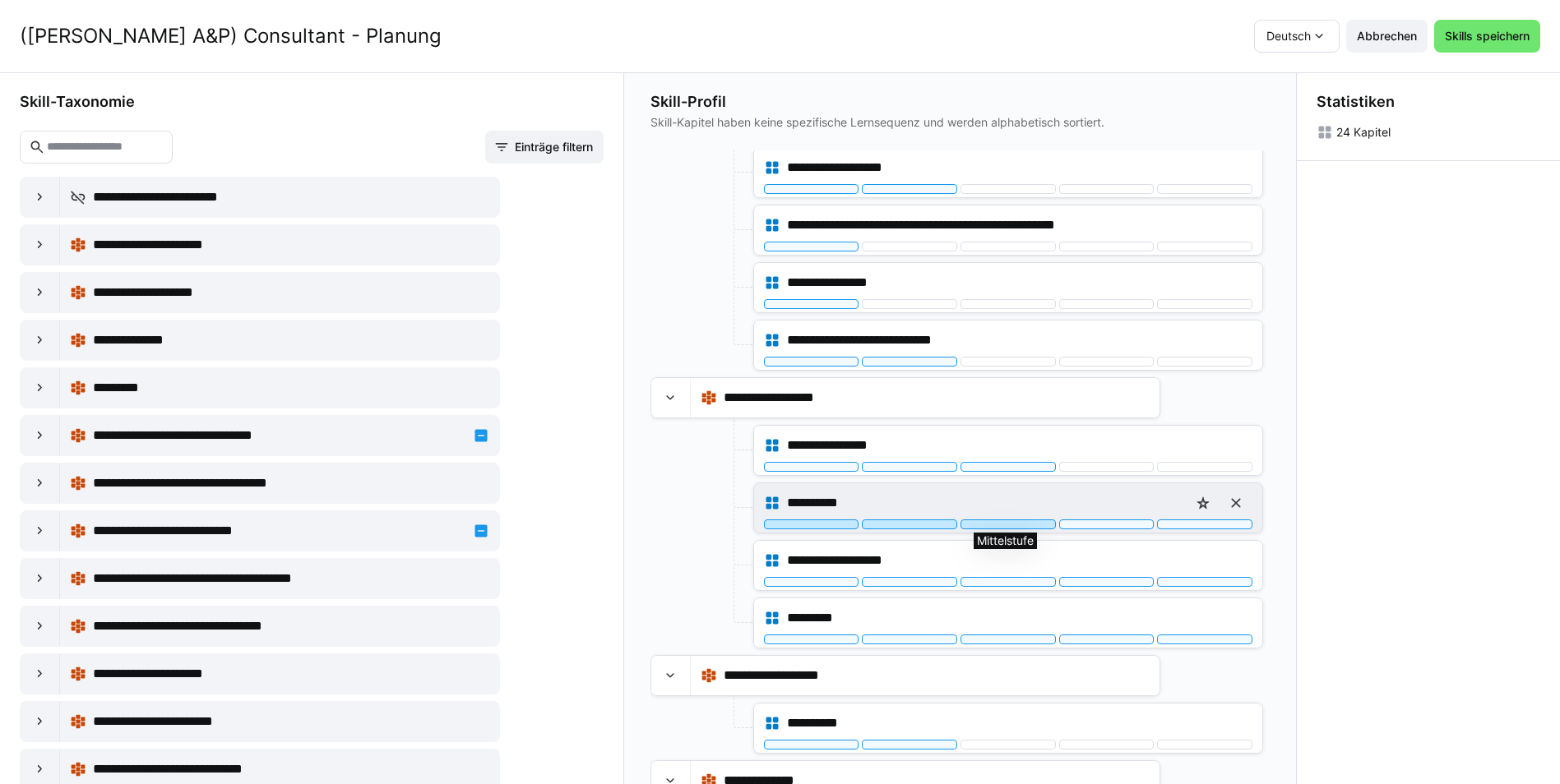
click at [1007, 523] on div at bounding box center [1008, 524] width 95 height 10
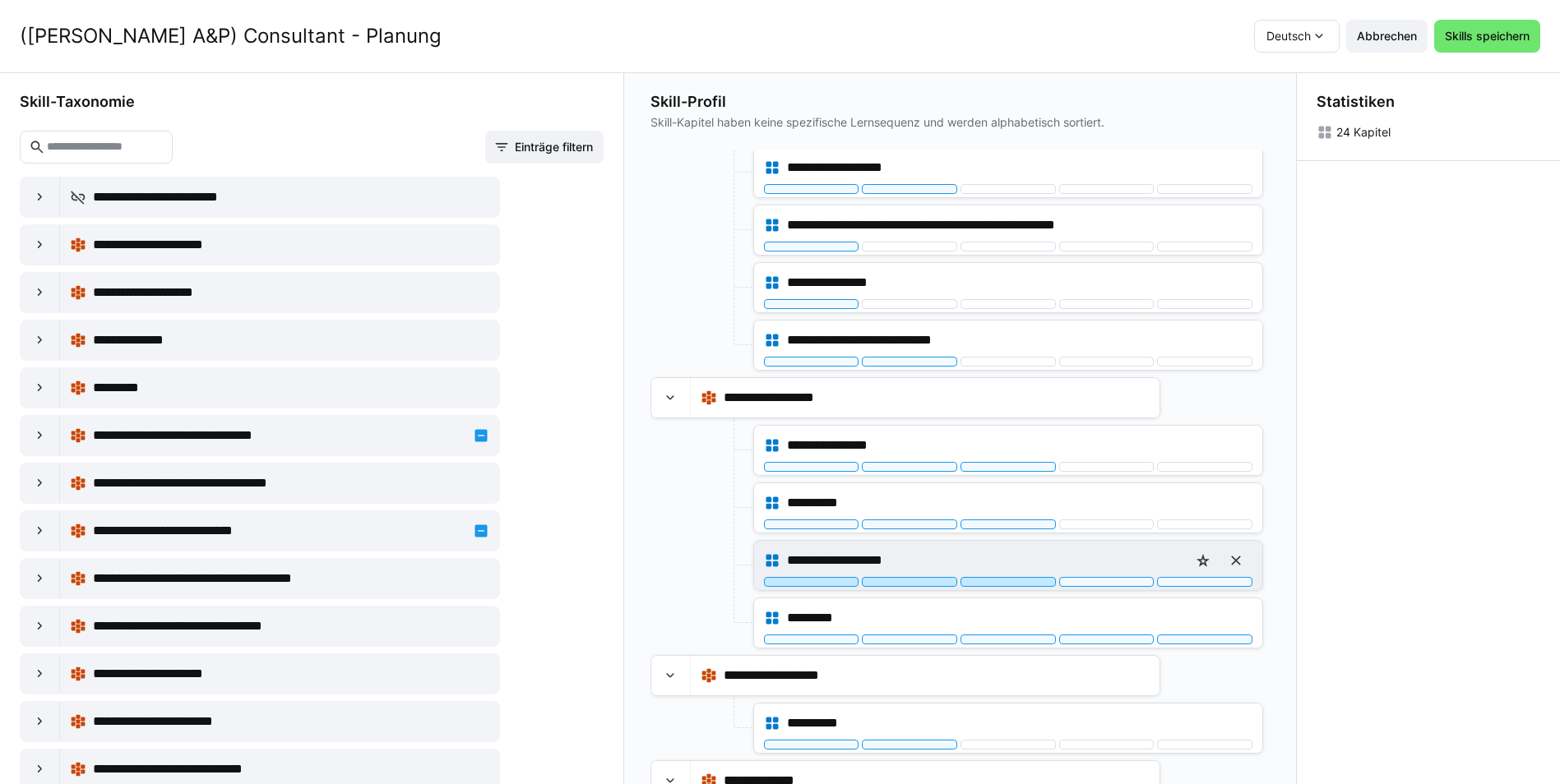
drag, startPoint x: 1008, startPoint y: 579, endPoint x: 1001, endPoint y: 608, distance: 29.8
click at [1008, 580] on div at bounding box center [1008, 582] width 95 height 10
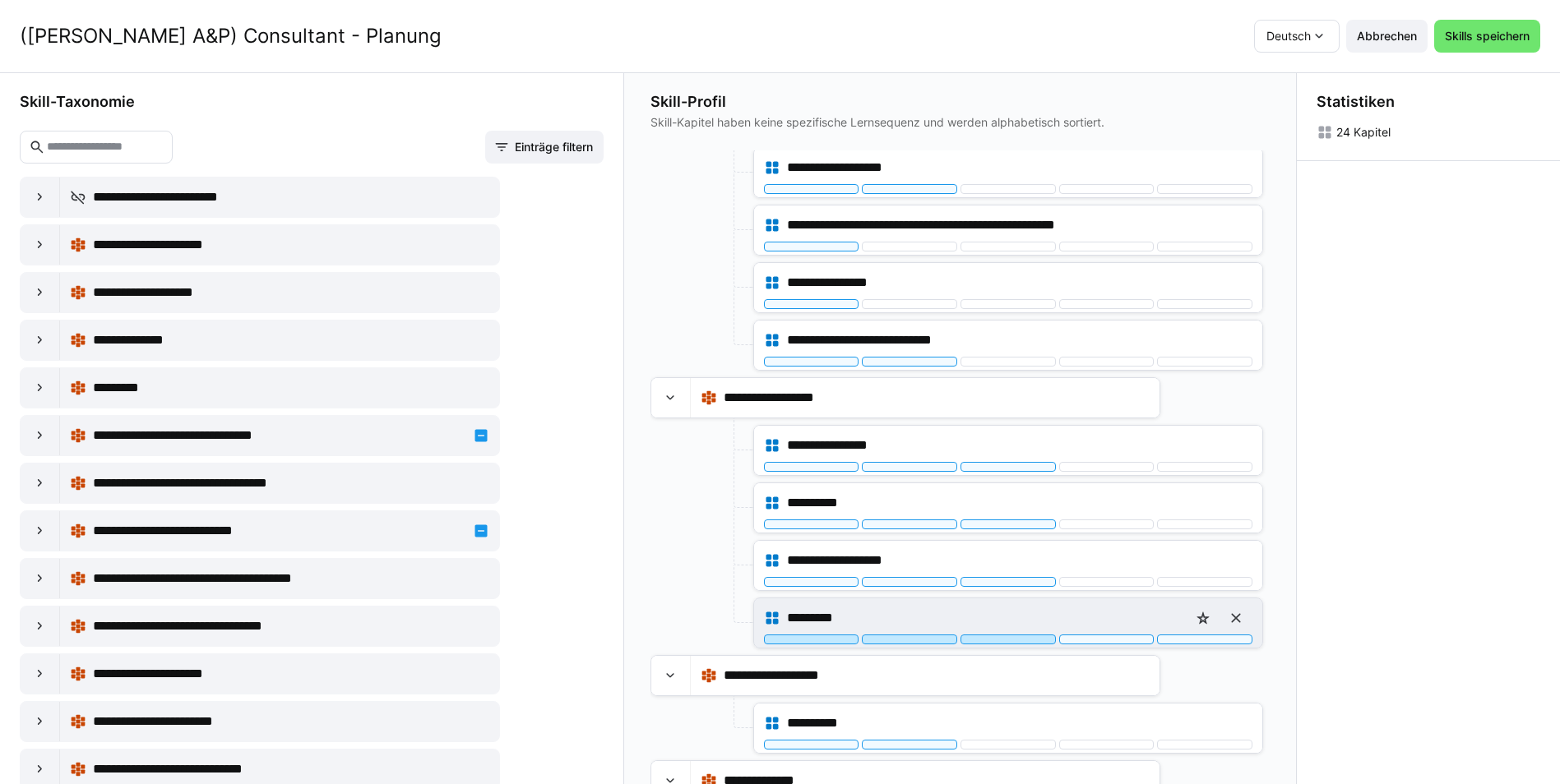
click at [992, 638] on div at bounding box center [1008, 639] width 95 height 10
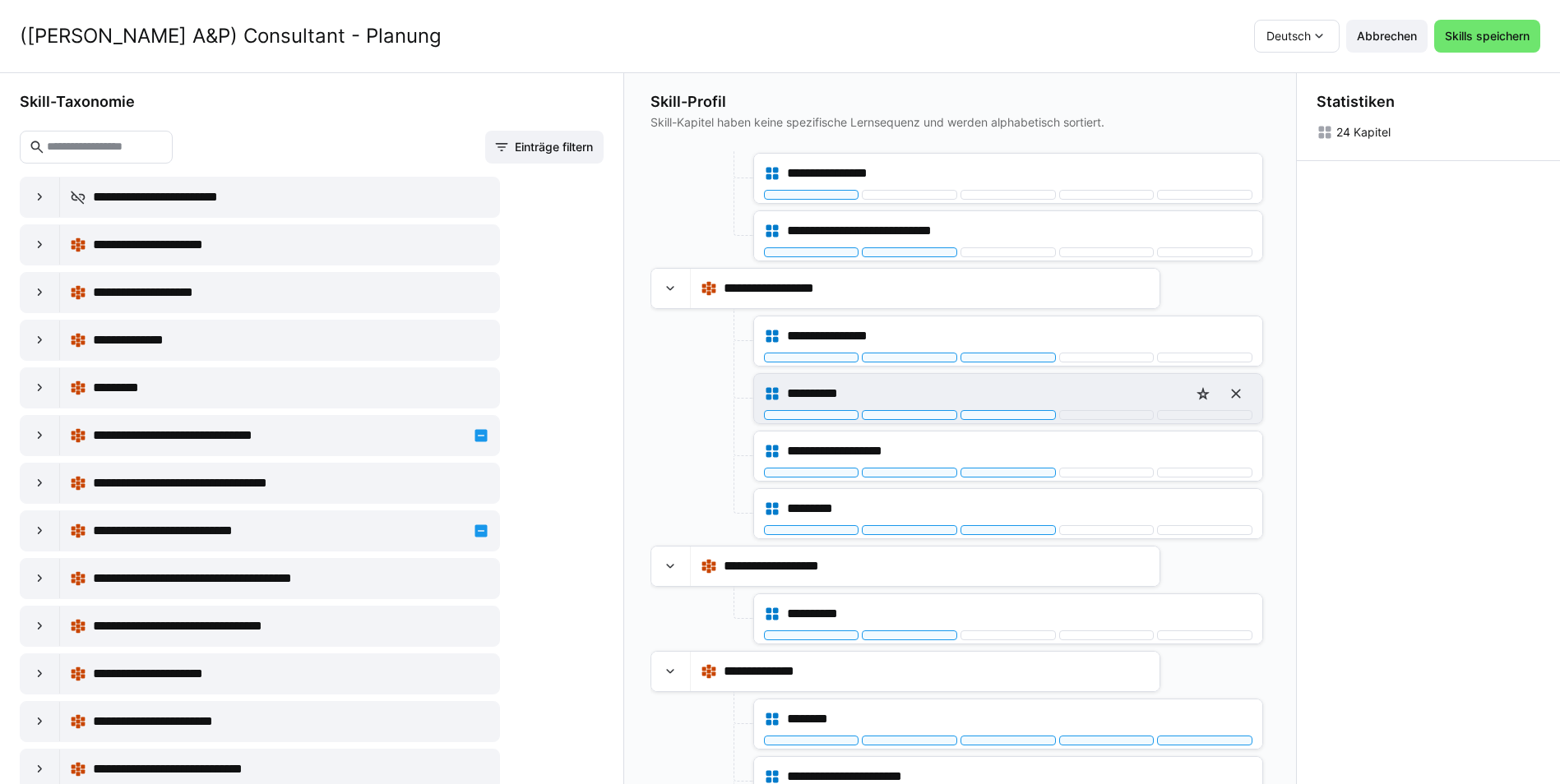
scroll to position [1026, 0]
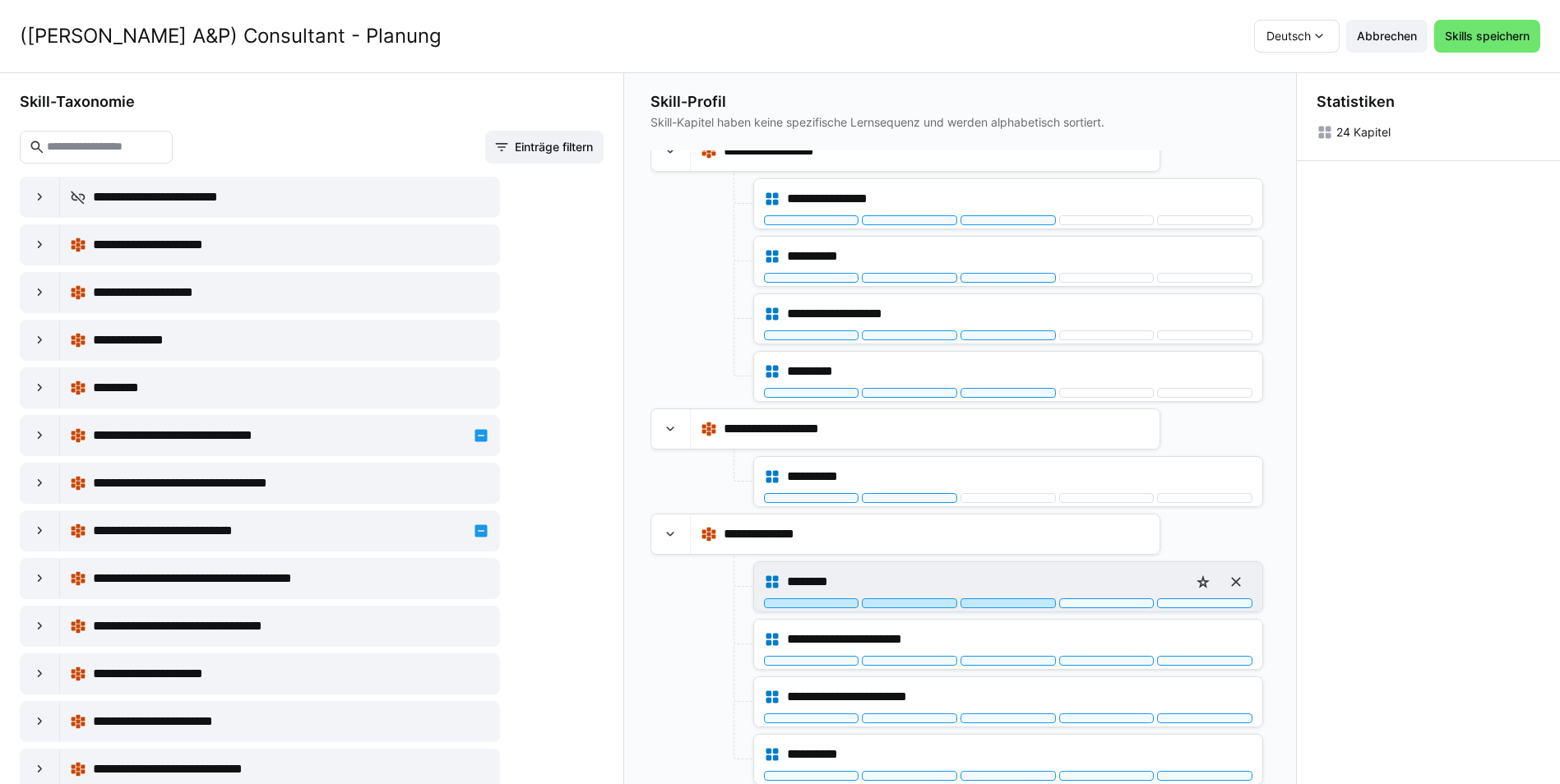
click at [1012, 606] on div at bounding box center [1008, 604] width 95 height 10
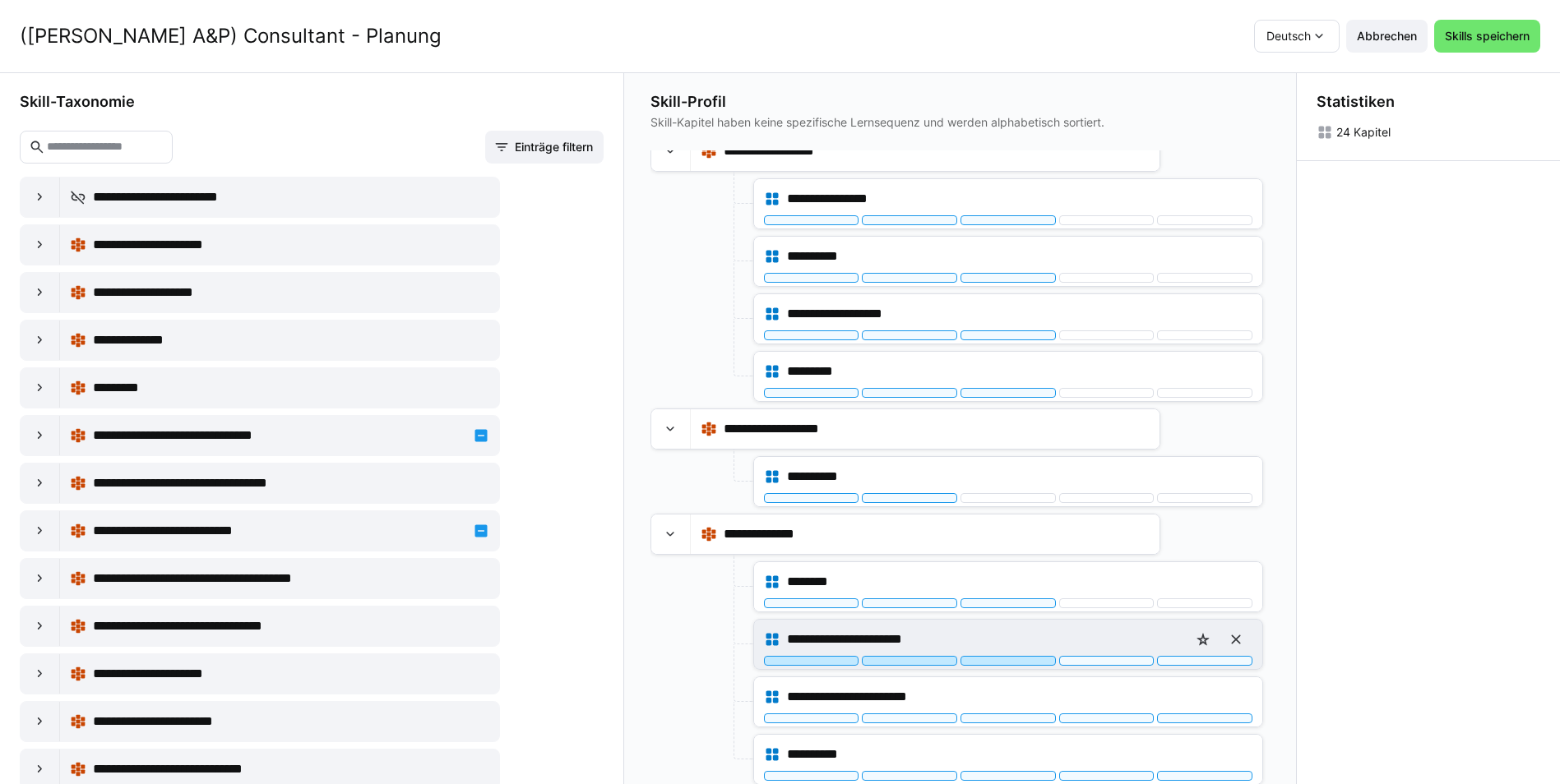
click at [1006, 661] on div at bounding box center [1008, 661] width 95 height 10
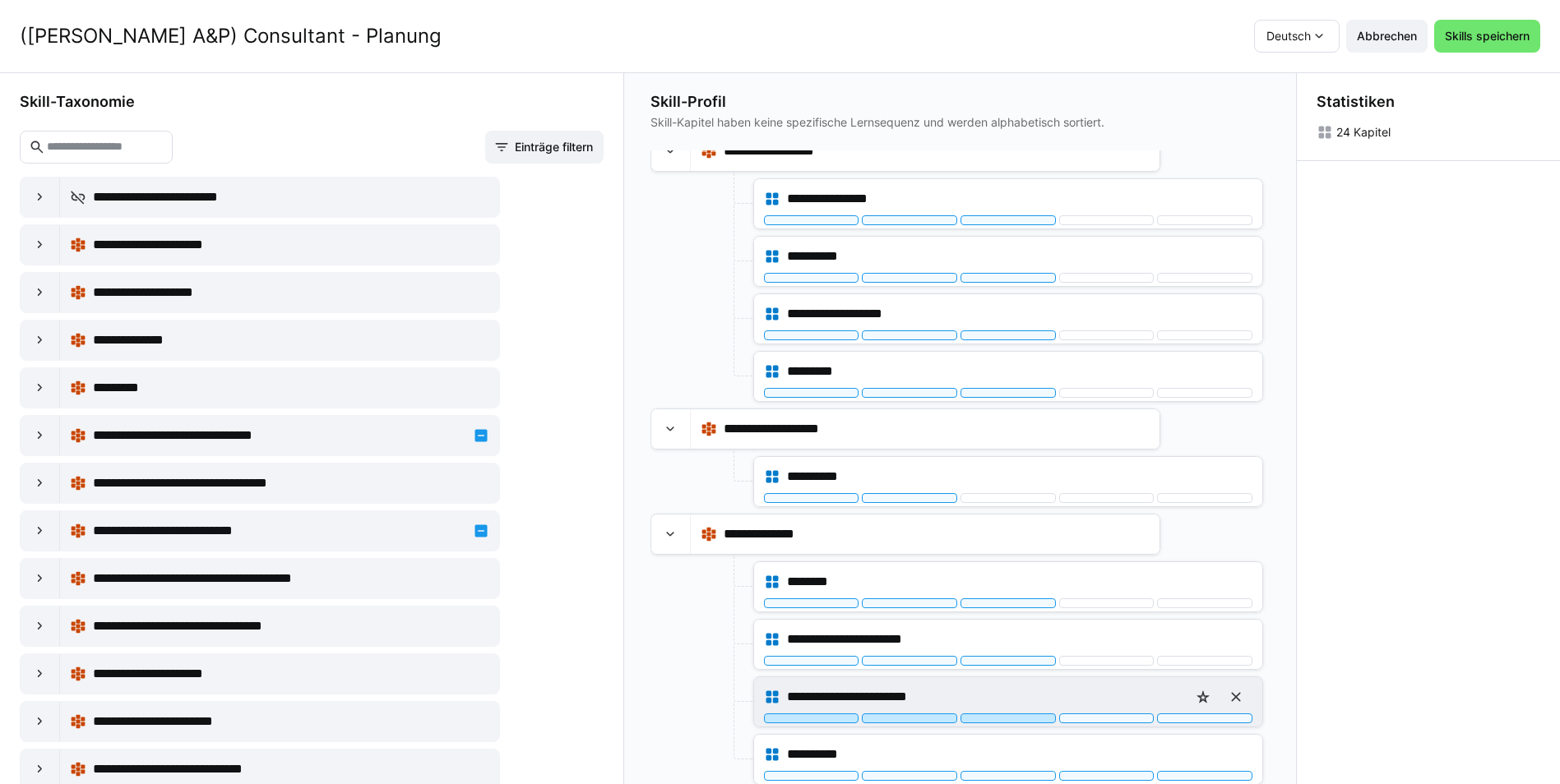
click at [1006, 717] on div at bounding box center [1008, 719] width 95 height 10
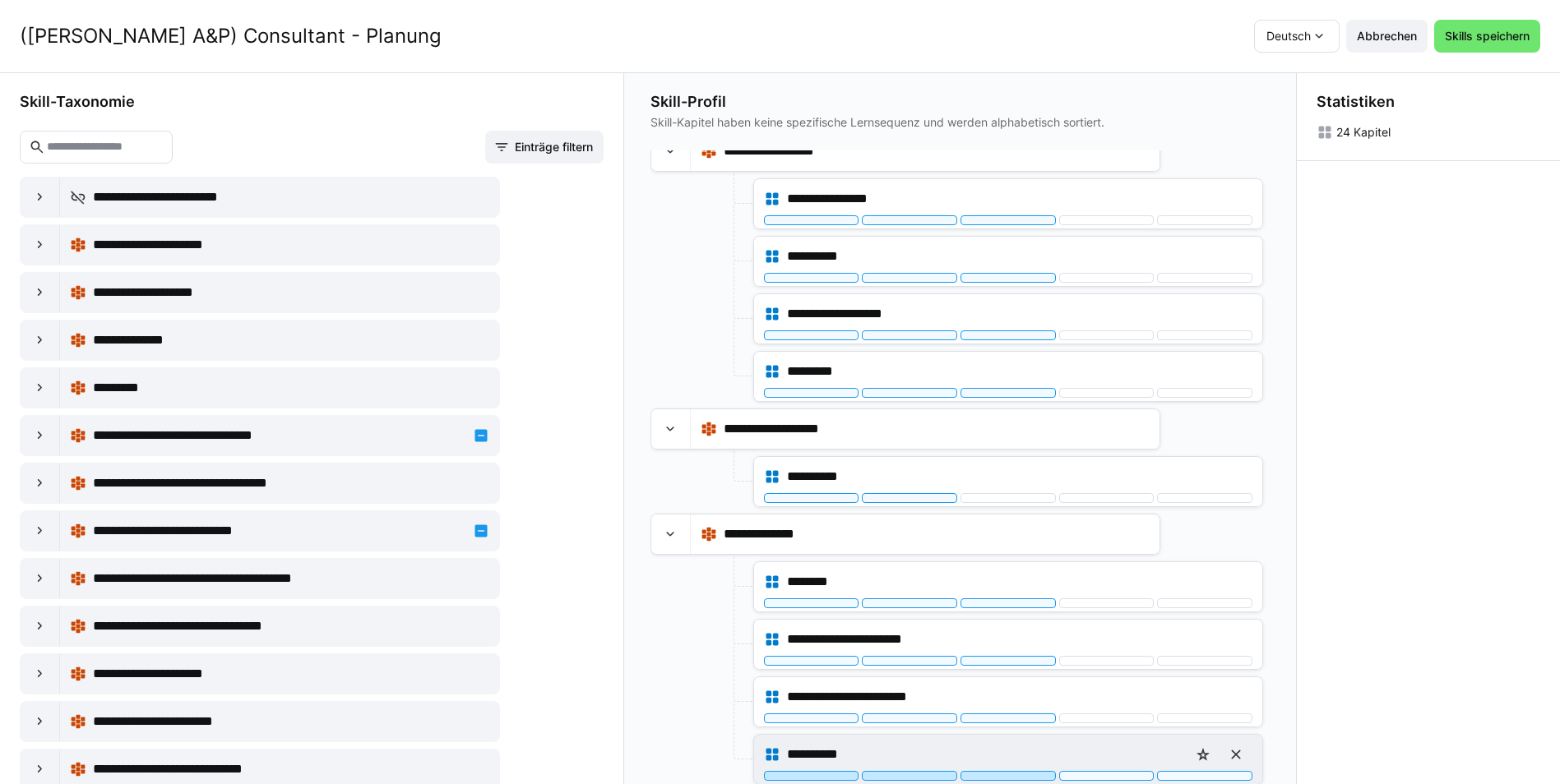
click at [999, 771] on div at bounding box center [1008, 776] width 95 height 10
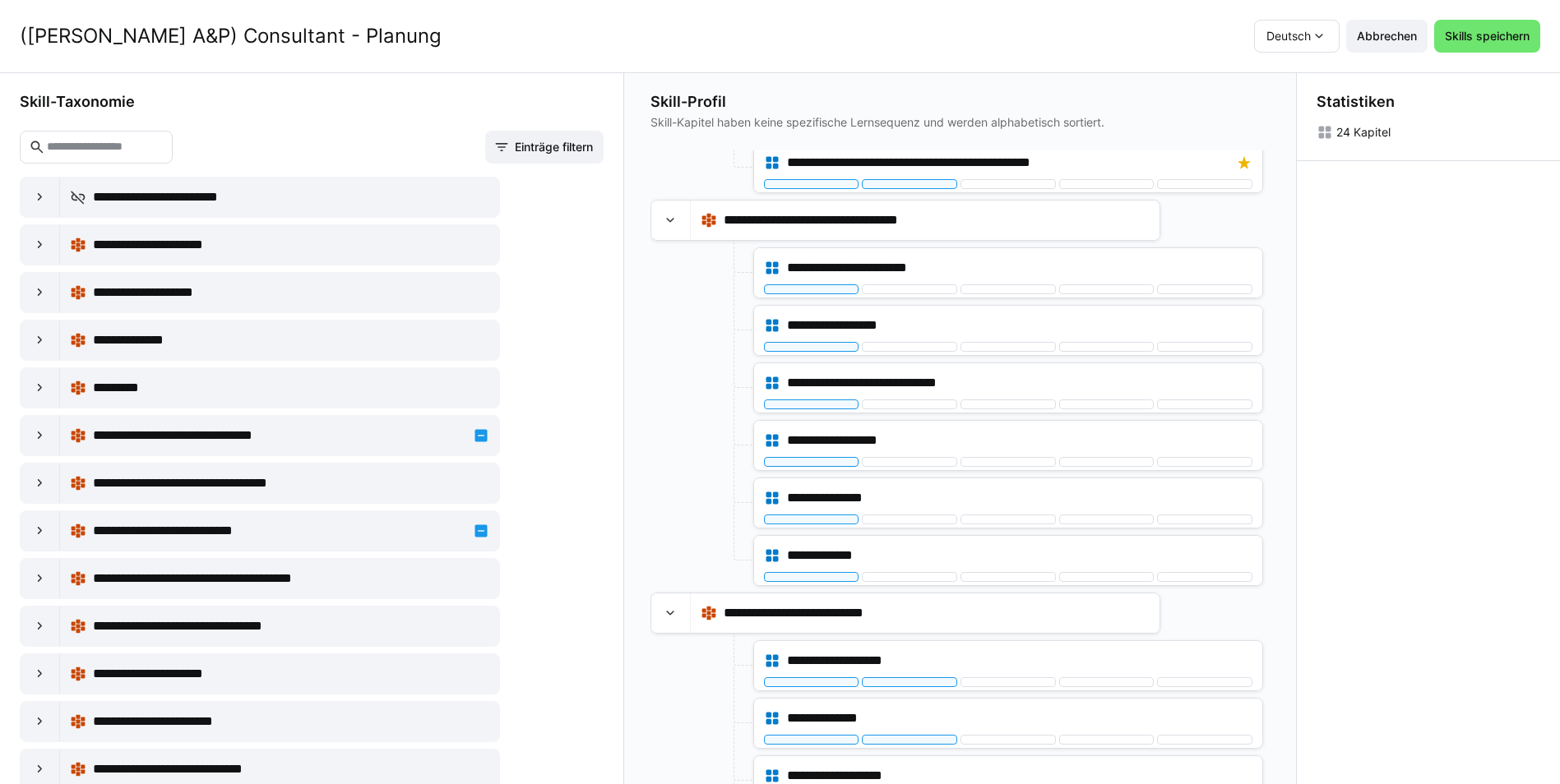
scroll to position [0, 0]
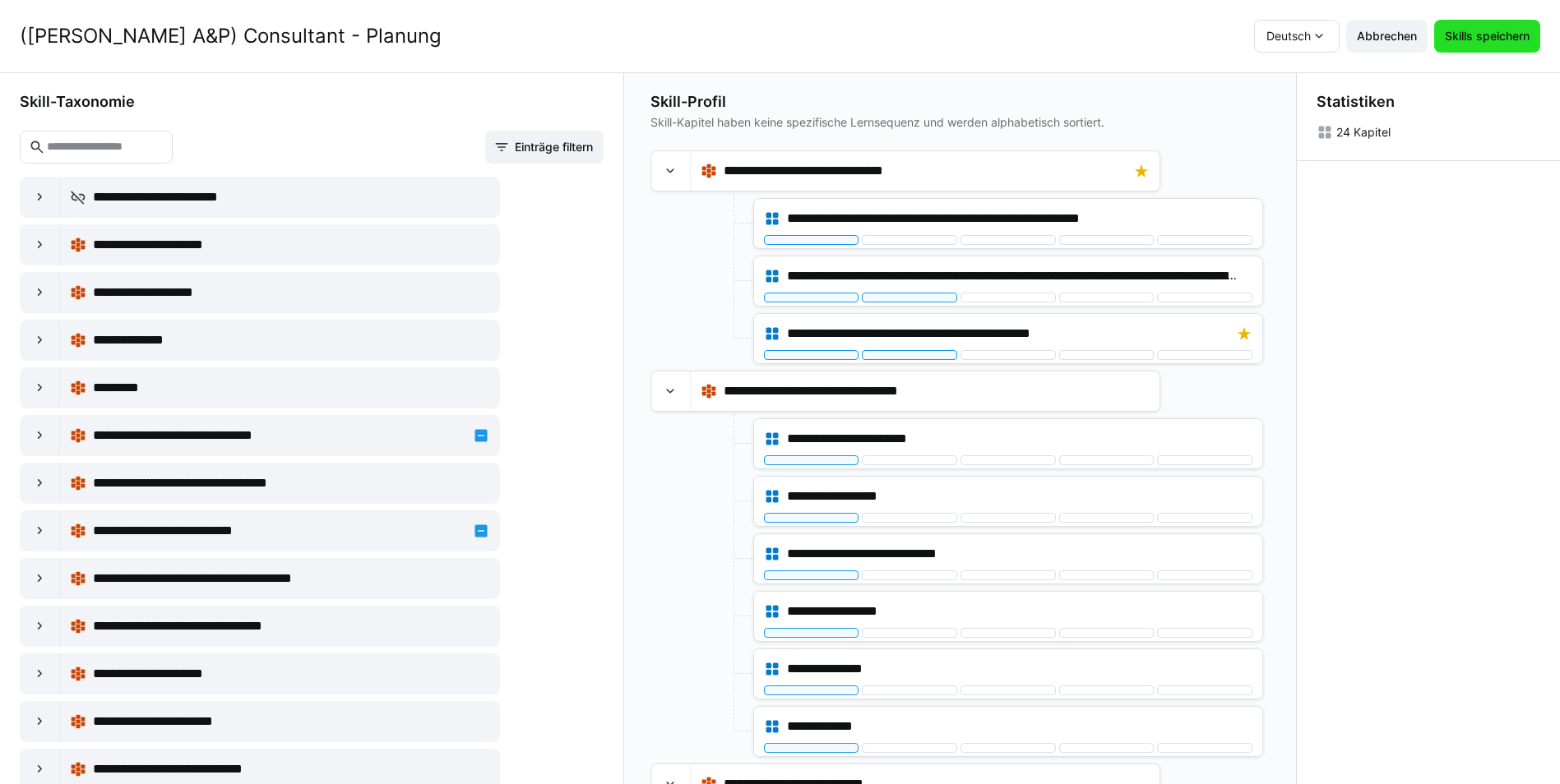
click at [1498, 40] on span "Skills speichern" at bounding box center [1487, 36] width 89 height 17
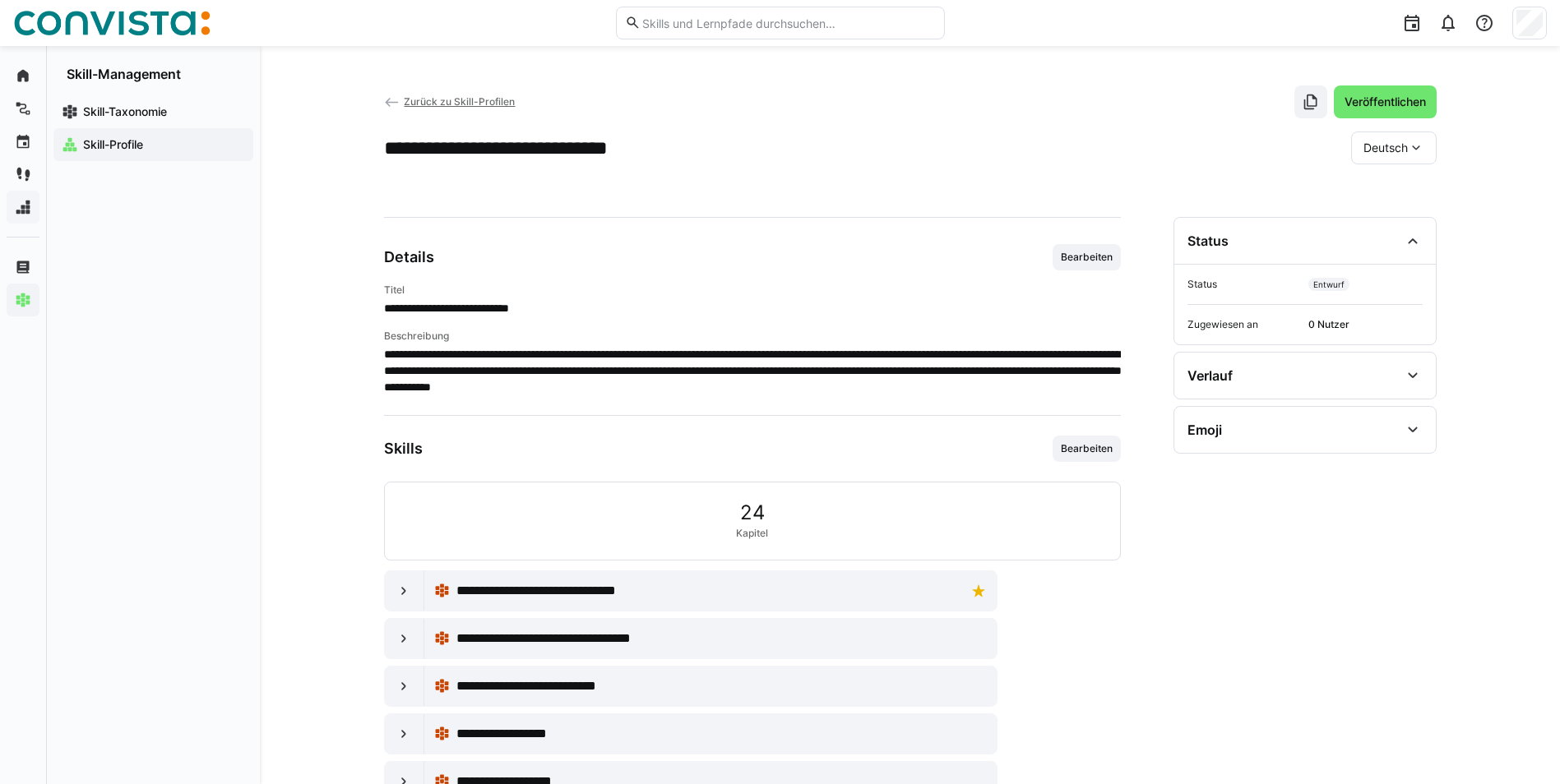
click at [462, 94] on app-back-navigation "Zurück zu Skill-Profilen" at bounding box center [449, 102] width 132 height 18
click at [462, 96] on span "Zurück zu Skill-Profilen" at bounding box center [459, 101] width 111 height 12
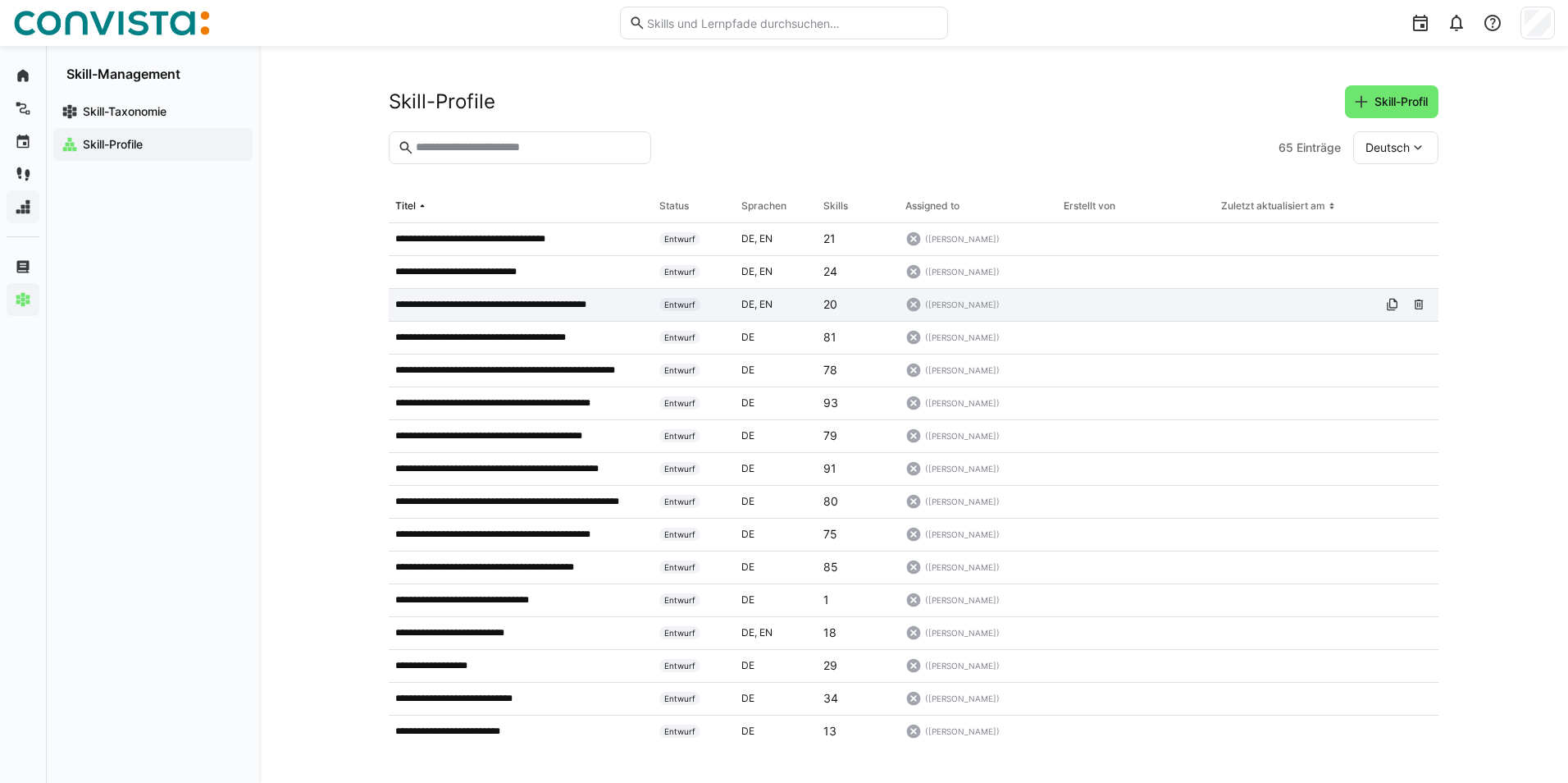
click at [528, 300] on p "**********" at bounding box center [513, 304] width 236 height 13
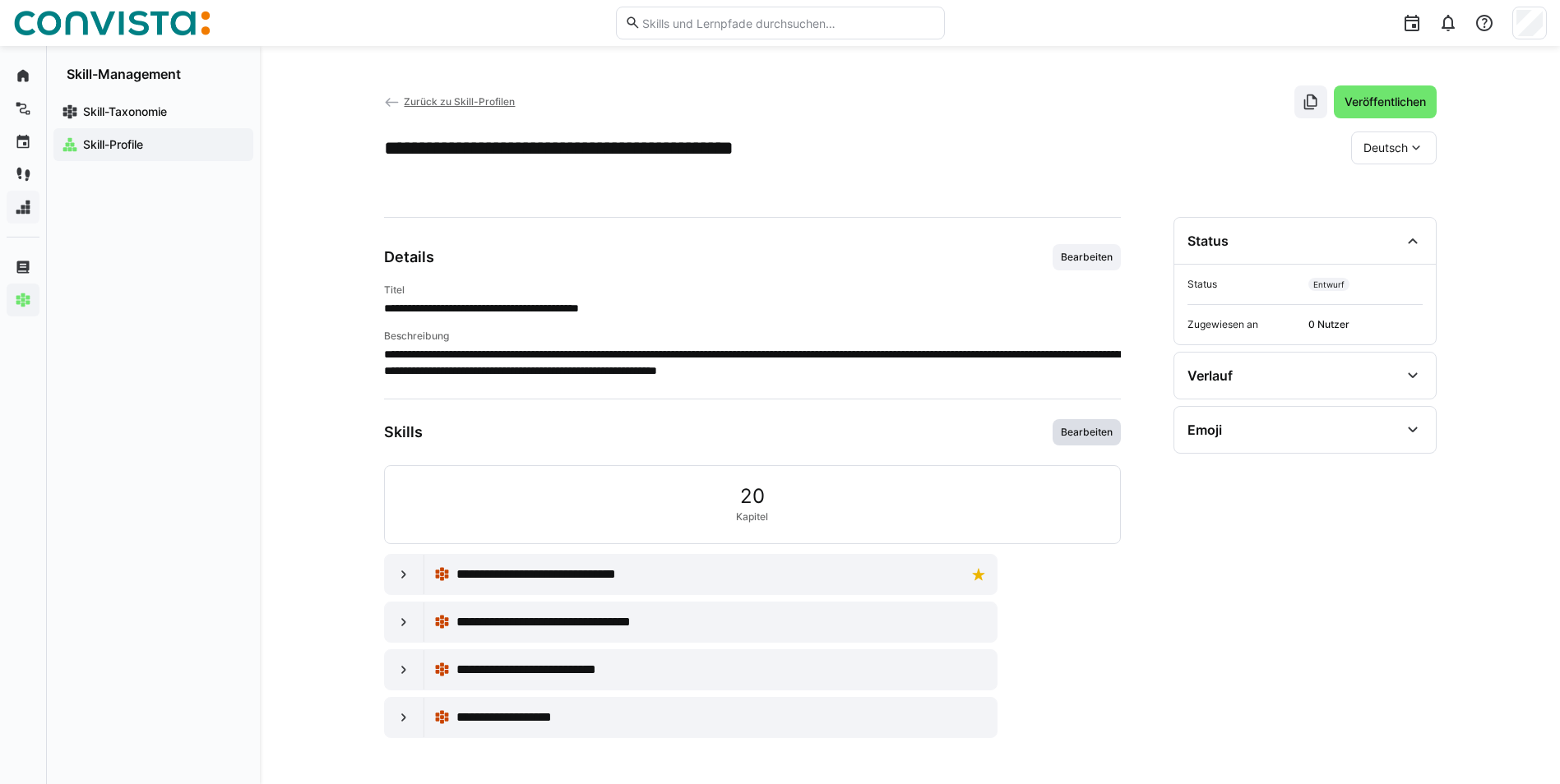
click at [1092, 429] on span "Bearbeiten" at bounding box center [1087, 431] width 56 height 13
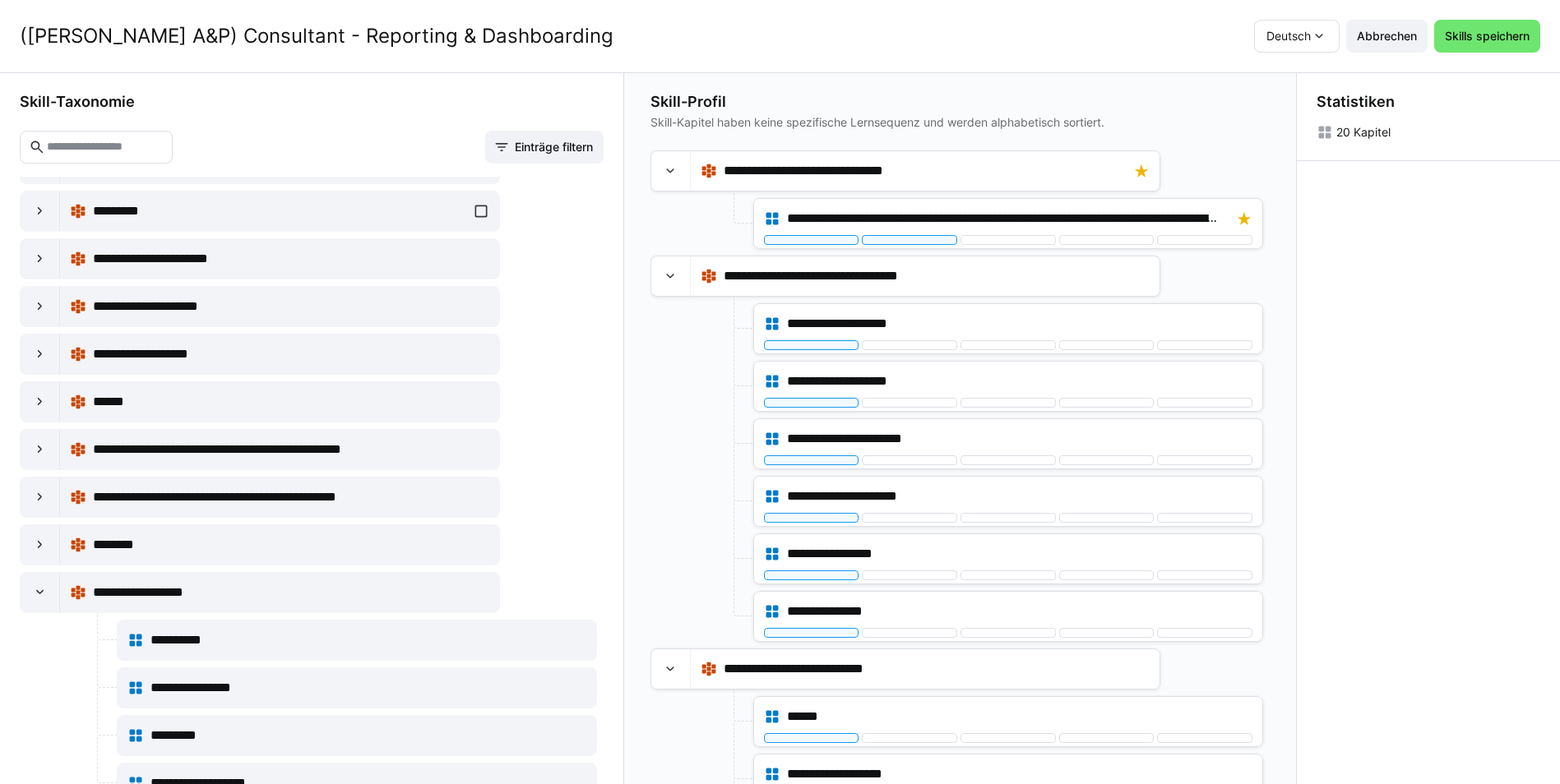
scroll to position [3779, 0]
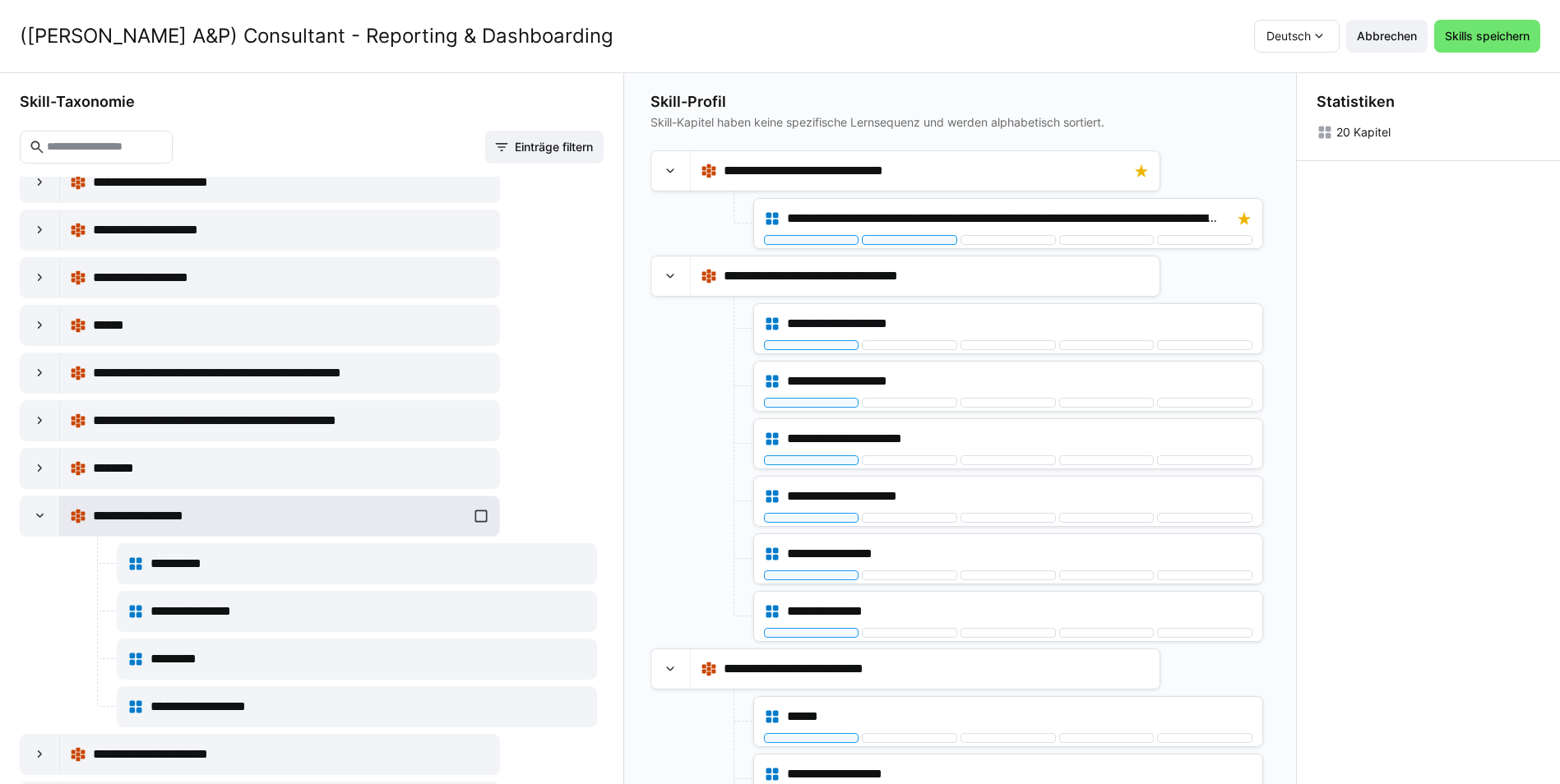
click at [480, 515] on div "**********" at bounding box center [279, 515] width 420 height 33
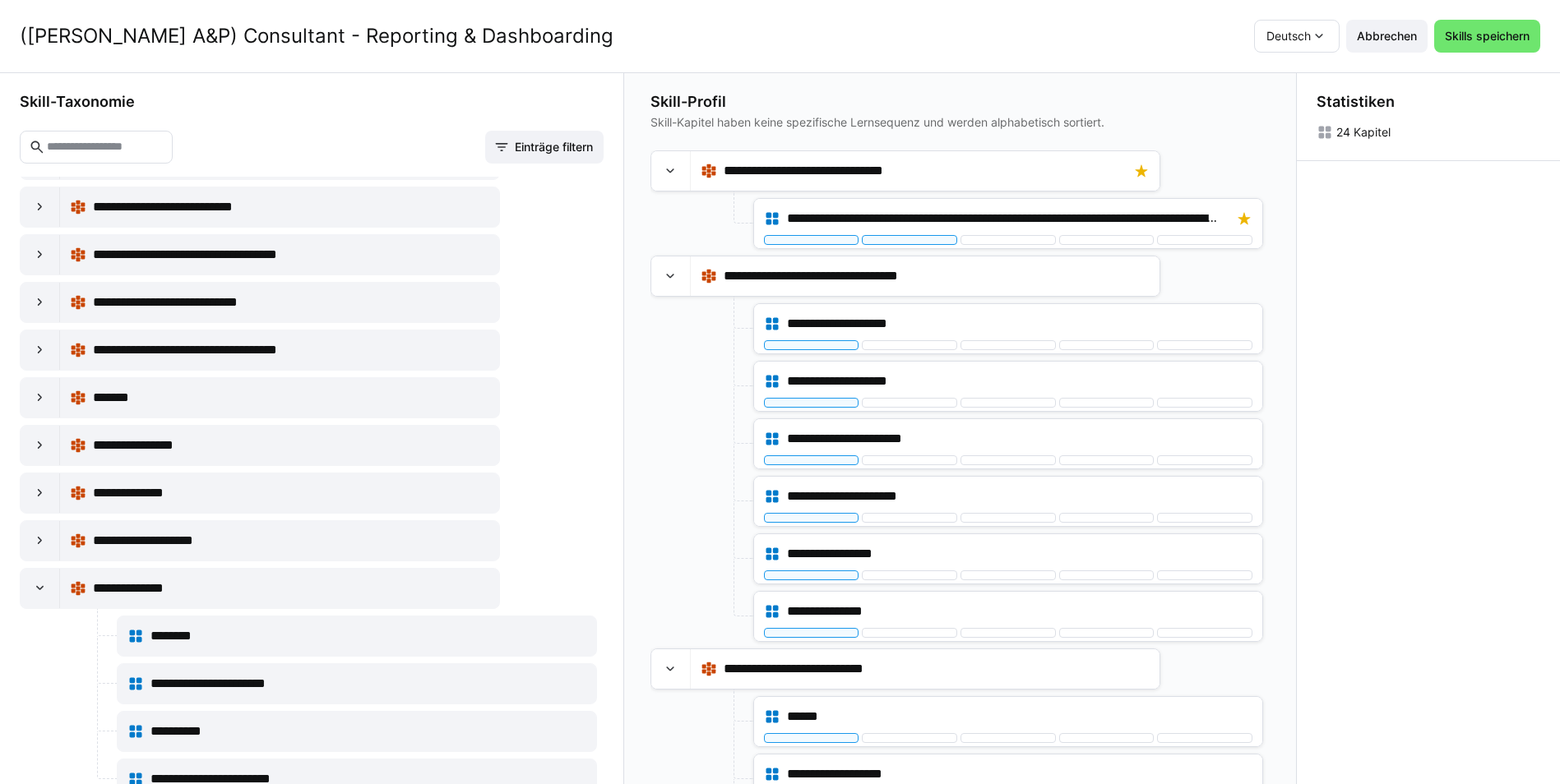
scroll to position [7148, 0]
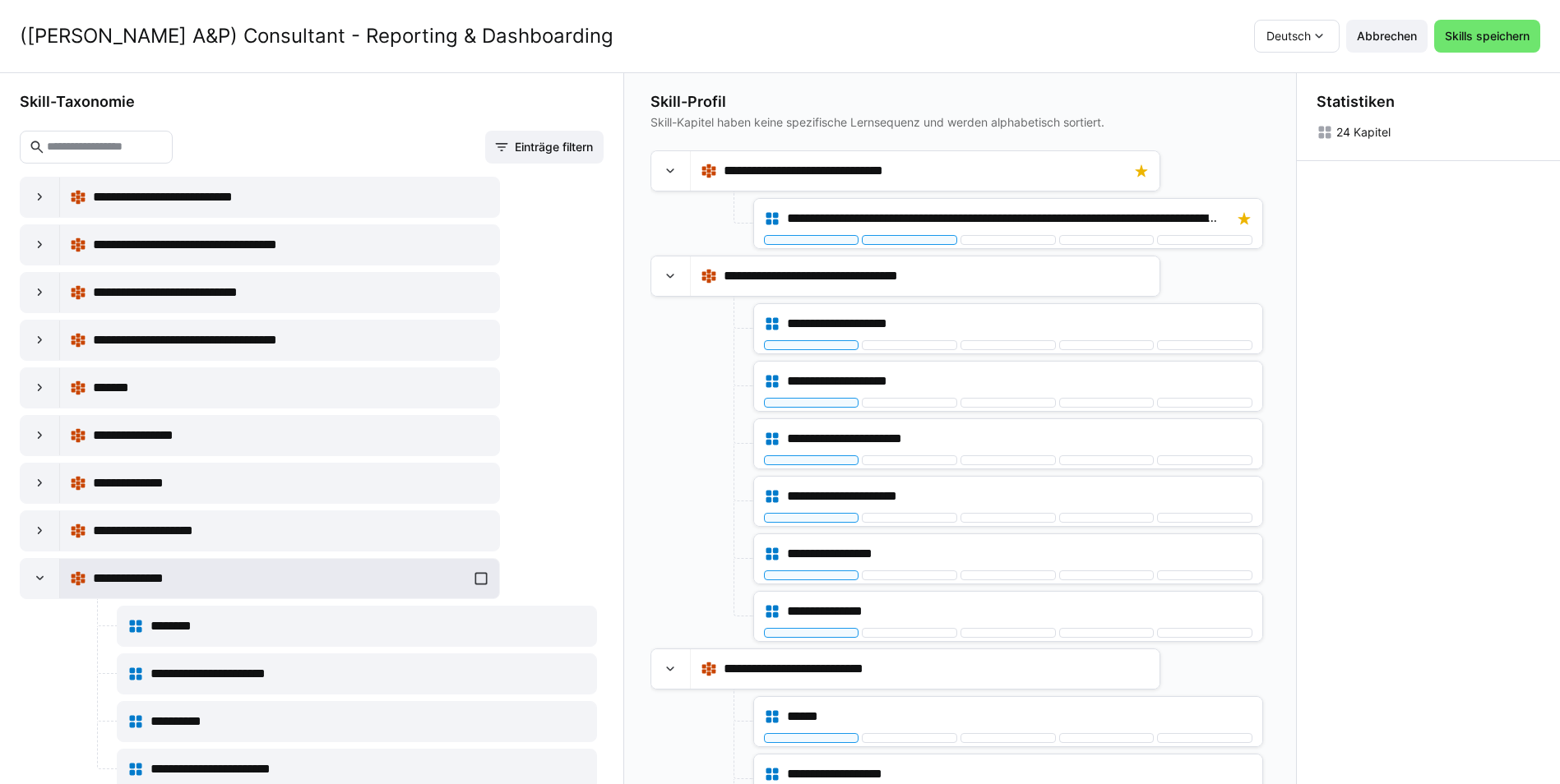
click at [474, 578] on div "**********" at bounding box center [279, 578] width 420 height 33
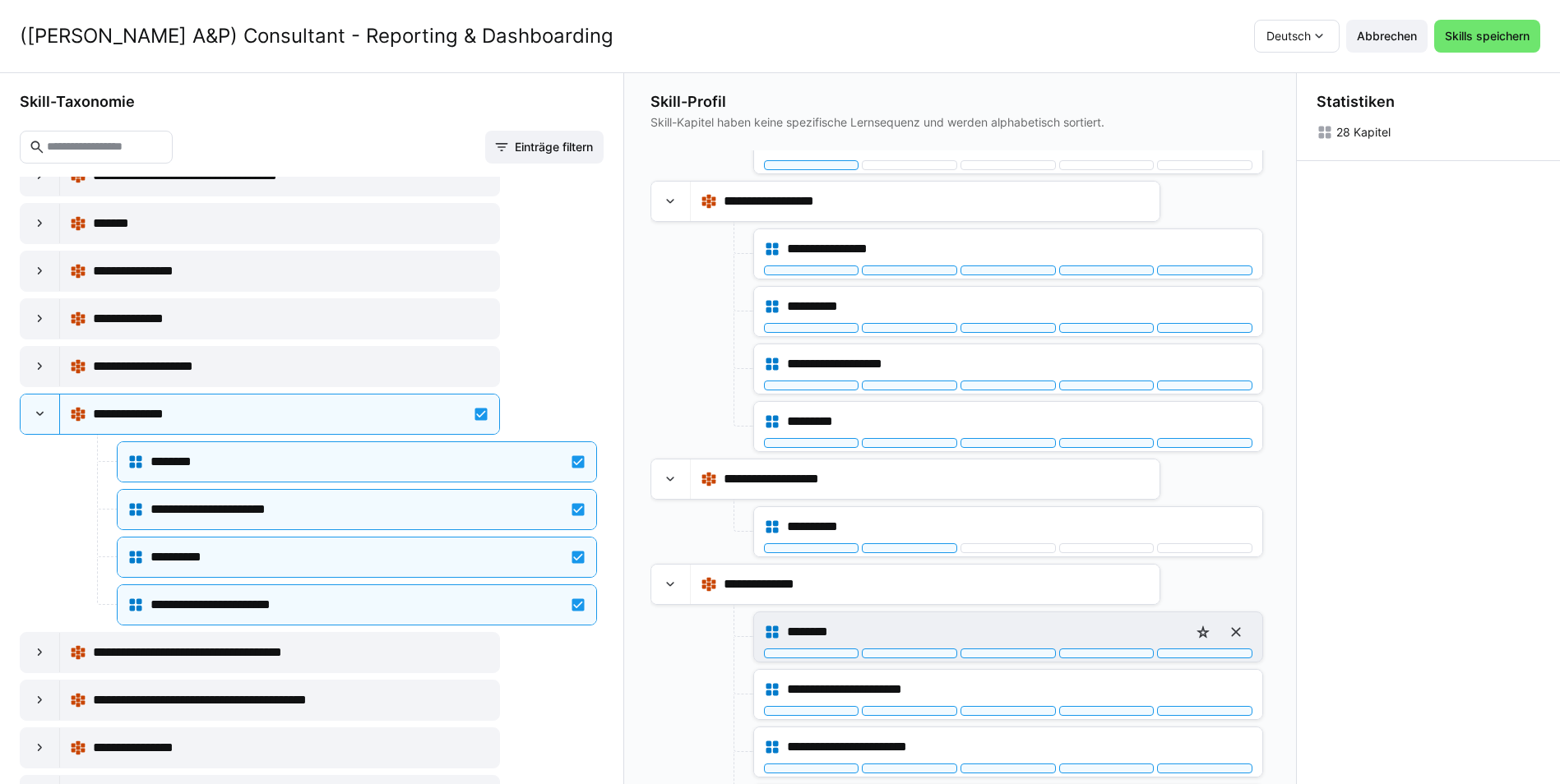
scroll to position [1256, 0]
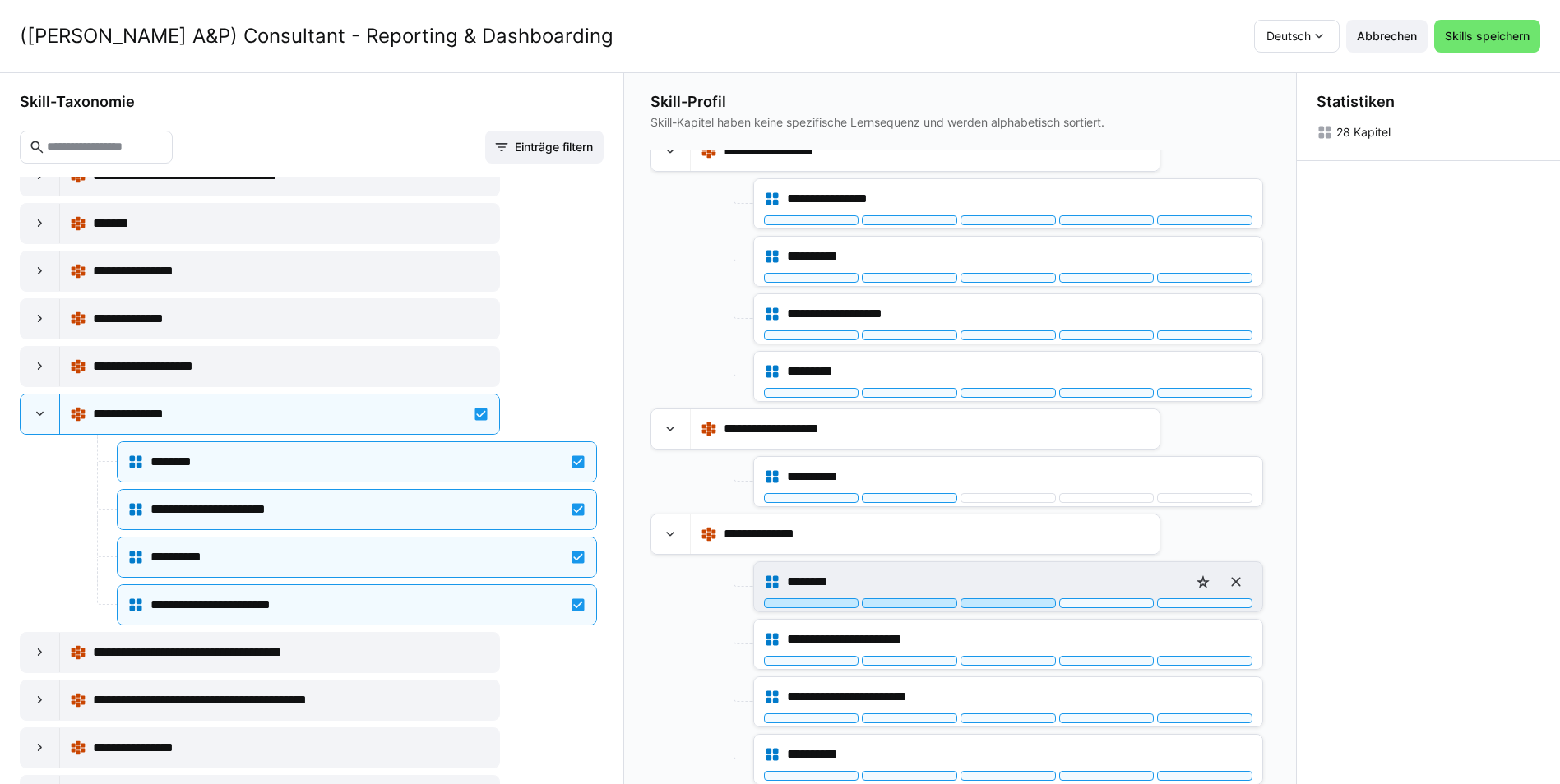
click at [1021, 607] on div at bounding box center [1008, 604] width 95 height 10
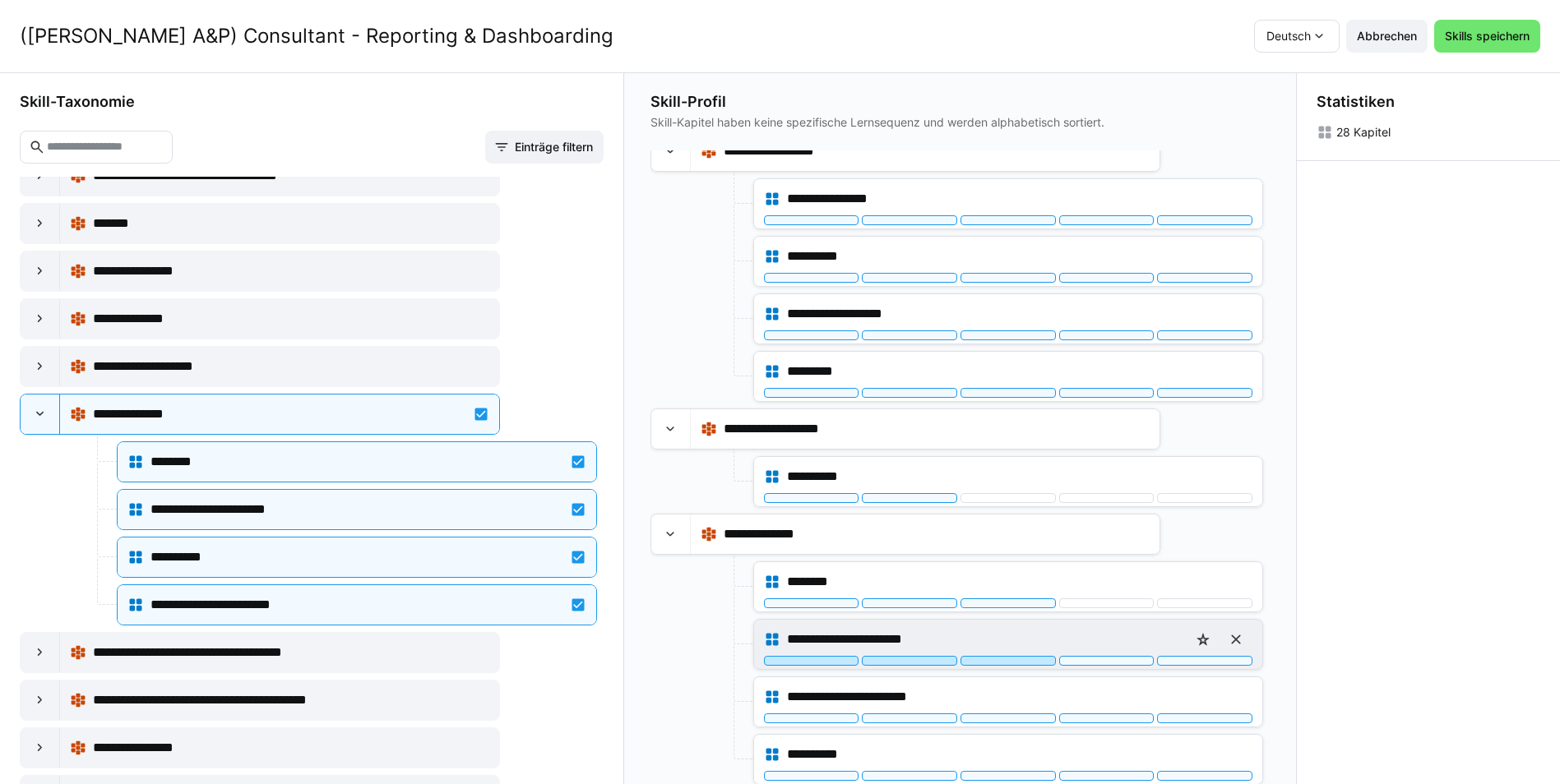
click at [1014, 661] on div at bounding box center [1008, 661] width 95 height 10
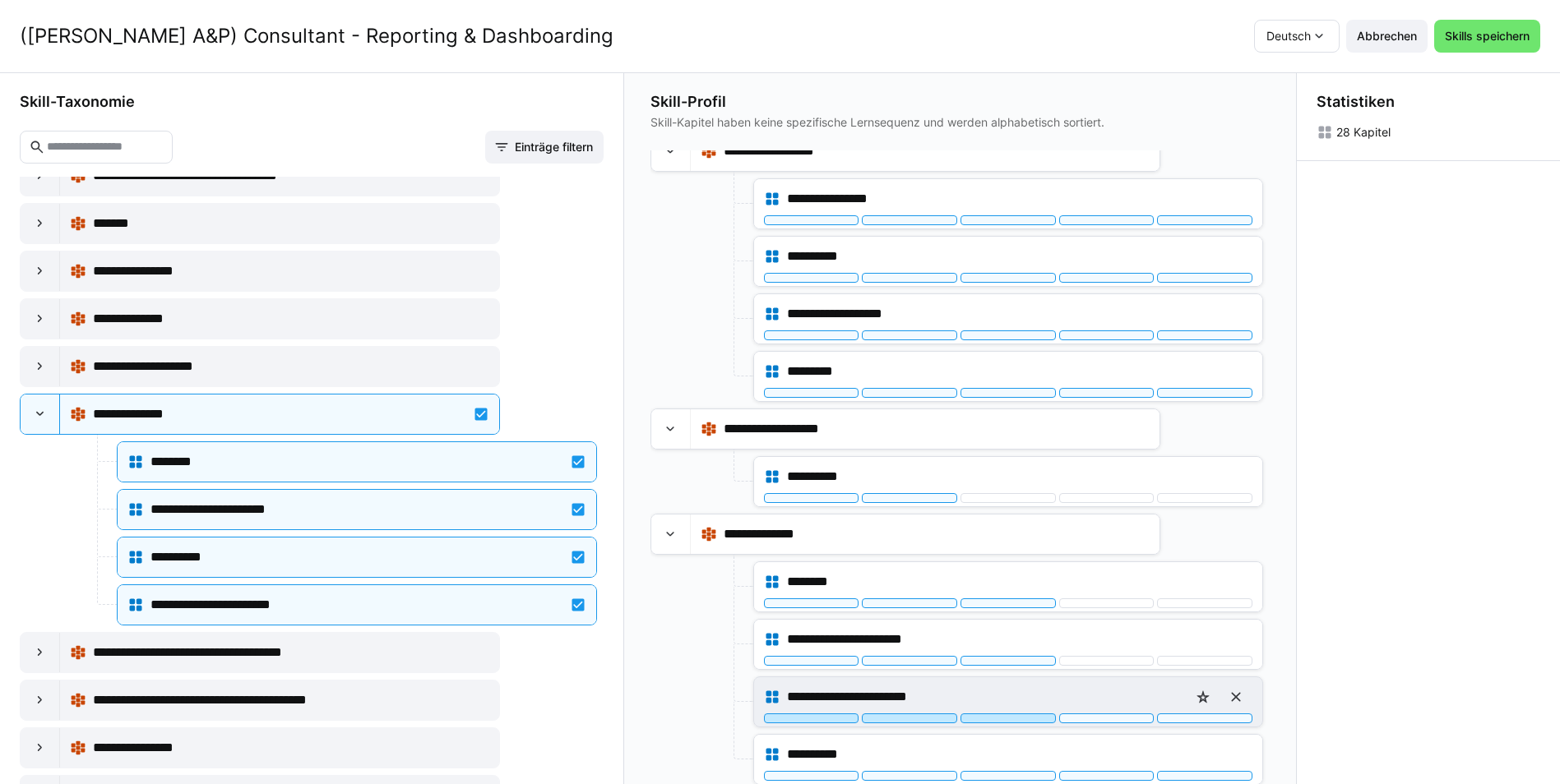
click at [1008, 717] on div at bounding box center [1008, 719] width 95 height 10
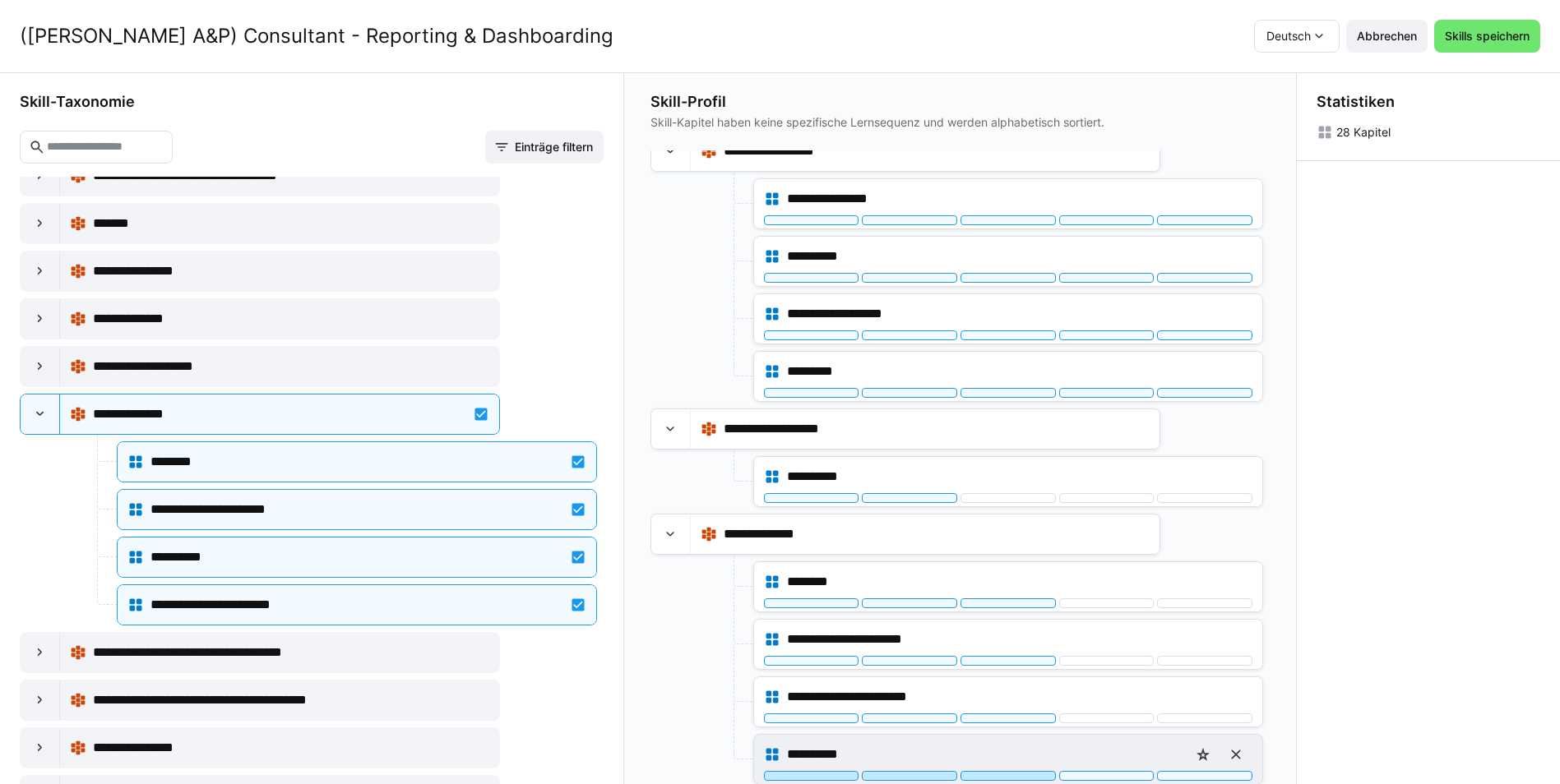
click at [1005, 772] on div at bounding box center [1008, 776] width 95 height 10
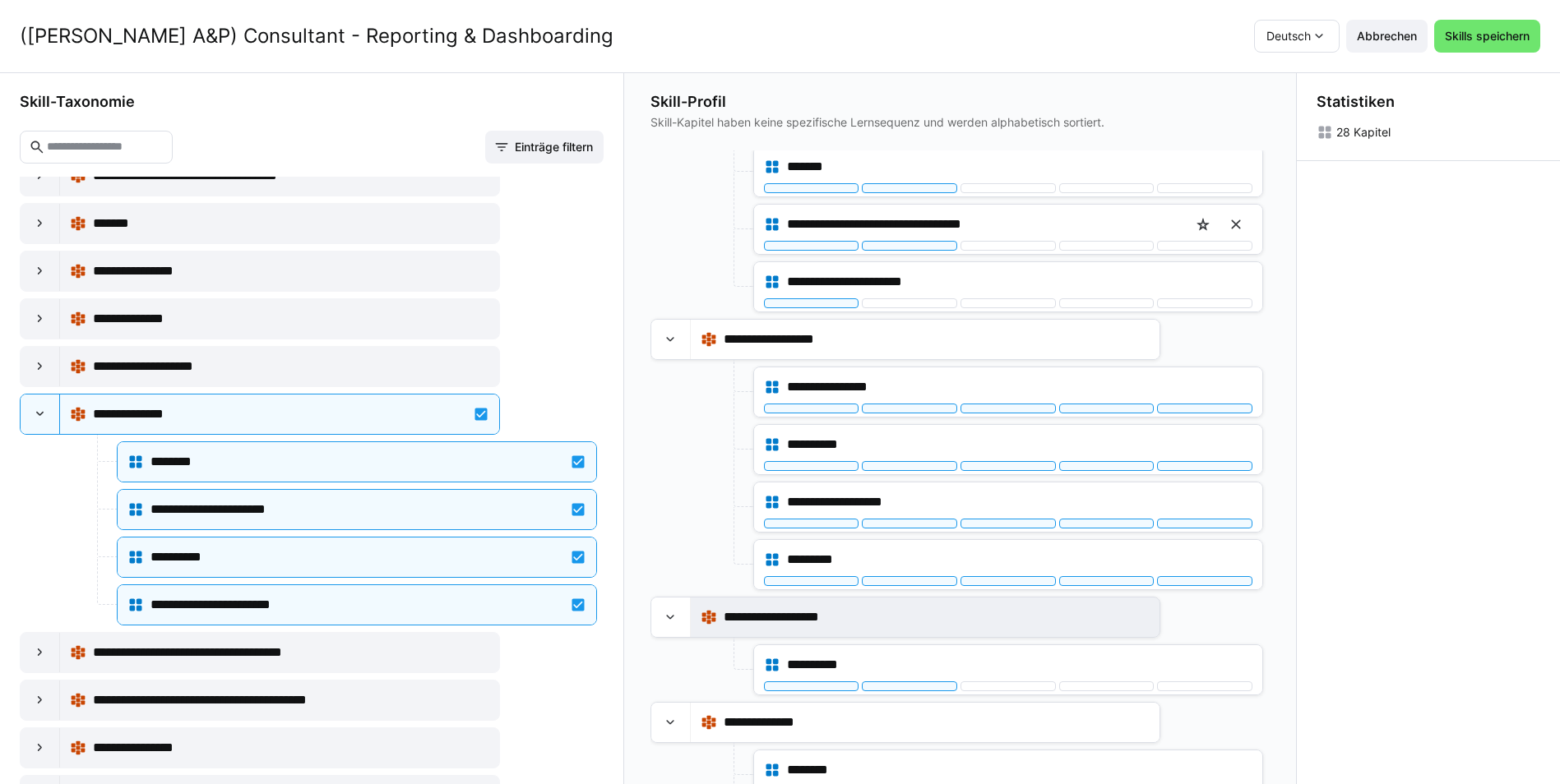
scroll to position [1068, 0]
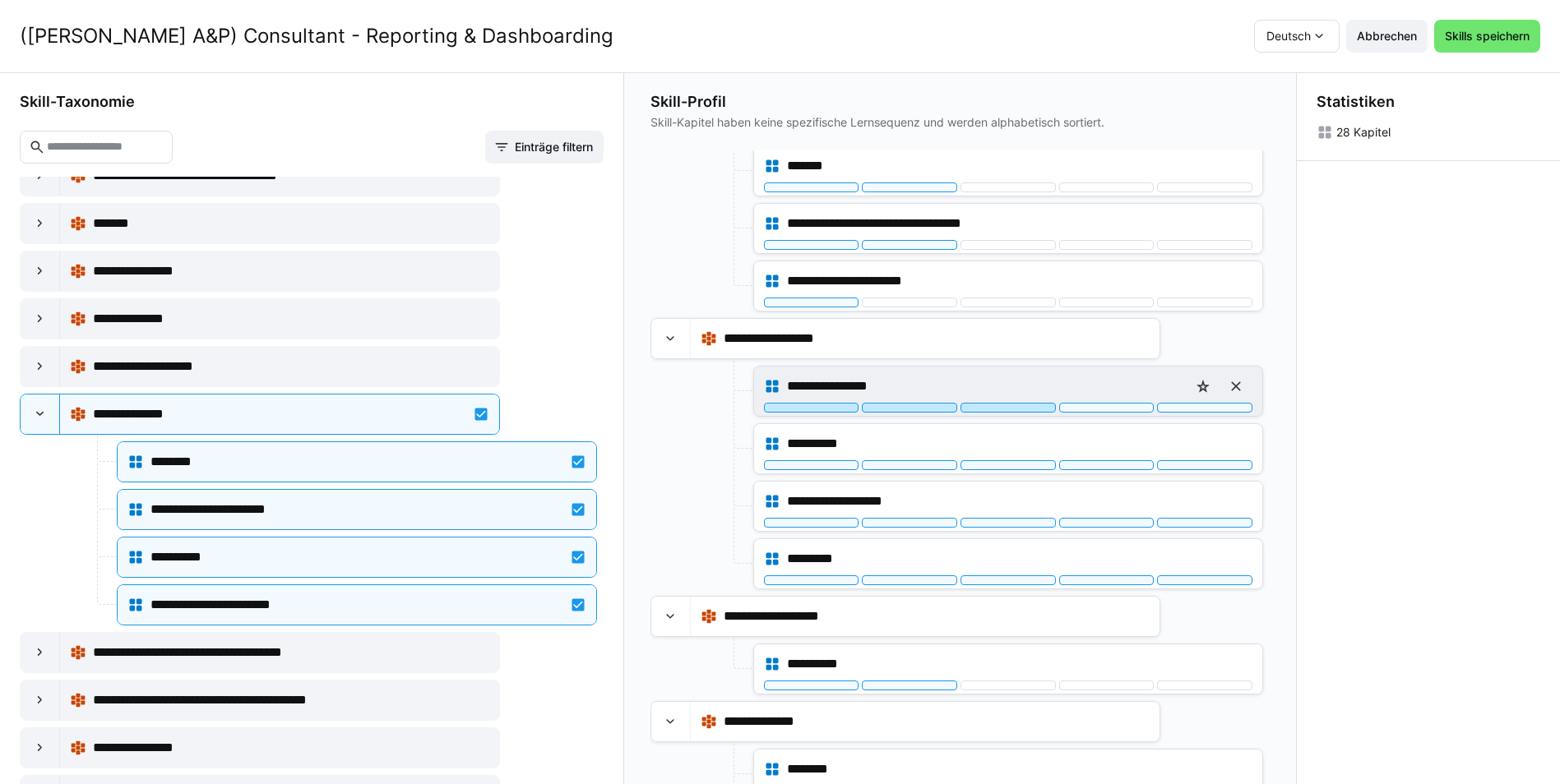
click at [1015, 407] on div at bounding box center [1008, 407] width 95 height 10
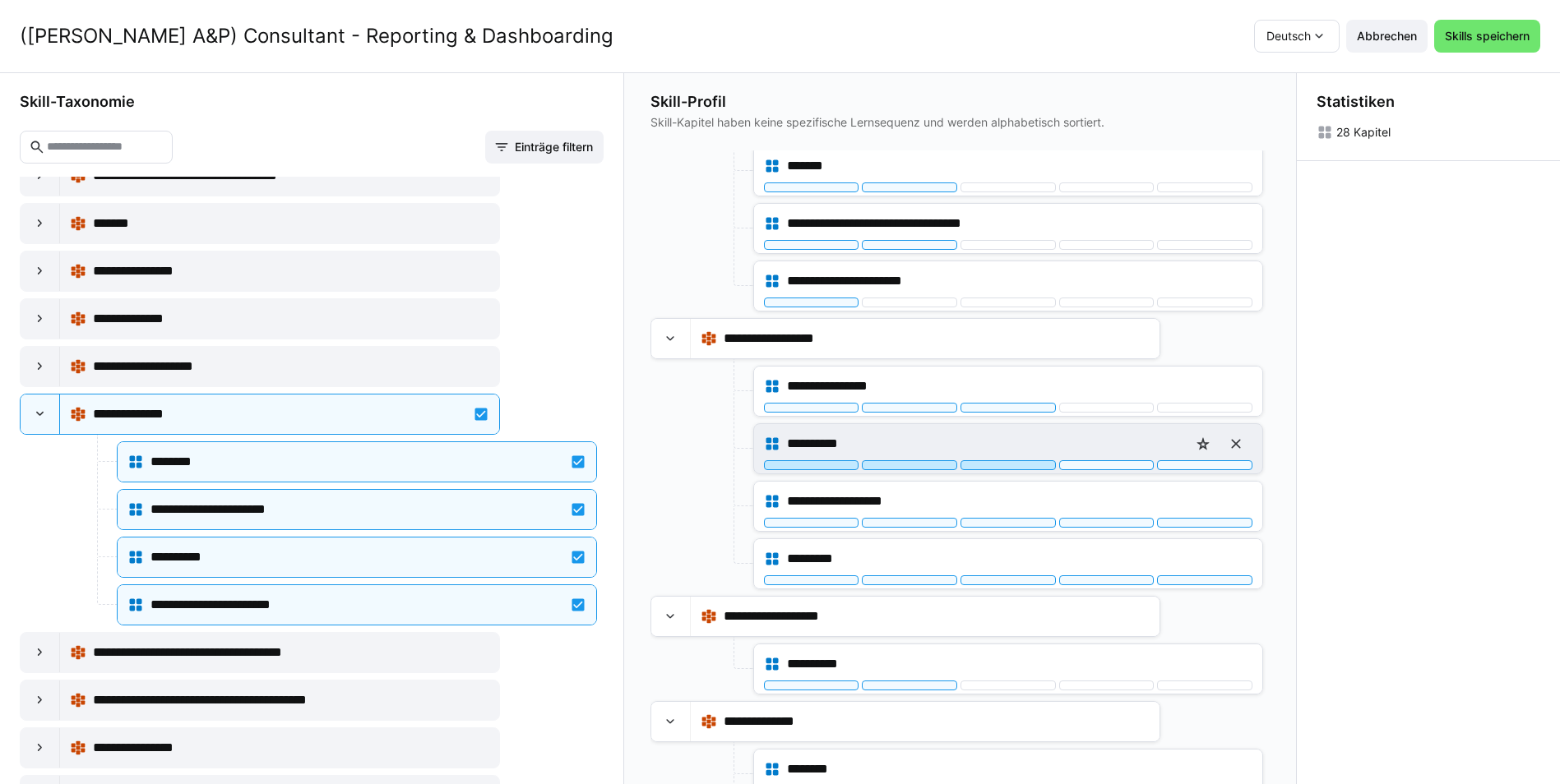
click at [1011, 463] on div at bounding box center [1008, 465] width 95 height 10
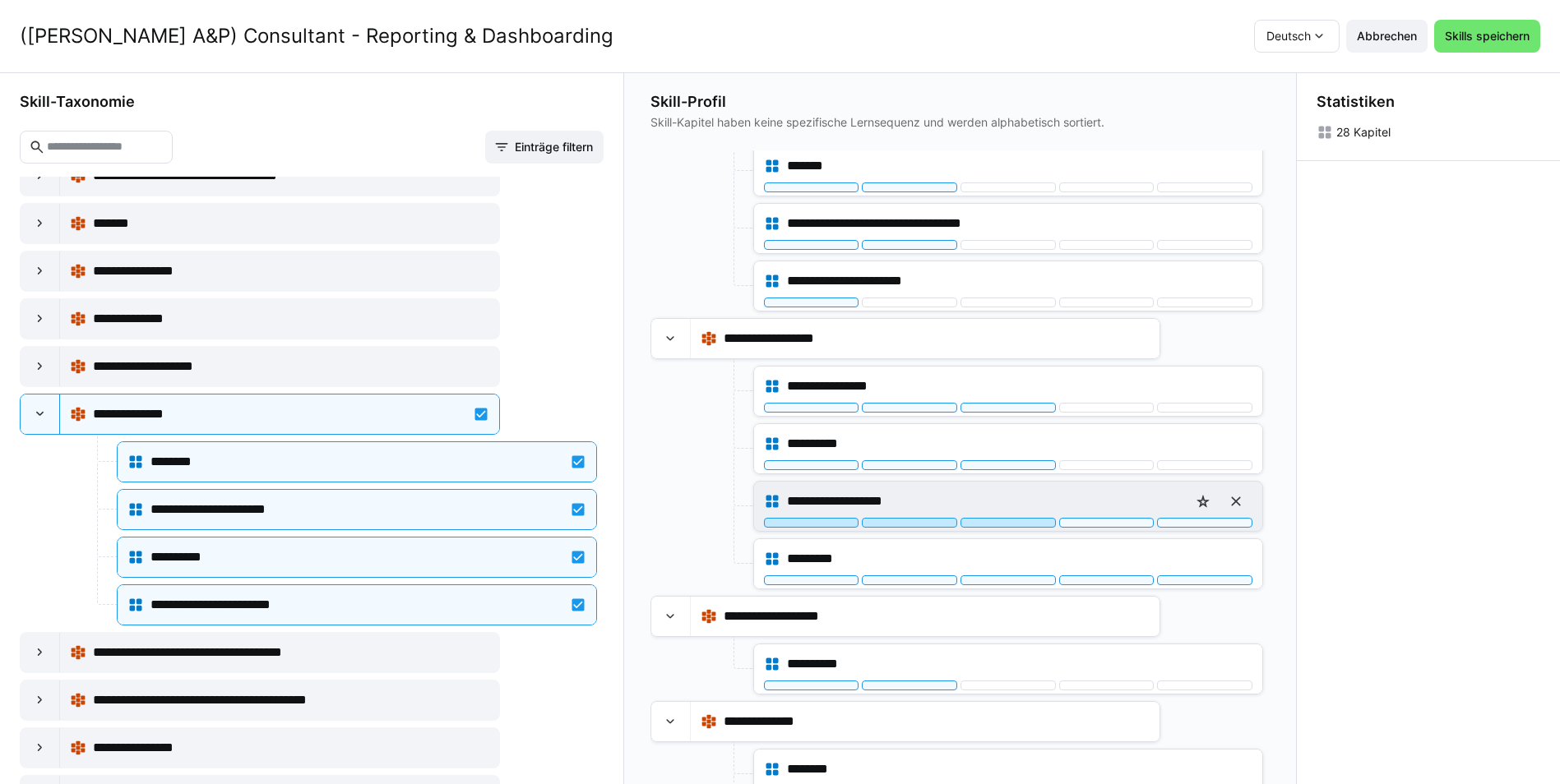
click at [998, 520] on div at bounding box center [1008, 522] width 95 height 10
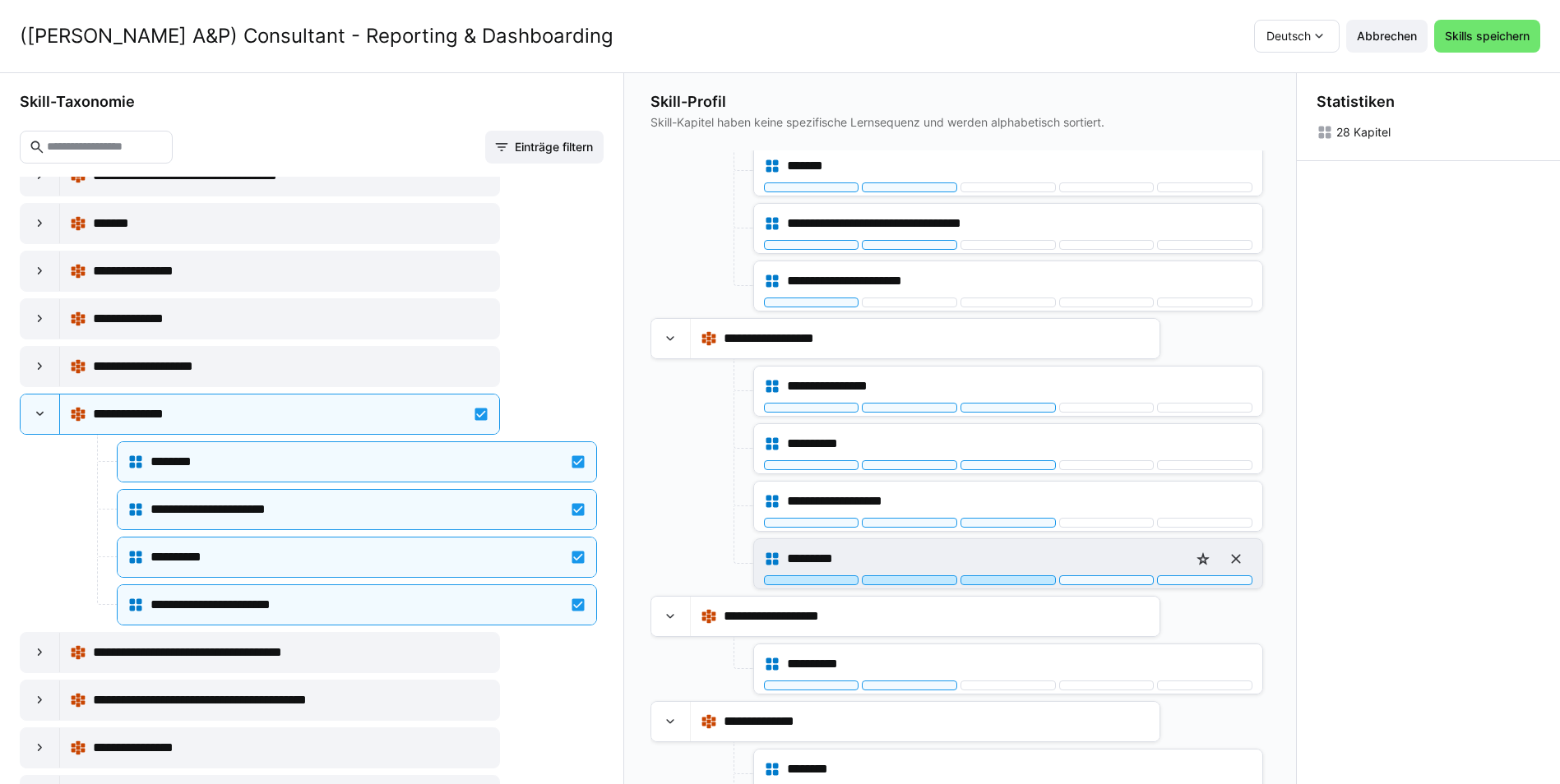
click at [999, 579] on div at bounding box center [1008, 580] width 95 height 10
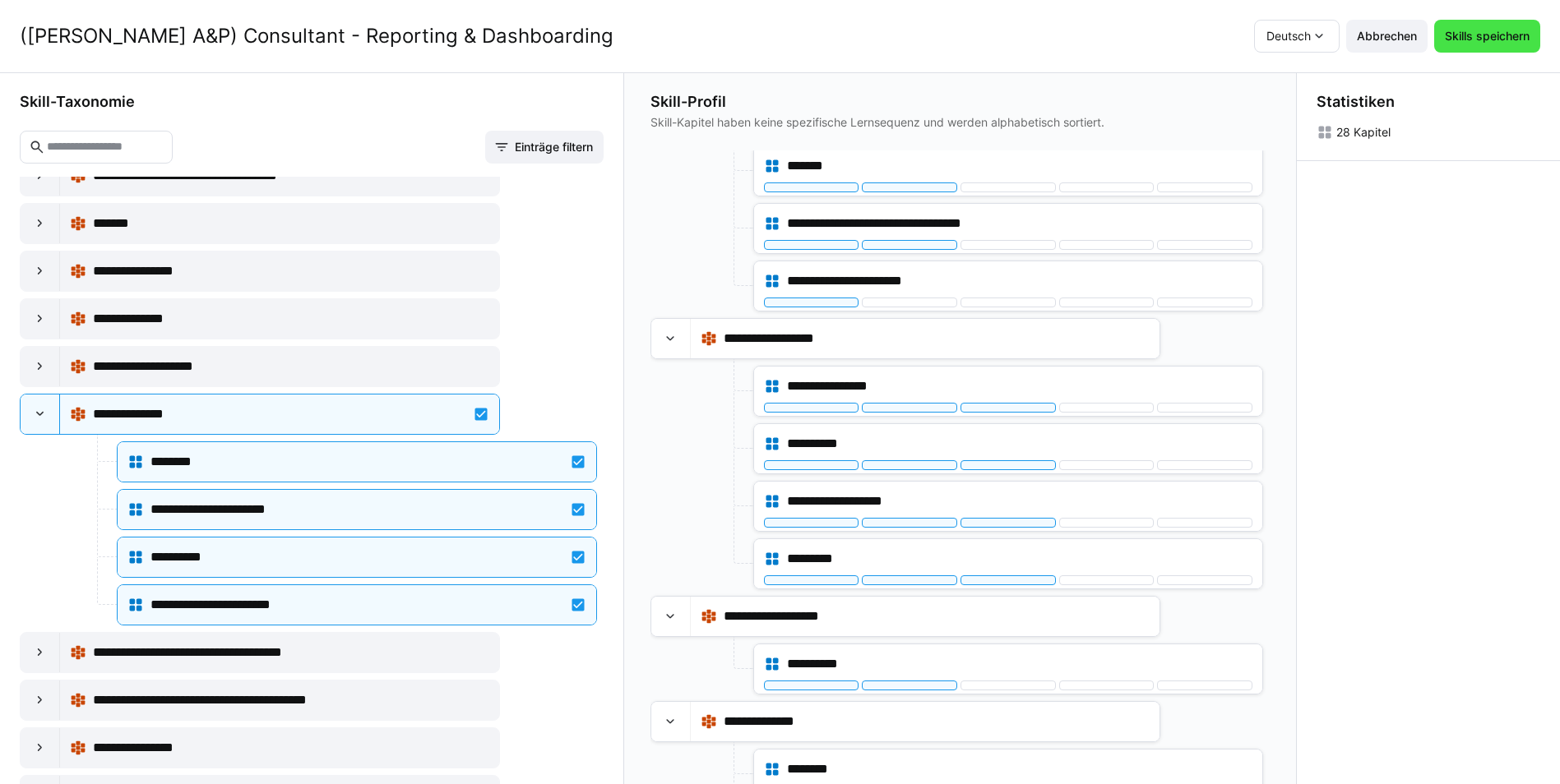
click at [1501, 34] on span "Skills speichern" at bounding box center [1487, 36] width 89 height 17
